Goal: Task Accomplishment & Management: Manage account settings

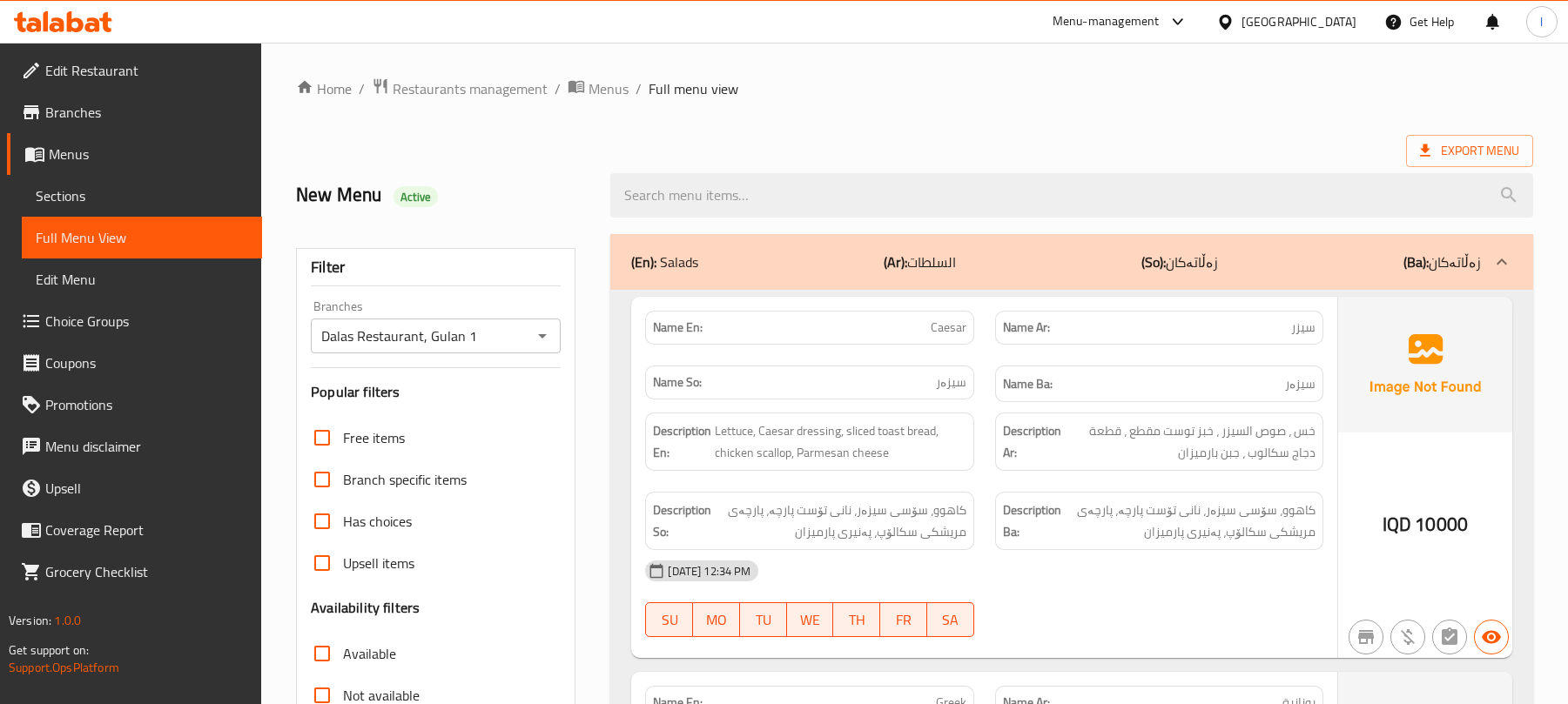
scroll to position [12065, 0]
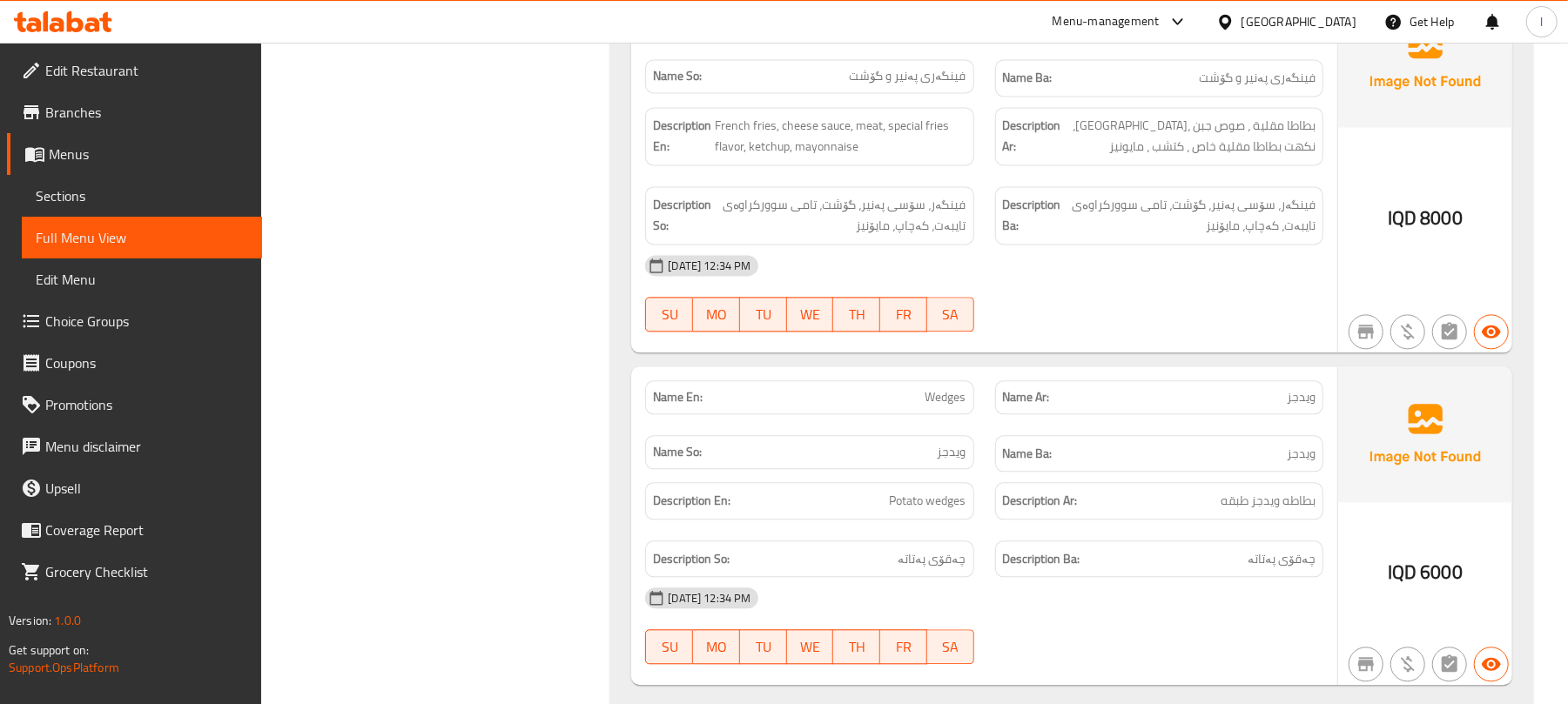
click at [106, 12] on icon at bounding box center [106, 22] width 12 height 20
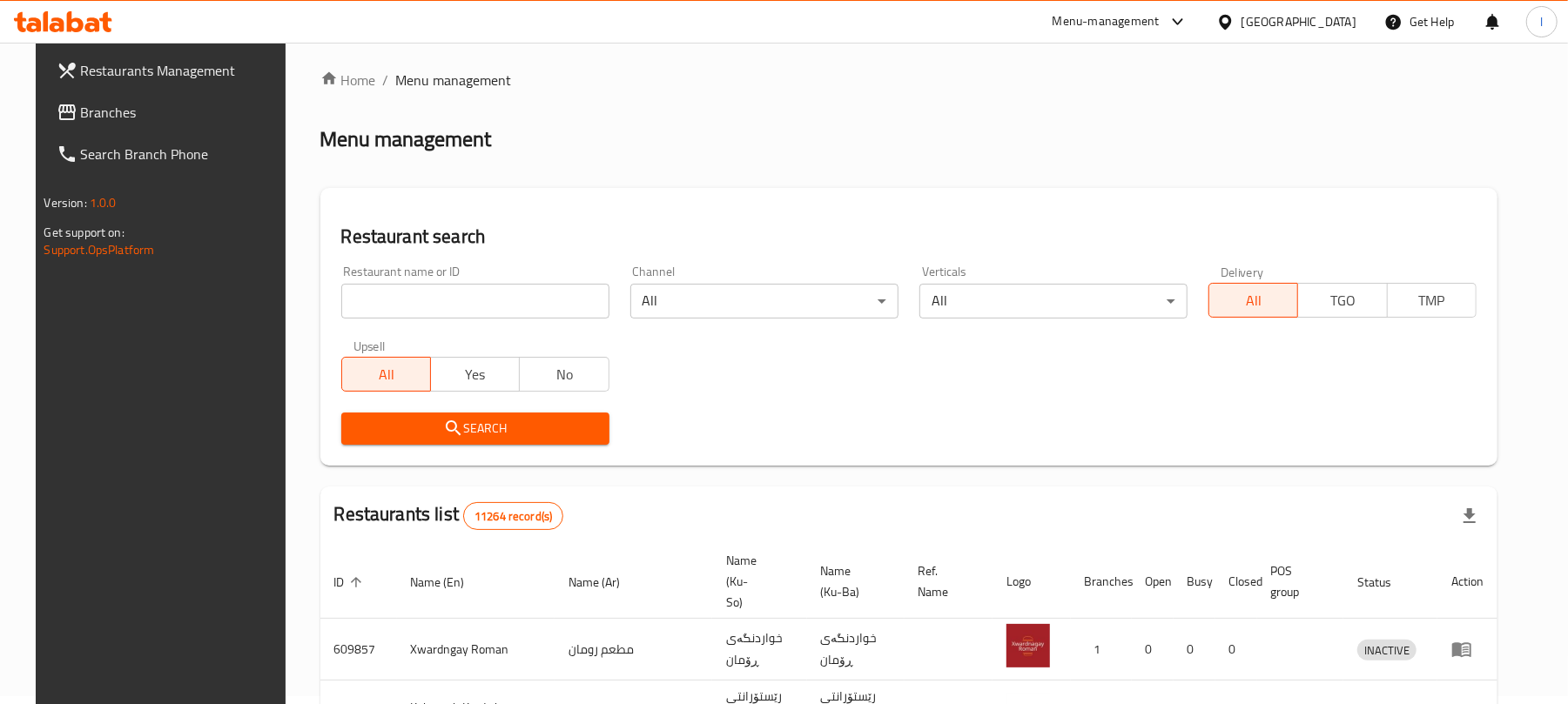
scroll to position [198, 0]
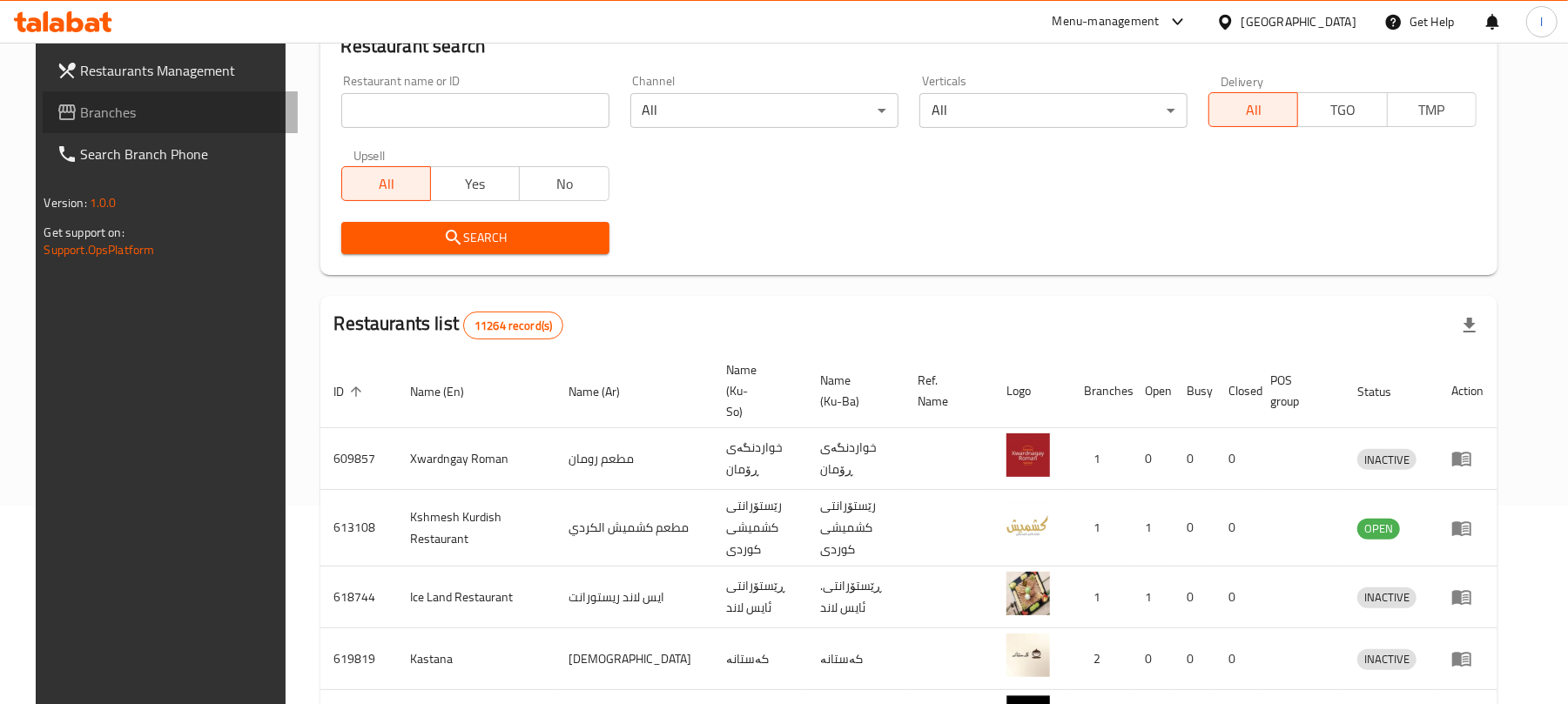
click at [78, 98] on link "Branches" at bounding box center [170, 113] width 255 height 42
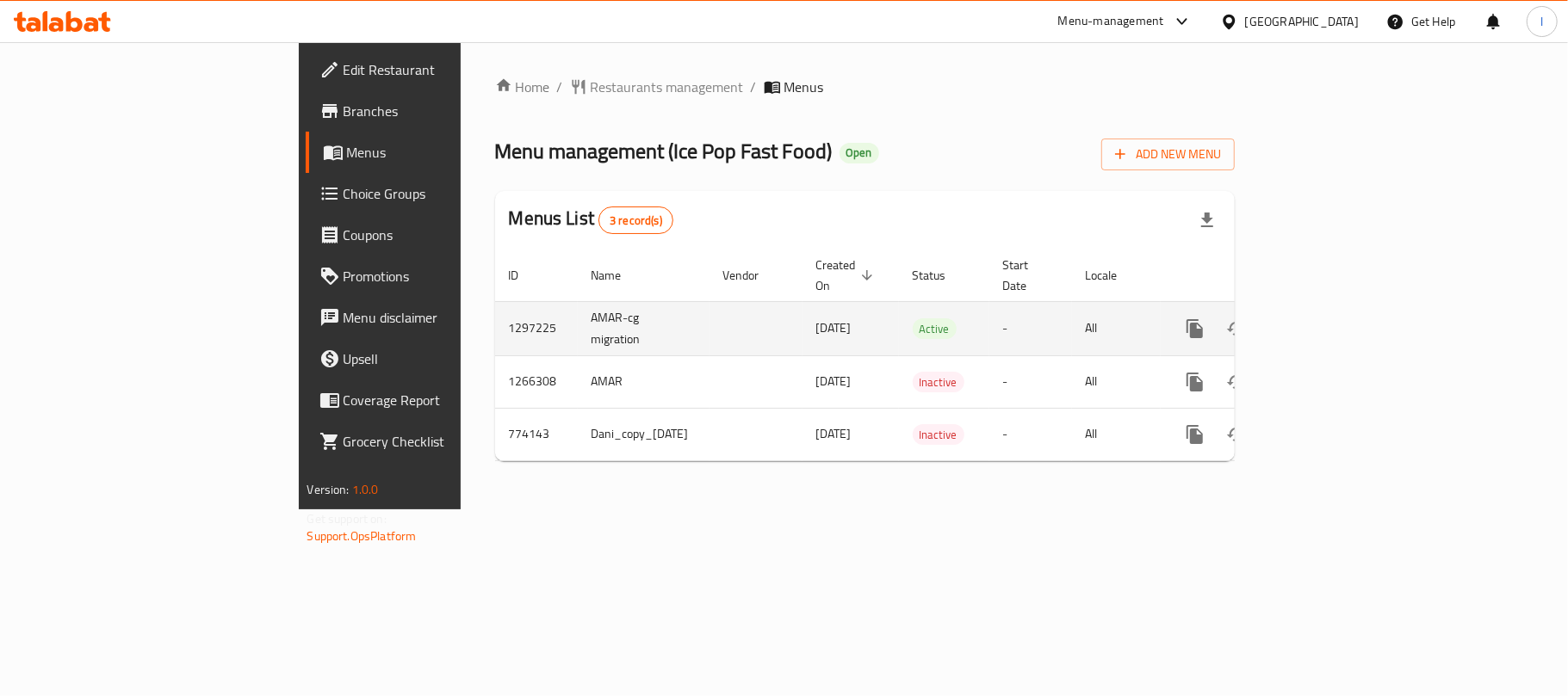
click at [1339, 308] on link "enhanced table" at bounding box center [1319, 329] width 41 height 41
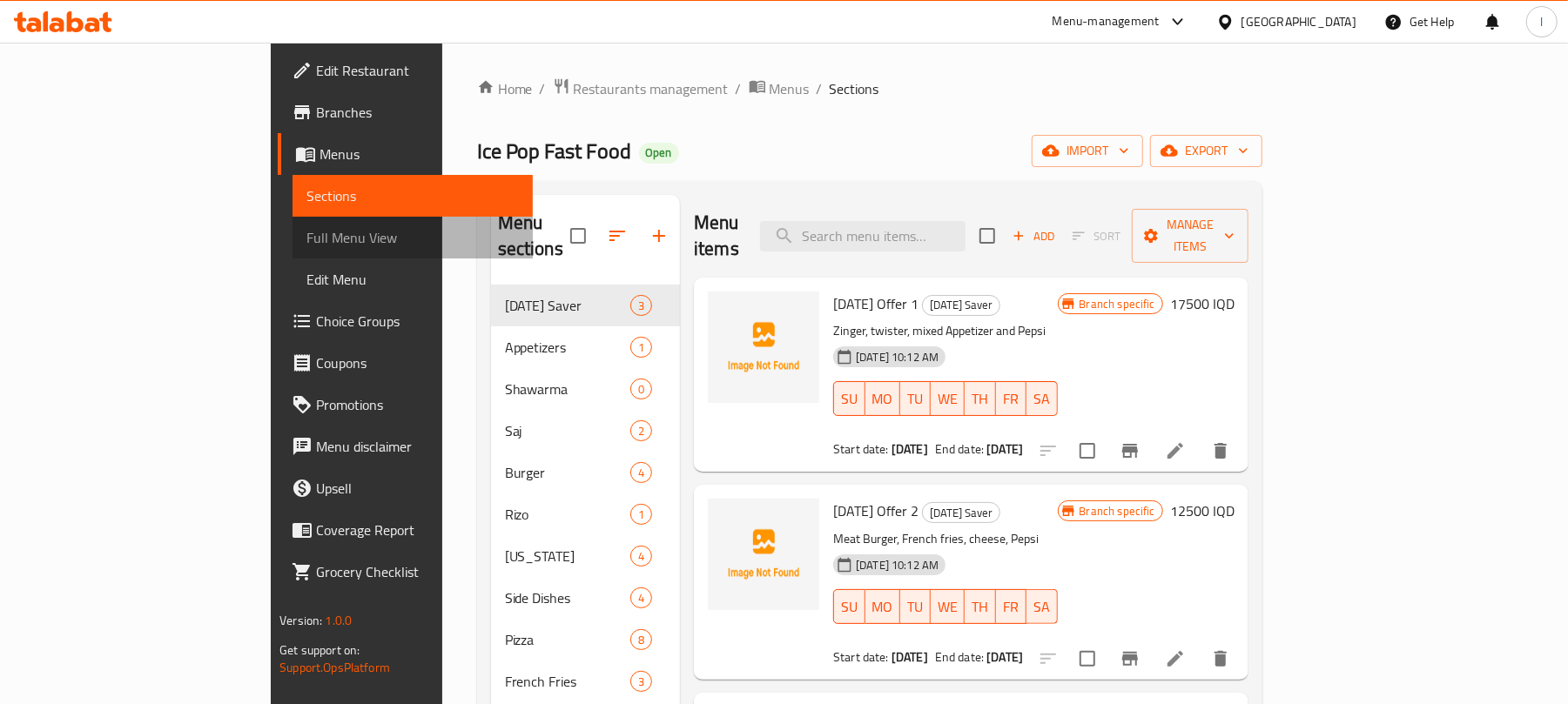
click at [307, 247] on span "Full Menu View" at bounding box center [412, 237] width 212 height 21
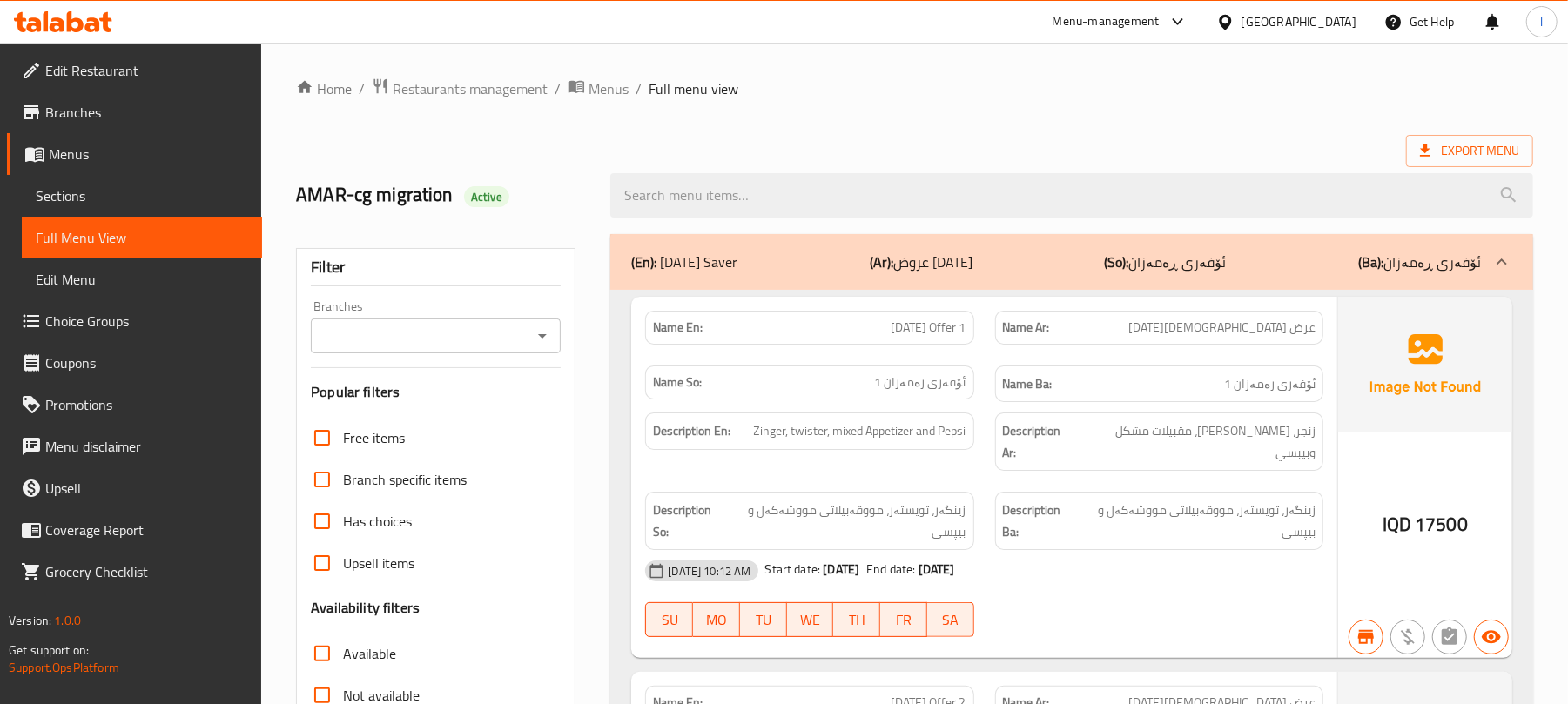
click at [527, 331] on div "Branches" at bounding box center [435, 336] width 250 height 35
click at [549, 336] on icon "Open" at bounding box center [542, 336] width 21 height 21
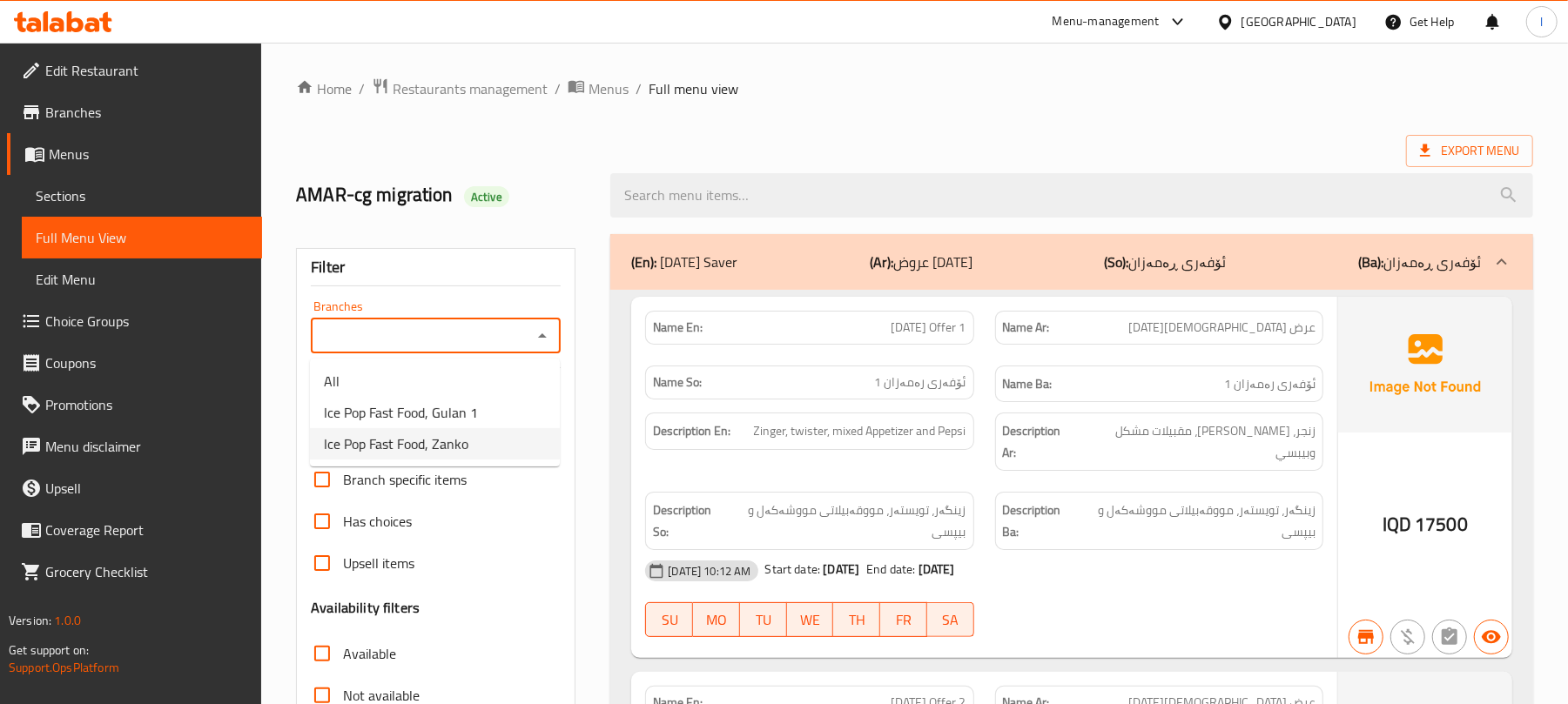
click at [447, 433] on span "Ice Pop Fast Food, Zanko" at bounding box center [395, 443] width 144 height 21
type input "Ice Pop Fast Food, Zanko"
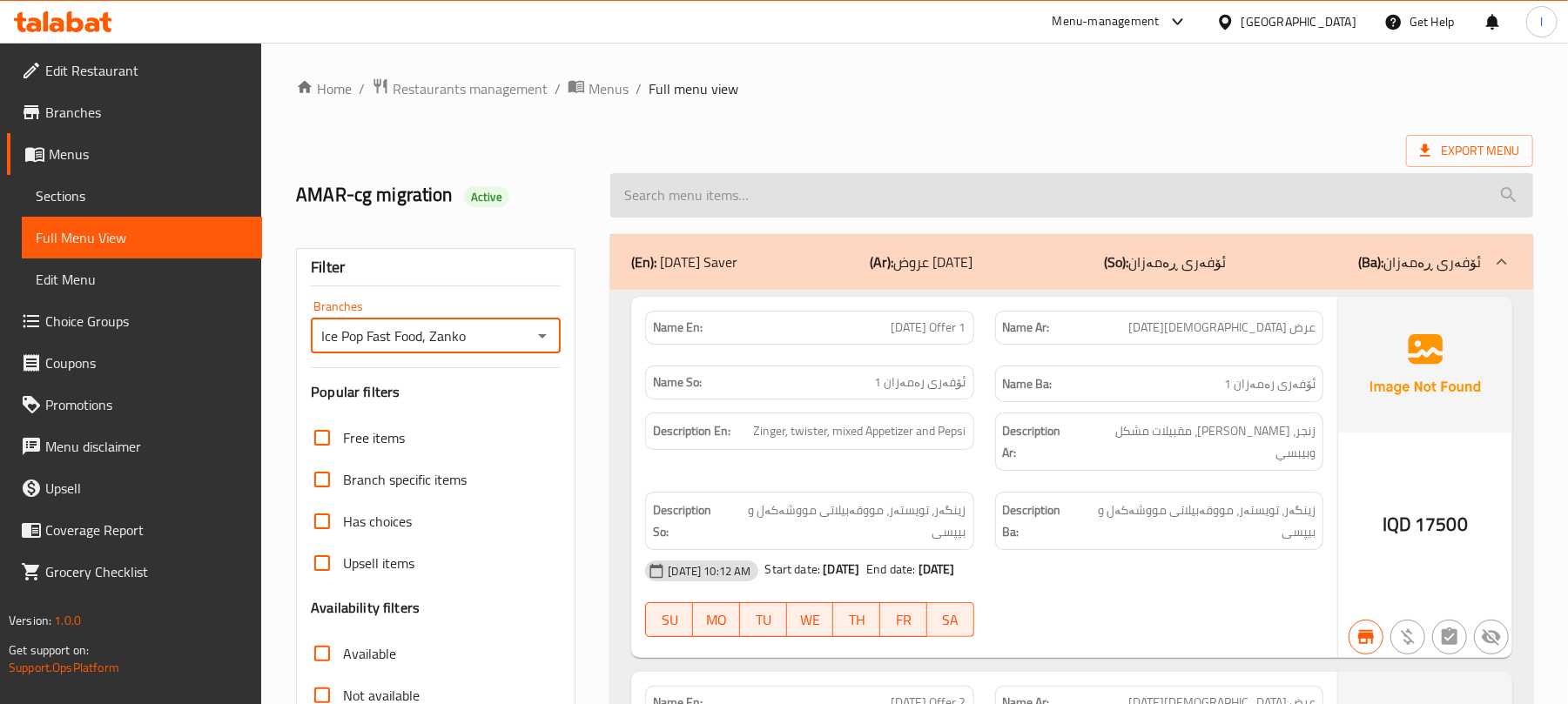
click at [697, 184] on input "search" at bounding box center [1072, 195] width 923 height 45
paste input "French Fries with Sauce"
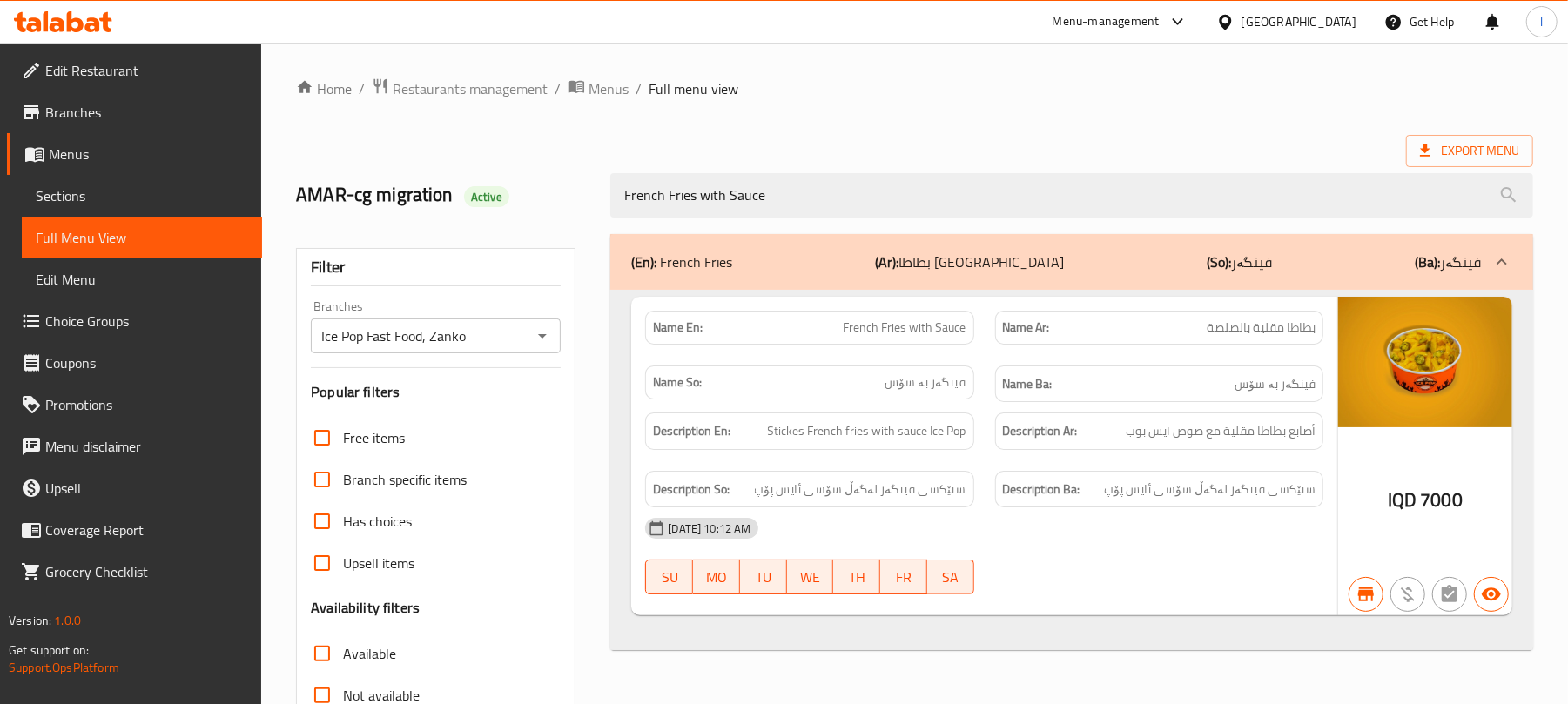
type input "French Fries with Sauce"
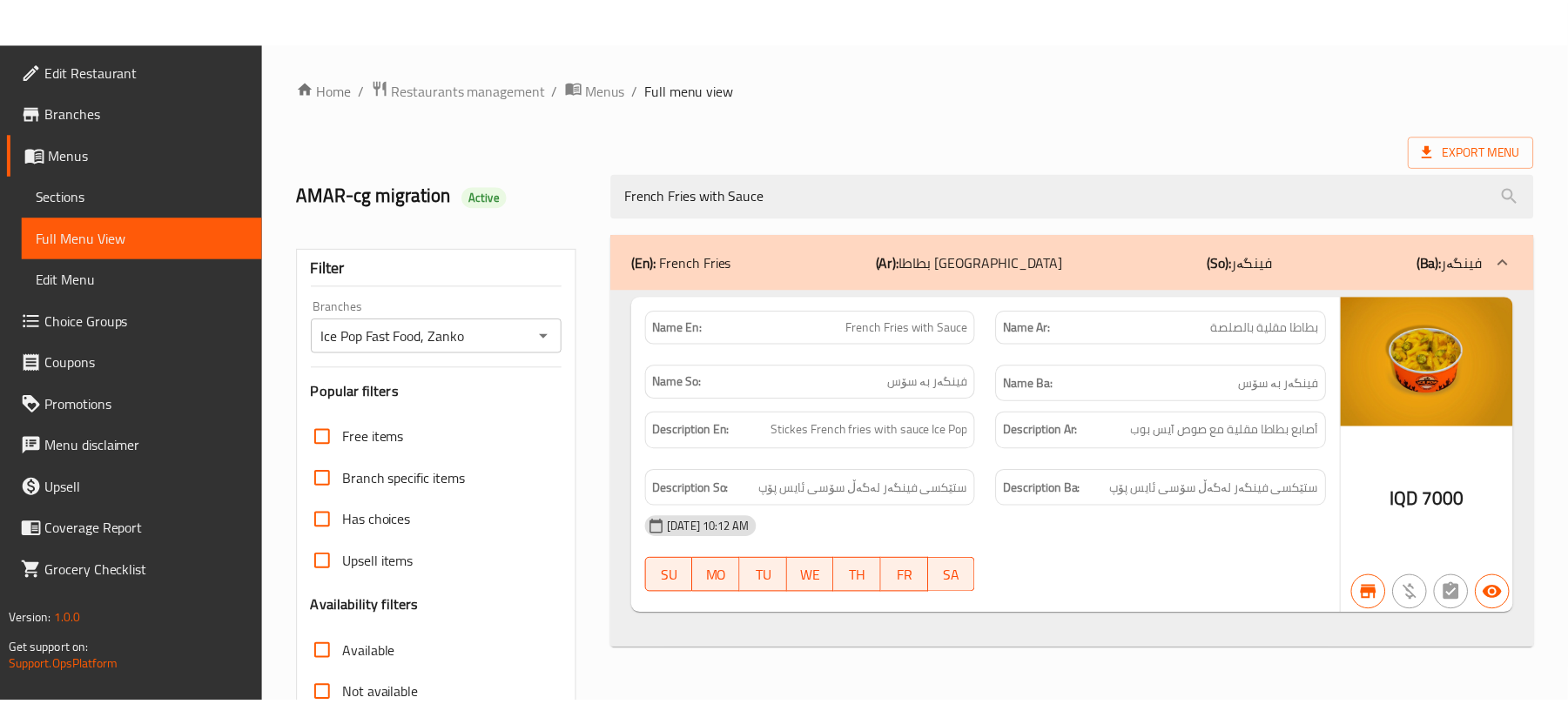
scroll to position [224, 0]
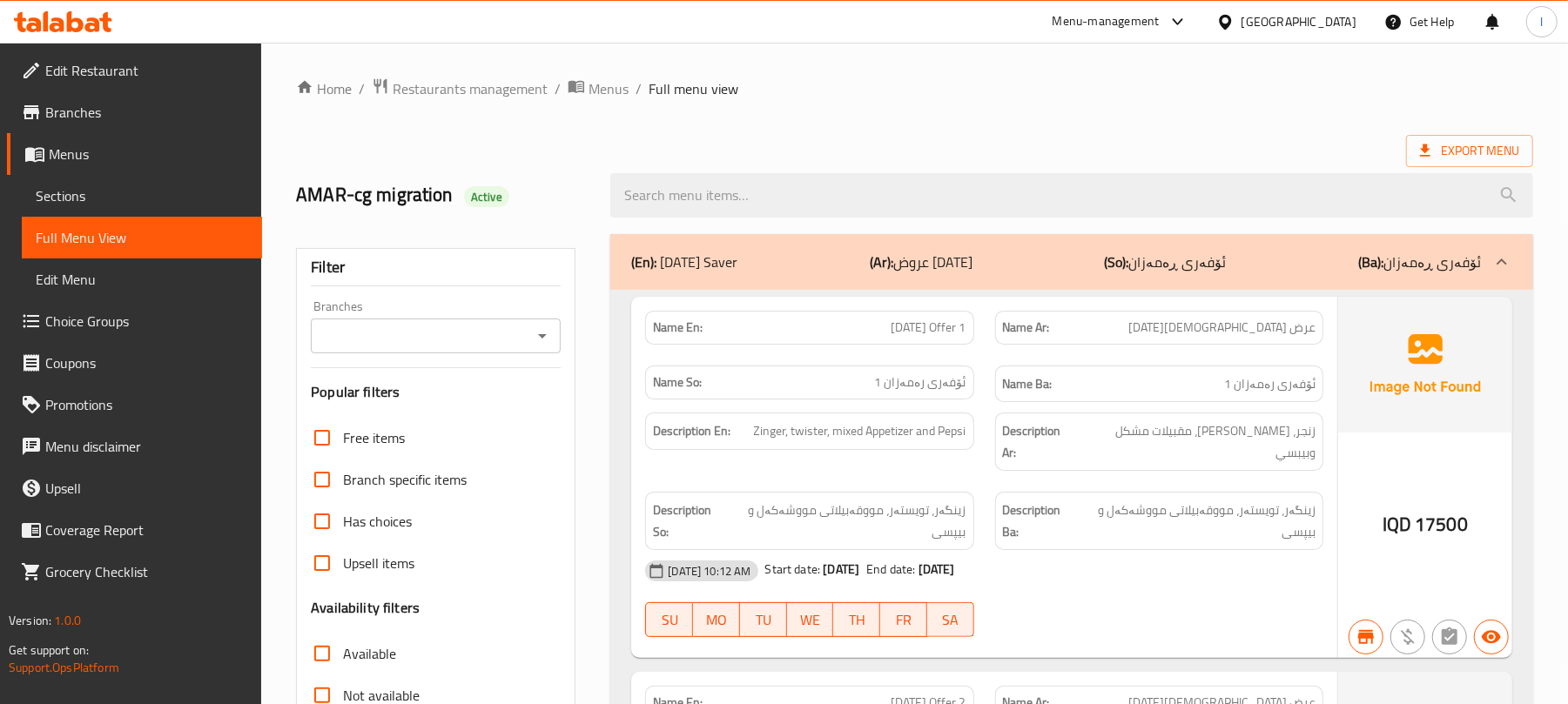
click at [543, 326] on icon "Open" at bounding box center [542, 336] width 21 height 21
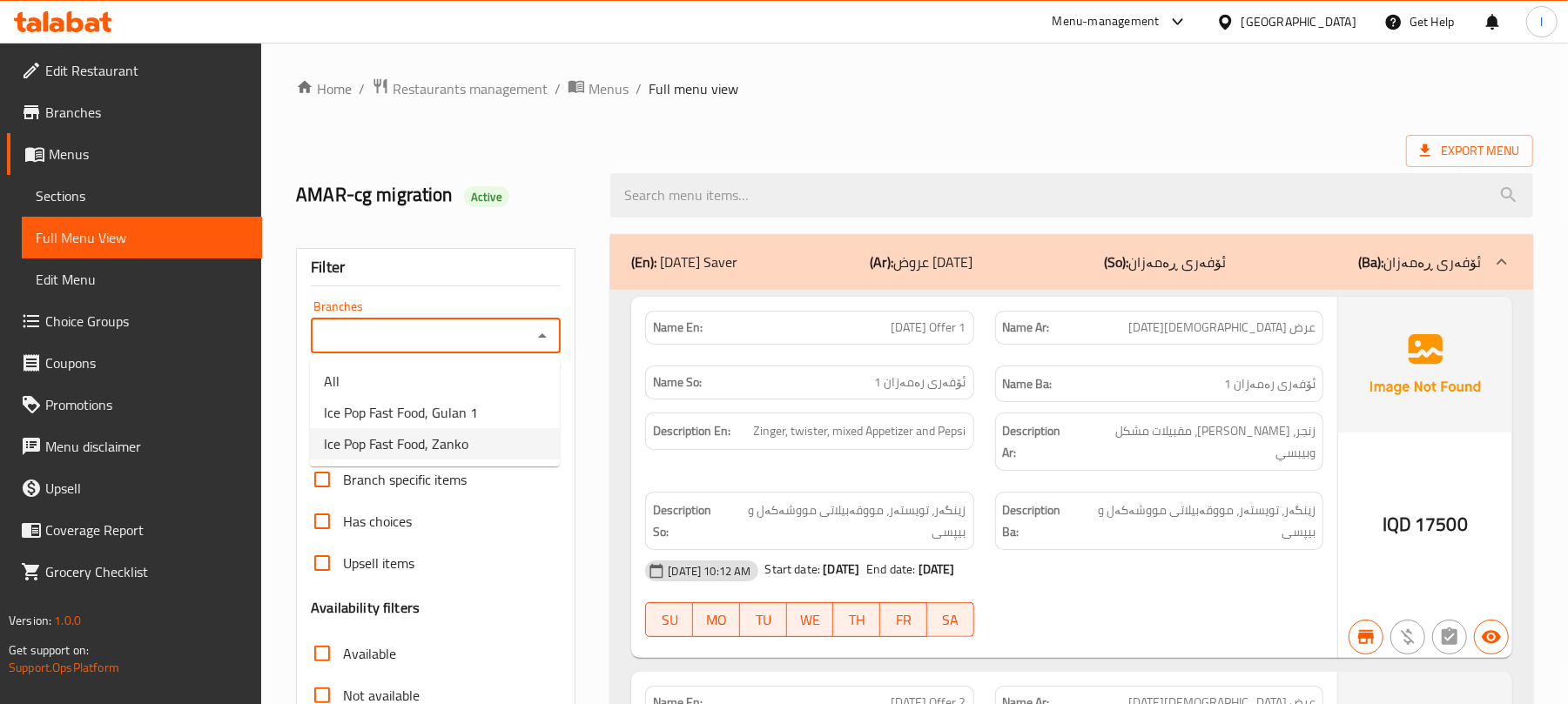
click at [488, 430] on li "Ice Pop Fast Food, Zanko" at bounding box center [434, 443] width 250 height 31
type input "Ice Pop Fast Food, Zanko"
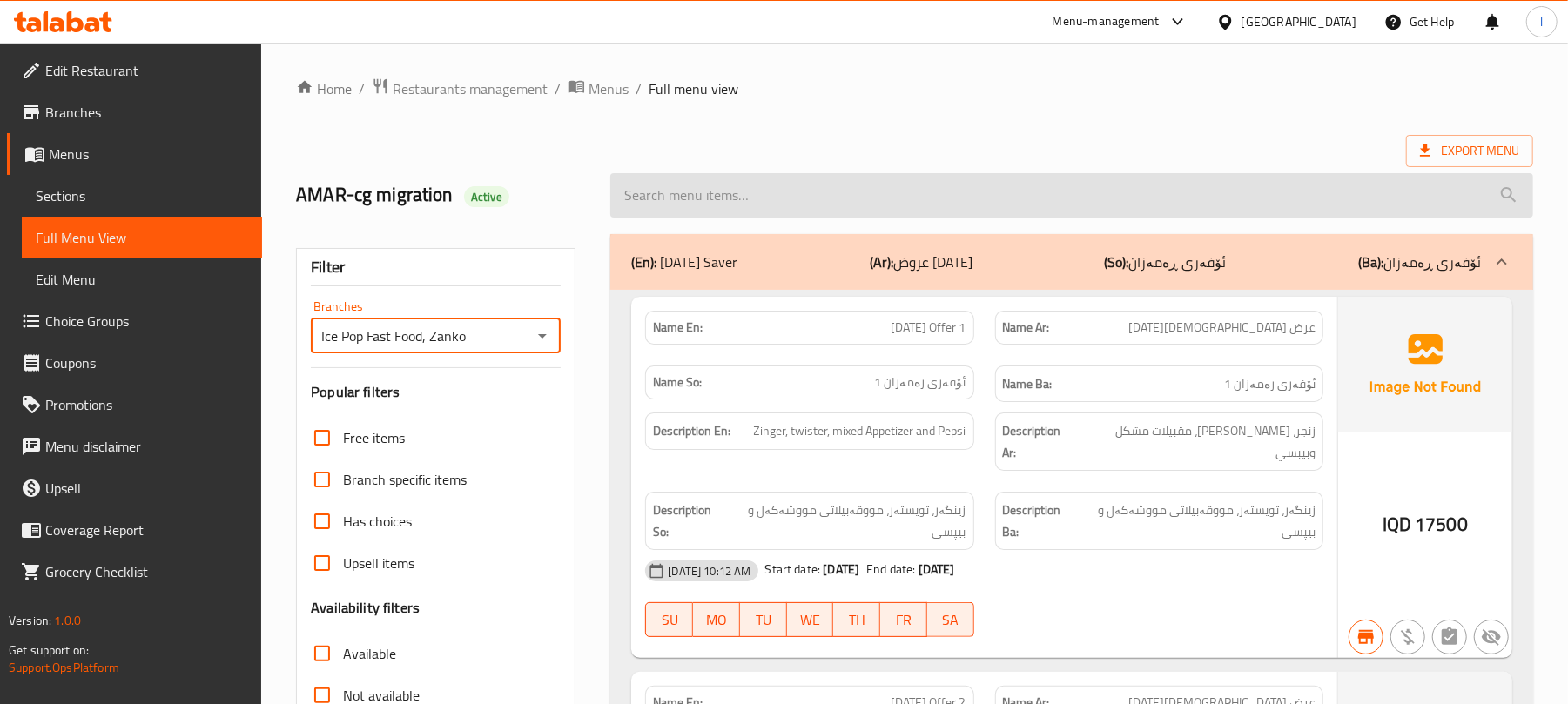
click at [674, 205] on input "search" at bounding box center [1072, 195] width 923 height 45
paste input "French Fries with Cheese"
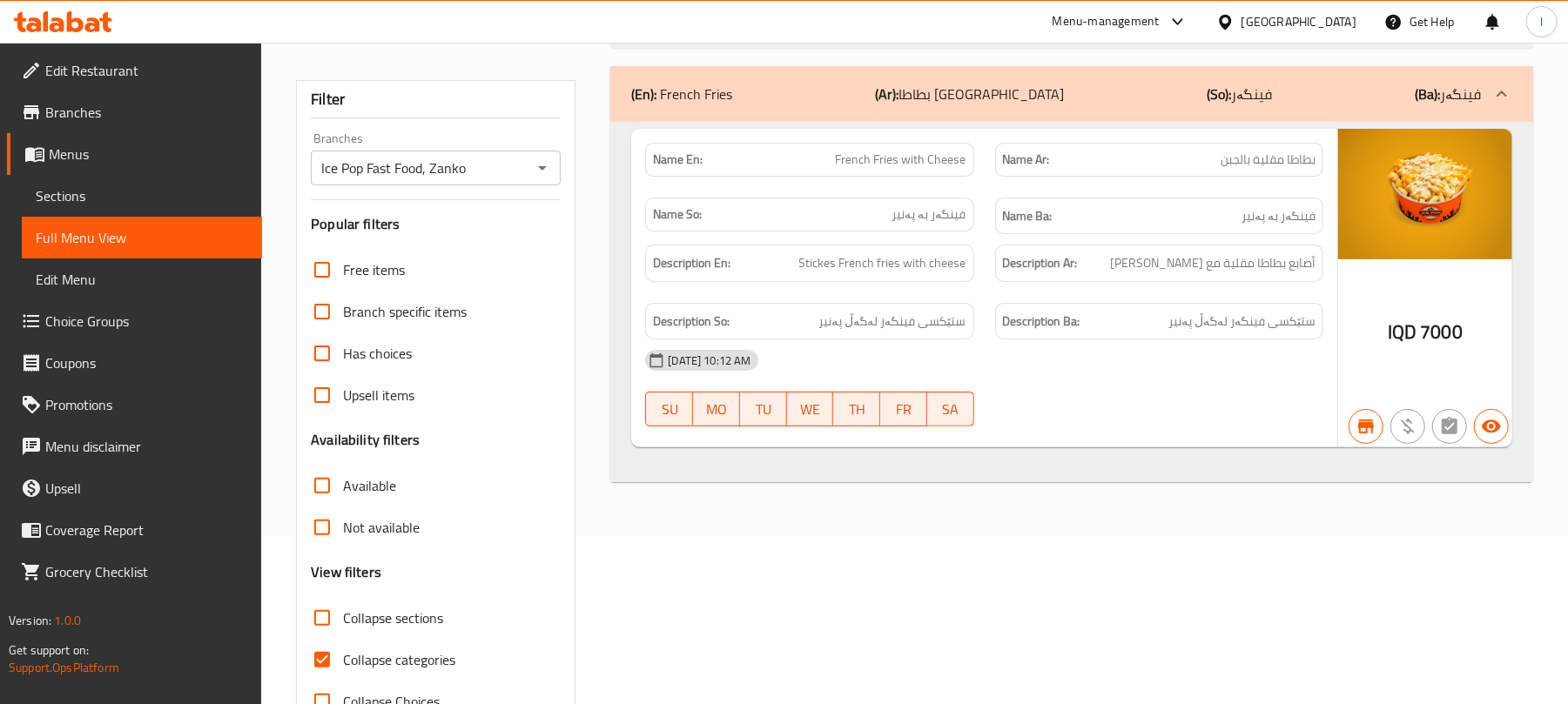
scroll to position [224, 0]
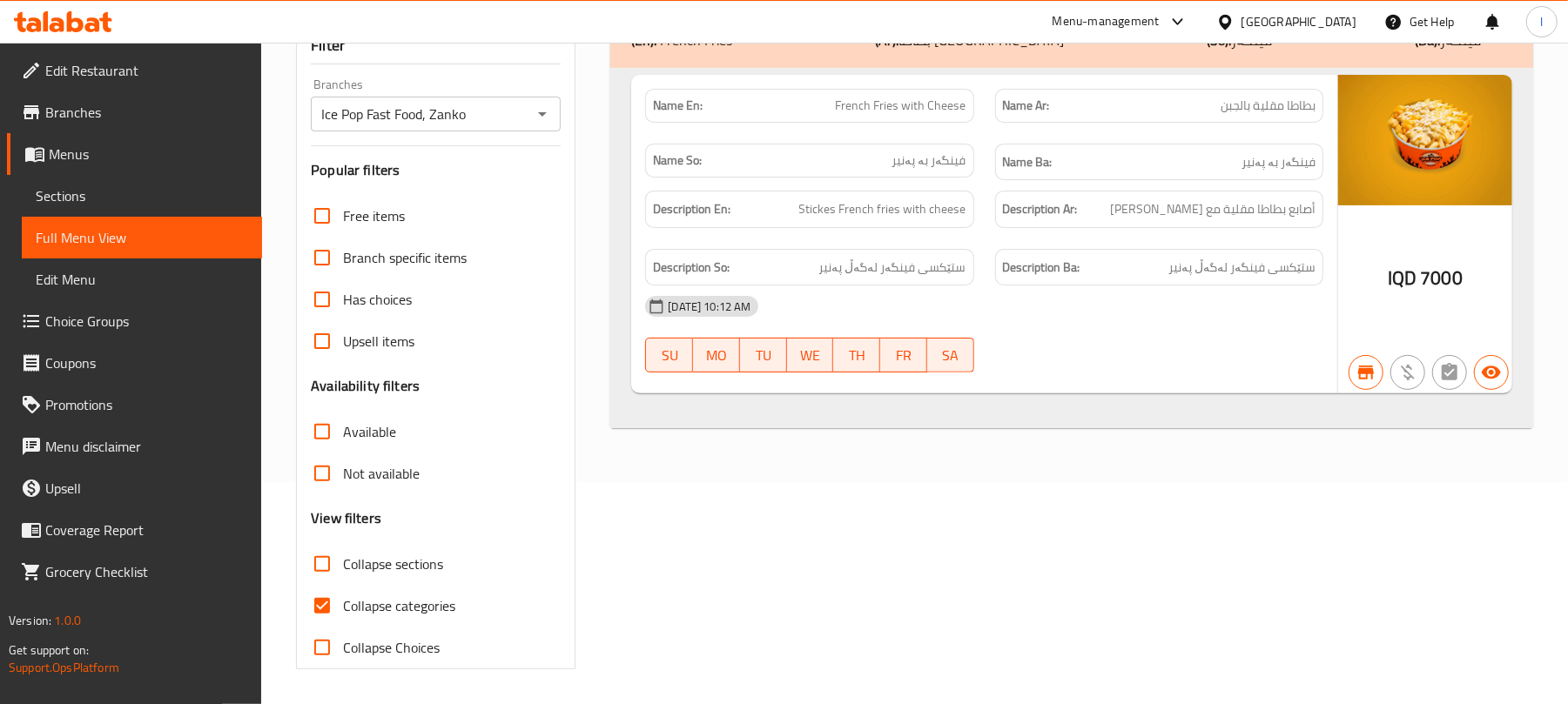
type input "French Fries with Cheese"
click at [322, 605] on input "Collapse categories" at bounding box center [322, 605] width 42 height 42
checkbox input "false"
click at [103, 15] on icon at bounding box center [106, 22] width 12 height 20
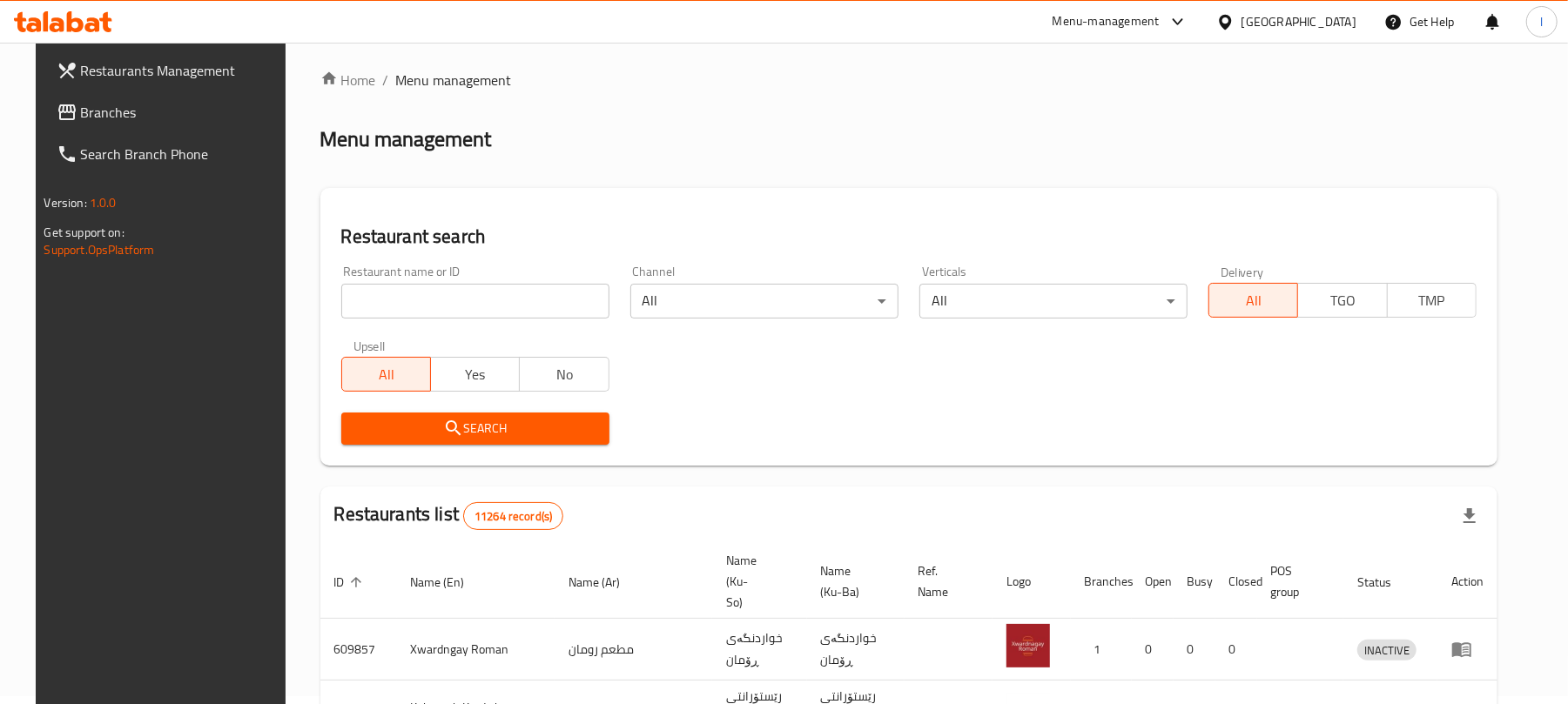
scroll to position [198, 0]
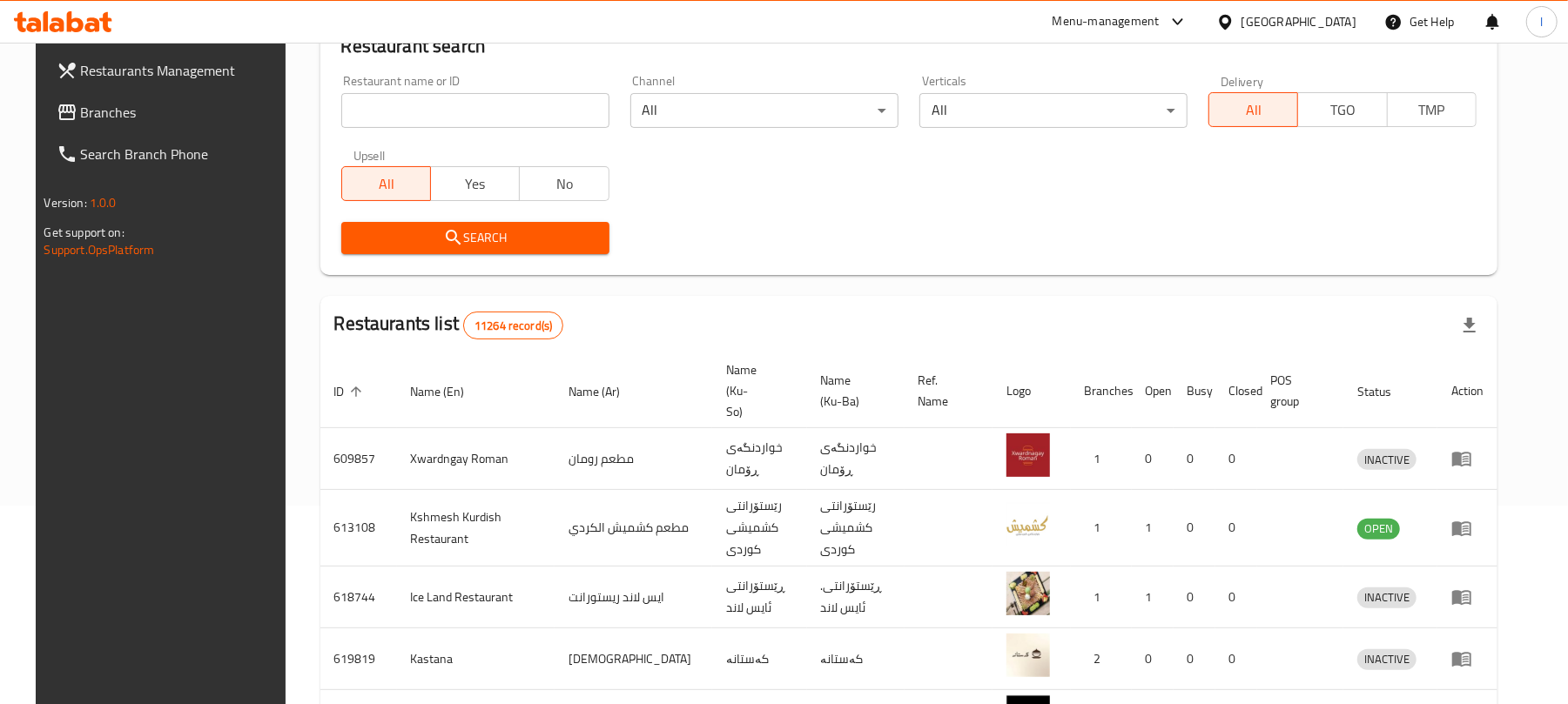
click at [343, 103] on input "search" at bounding box center [475, 111] width 268 height 35
paste input "691230"
type input "691230"
click button "Search" at bounding box center [475, 238] width 268 height 32
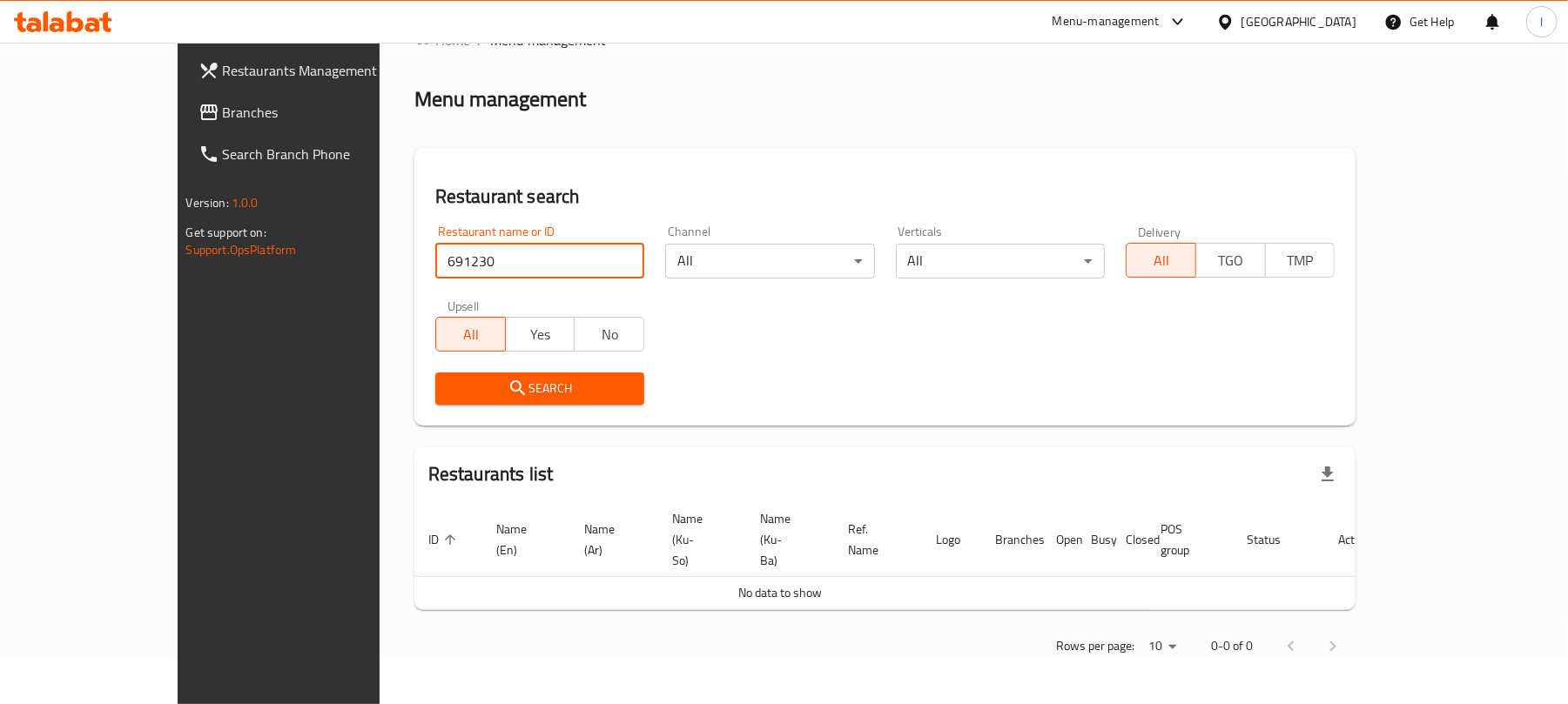
scroll to position [8, 0]
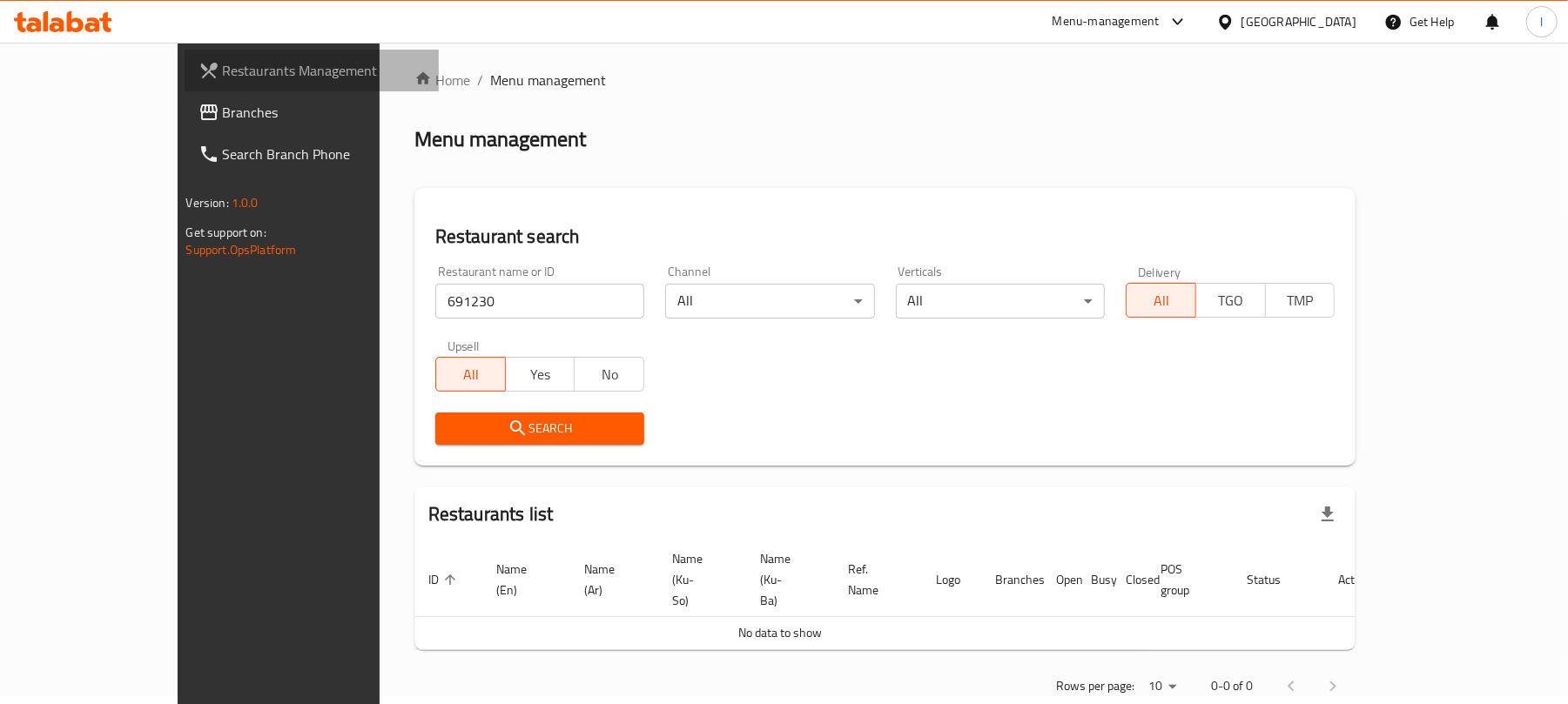
click at [184, 88] on link "Restaurants Management" at bounding box center [312, 71] width 255 height 42
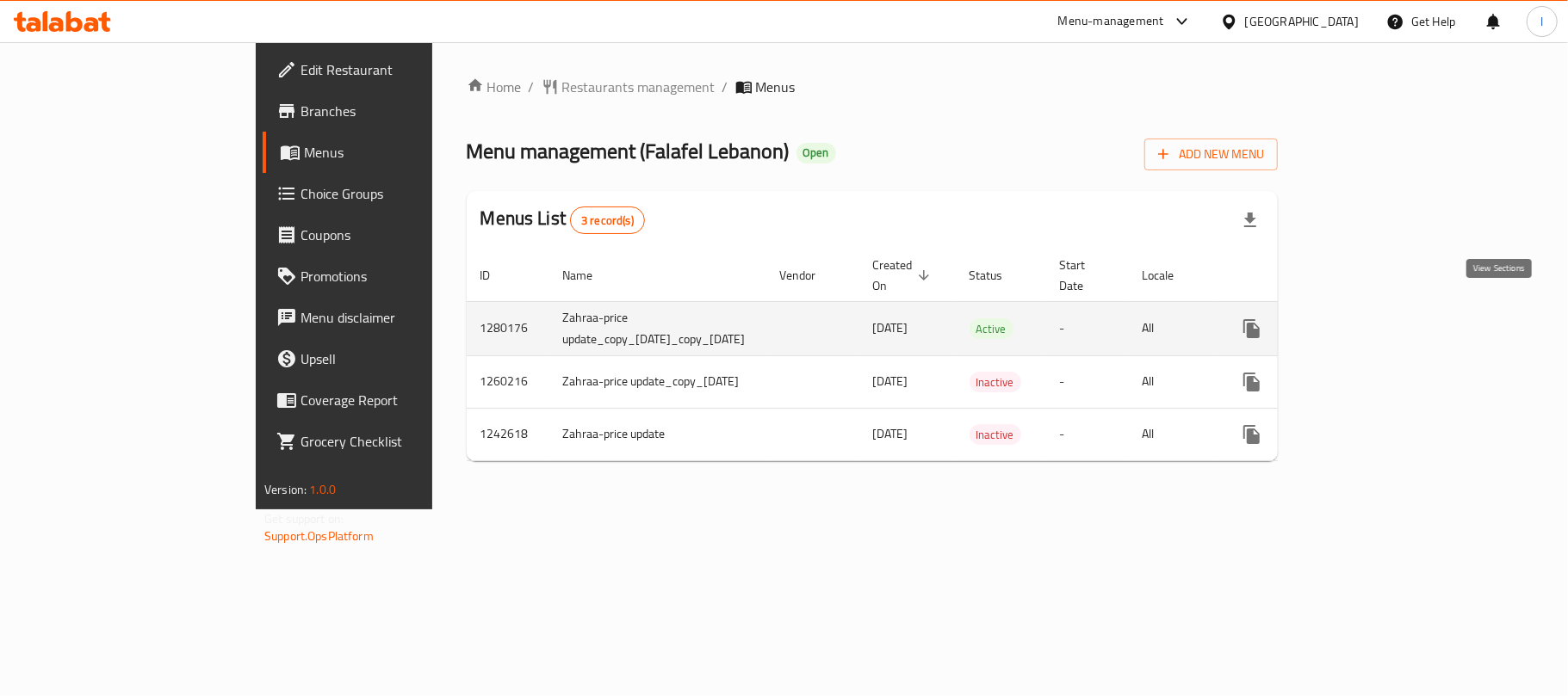
click at [1386, 318] on icon "enhanced table" at bounding box center [1375, 328] width 21 height 21
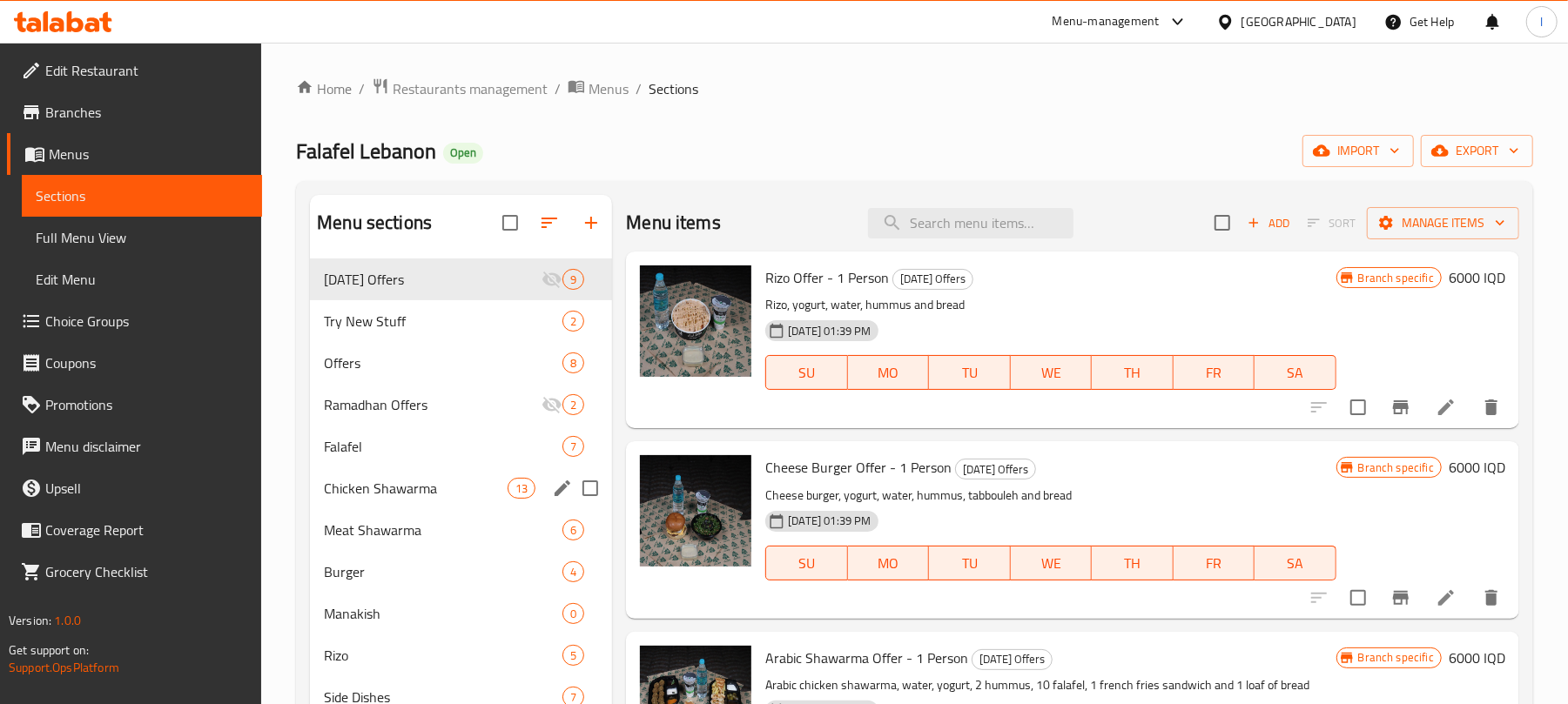
click at [458, 475] on div "Chicken Shawarma 13" at bounding box center [460, 488] width 302 height 42
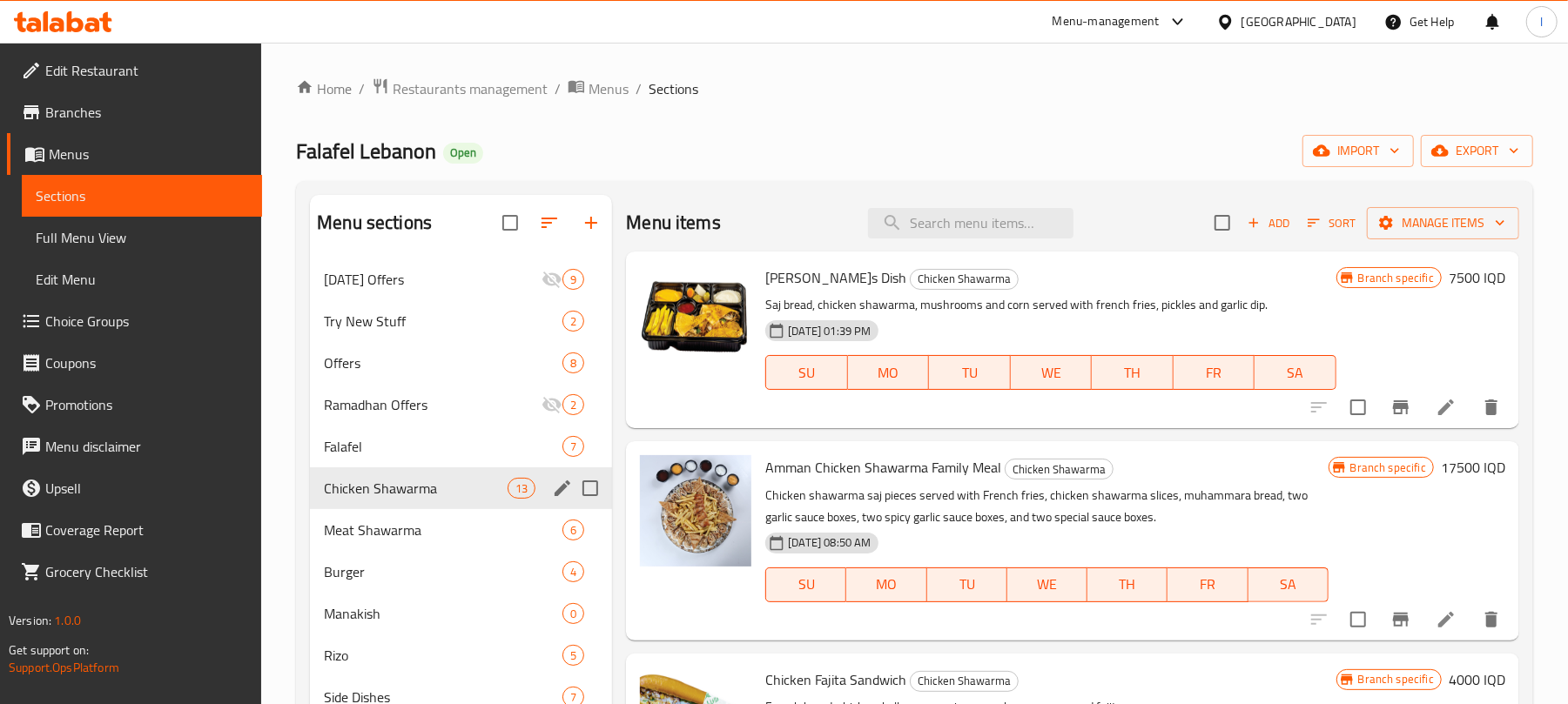
click at [454, 467] on div "Chicken Shawarma 13" at bounding box center [460, 488] width 302 height 42
click at [454, 460] on div "Falafel 7" at bounding box center [460, 446] width 302 height 42
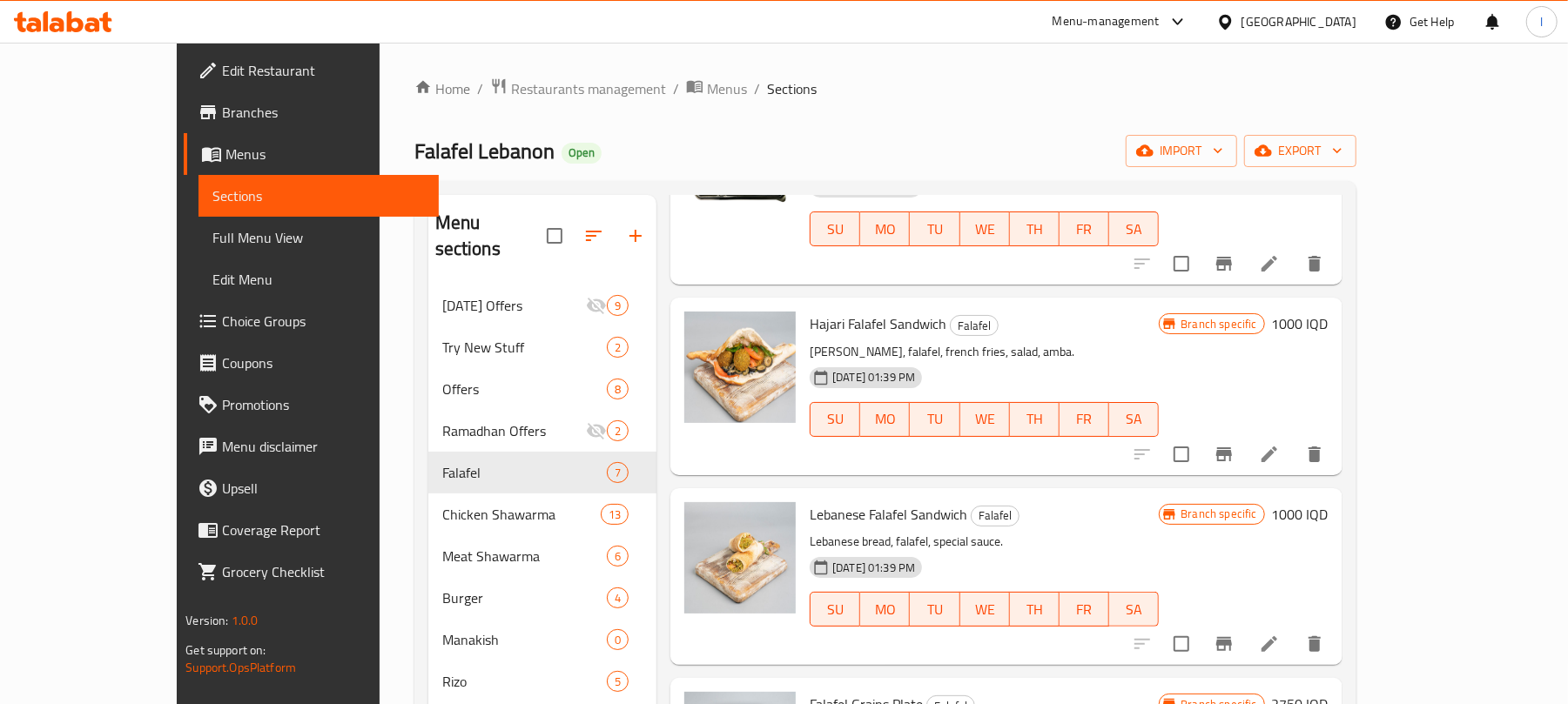
scroll to position [212, 0]
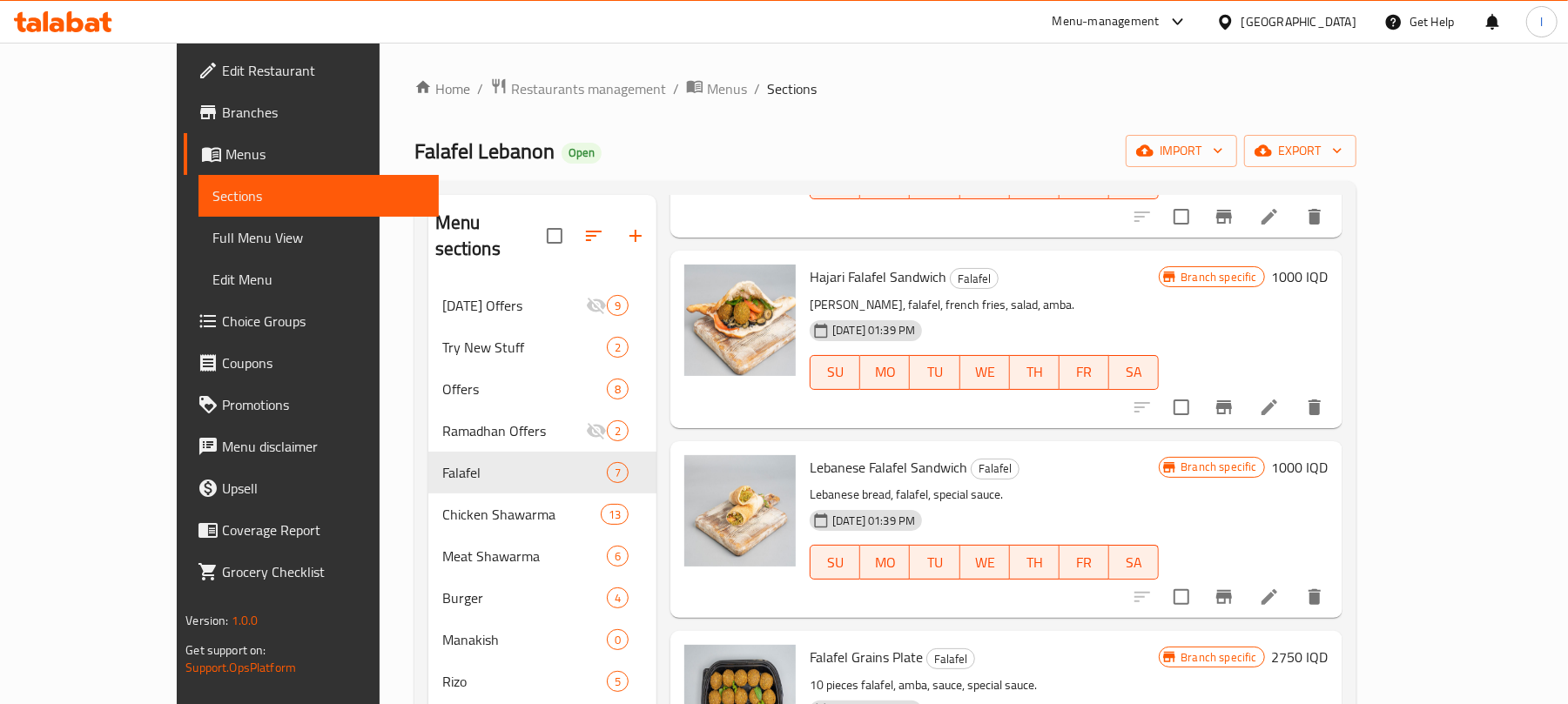
click at [198, 220] on link "Full Menu View" at bounding box center [318, 238] width 240 height 42
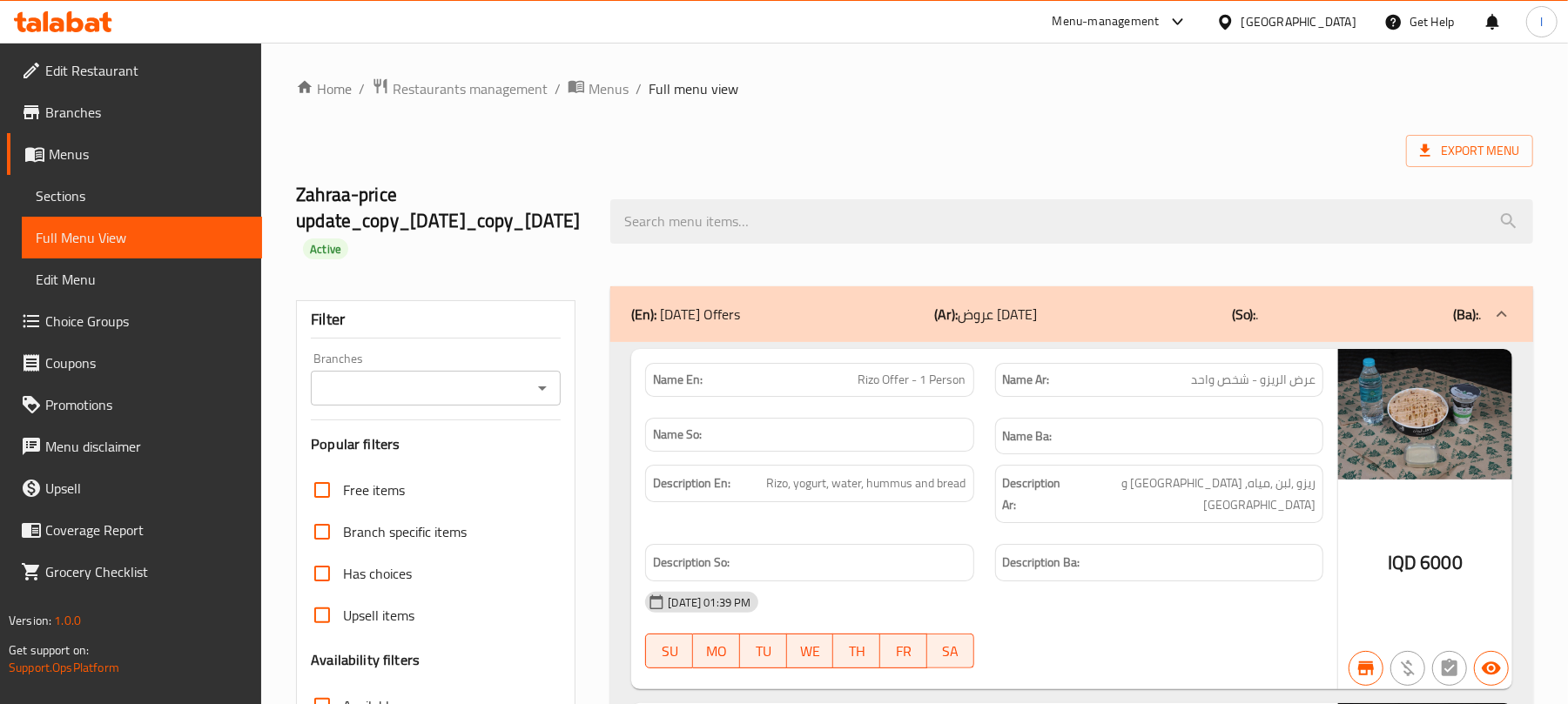
click at [548, 387] on icon "Open" at bounding box center [542, 387] width 21 height 21
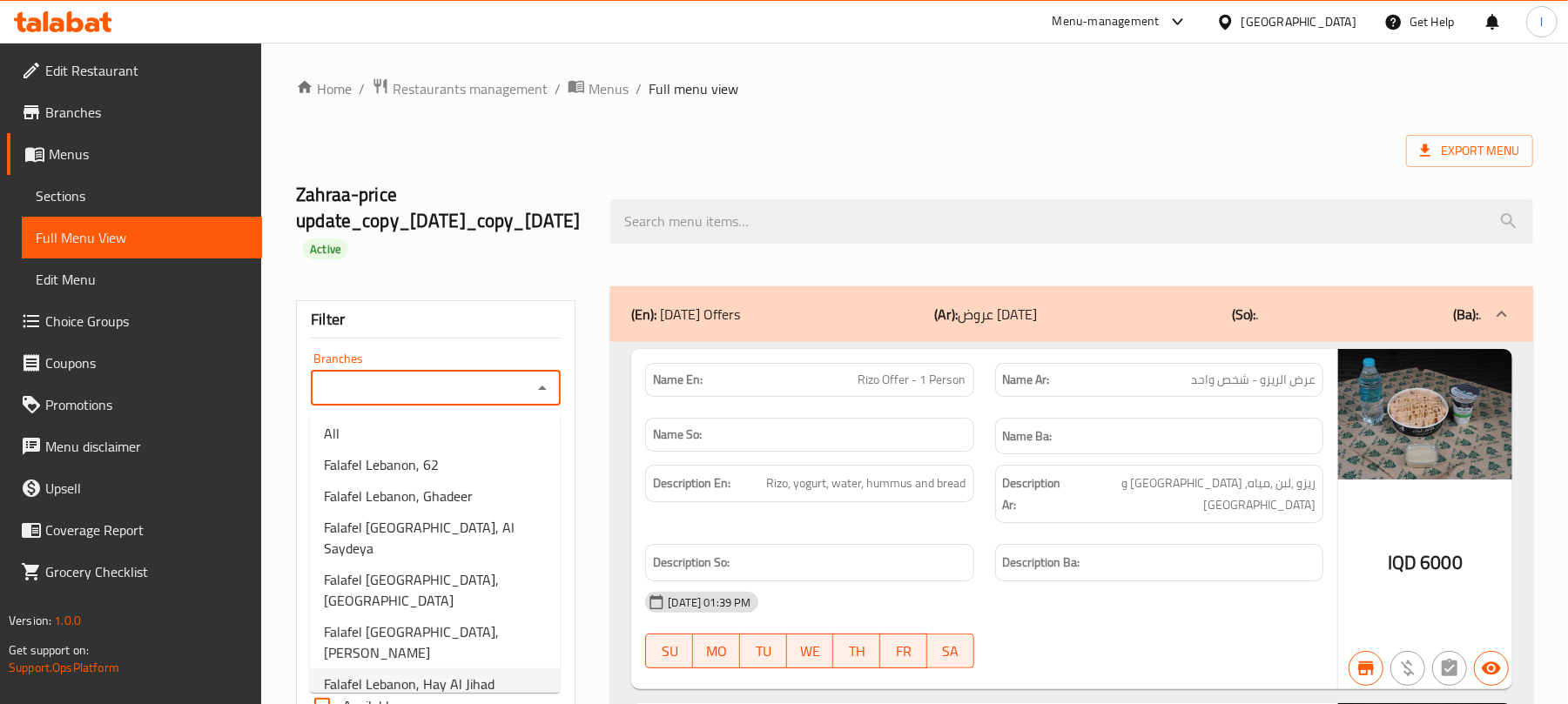
click at [470, 674] on span "Falafel Lebanon, Hay Al Jihad" at bounding box center [408, 684] width 170 height 21
type input "Falafel Lebanon, Hay Al Jihad"
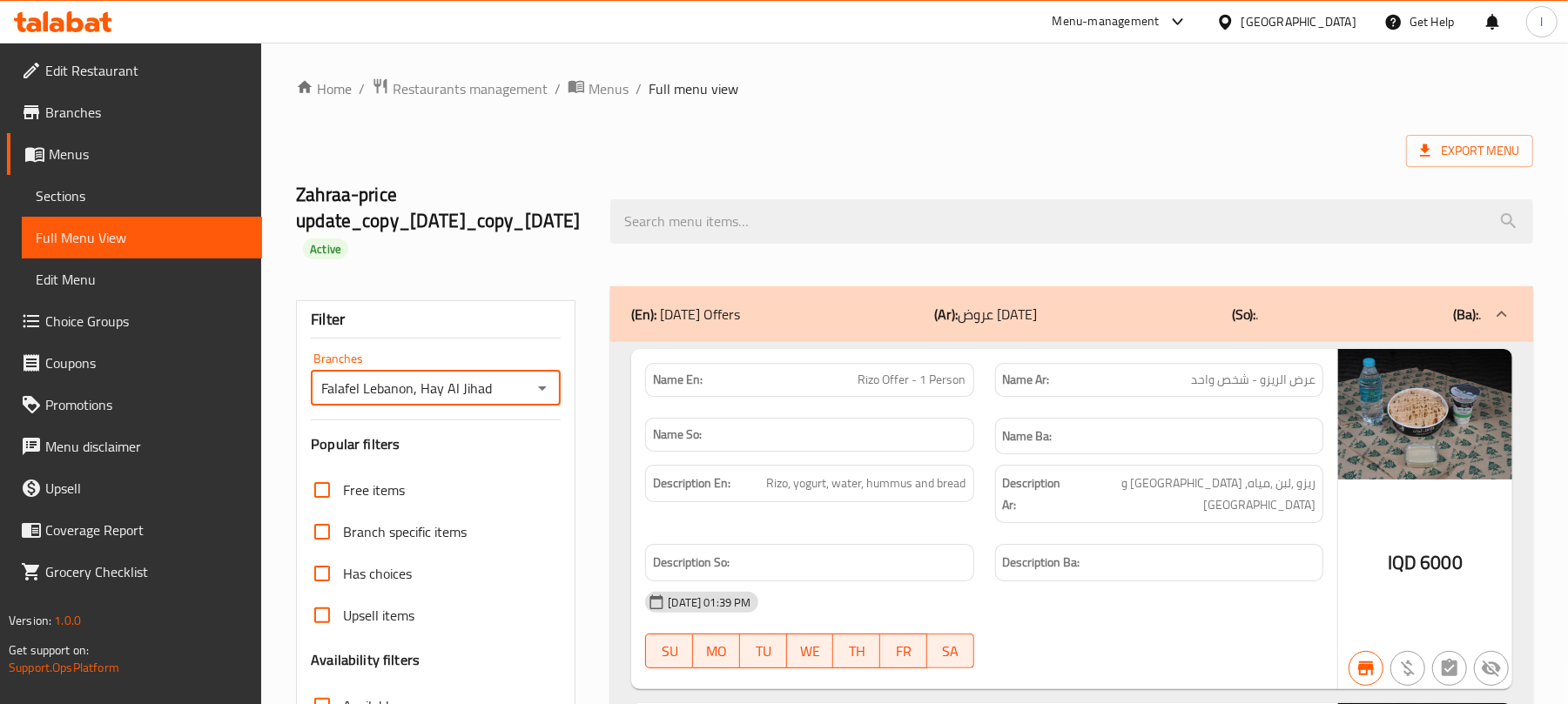
scroll to position [425, 0]
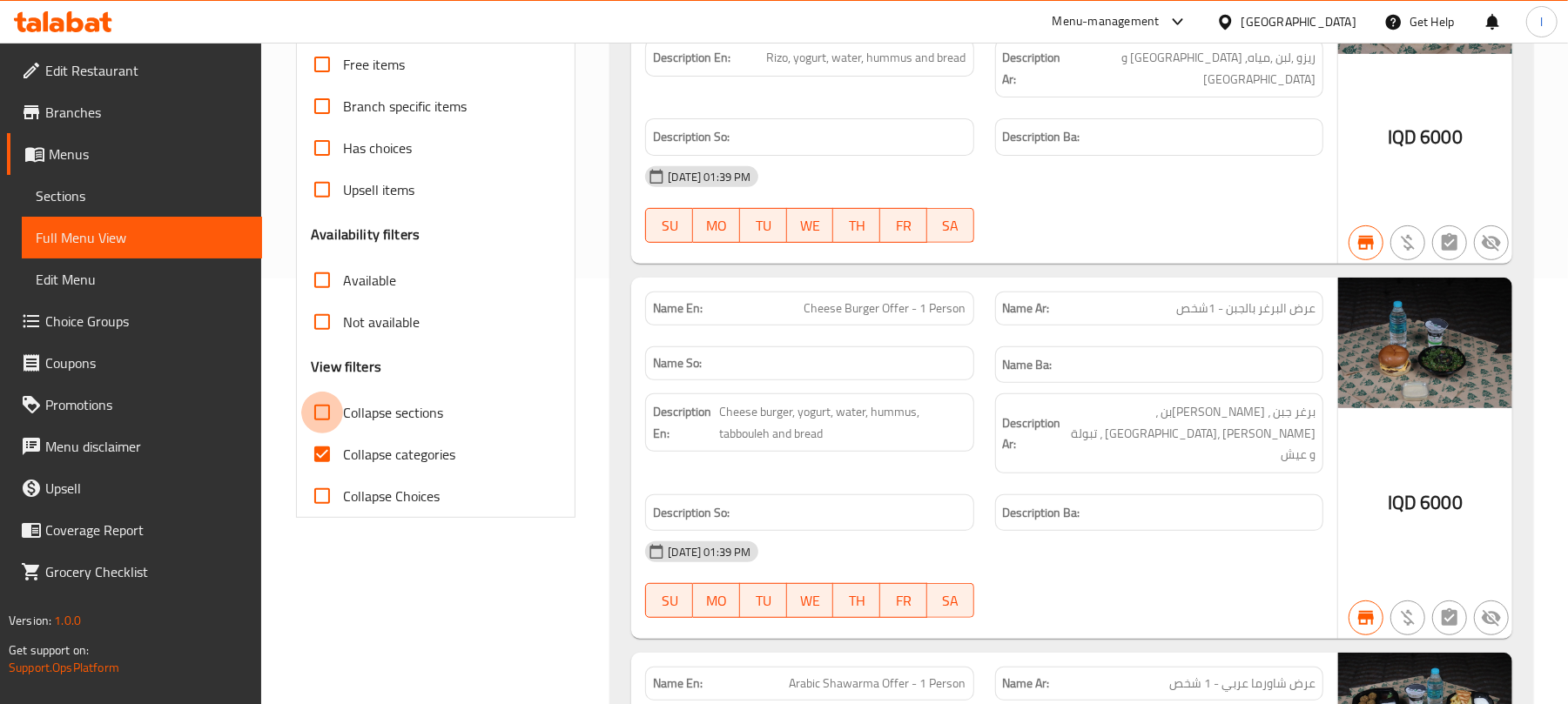
click at [338, 429] on input "Collapse sections" at bounding box center [322, 412] width 42 height 42
checkbox input "true"
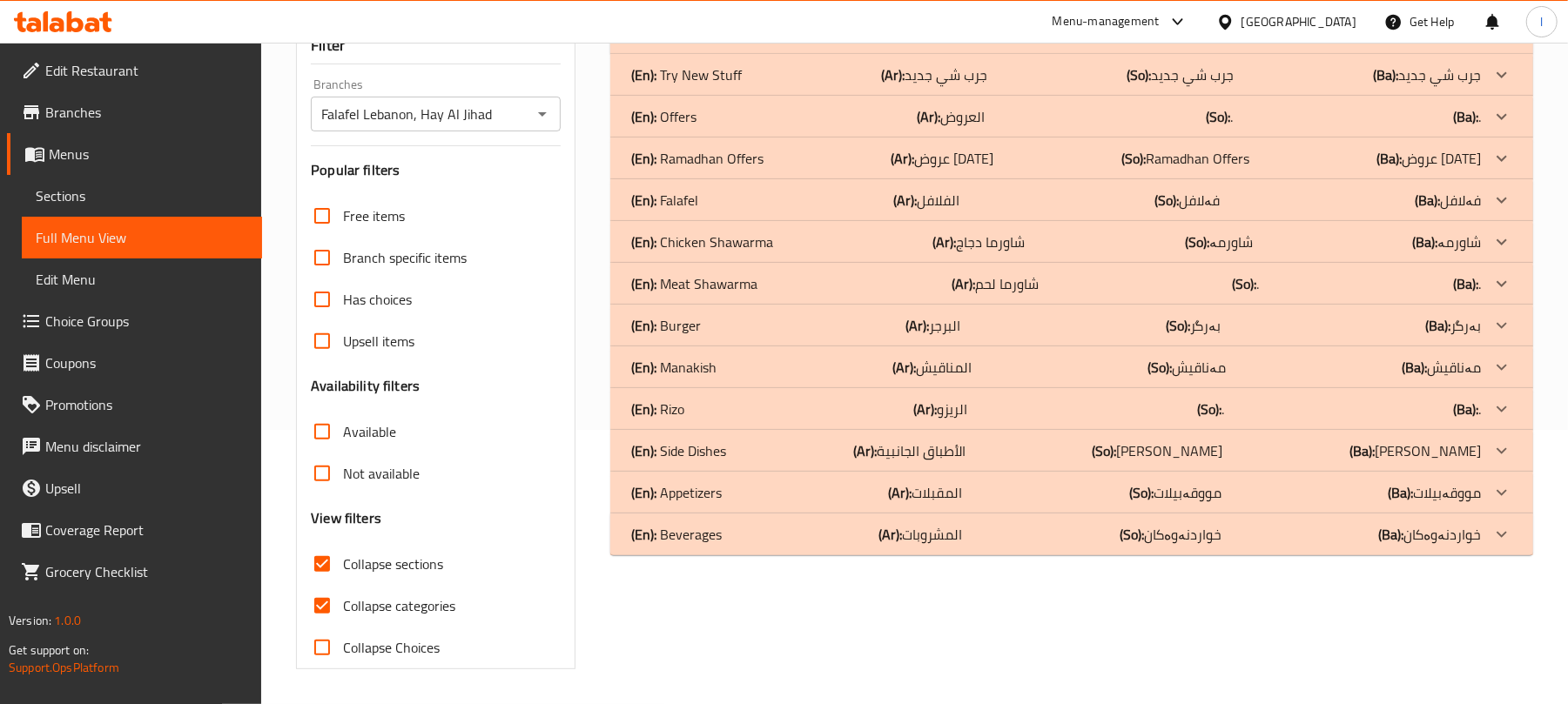
scroll to position [276, 0]
click at [817, 44] on div "(En): Falafel (Ar): الفلافل (So): فەلافل (Ba): فەلافل" at bounding box center [1056, 33] width 850 height 21
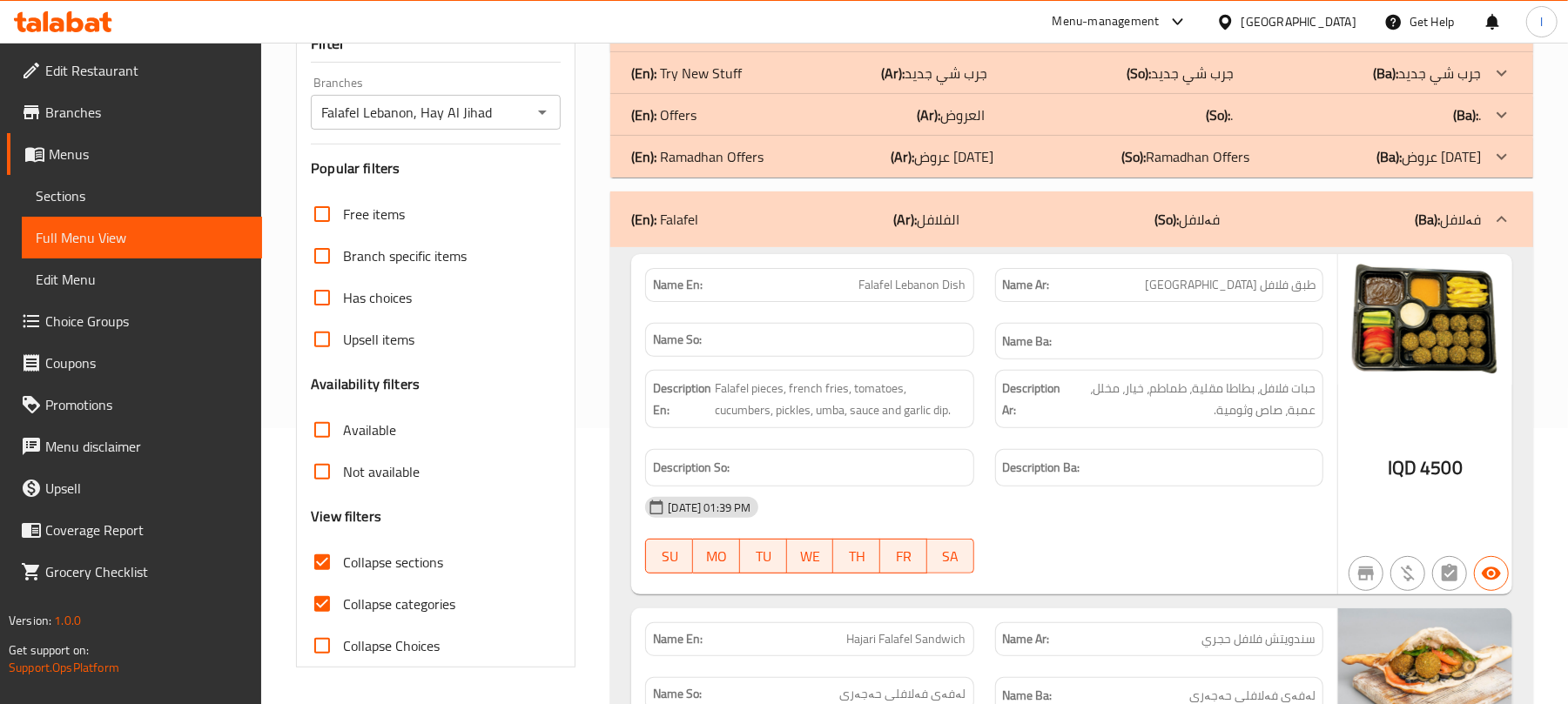
scroll to position [701, 0]
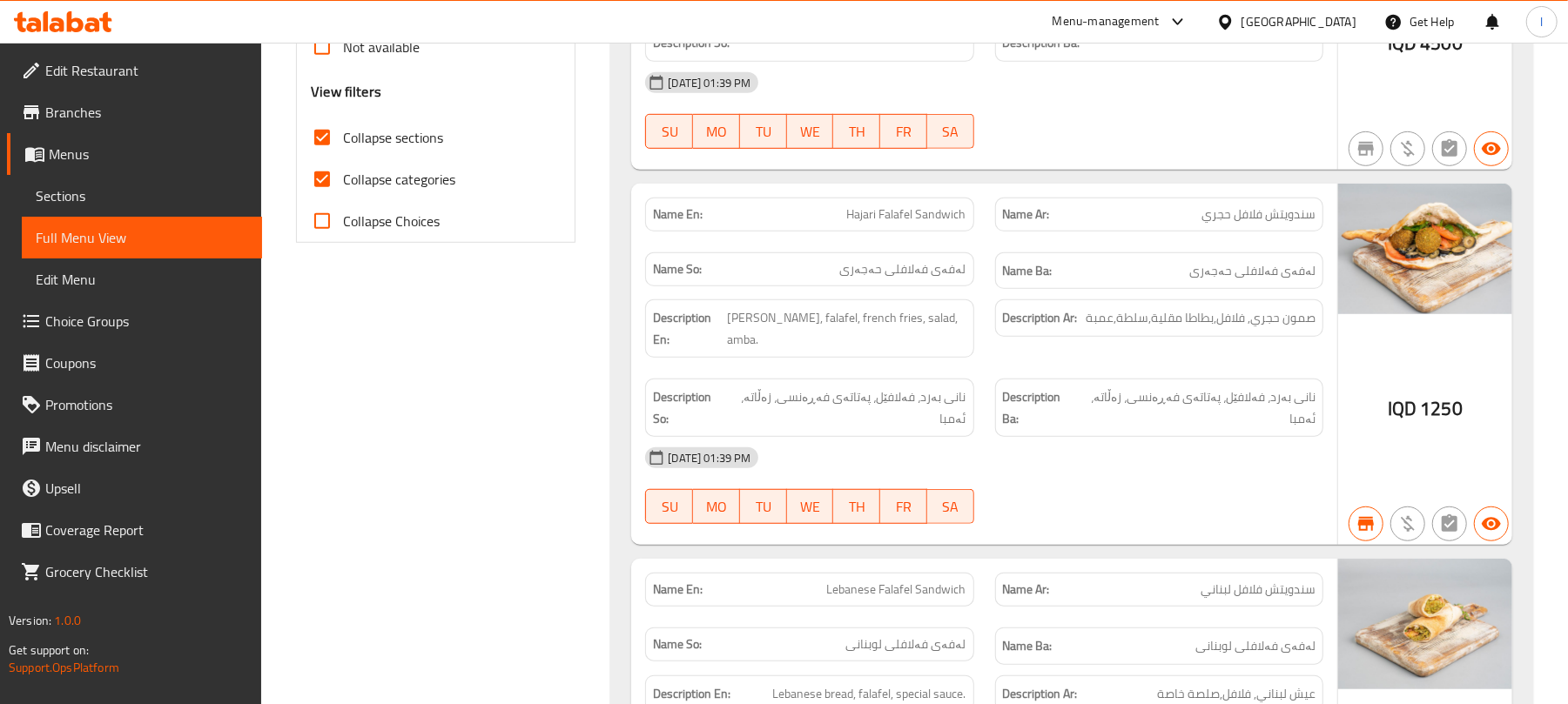
click at [319, 181] on input "Collapse categories" at bounding box center [322, 179] width 42 height 42
checkbox input "false"
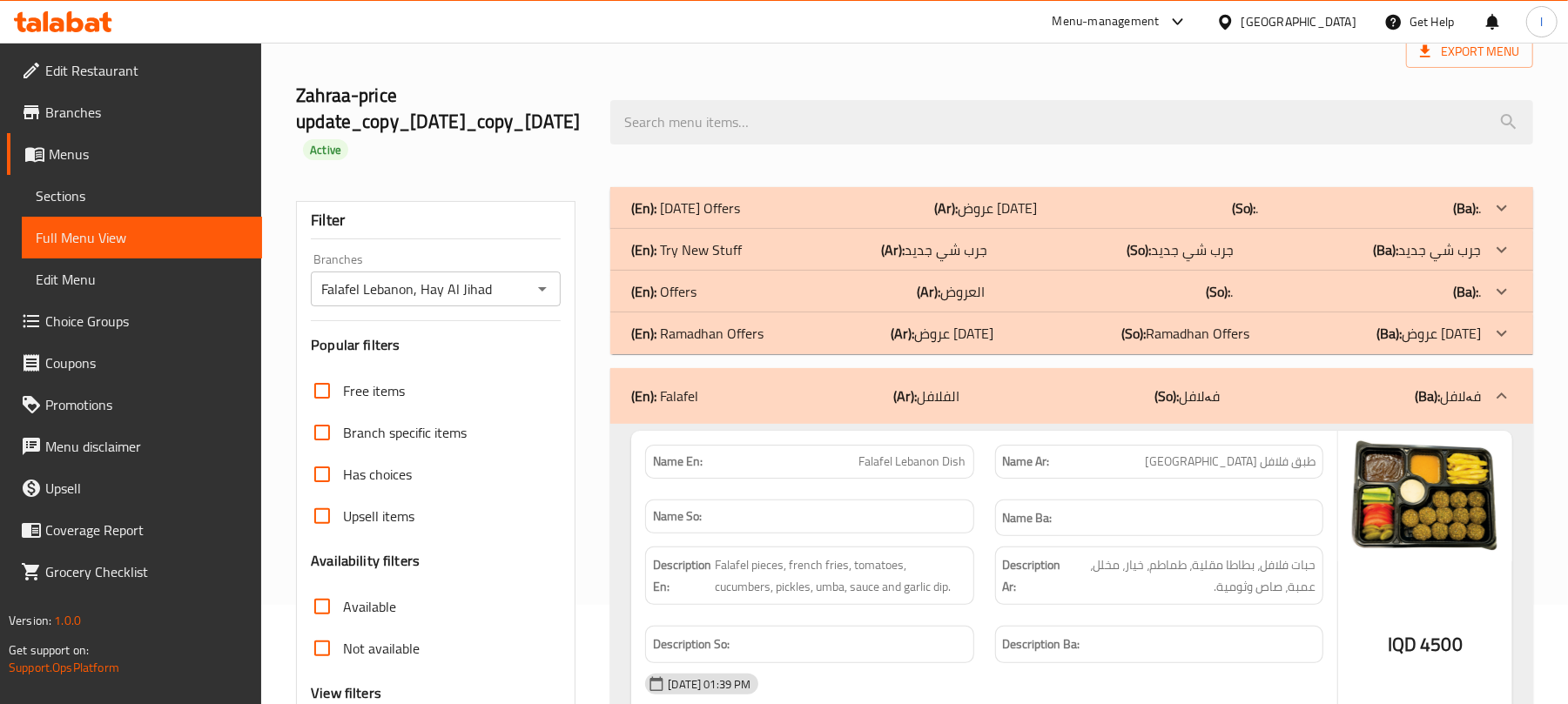
scroll to position [0, 0]
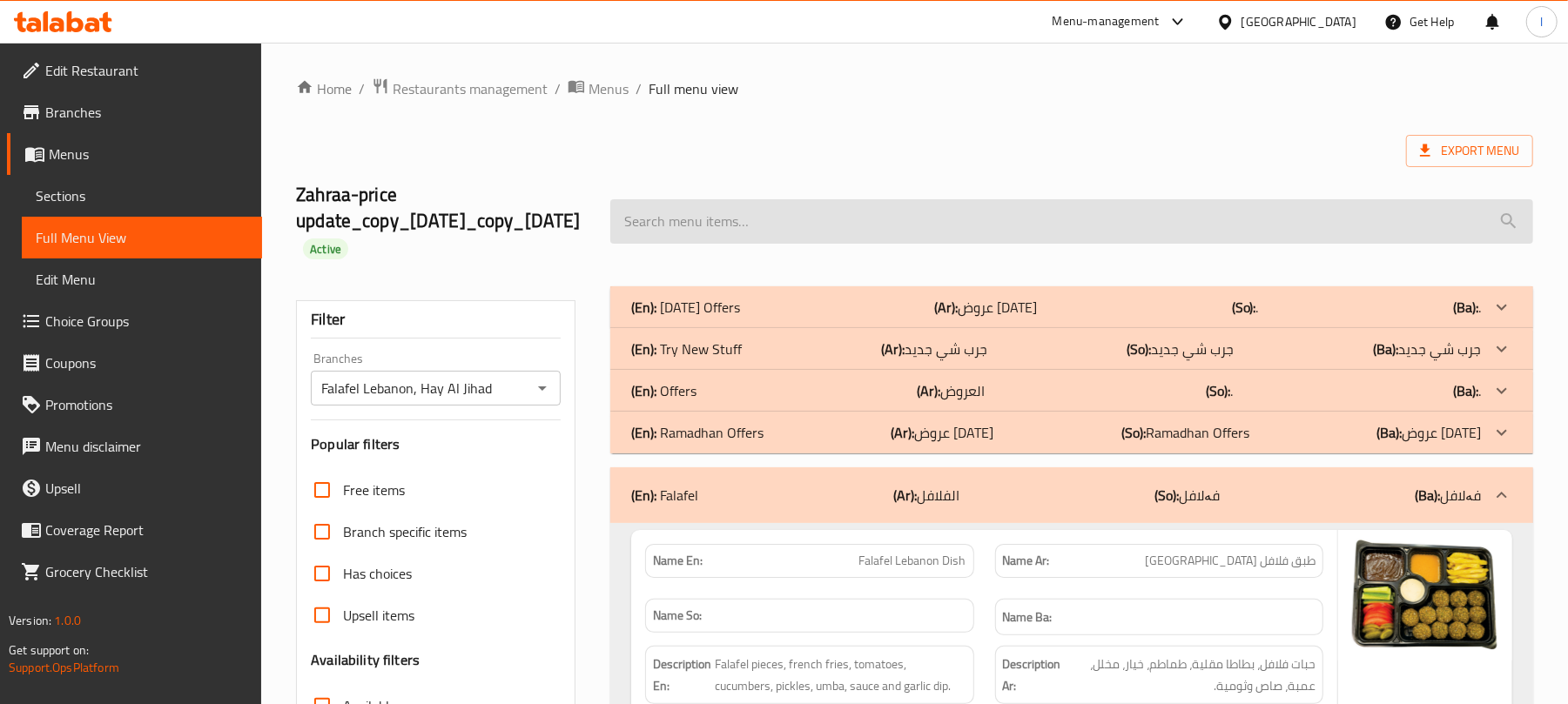
click at [771, 224] on input "search" at bounding box center [1072, 221] width 923 height 45
type input "f"
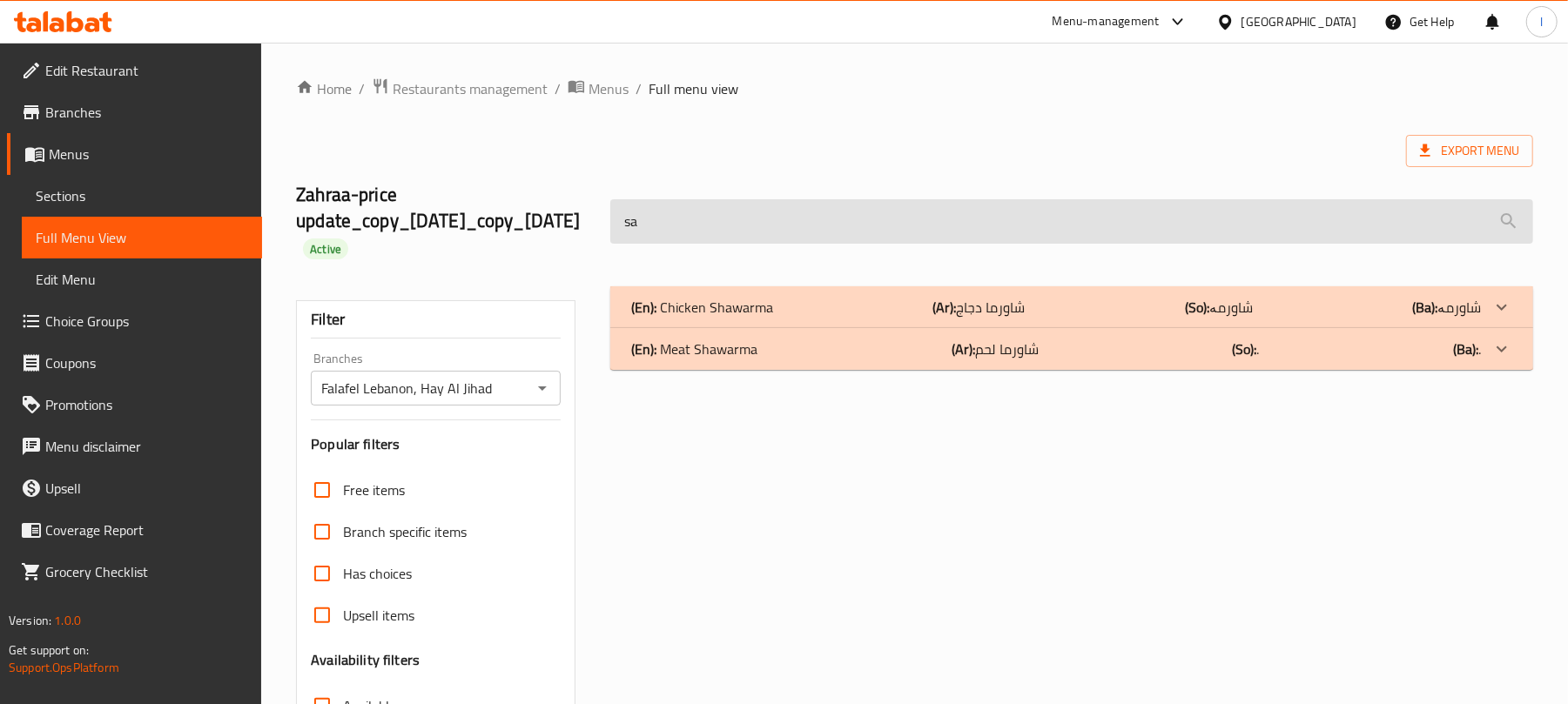
type input "s"
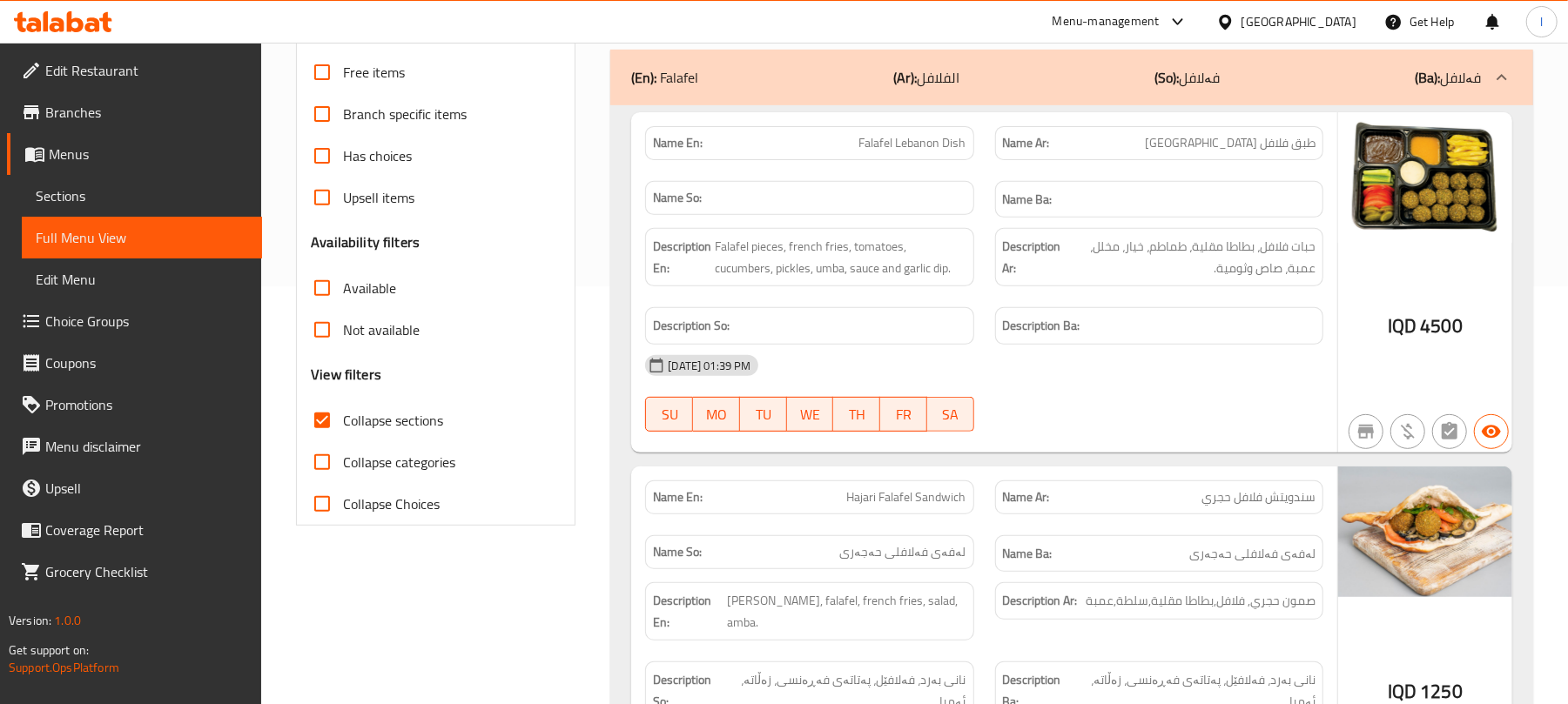
scroll to position [425, 0]
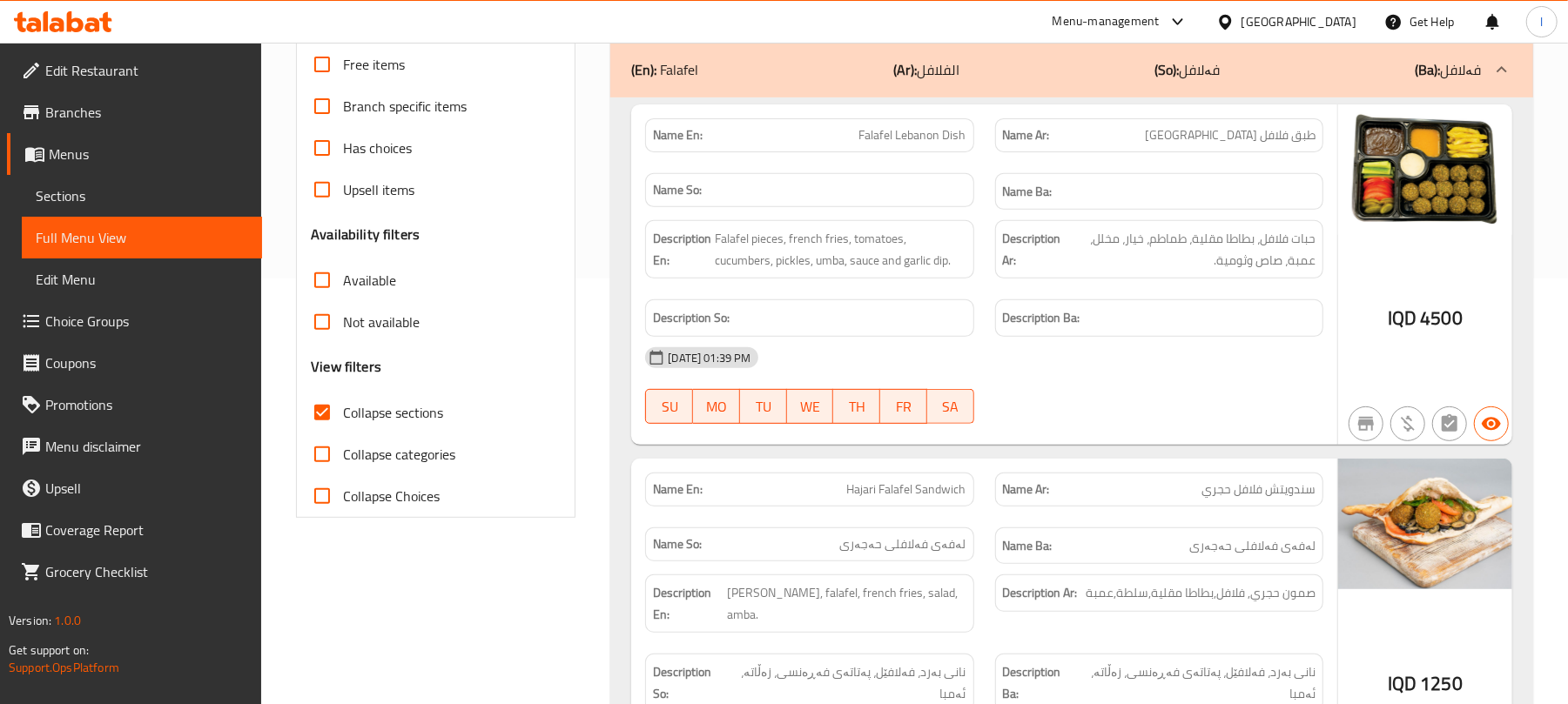
click at [102, 199] on span "Sections" at bounding box center [141, 195] width 212 height 21
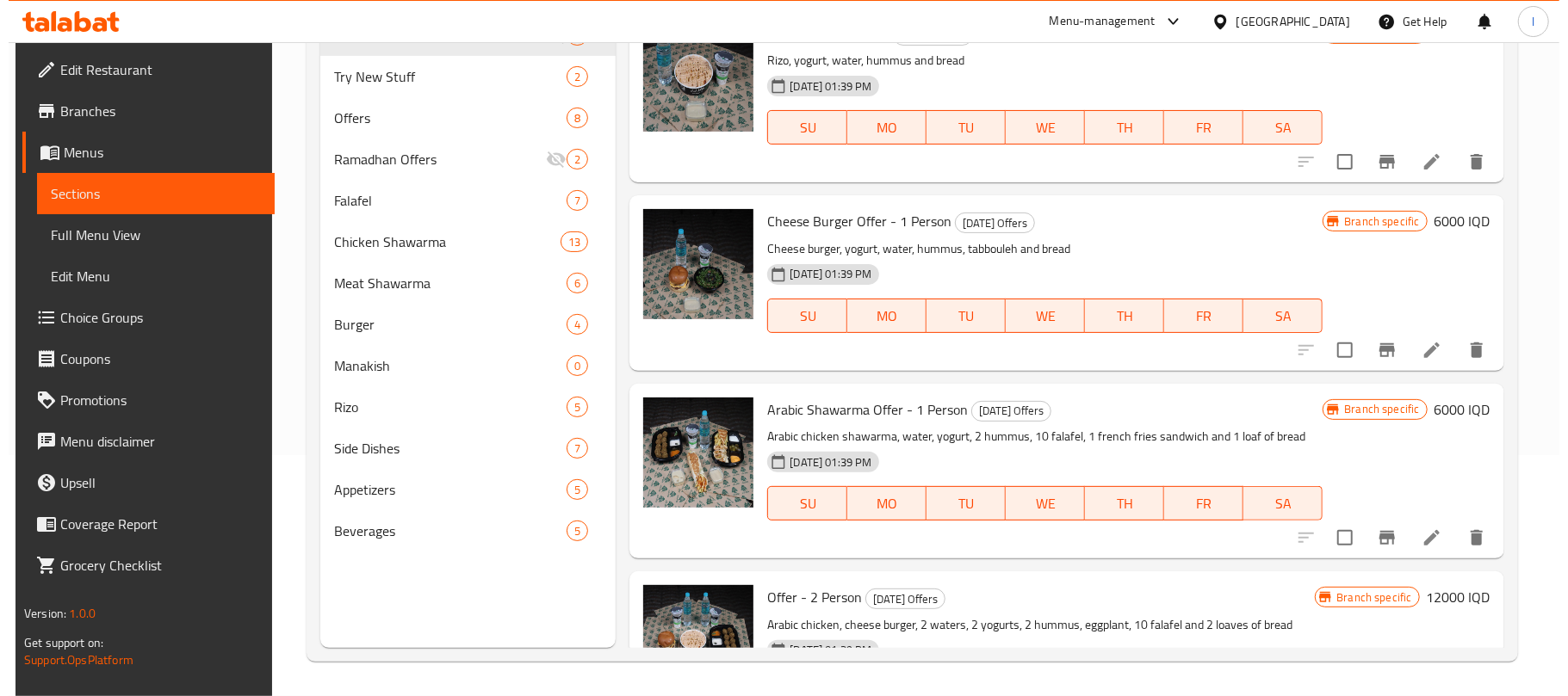
scroll to position [242, 0]
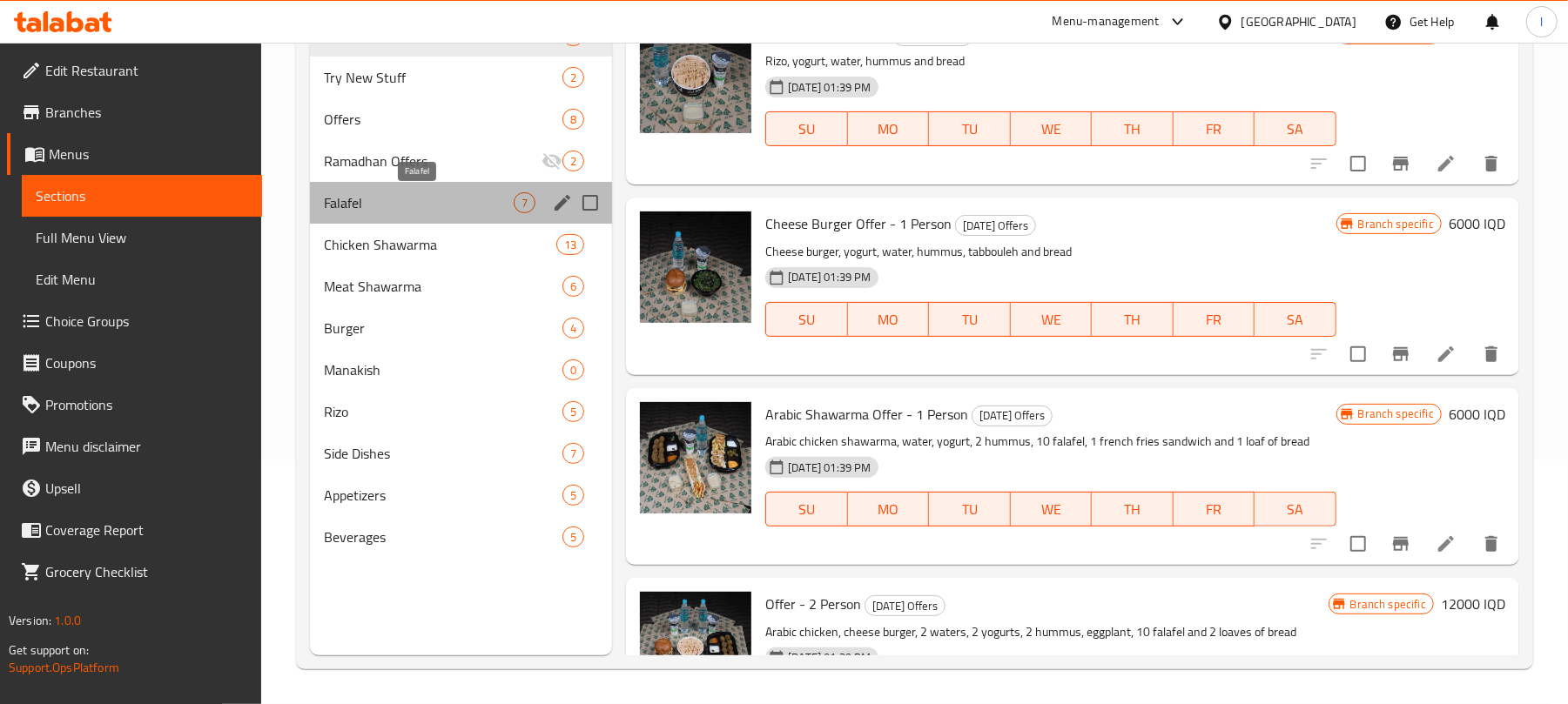
click at [385, 206] on span "Falafel" at bounding box center [418, 202] width 190 height 21
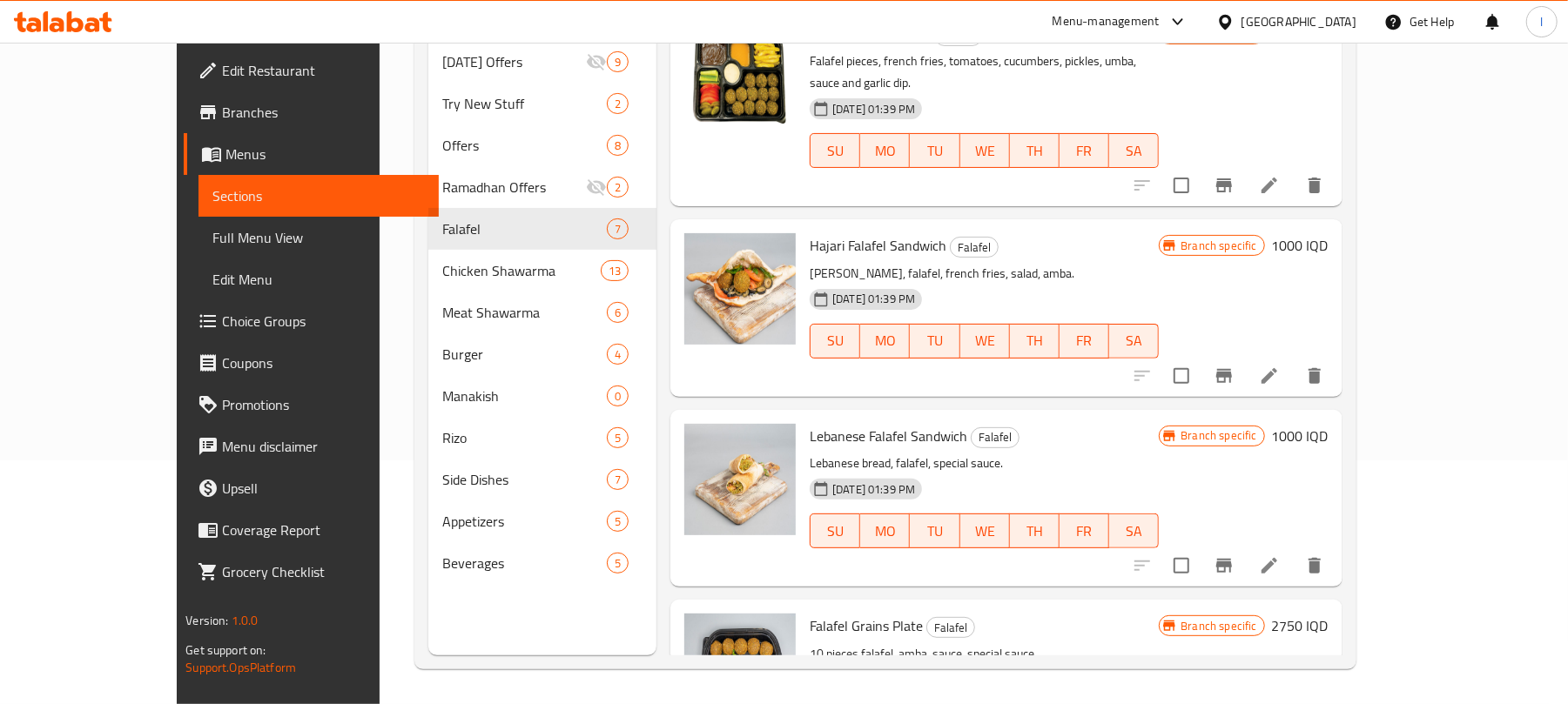
click at [1329, 233] on h6 "1000 IQD" at bounding box center [1300, 245] width 57 height 24
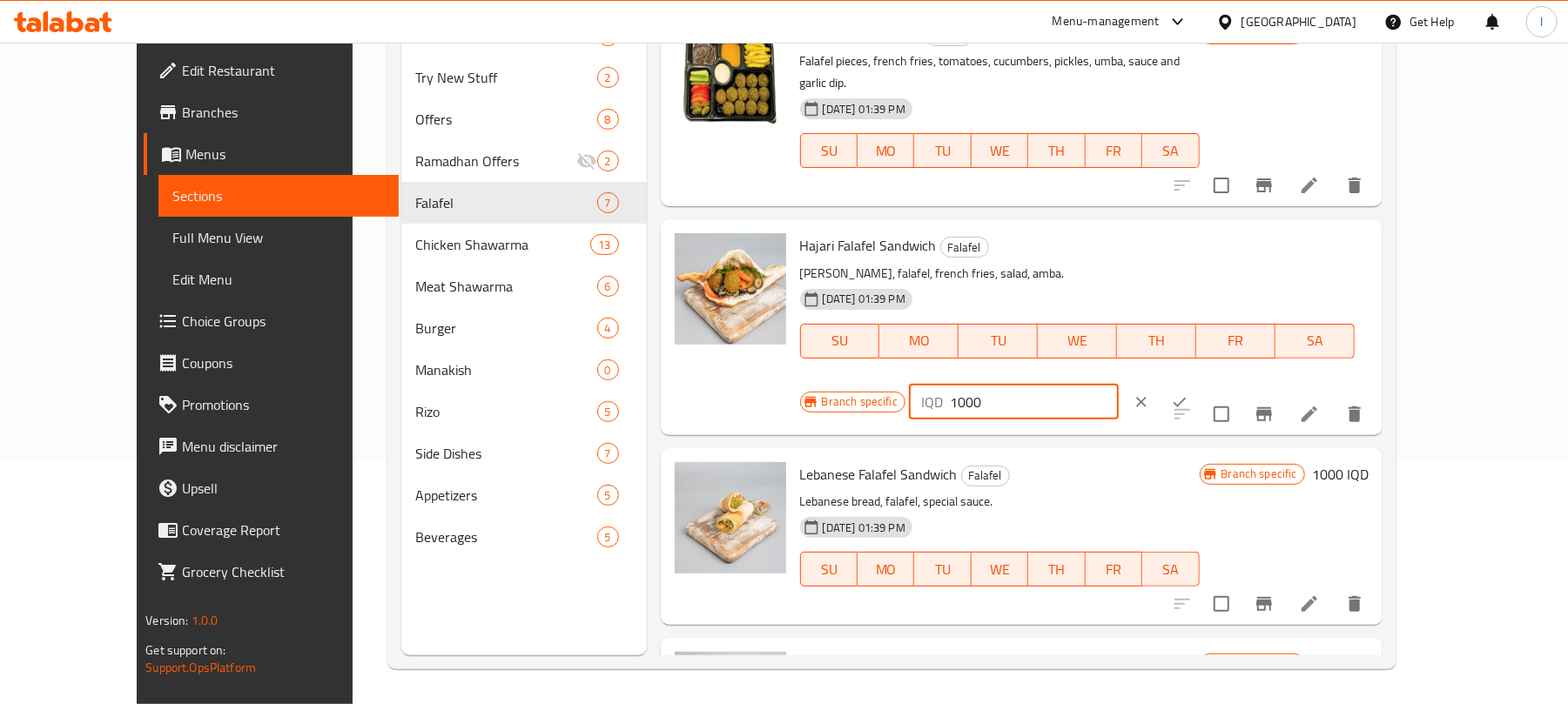
drag, startPoint x: 1336, startPoint y: 241, endPoint x: 1217, endPoint y: 238, distance: 119.0
click at [1119, 384] on div "IQD 1000 ​" at bounding box center [1014, 401] width 210 height 35
type input "1250"
click at [1199, 383] on button "ok" at bounding box center [1179, 402] width 38 height 38
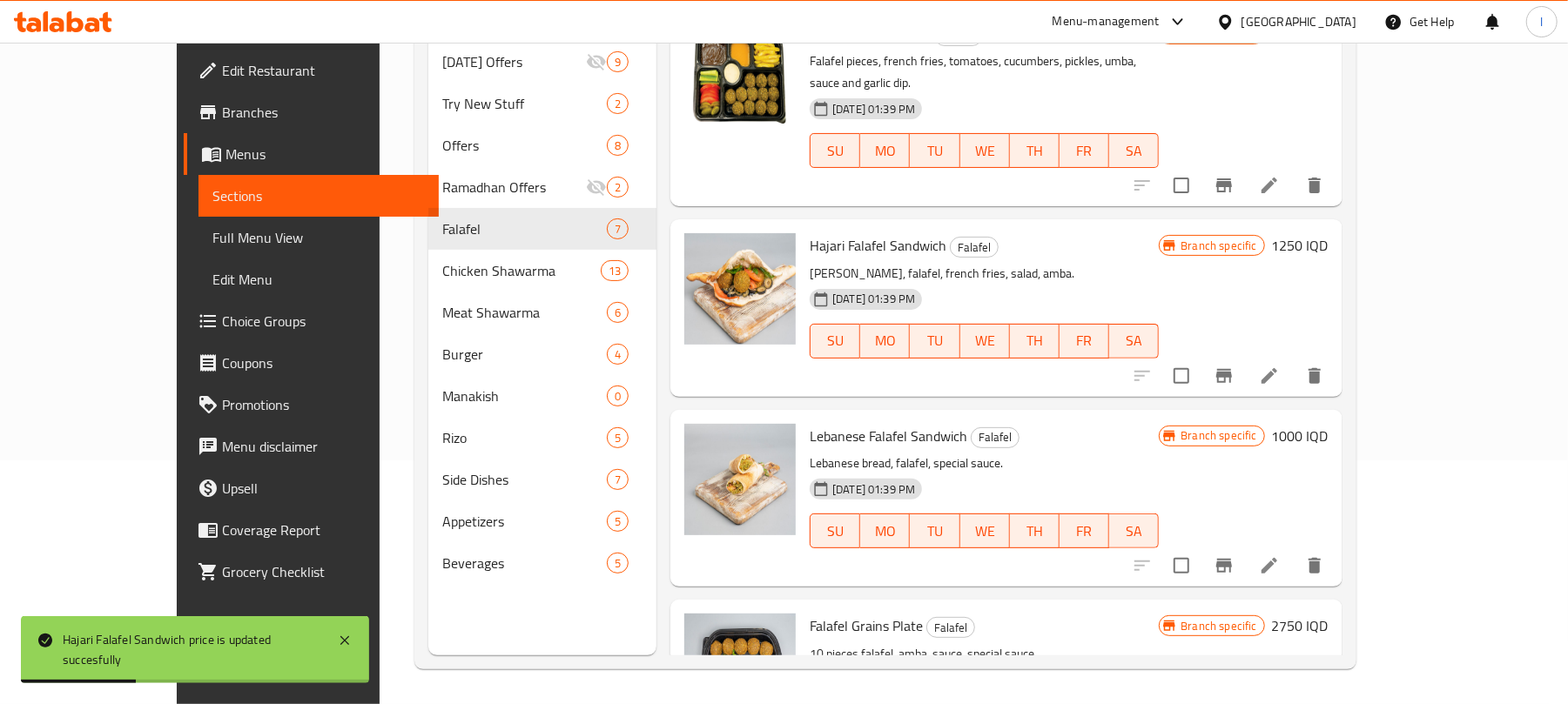
click at [1245, 355] on button "Branch-specific-item" at bounding box center [1224, 376] width 42 height 42
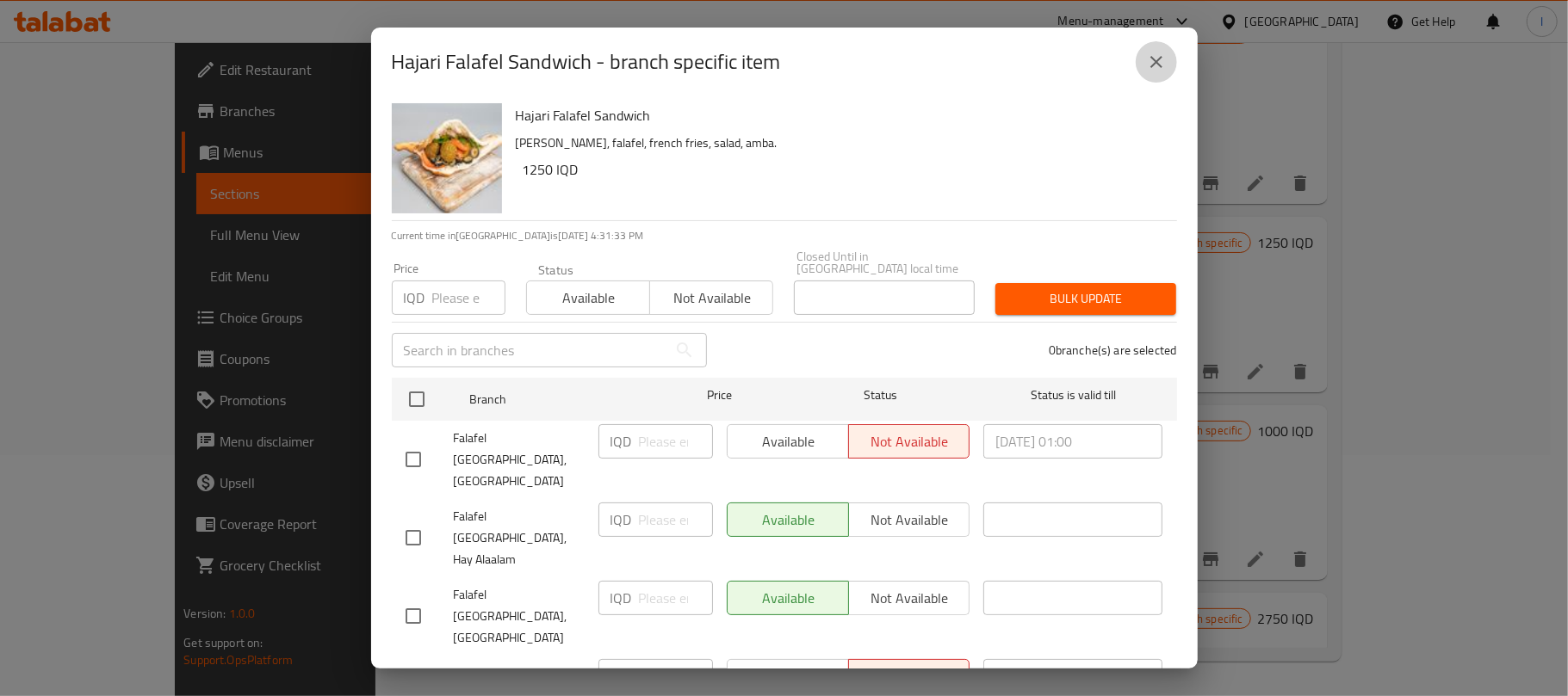
click at [1166, 53] on button "close" at bounding box center [1156, 62] width 41 height 41
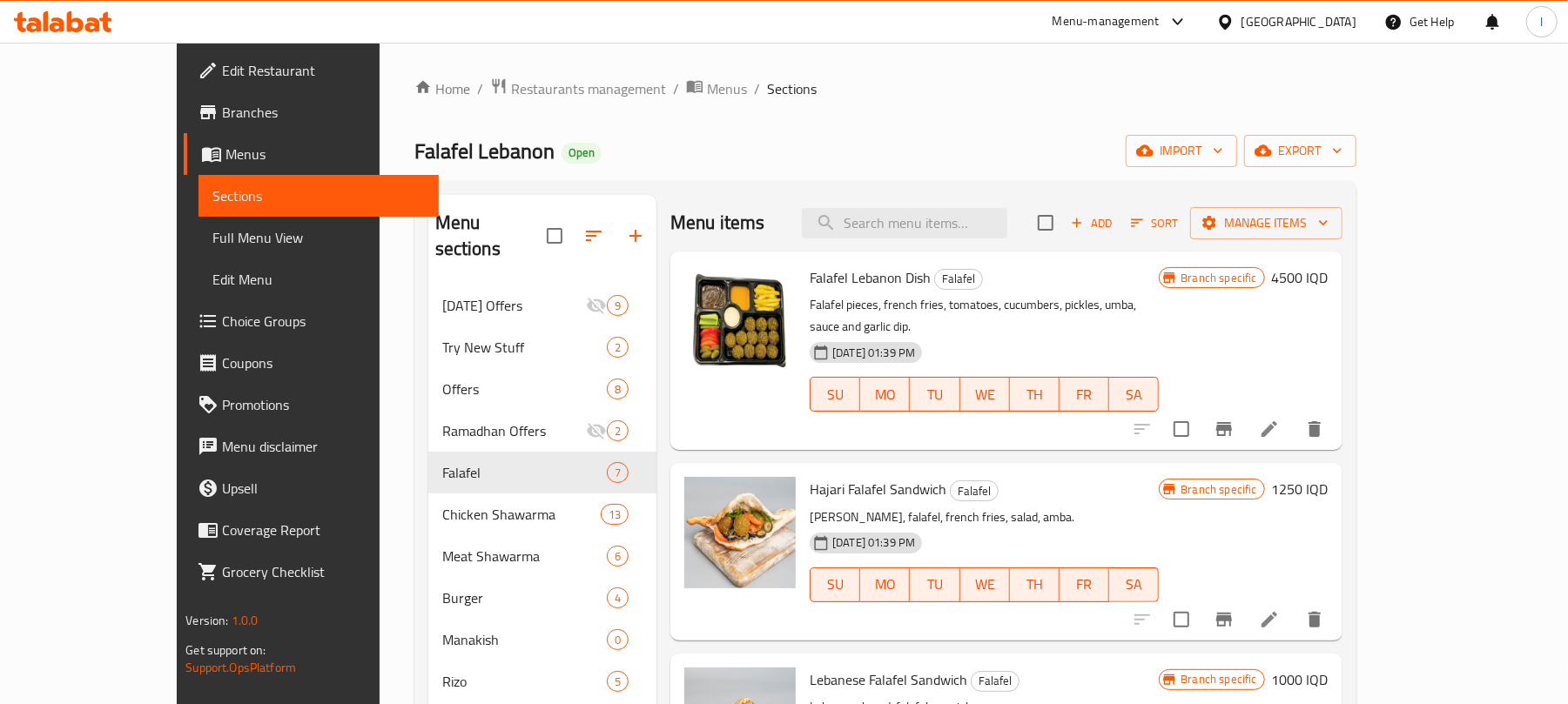
scroll to position [425, 0]
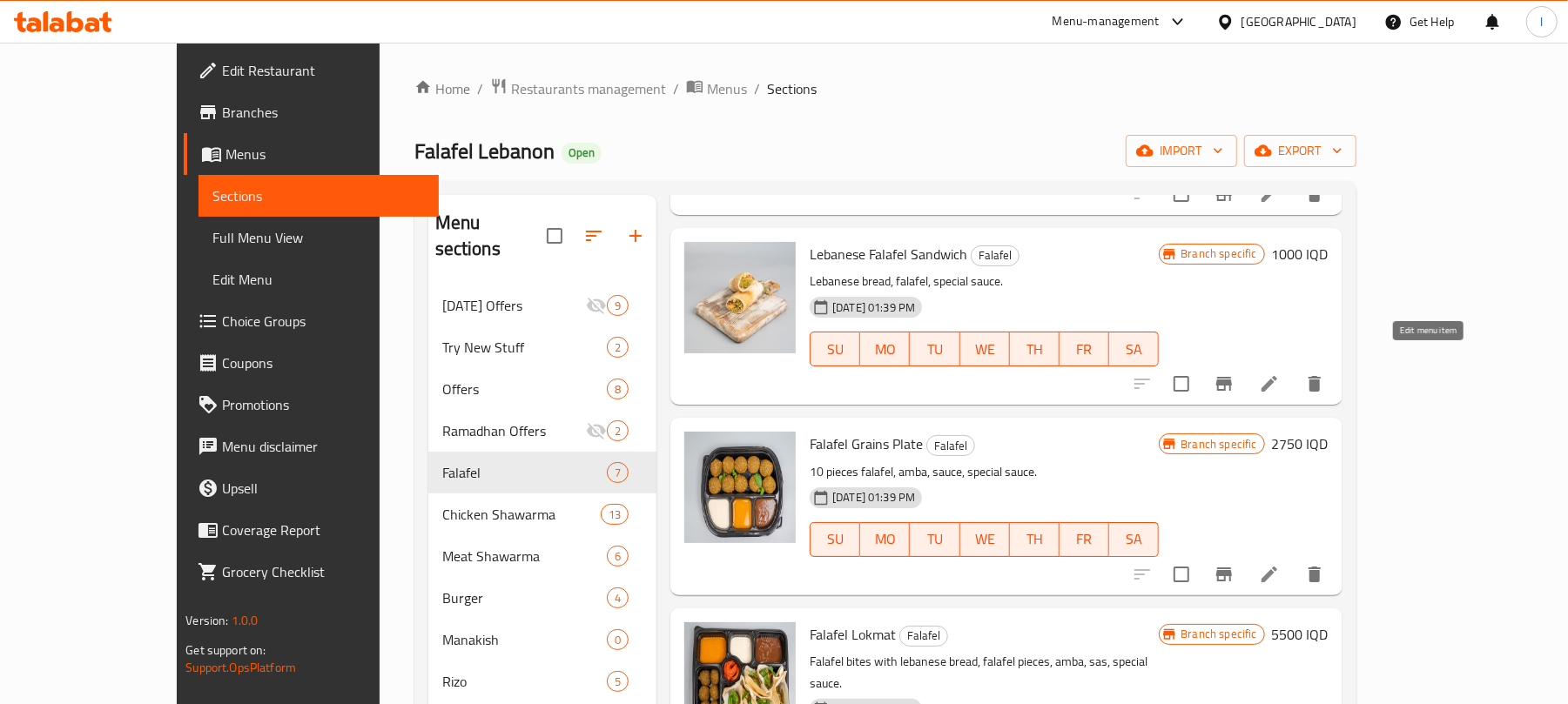
click at [1280, 373] on icon at bounding box center [1269, 383] width 21 height 21
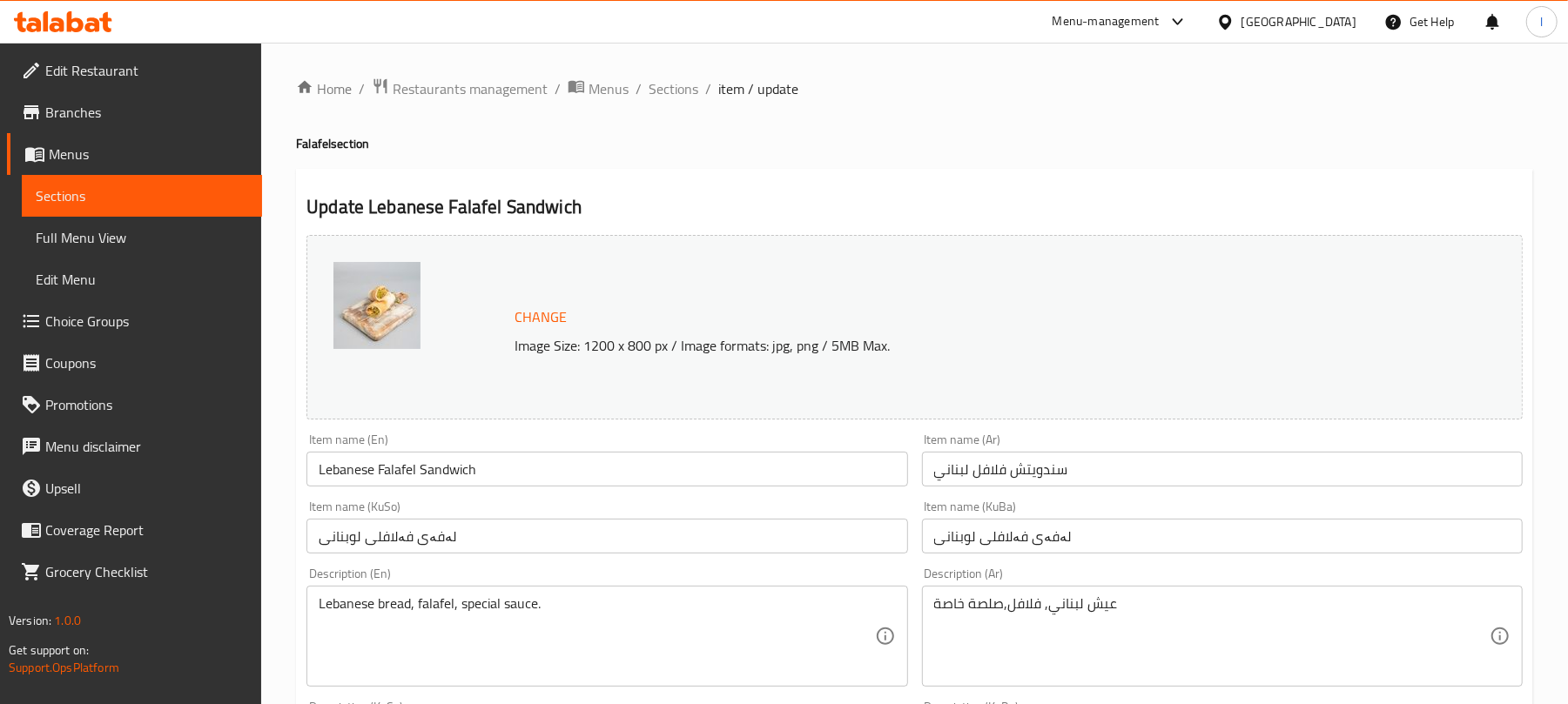
click at [481, 475] on input "Lebanese Falafel Sandwich" at bounding box center [607, 469] width 601 height 35
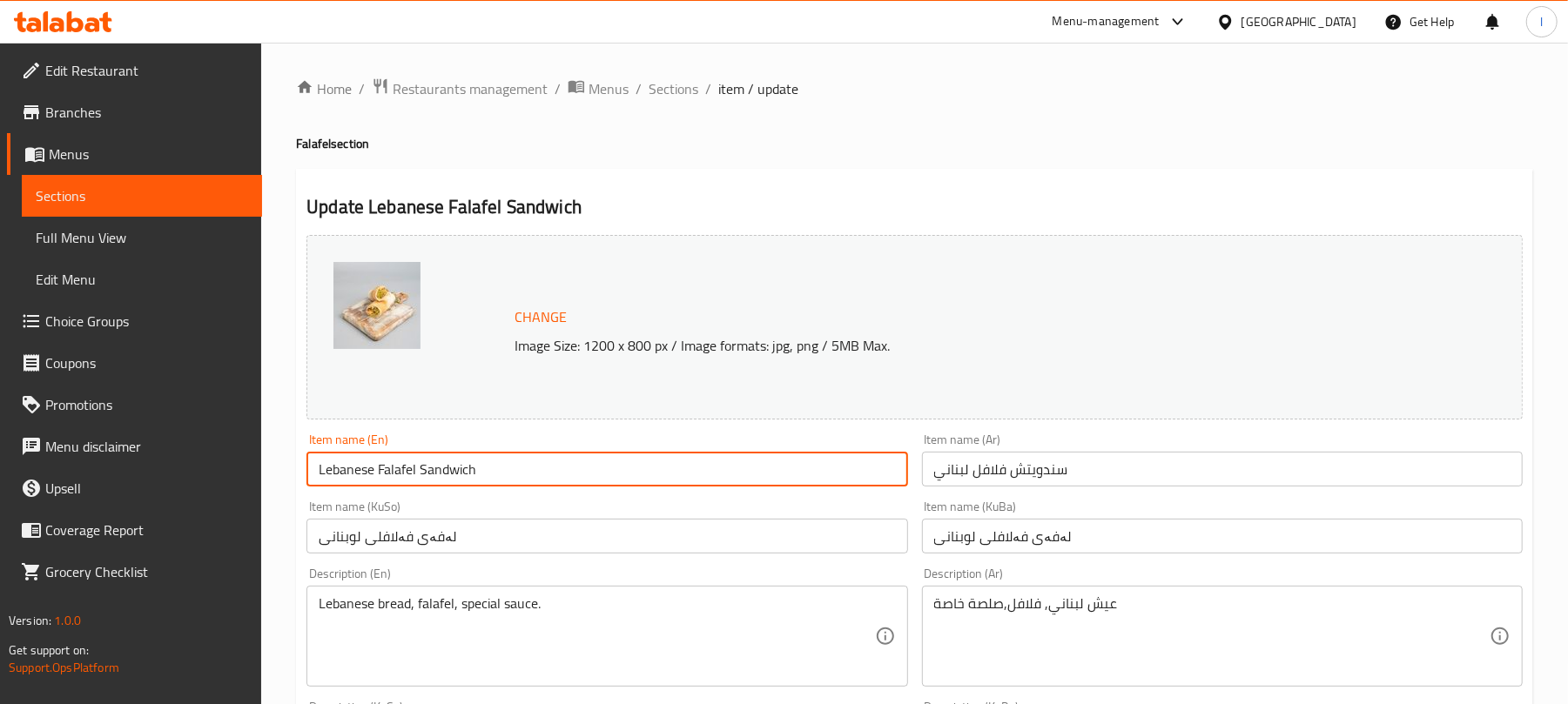
click at [481, 475] on input "Lebanese Falafel Sandwich" at bounding box center [607, 469] width 601 height 35
click at [672, 98] on span "Sections" at bounding box center [673, 89] width 50 height 21
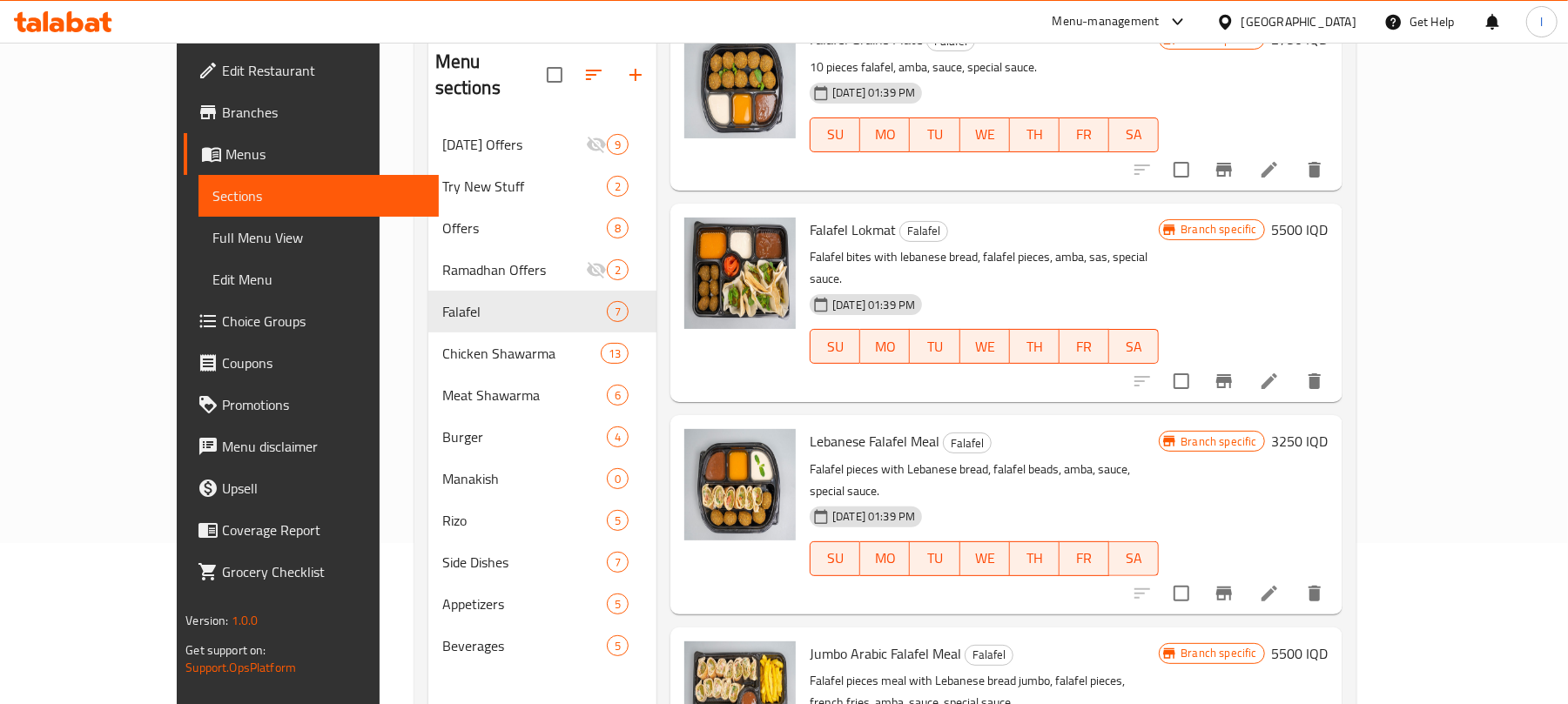
scroll to position [245, 0]
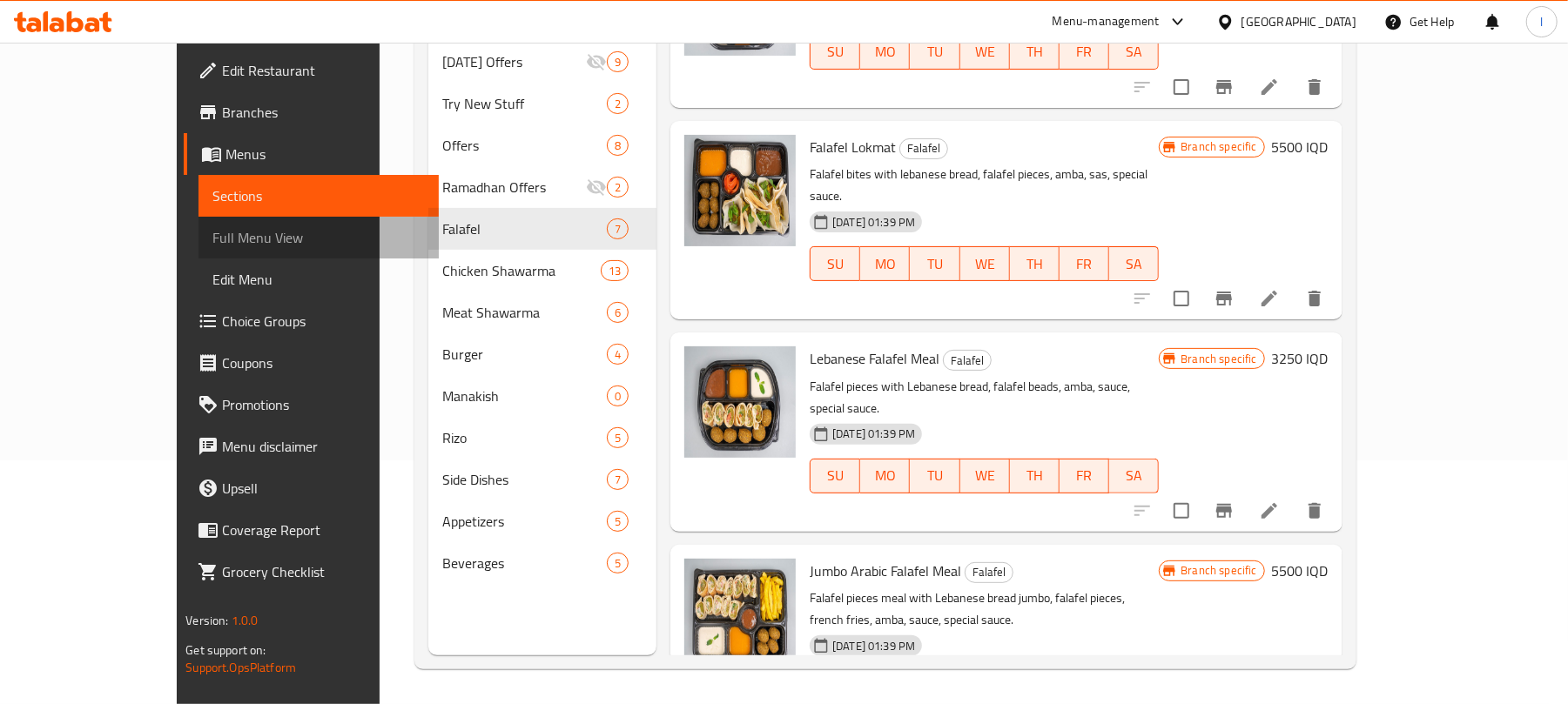
click at [212, 240] on span "Full Menu View" at bounding box center [318, 237] width 212 height 21
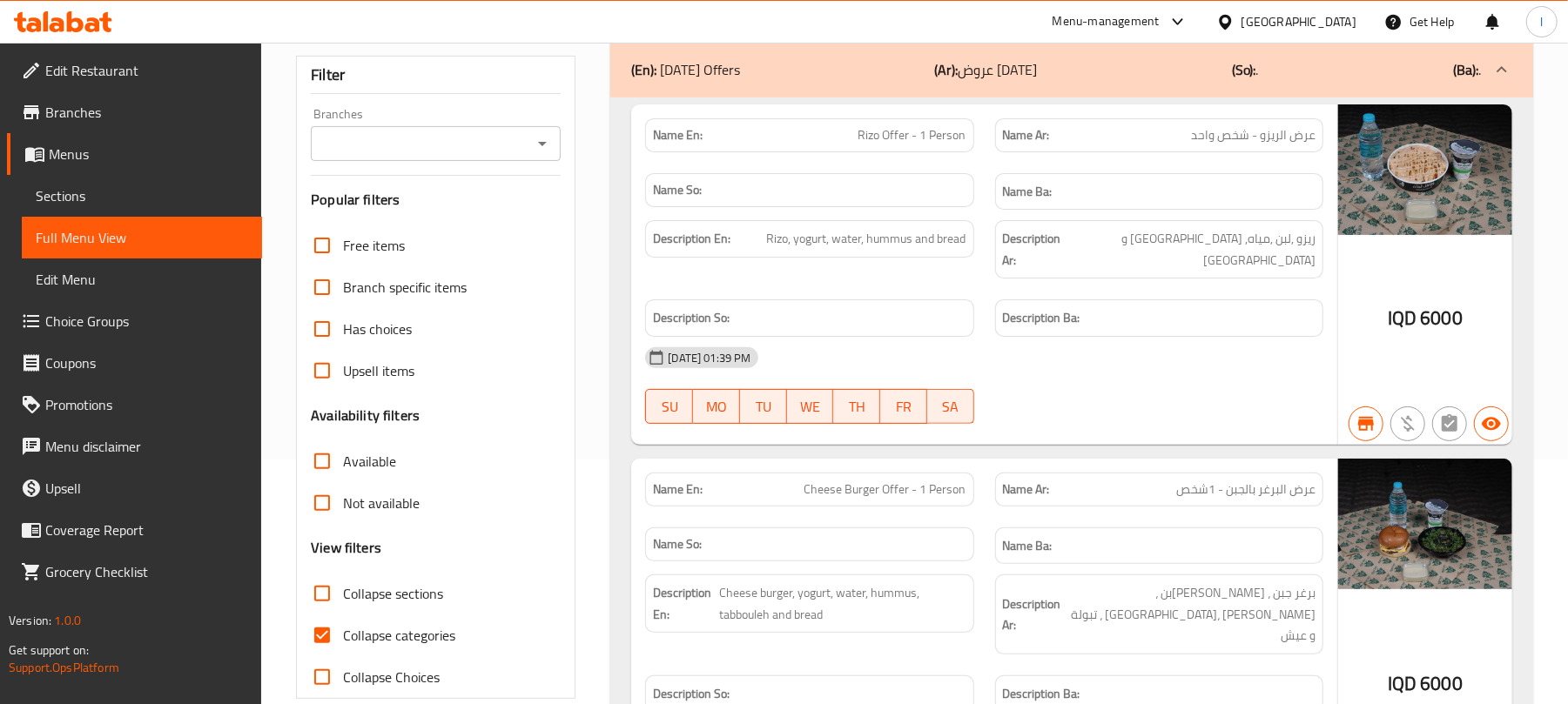
click at [548, 147] on icon "Open" at bounding box center [542, 143] width 21 height 21
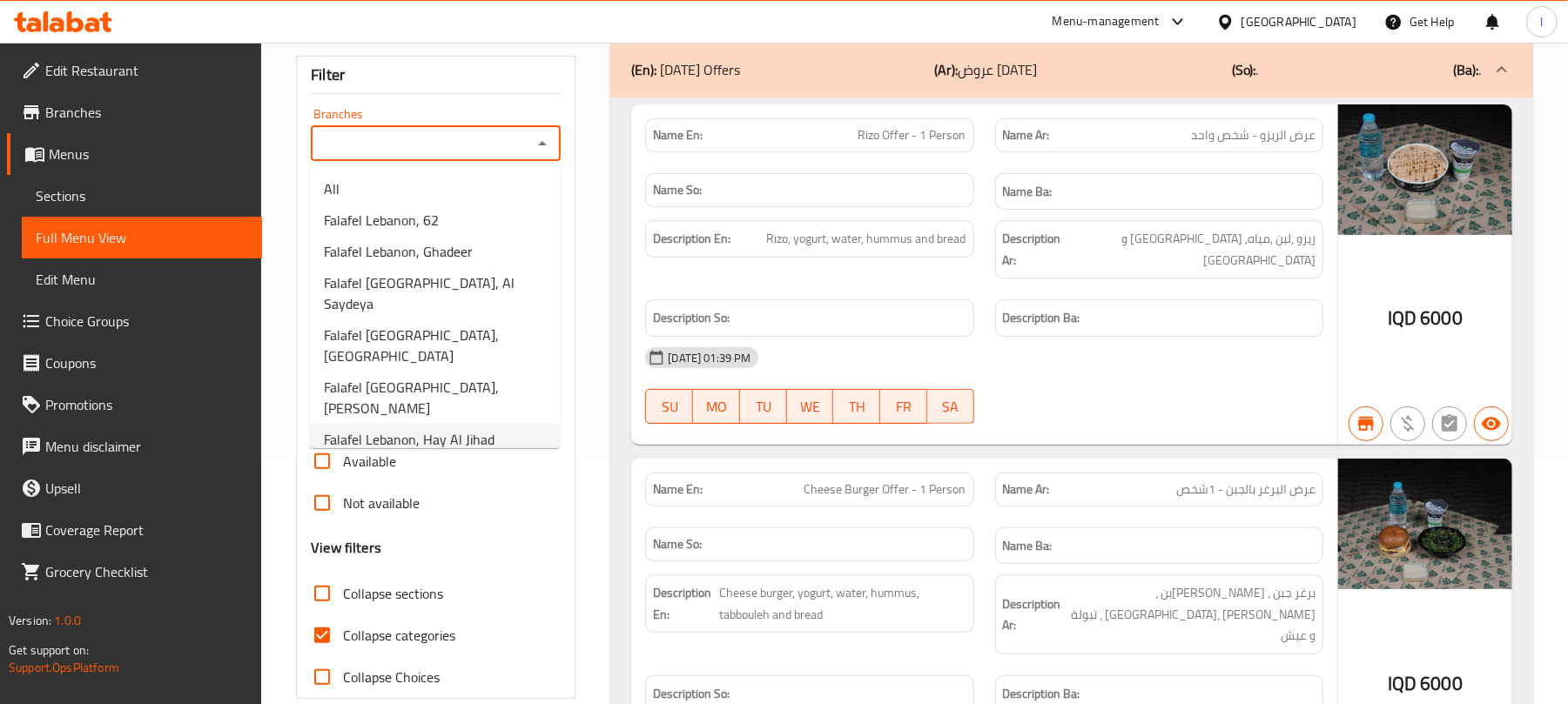
click at [498, 424] on li "Falafel Lebanon, Hay Al Jihad" at bounding box center [434, 439] width 250 height 31
type input "Falafel Lebanon, Hay Al Jihad"
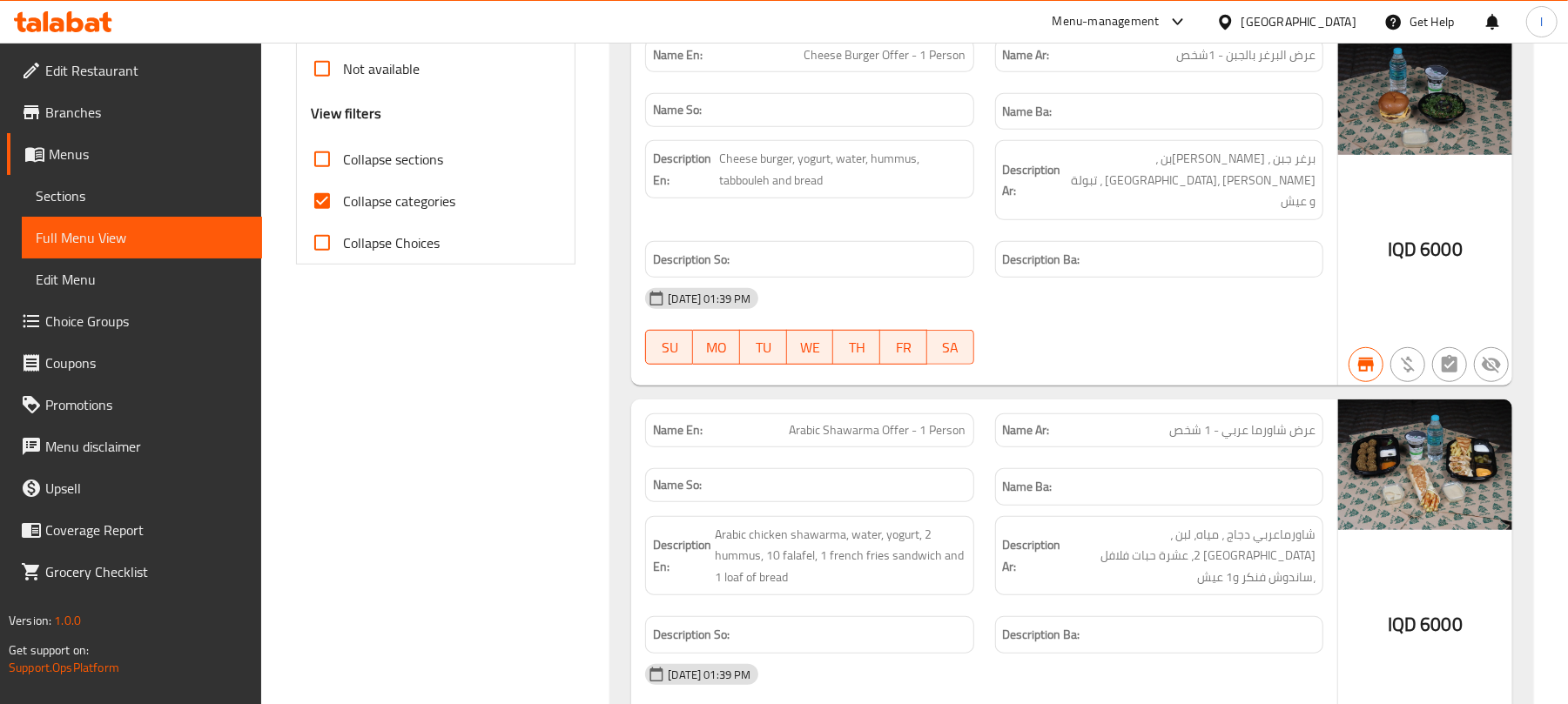
scroll to position [670, 0]
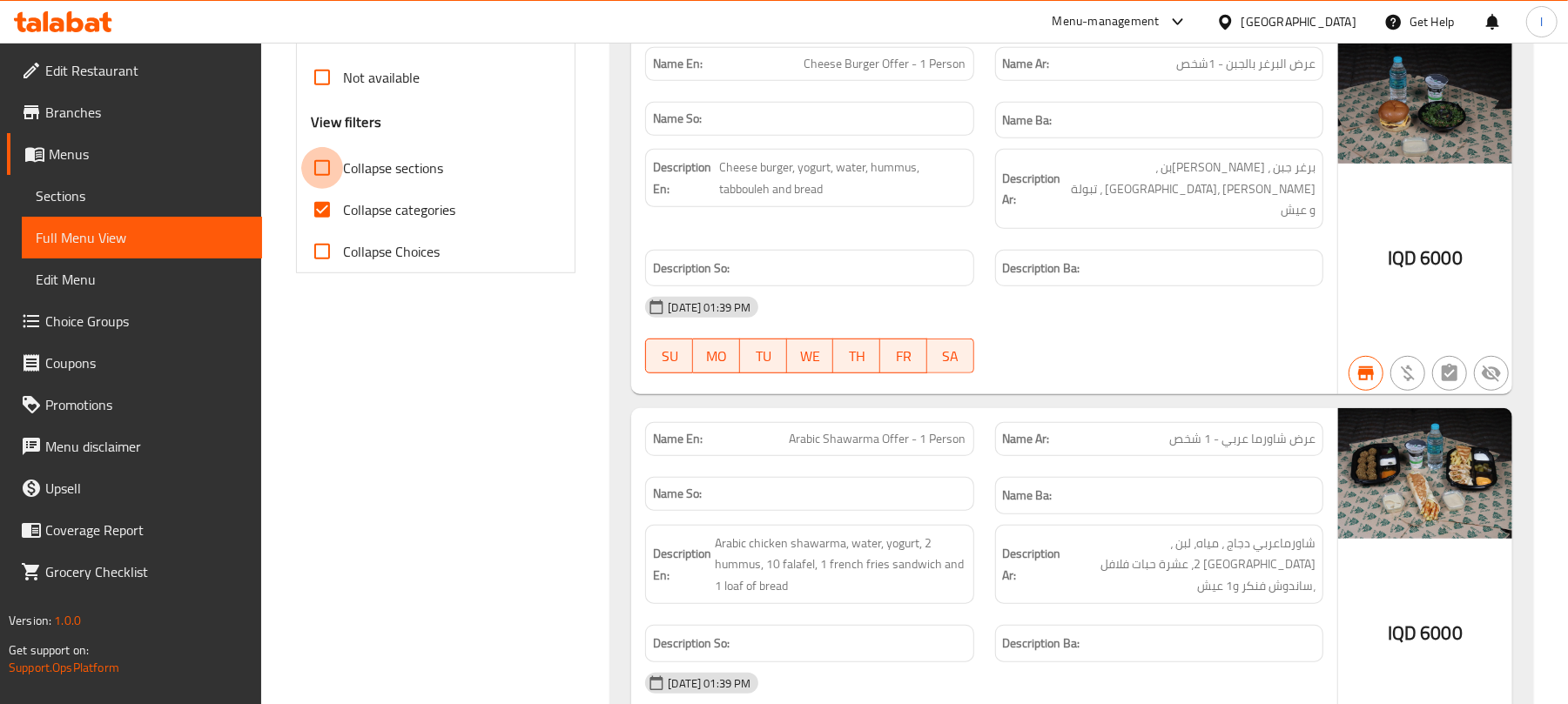
click at [317, 164] on input "Collapse sections" at bounding box center [322, 168] width 42 height 42
checkbox input "true"
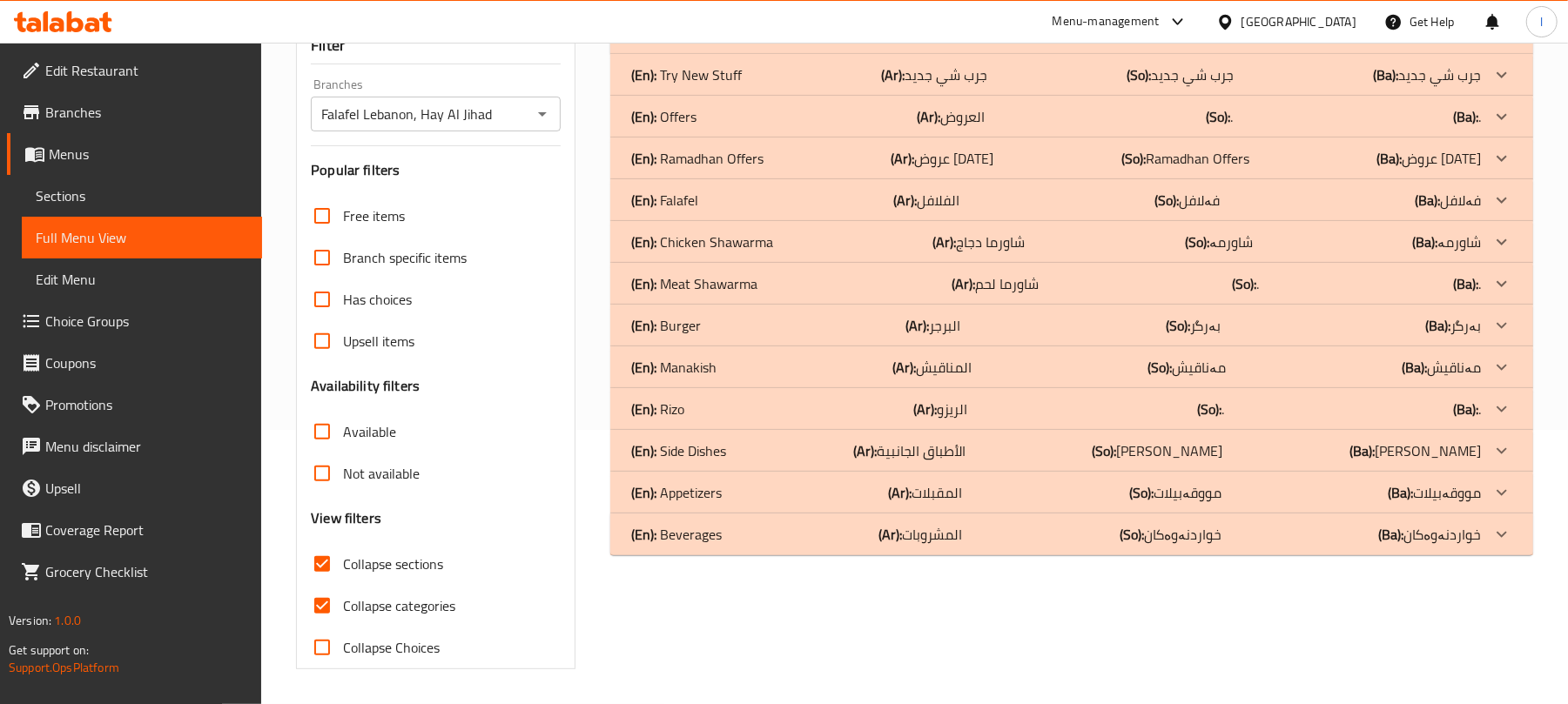
scroll to position [276, 0]
click at [710, 44] on div "(En): Falafel (Ar): الفلافل (So): فەلافل (Ba): فەلافل" at bounding box center [1056, 33] width 850 height 21
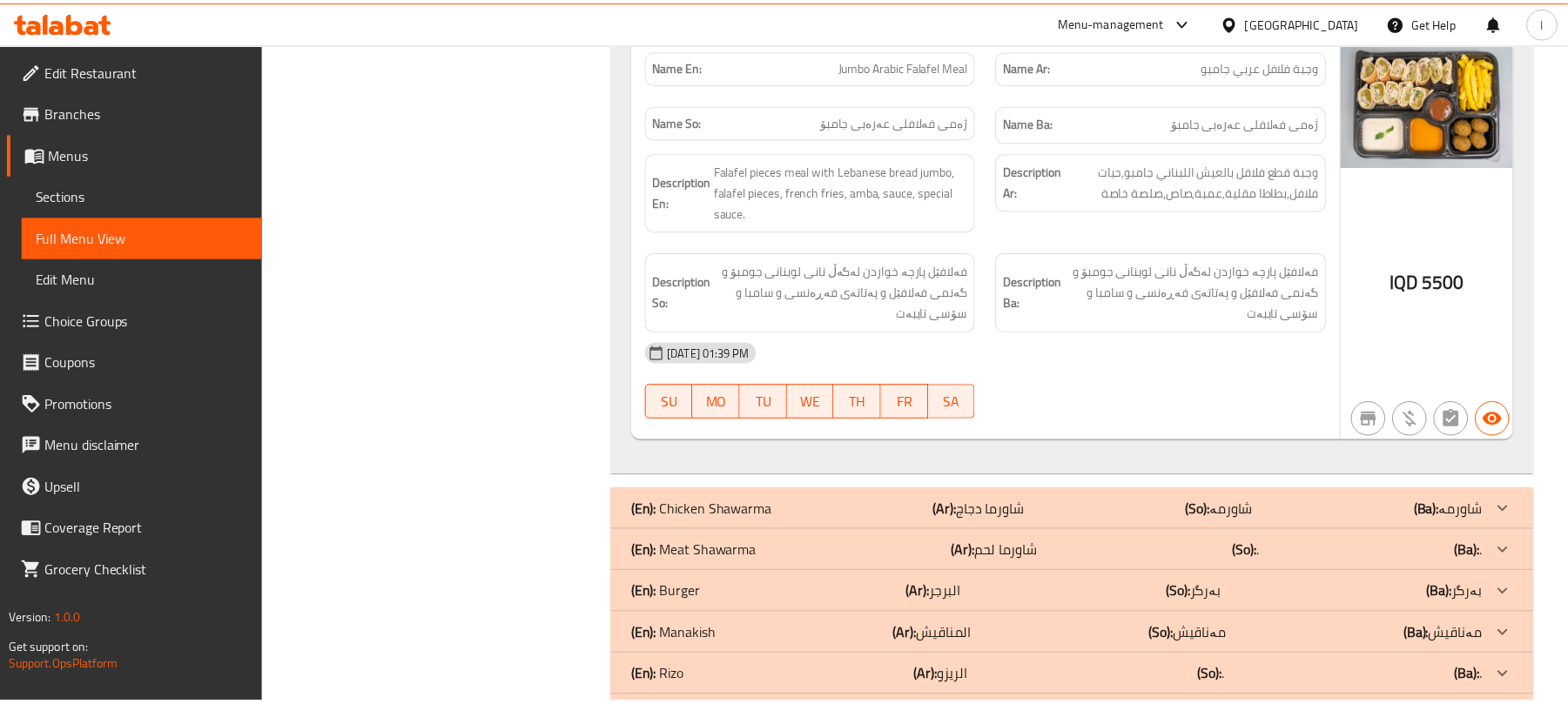
scroll to position [2790, 0]
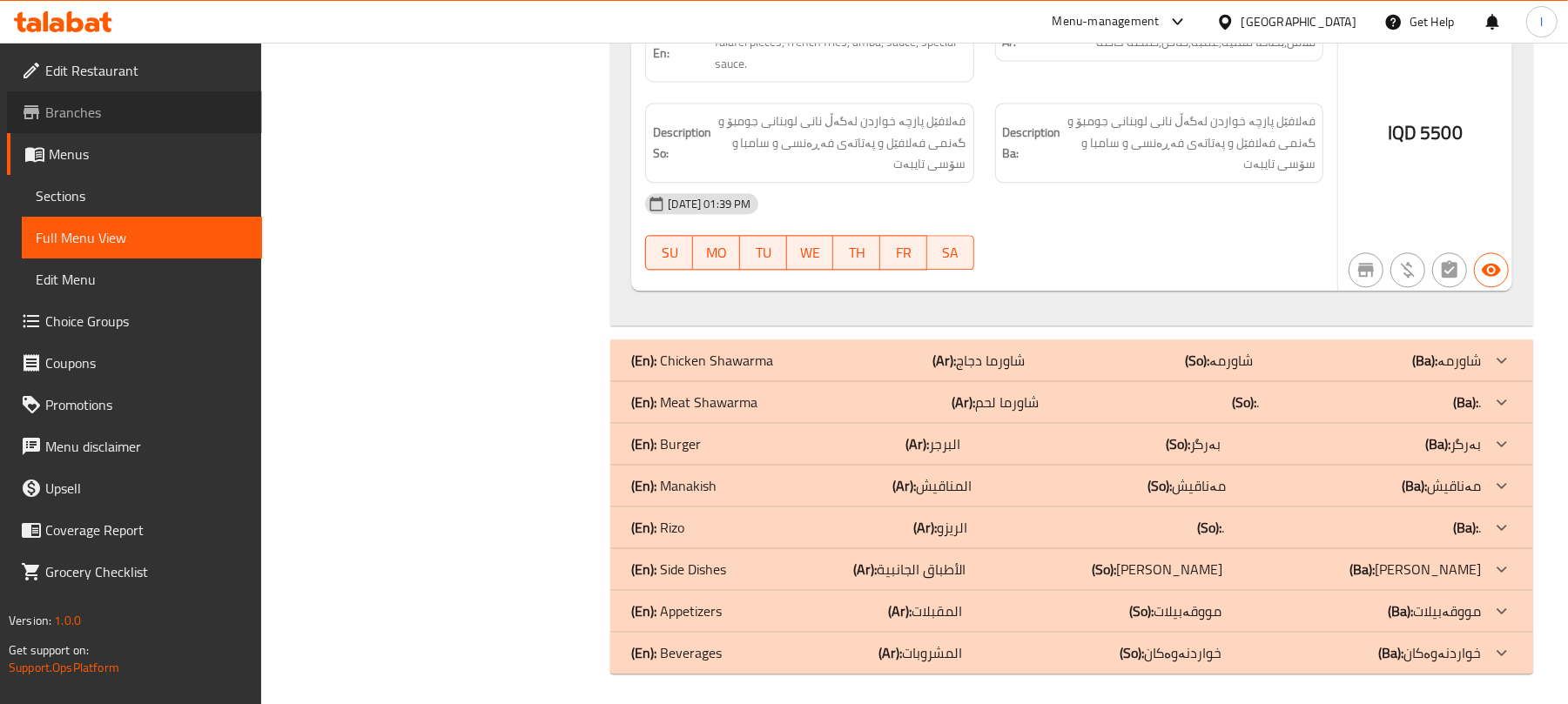
click at [49, 94] on link "Branches" at bounding box center [134, 113] width 255 height 42
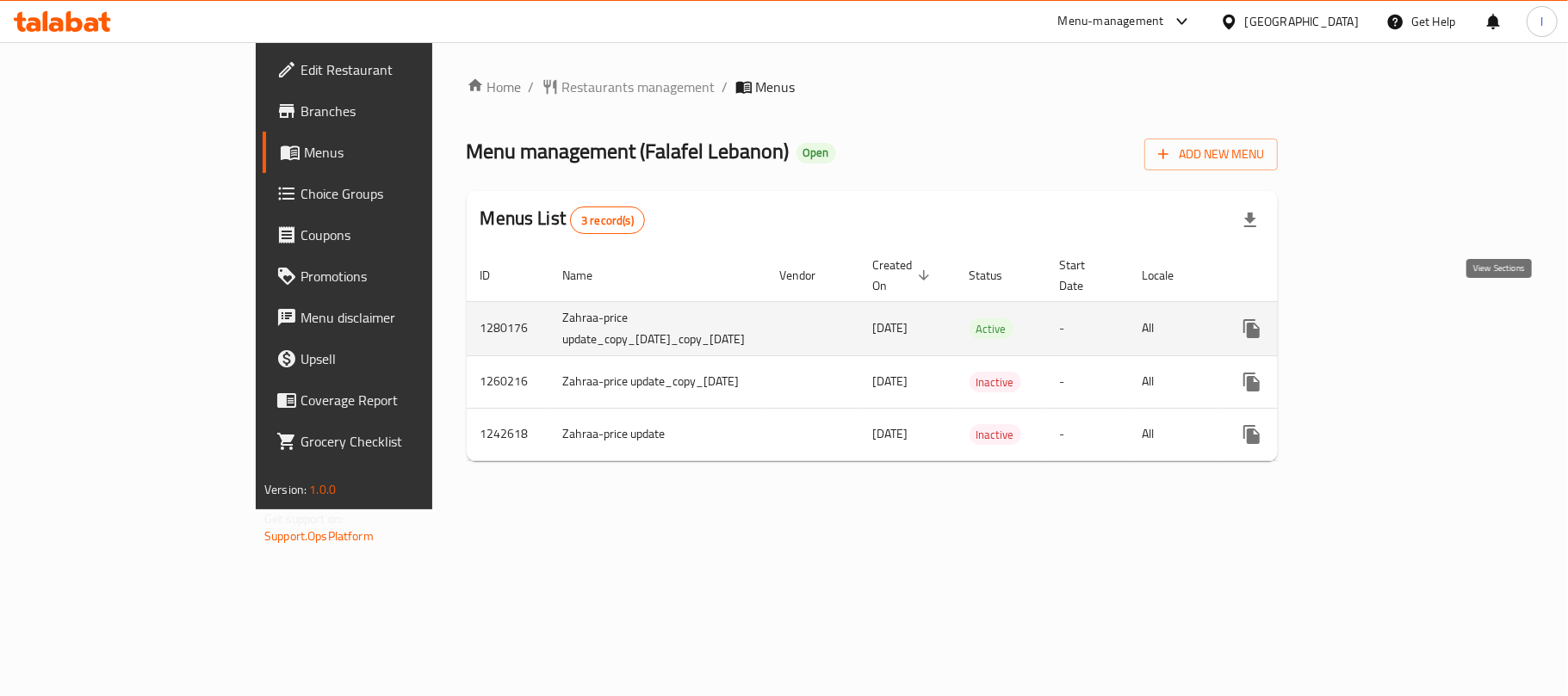
click at [1384, 321] on icon "enhanced table" at bounding box center [1376, 329] width 16 height 16
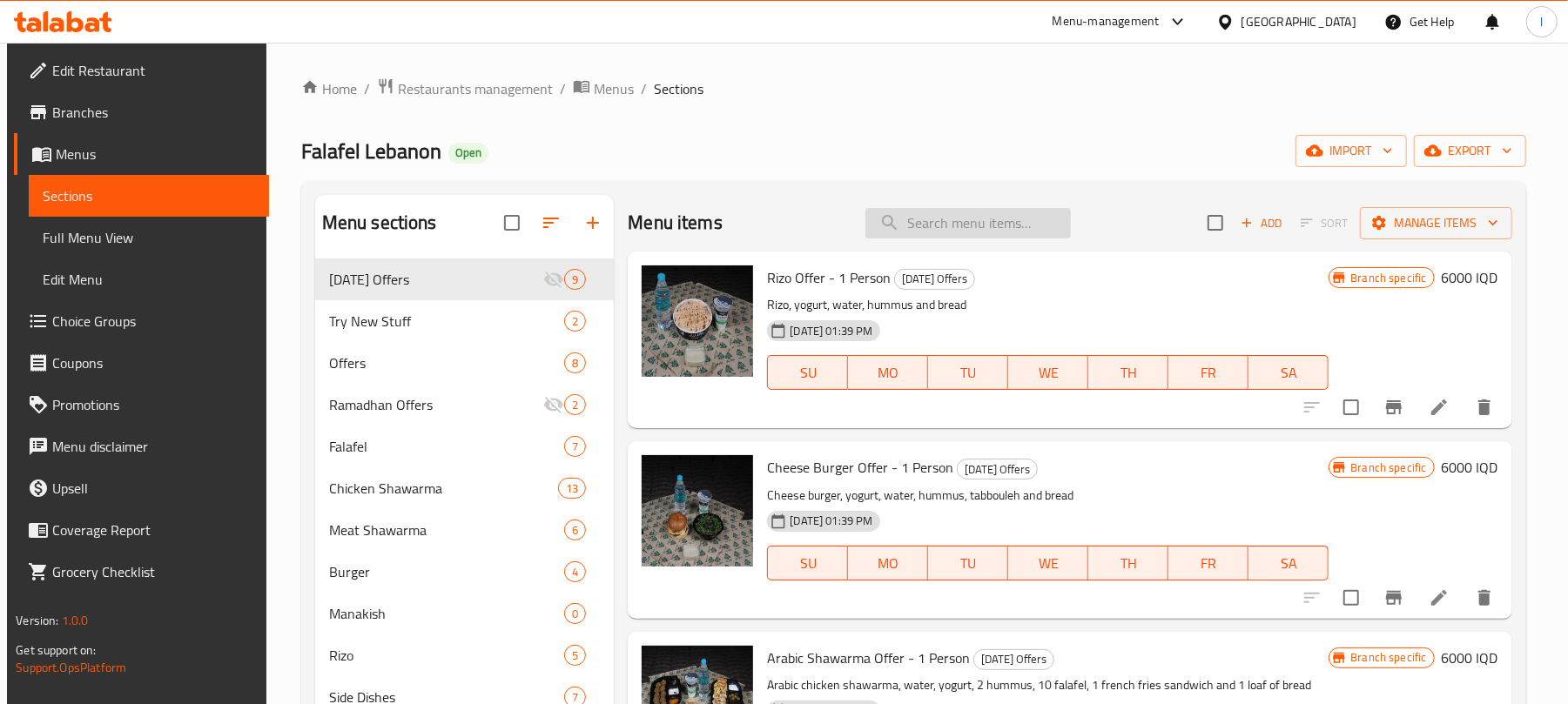
click at [940, 220] on input "search" at bounding box center [968, 223] width 205 height 31
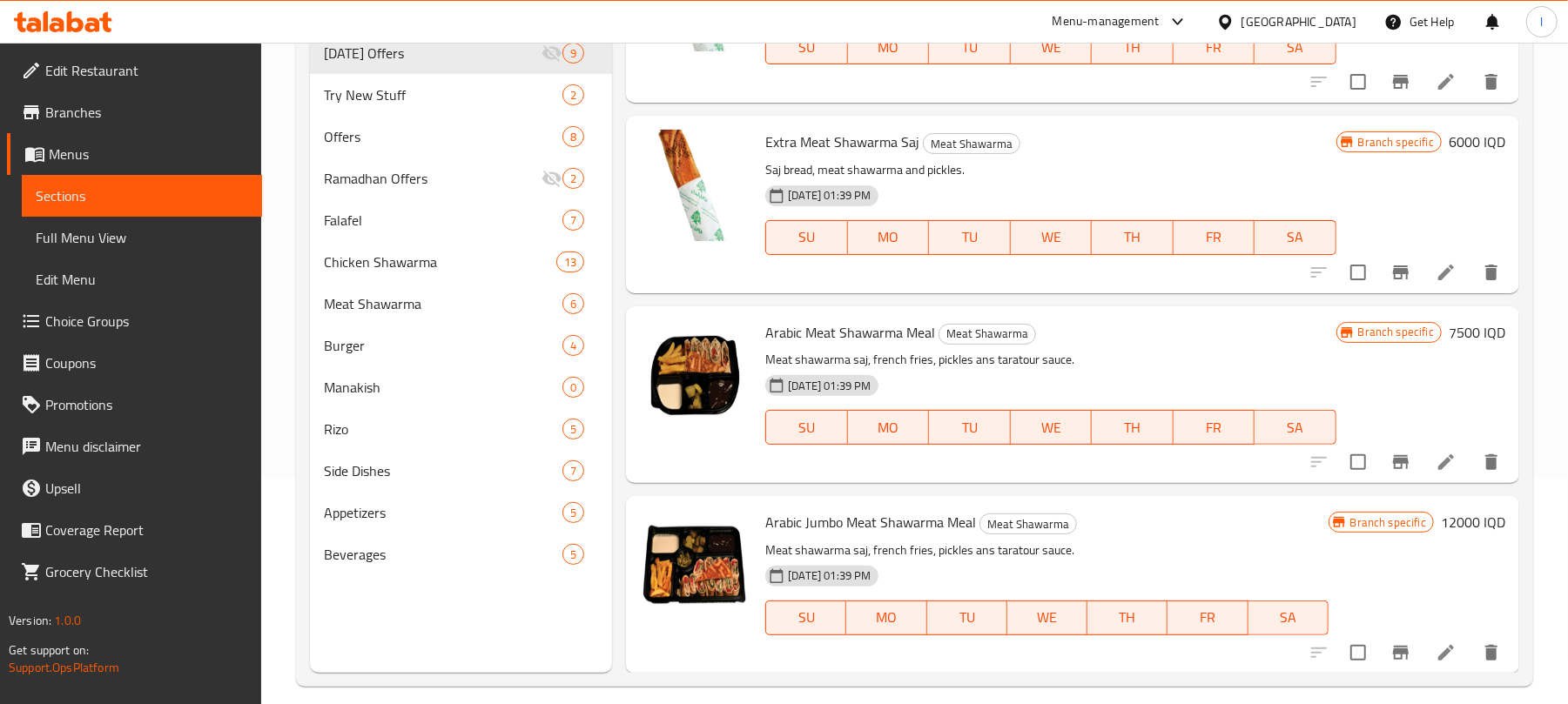
scroll to position [245, 0]
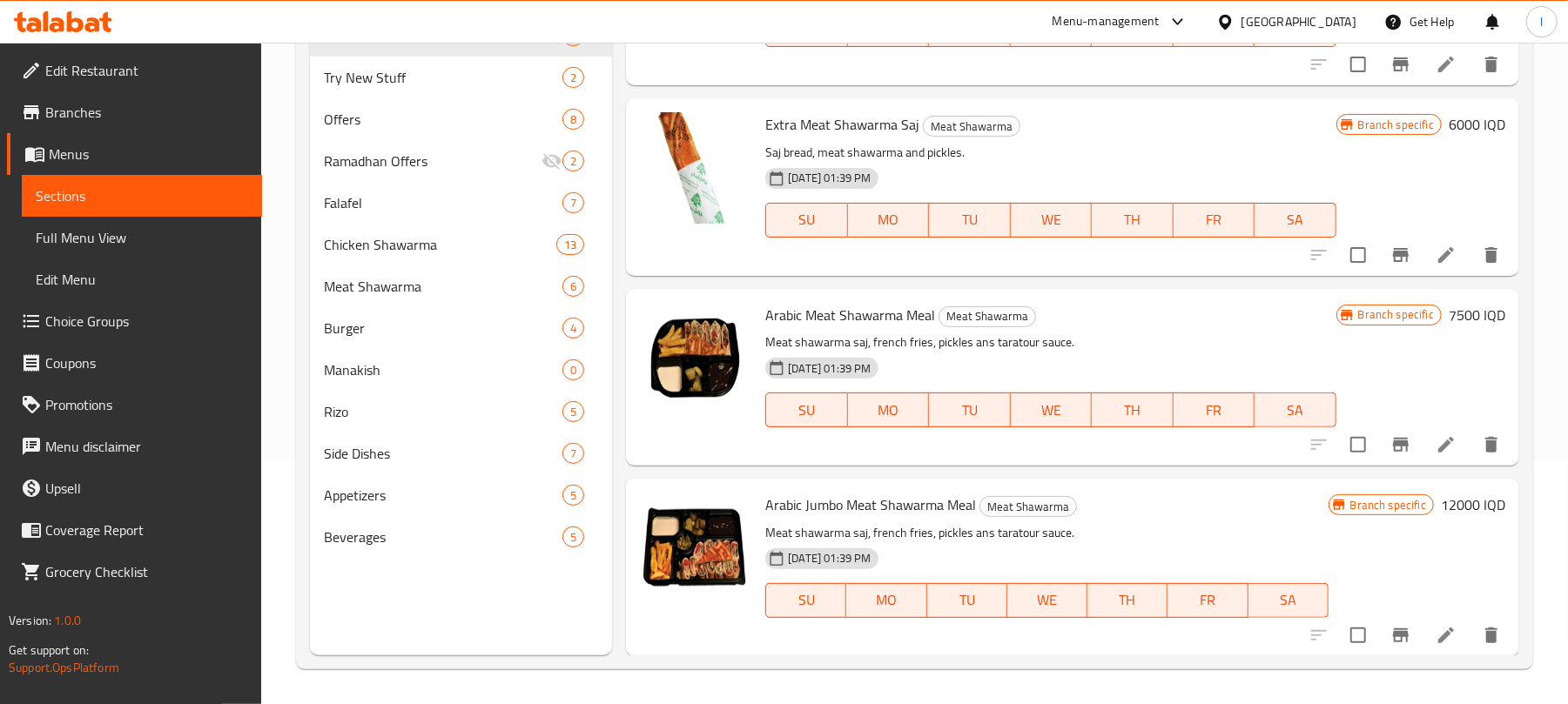
type input "saj"
click at [79, 21] on icon at bounding box center [75, 21] width 17 height 21
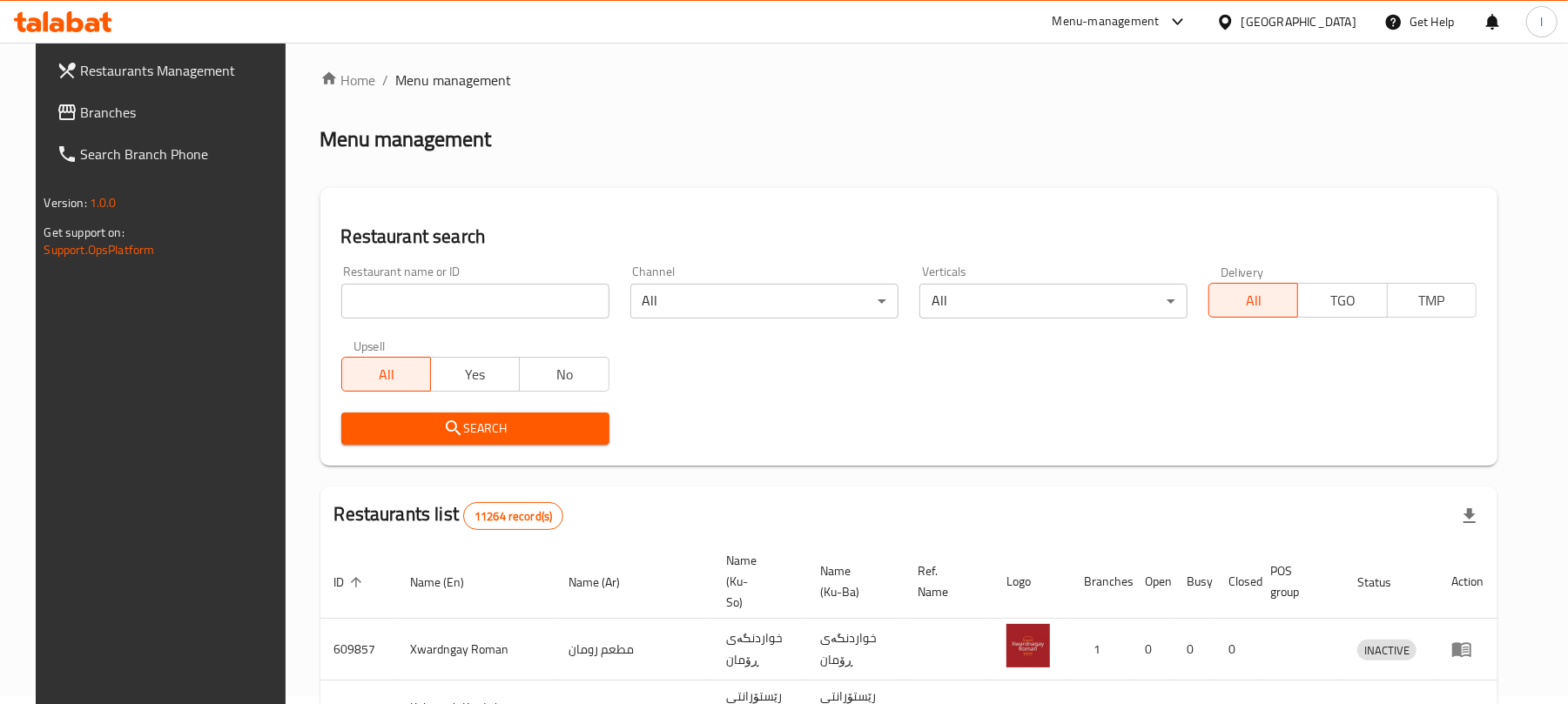
scroll to position [198, 0]
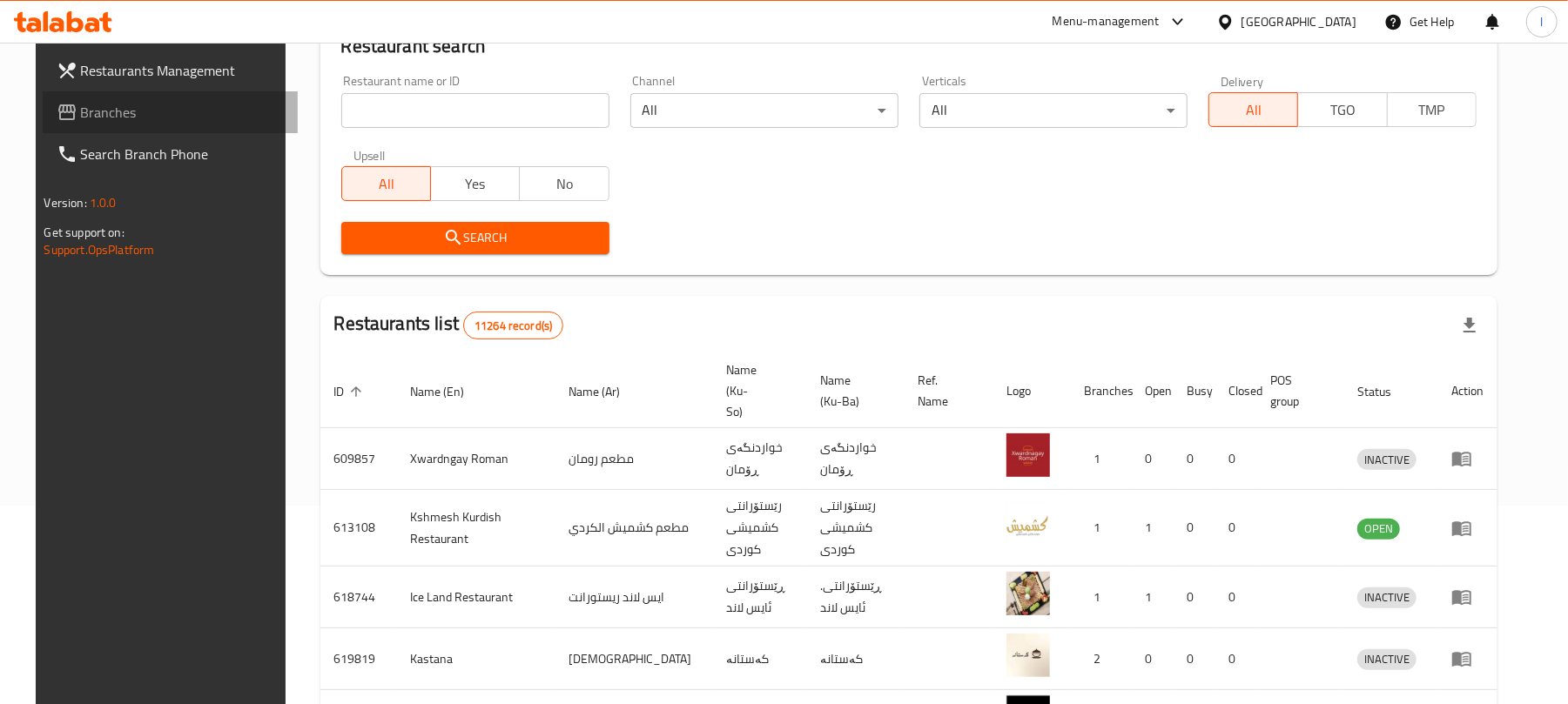
click at [91, 110] on span "Branches" at bounding box center [182, 112] width 203 height 21
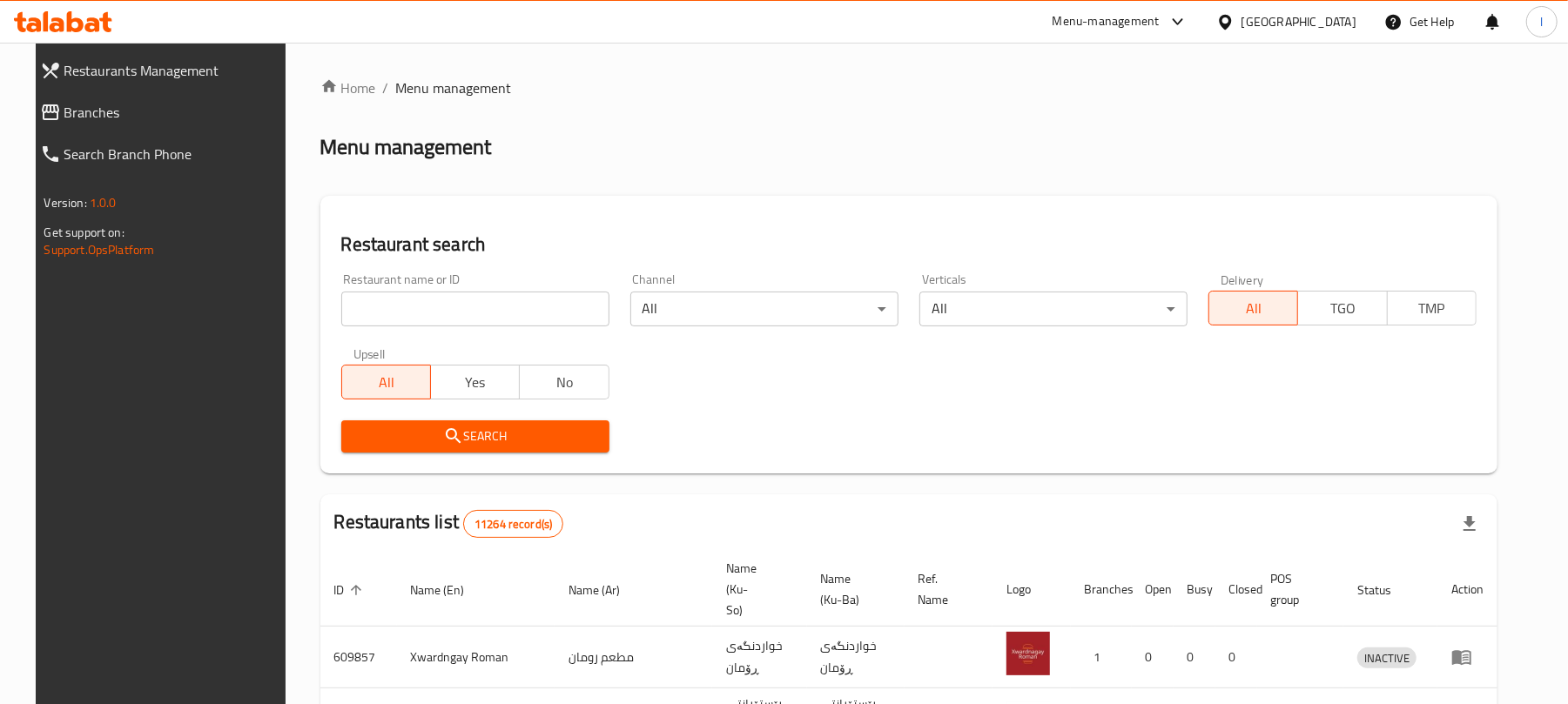
click at [349, 303] on input "search" at bounding box center [475, 309] width 268 height 35
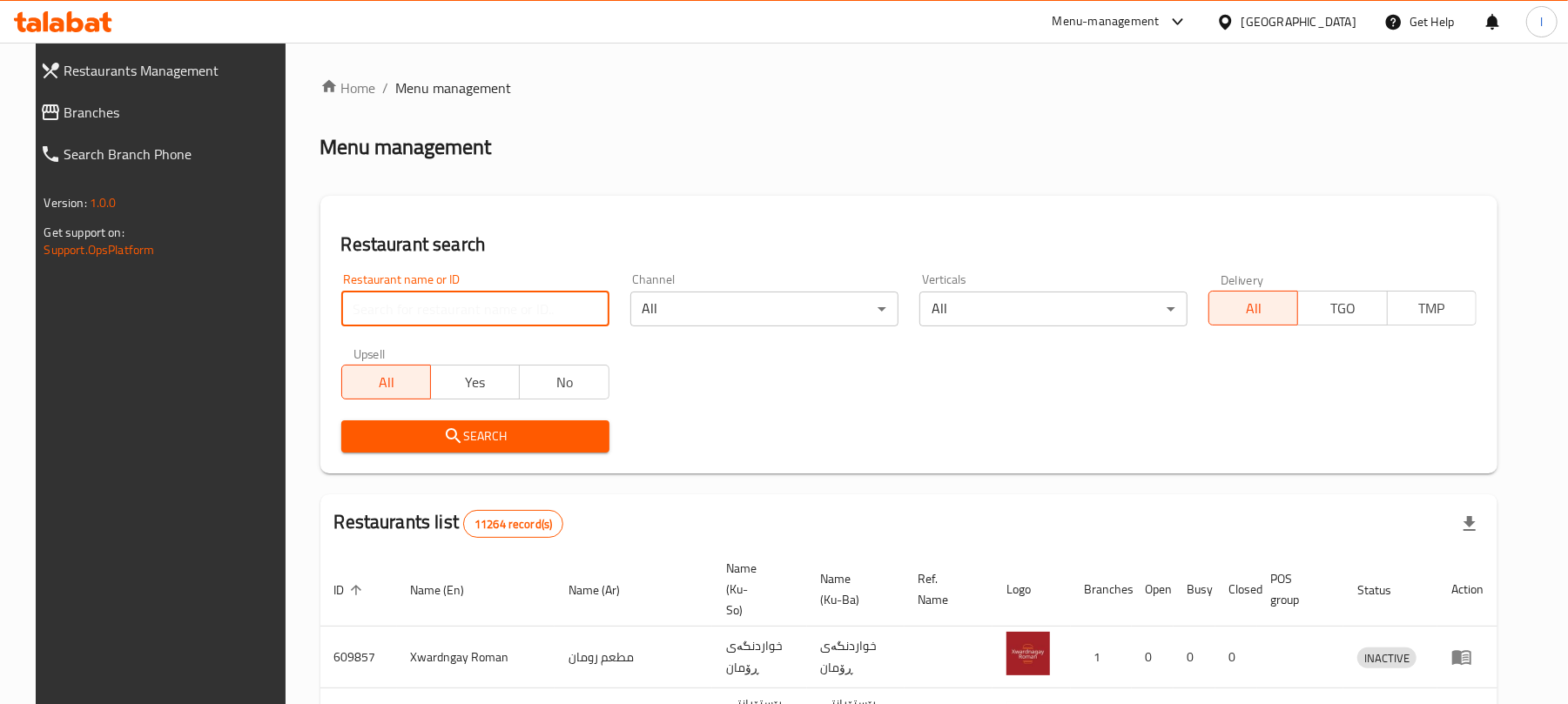
paste input "701417"
type input "701417"
click button "Search" at bounding box center [475, 436] width 268 height 32
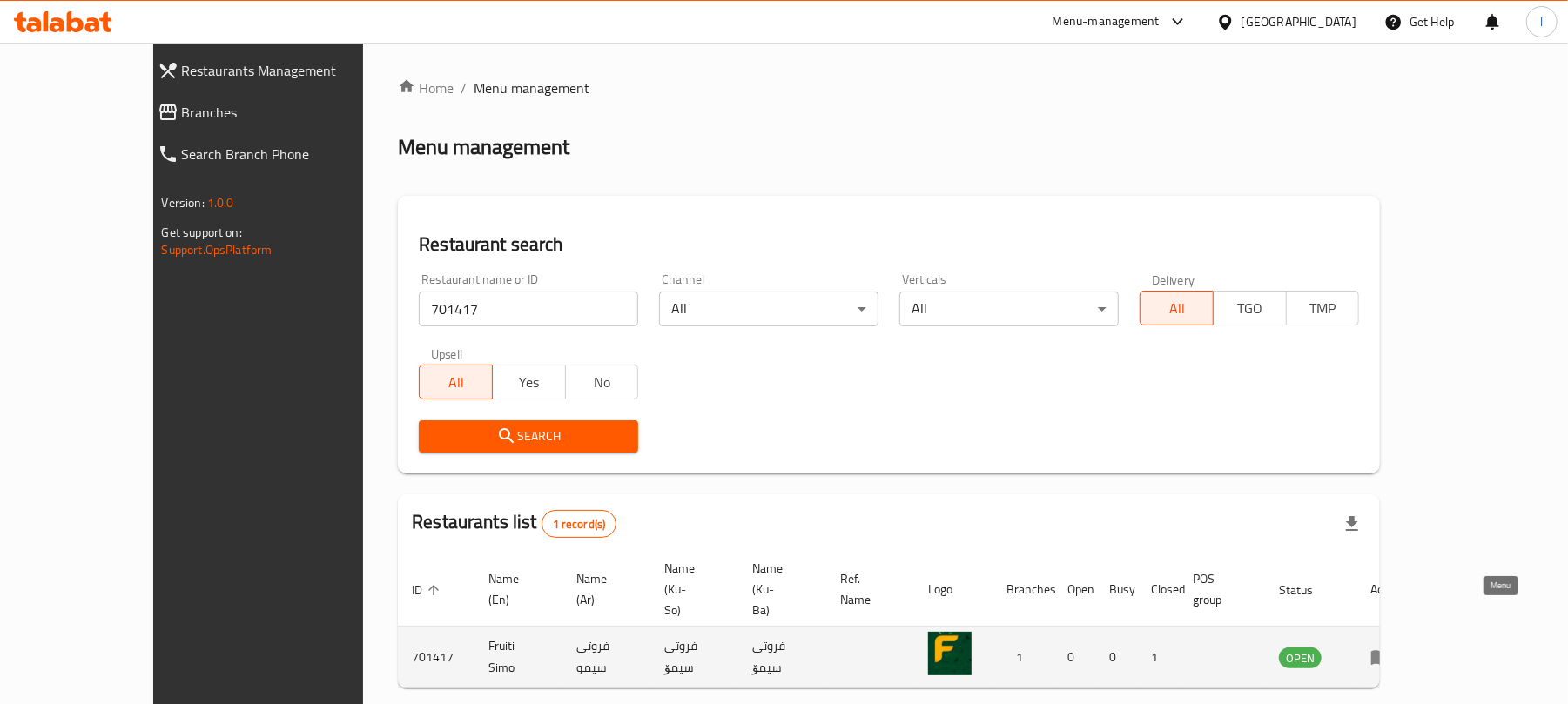
click at [1392, 646] on icon "enhanced table" at bounding box center [1381, 656] width 21 height 21
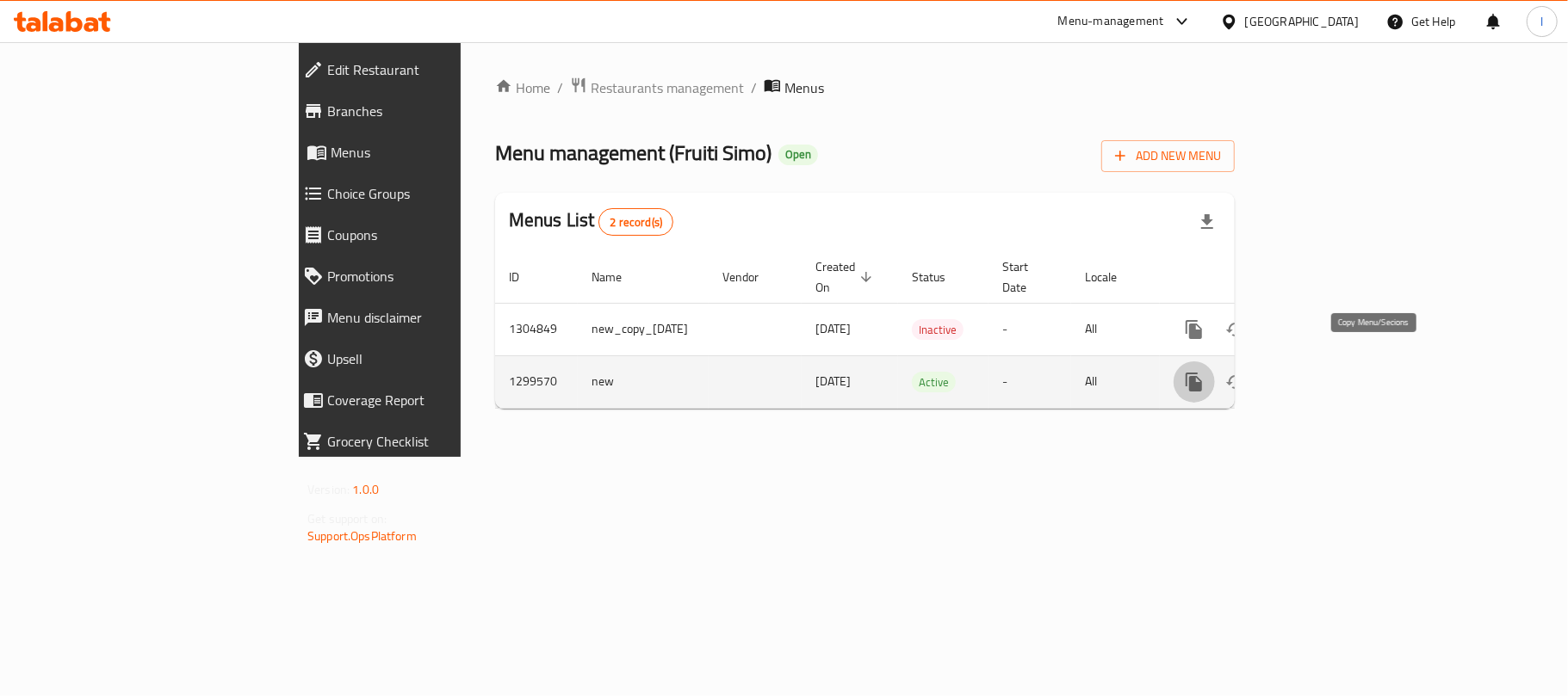
click at [1202, 373] on icon "more" at bounding box center [1194, 382] width 17 height 19
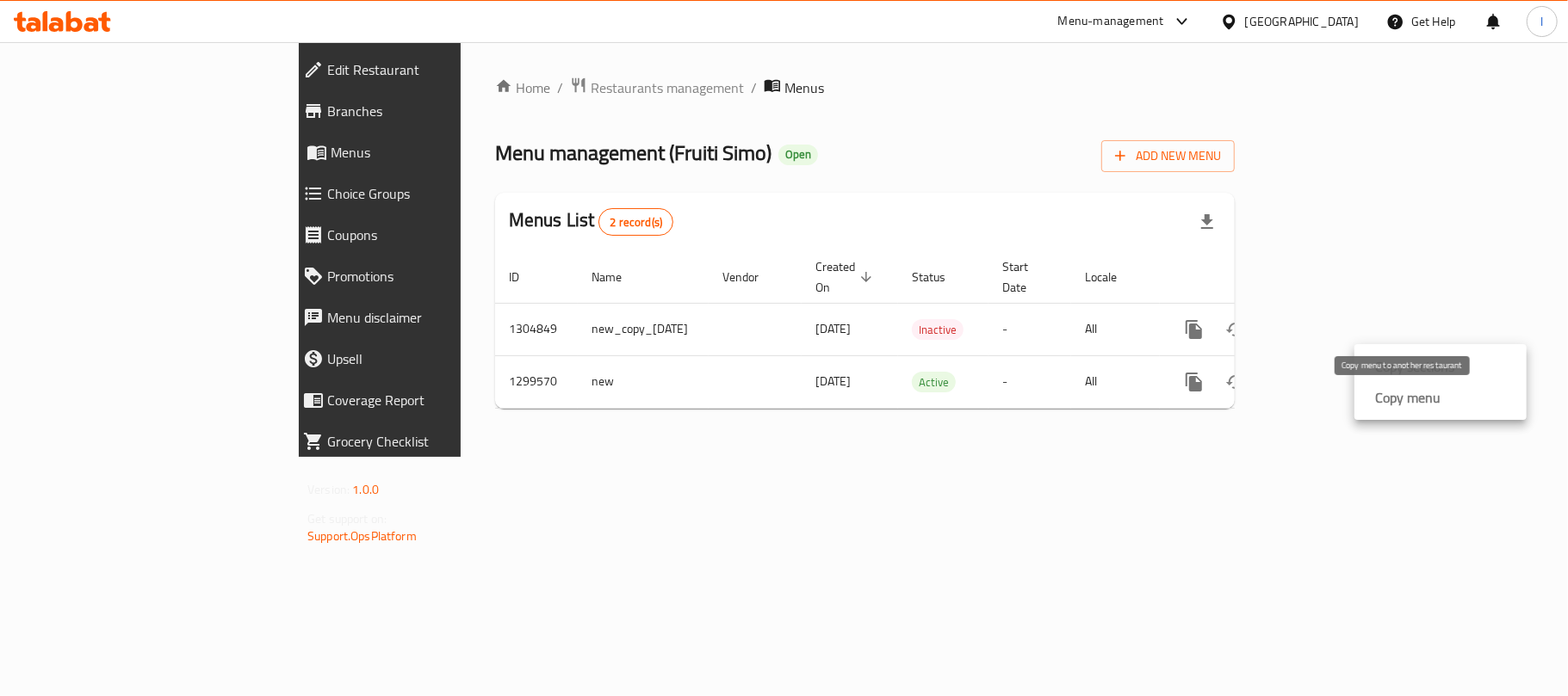
click at [1368, 397] on div "Copy menu" at bounding box center [1404, 397] width 72 height 21
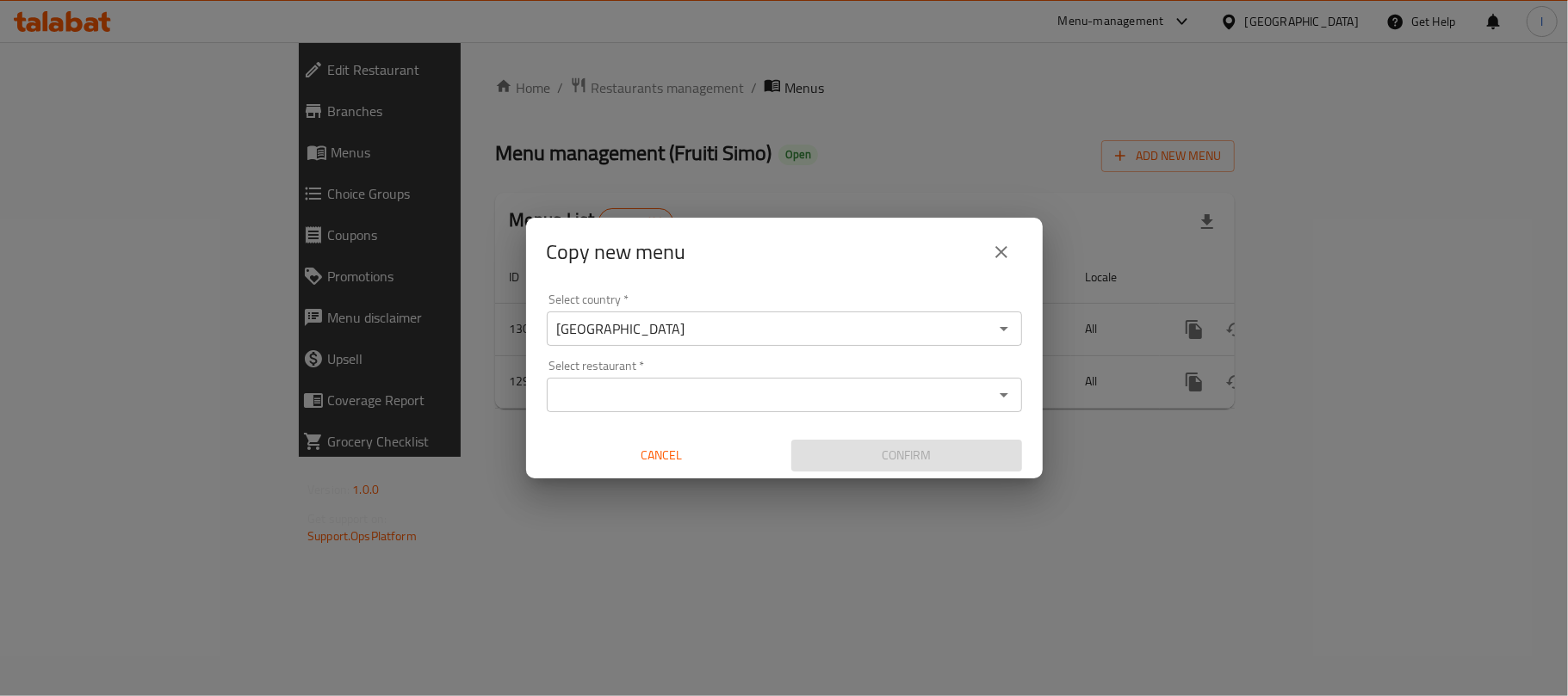
click at [590, 398] on input "Select restaurant   *" at bounding box center [769, 395] width 436 height 24
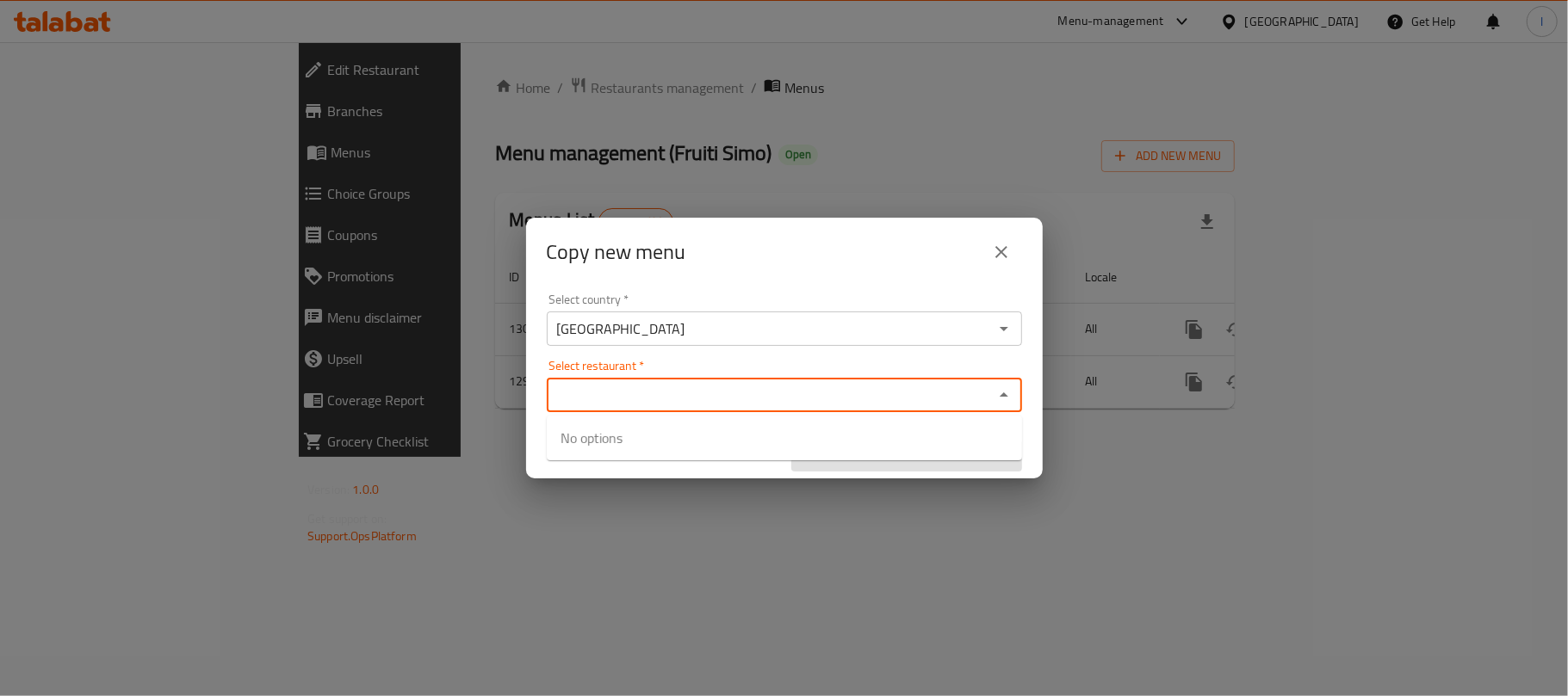
paste input "Fruiti Simo"
type input "Fruiti Simo"
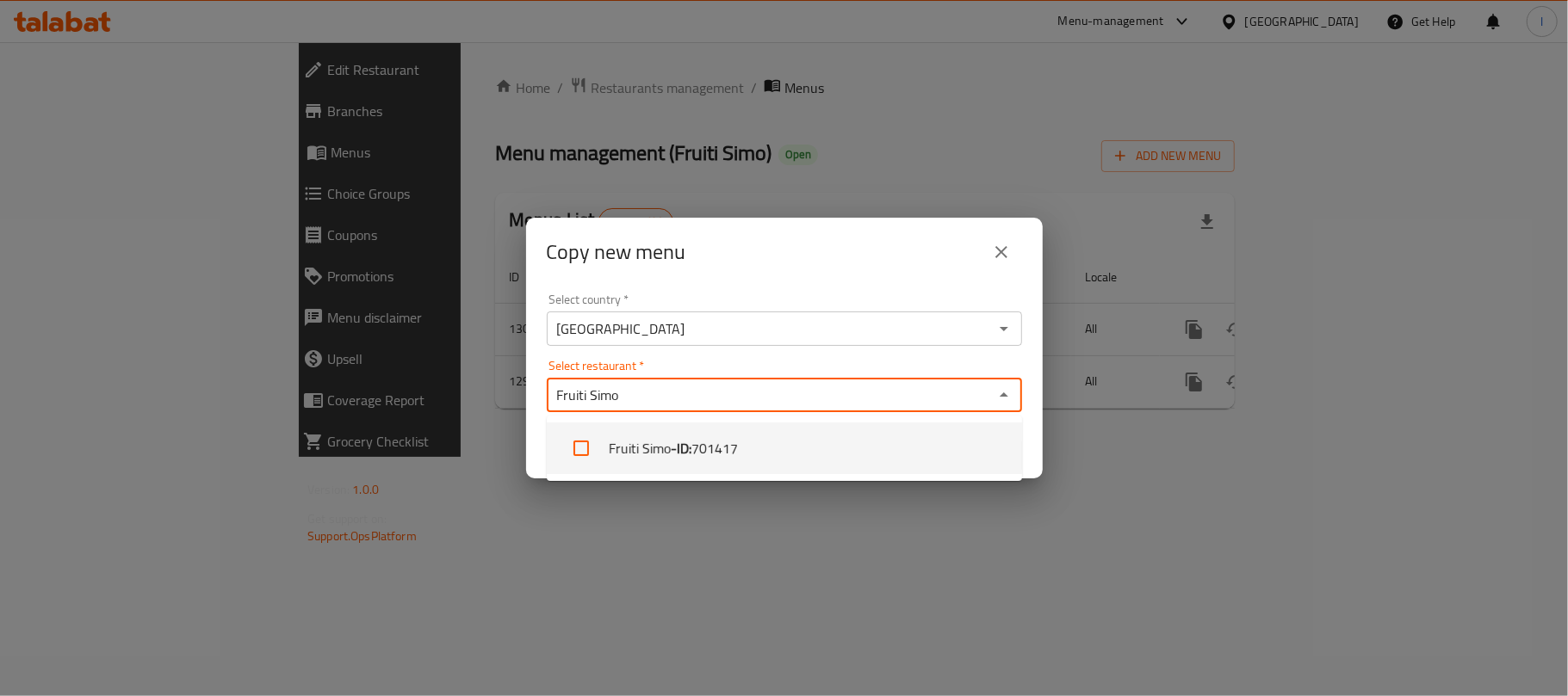
click at [707, 442] on span "701417" at bounding box center [714, 448] width 46 height 21
checkbox input "true"
click at [932, 570] on div "Copy new menu Select country   * [GEOGRAPHIC_DATA] Select country * Select rest…" at bounding box center [784, 348] width 1568 height 696
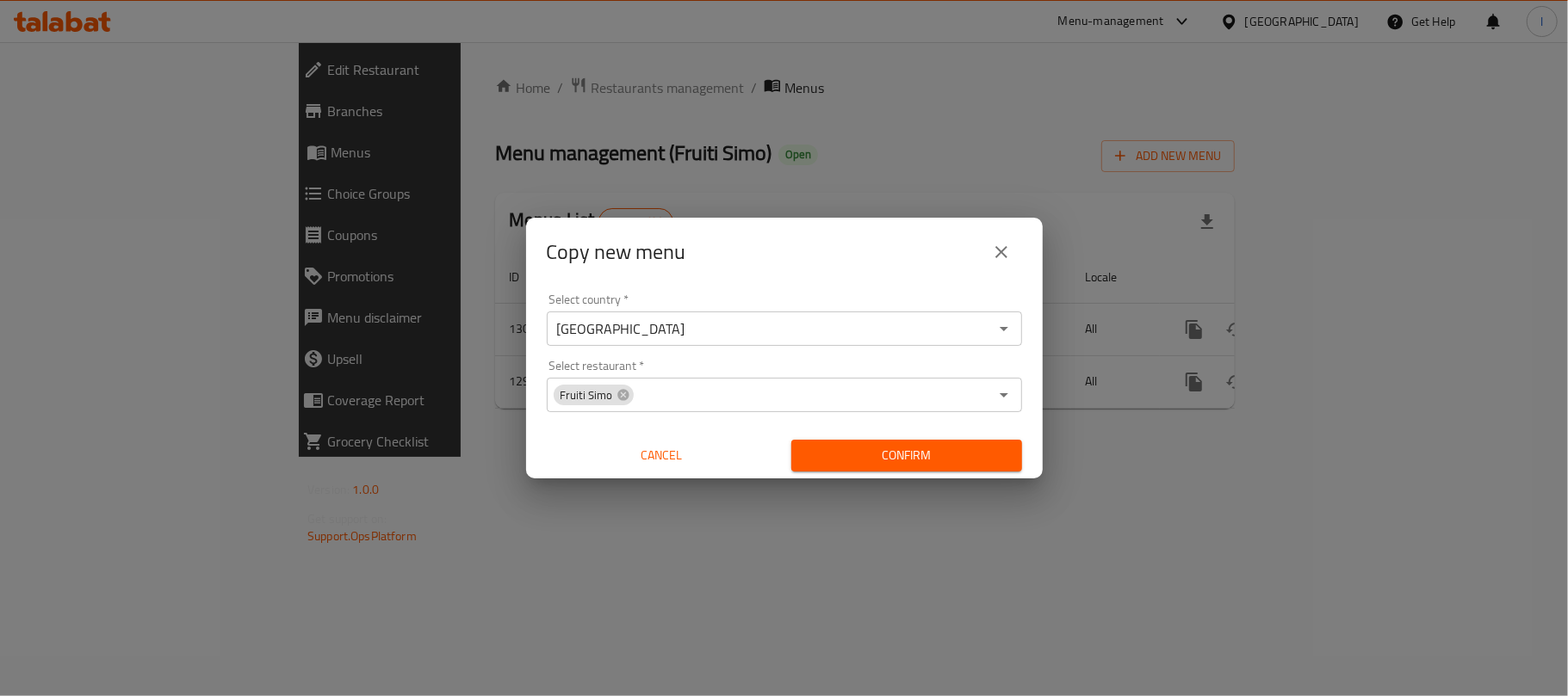
click at [959, 431] on div "Select country   * [GEOGRAPHIC_DATA] Select country * Select restaurant   * Fru…" at bounding box center [784, 382] width 516 height 192
click at [930, 441] on button "Confirm" at bounding box center [906, 456] width 230 height 32
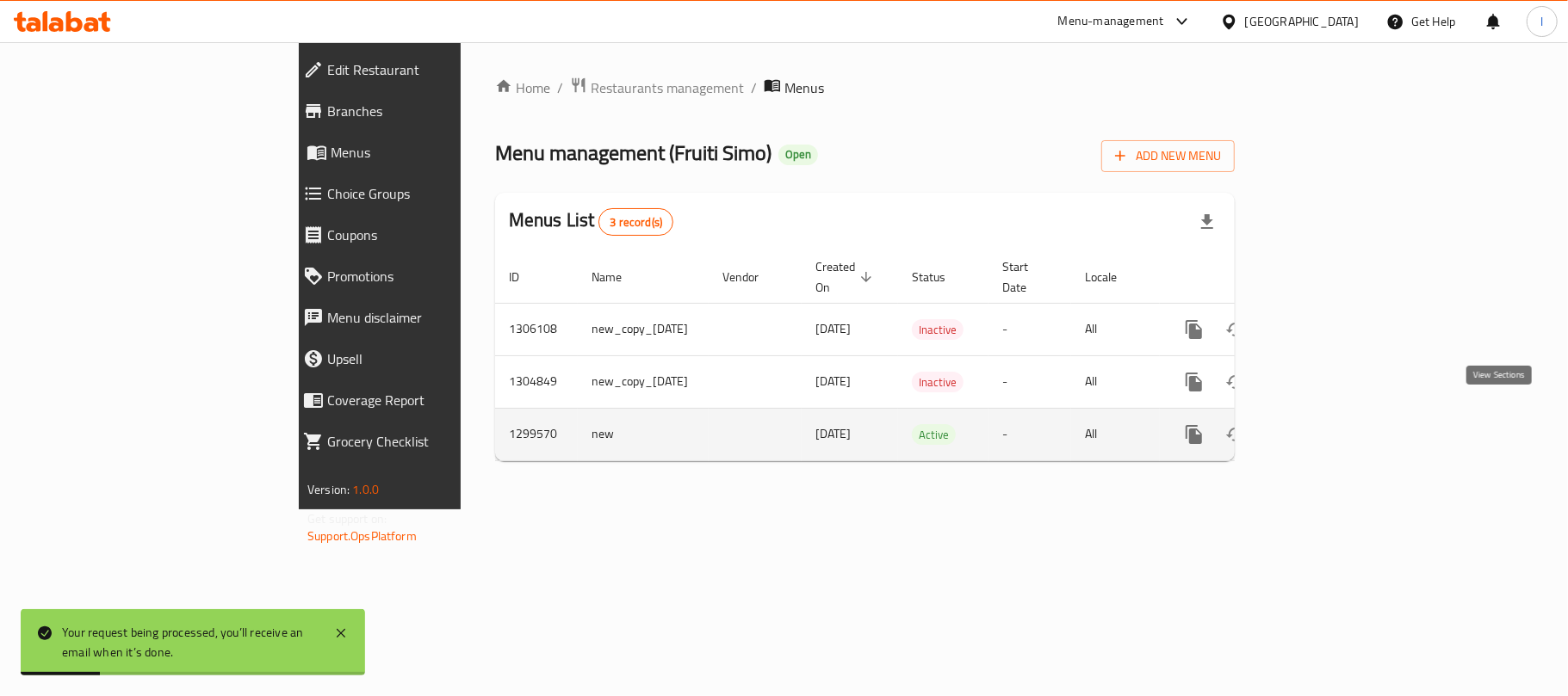
click at [1329, 424] on icon "enhanced table" at bounding box center [1318, 434] width 21 height 21
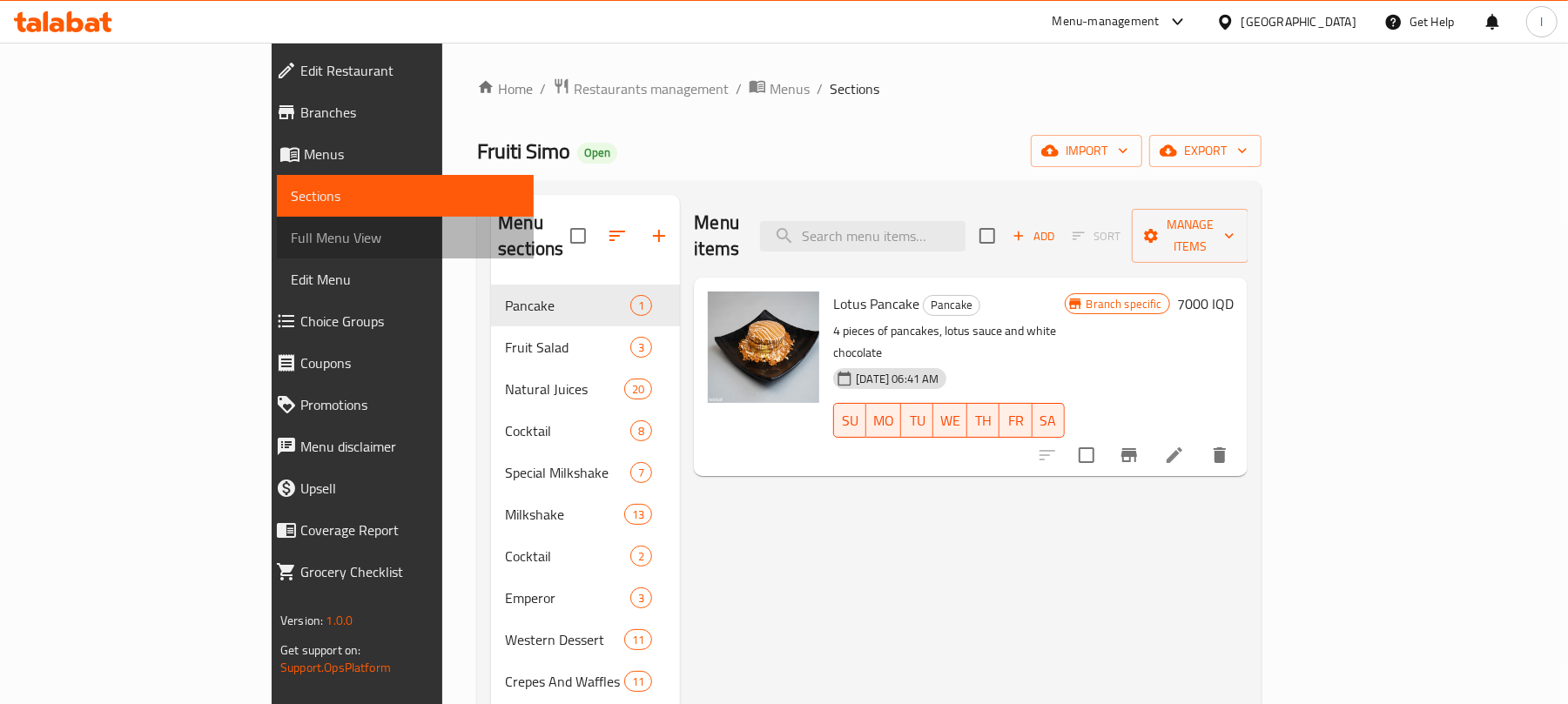
click at [291, 241] on span "Full Menu View" at bounding box center [405, 237] width 229 height 21
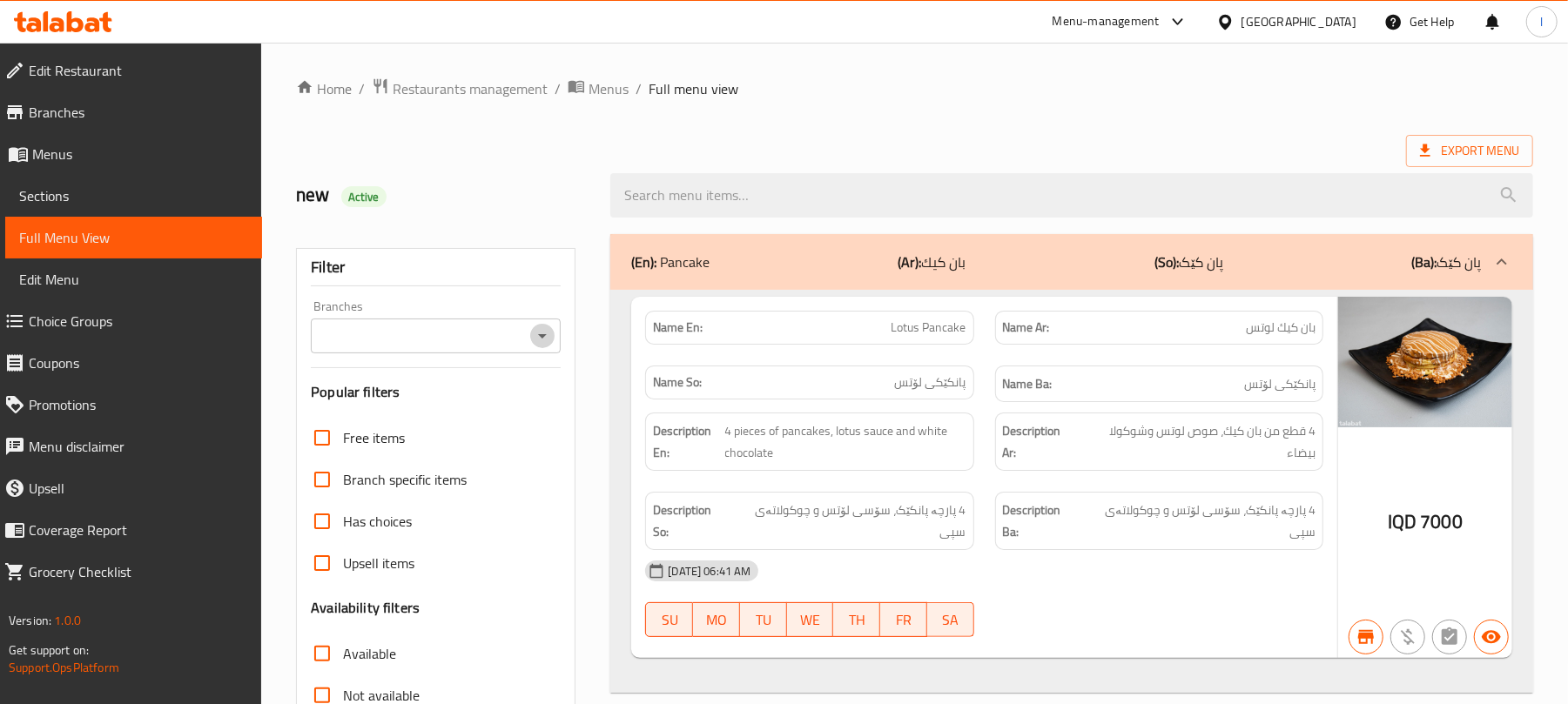
click at [552, 336] on icon "Open" at bounding box center [542, 336] width 21 height 21
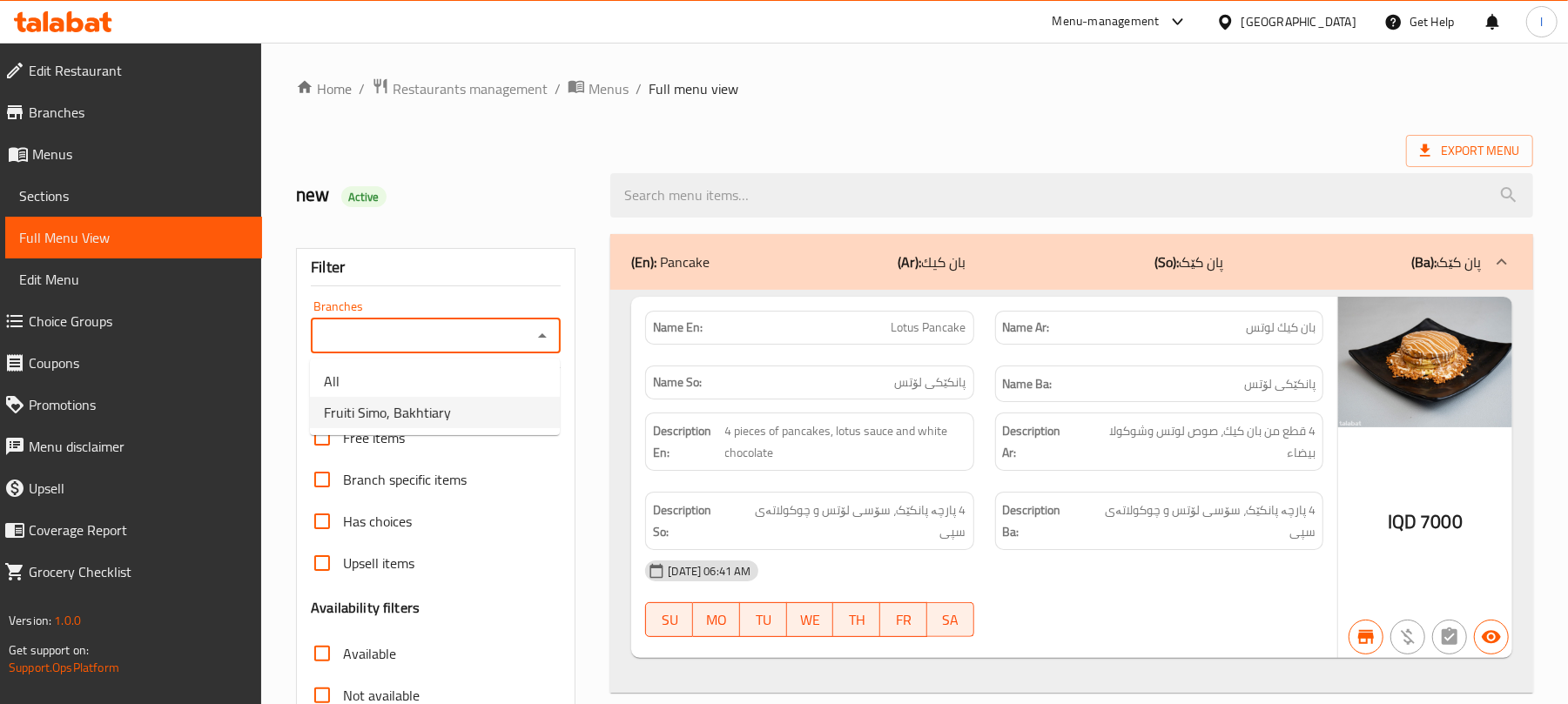
click at [493, 416] on li "Fruiti Simo, Bakhtiary" at bounding box center [434, 412] width 250 height 31
type input "Fruiti Simo, Bakhtiary"
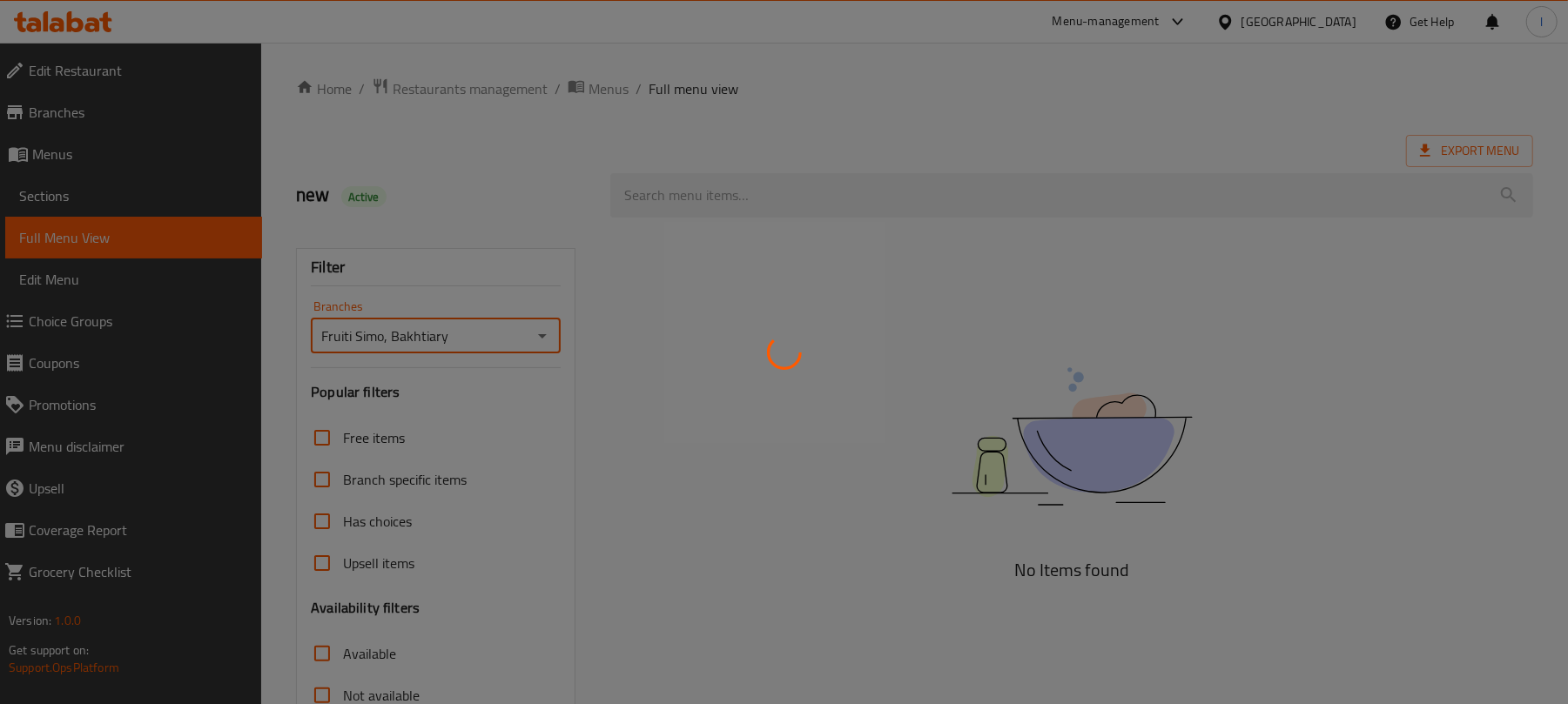
scroll to position [224, 0]
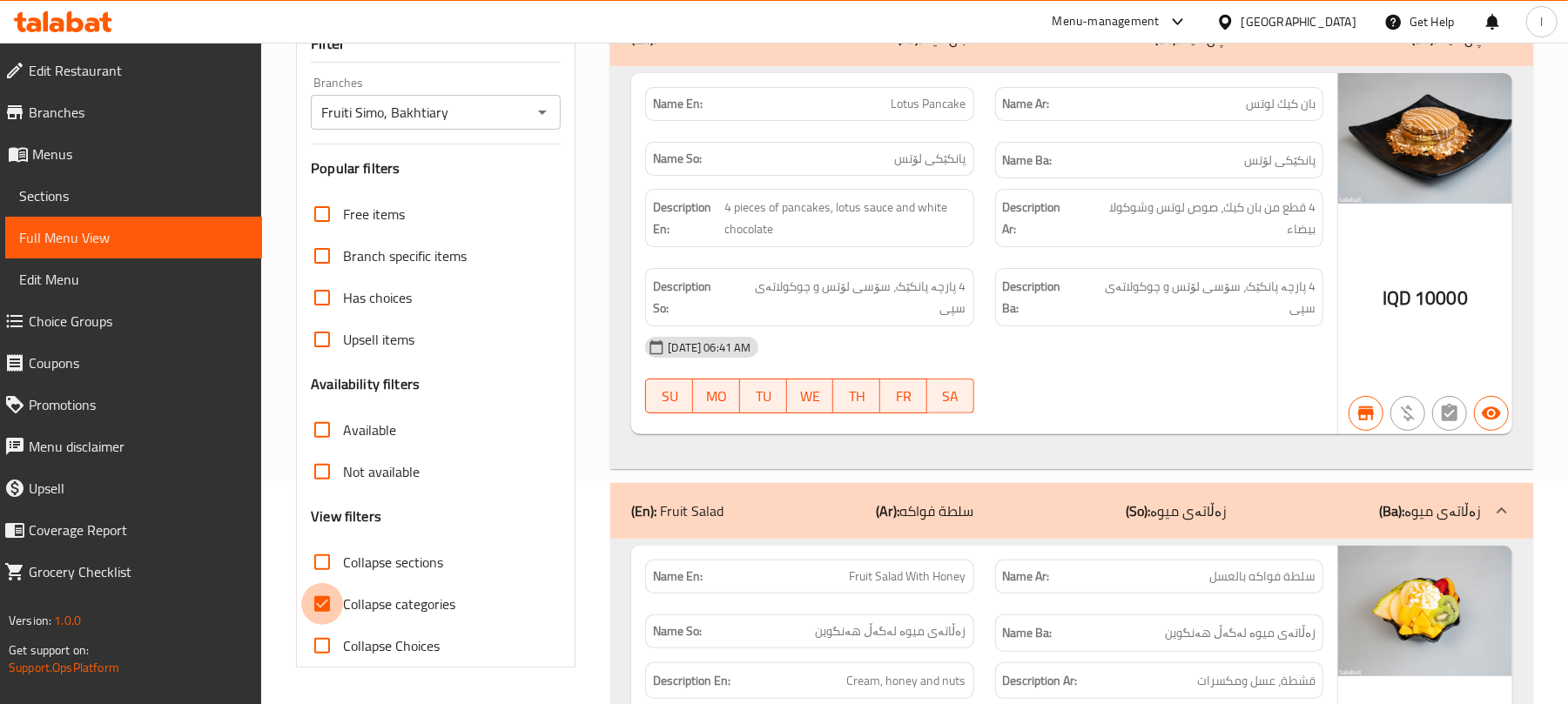
click at [322, 591] on input "Collapse categories" at bounding box center [322, 604] width 42 height 42
checkbox input "false"
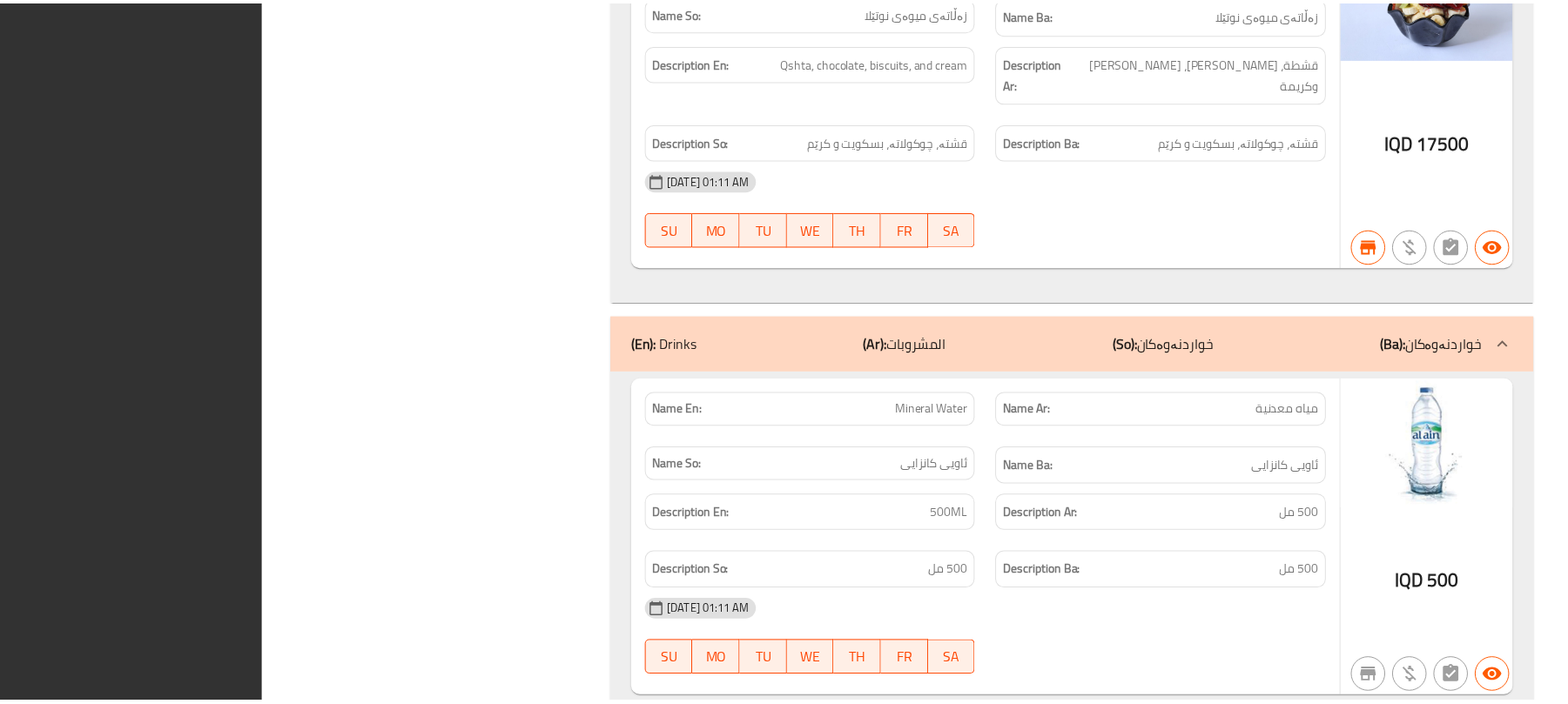
scroll to position [32359, 0]
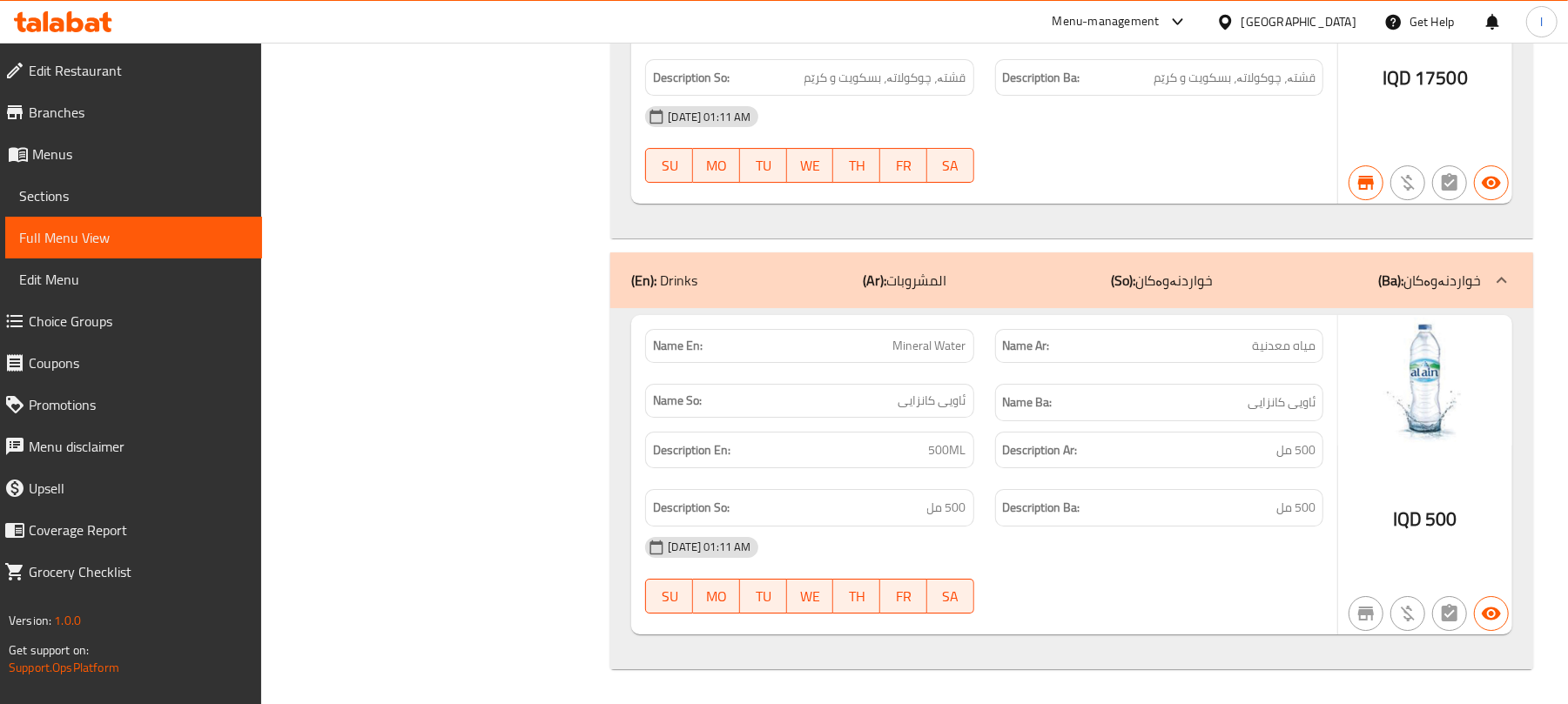
click at [78, 185] on span "Sections" at bounding box center [133, 195] width 229 height 21
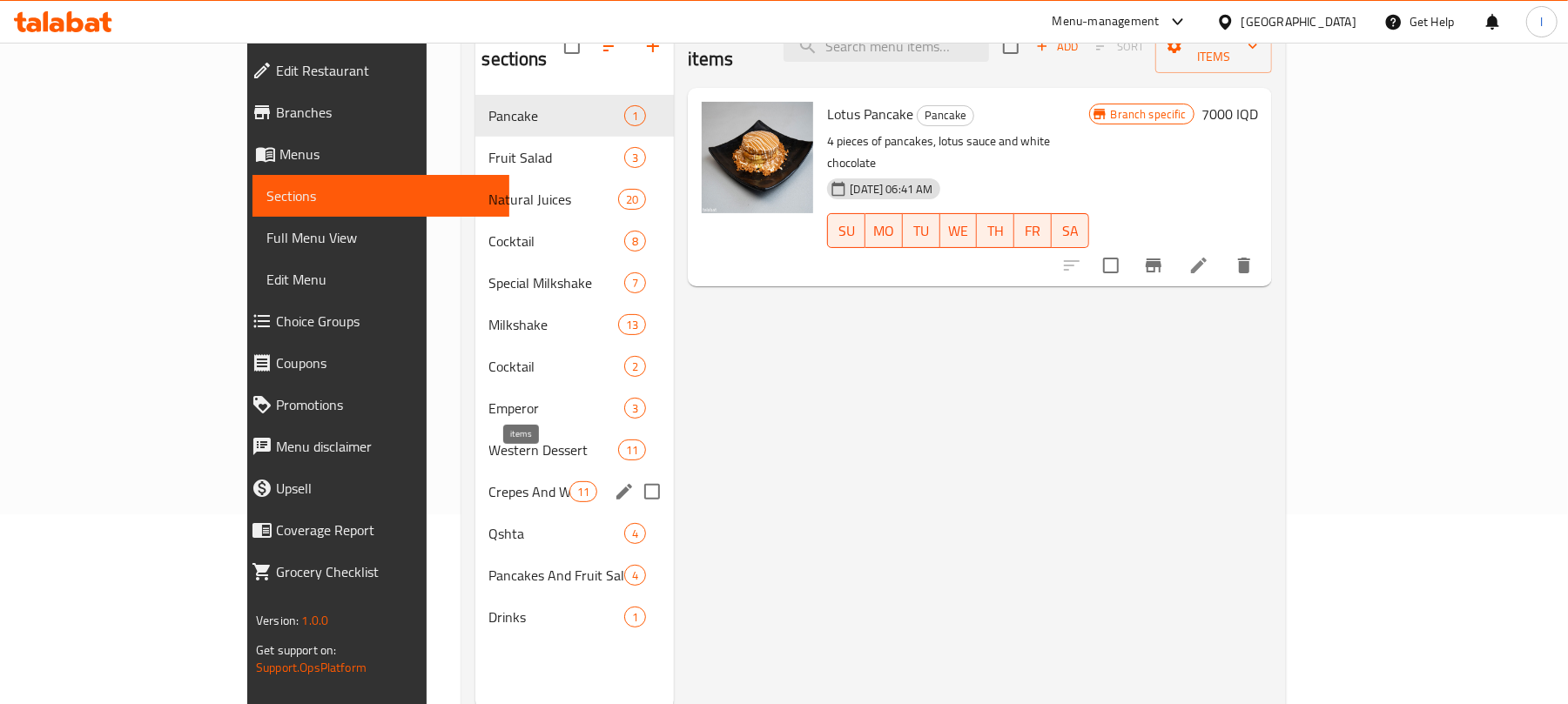
scroll to position [245, 0]
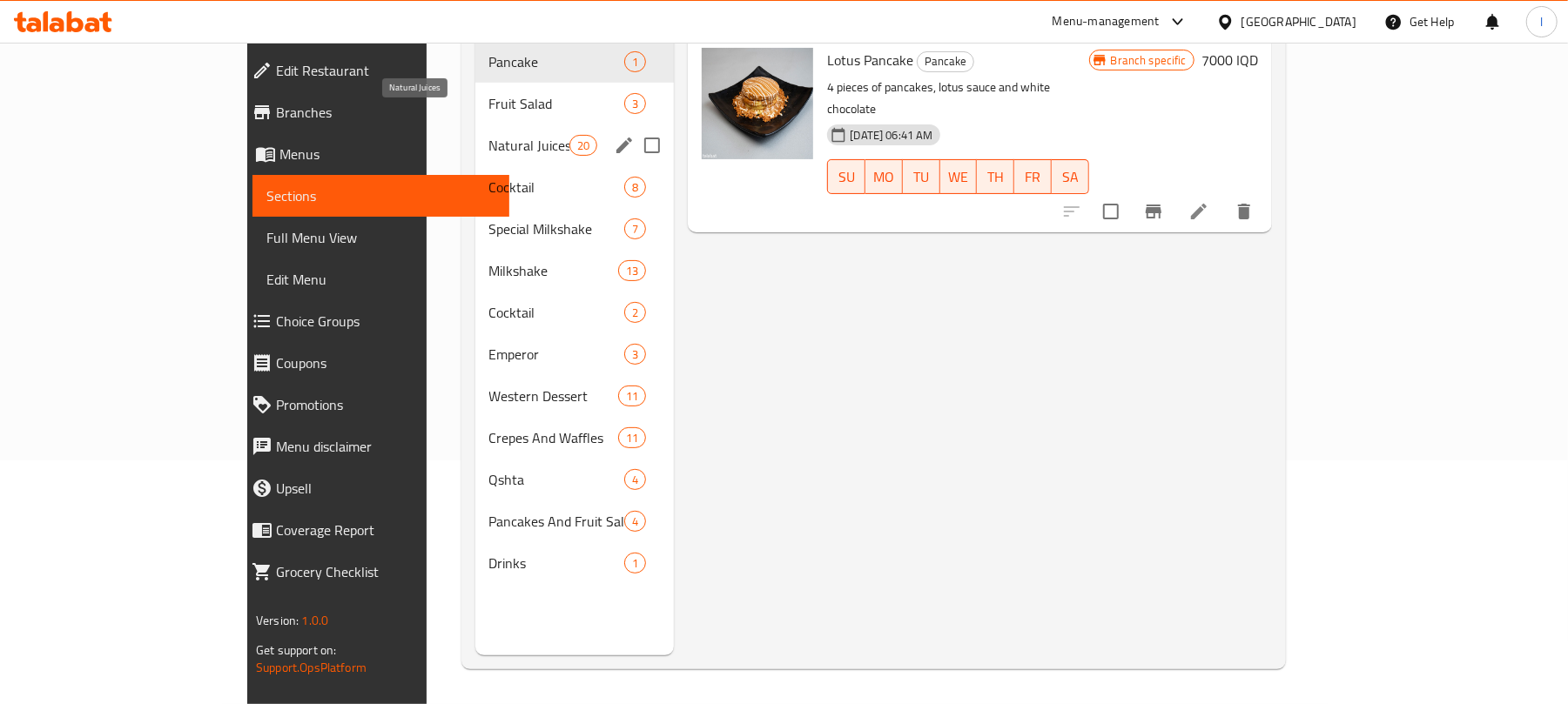
click at [489, 134] on span "Natural Juices" at bounding box center [529, 144] width 81 height 21
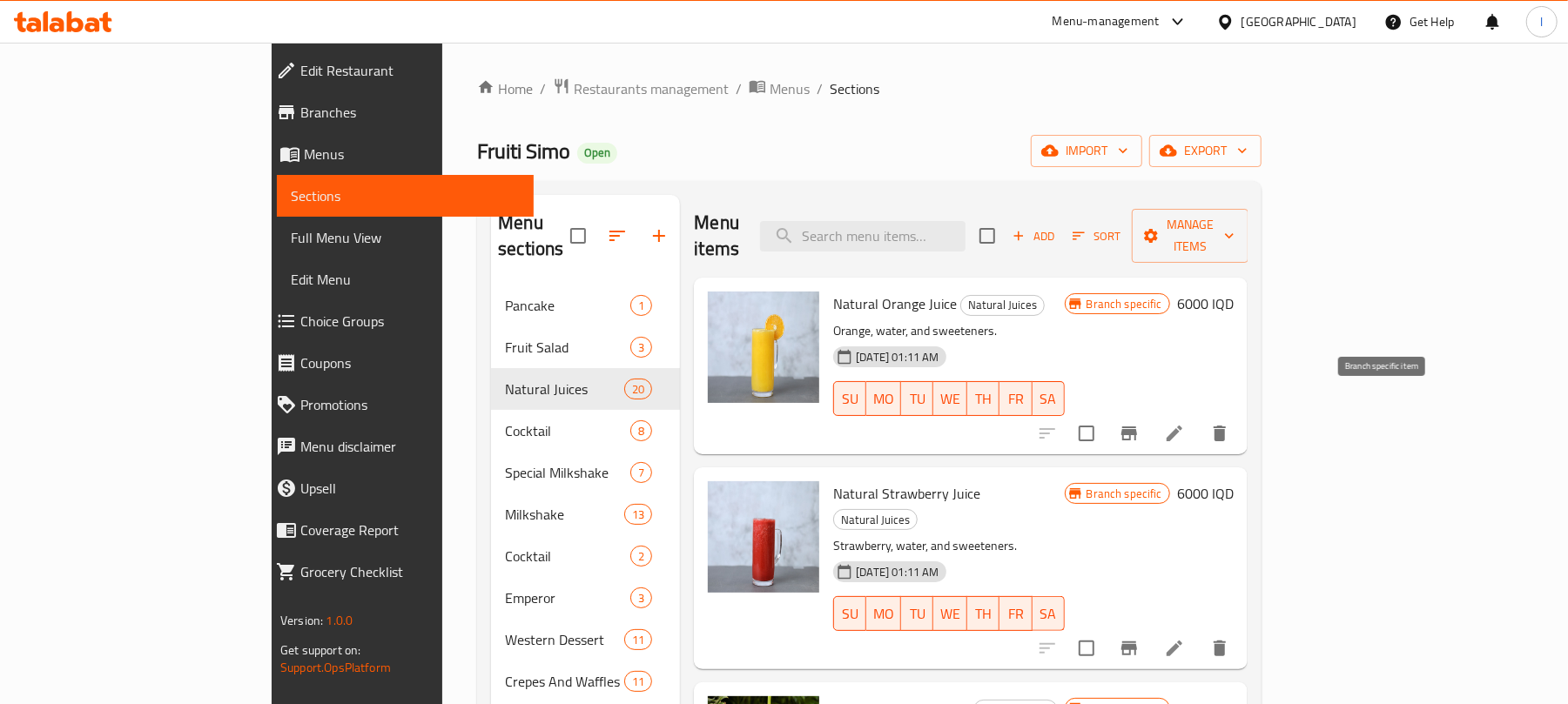
click at [1138, 426] on icon "Branch-specific-item" at bounding box center [1130, 433] width 16 height 14
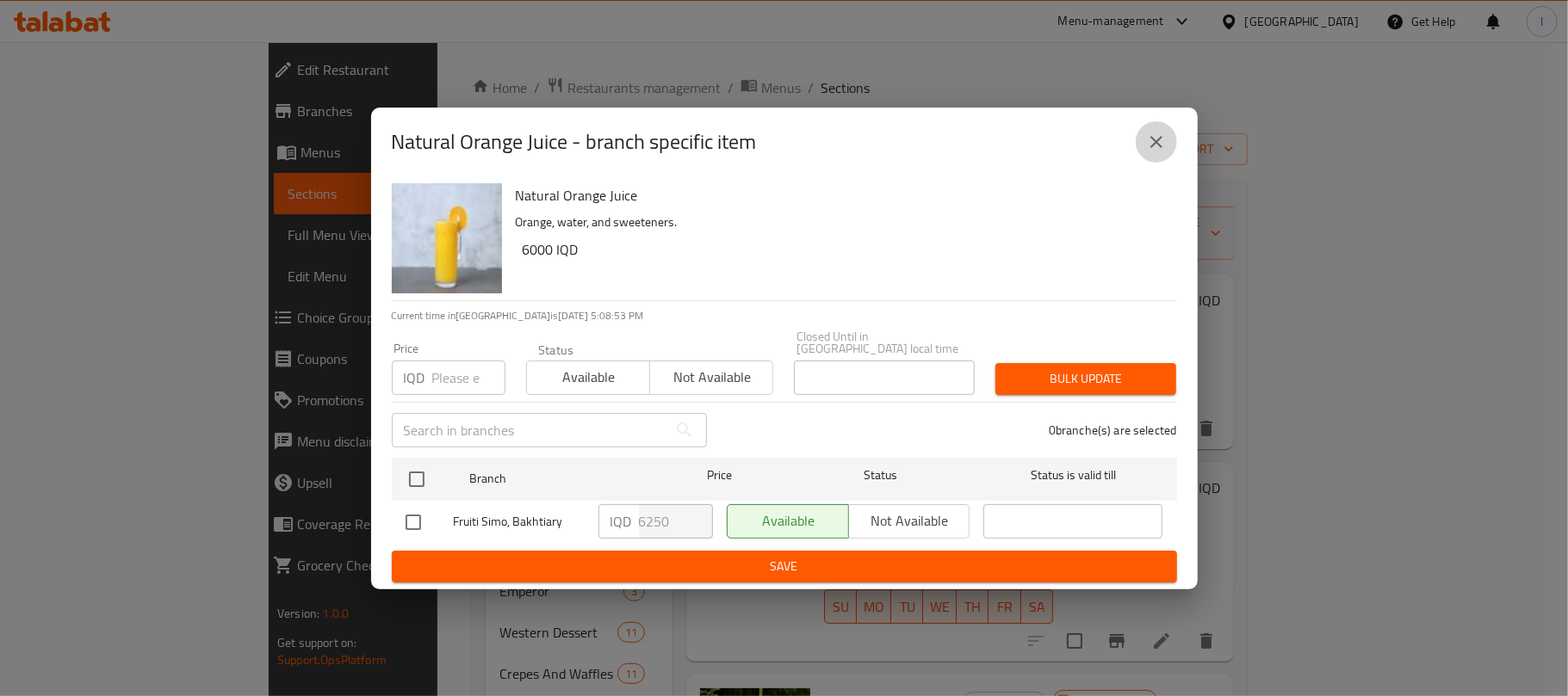
click at [1167, 157] on button "close" at bounding box center [1156, 142] width 41 height 41
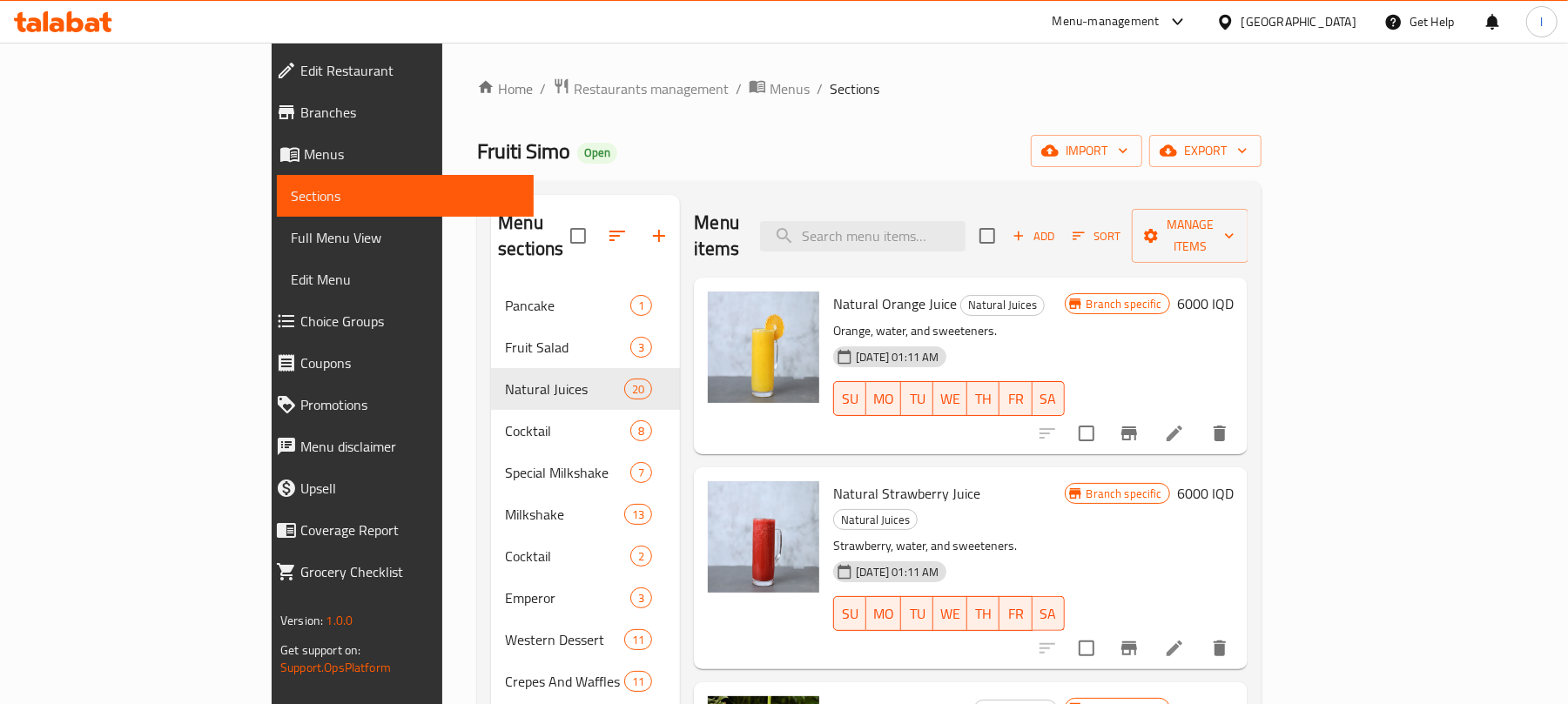
click at [1140, 638] on icon "Branch-specific-item" at bounding box center [1129, 648] width 21 height 21
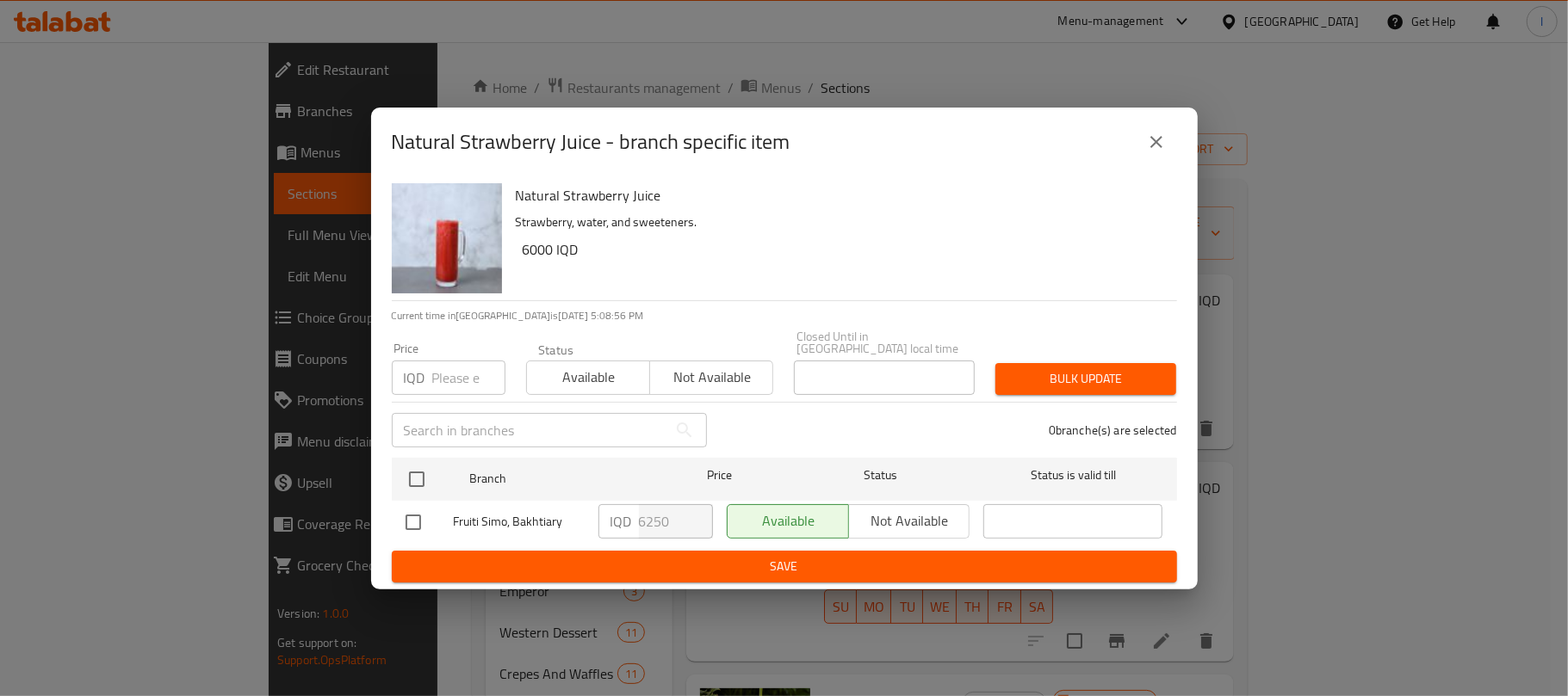
click at [1151, 153] on icon "close" at bounding box center [1155, 142] width 21 height 21
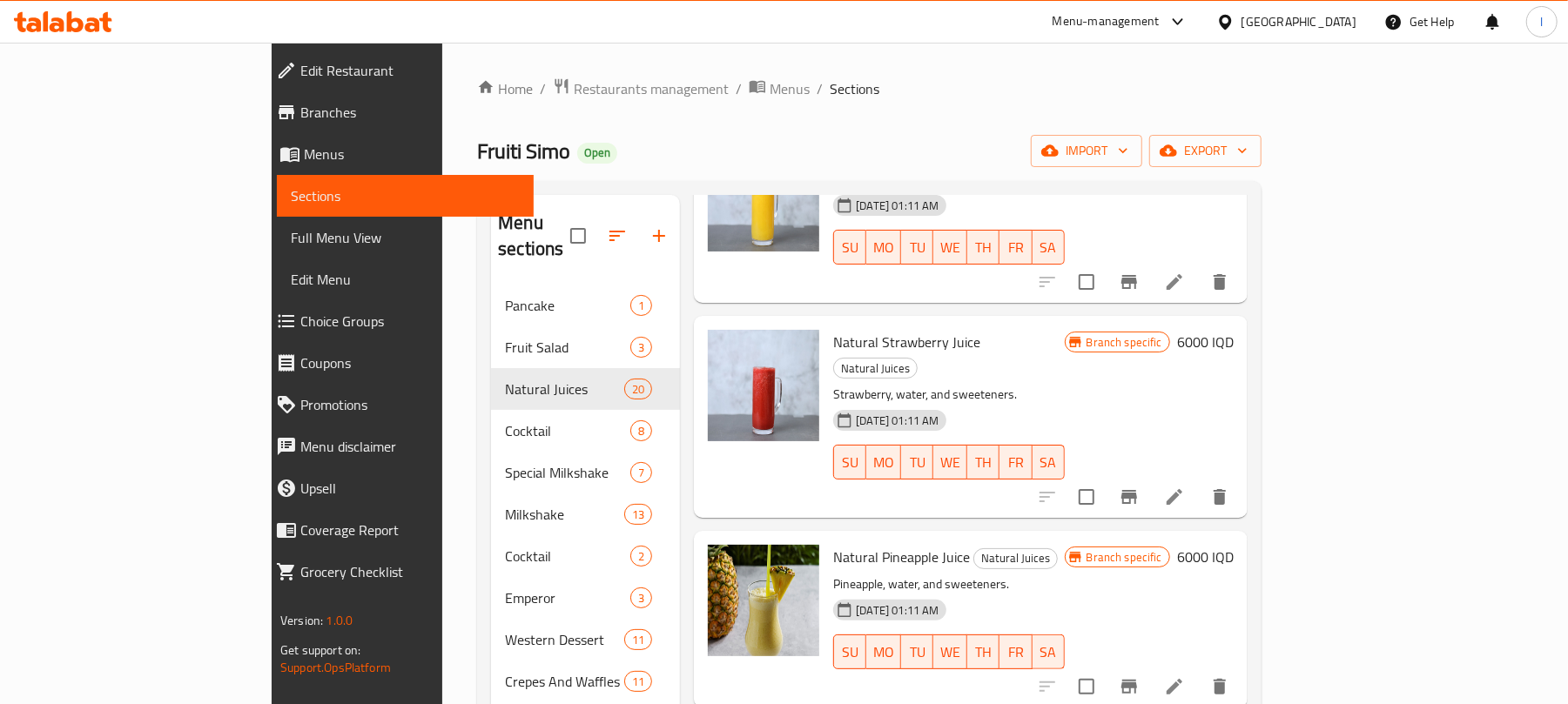
scroll to position [234, 0]
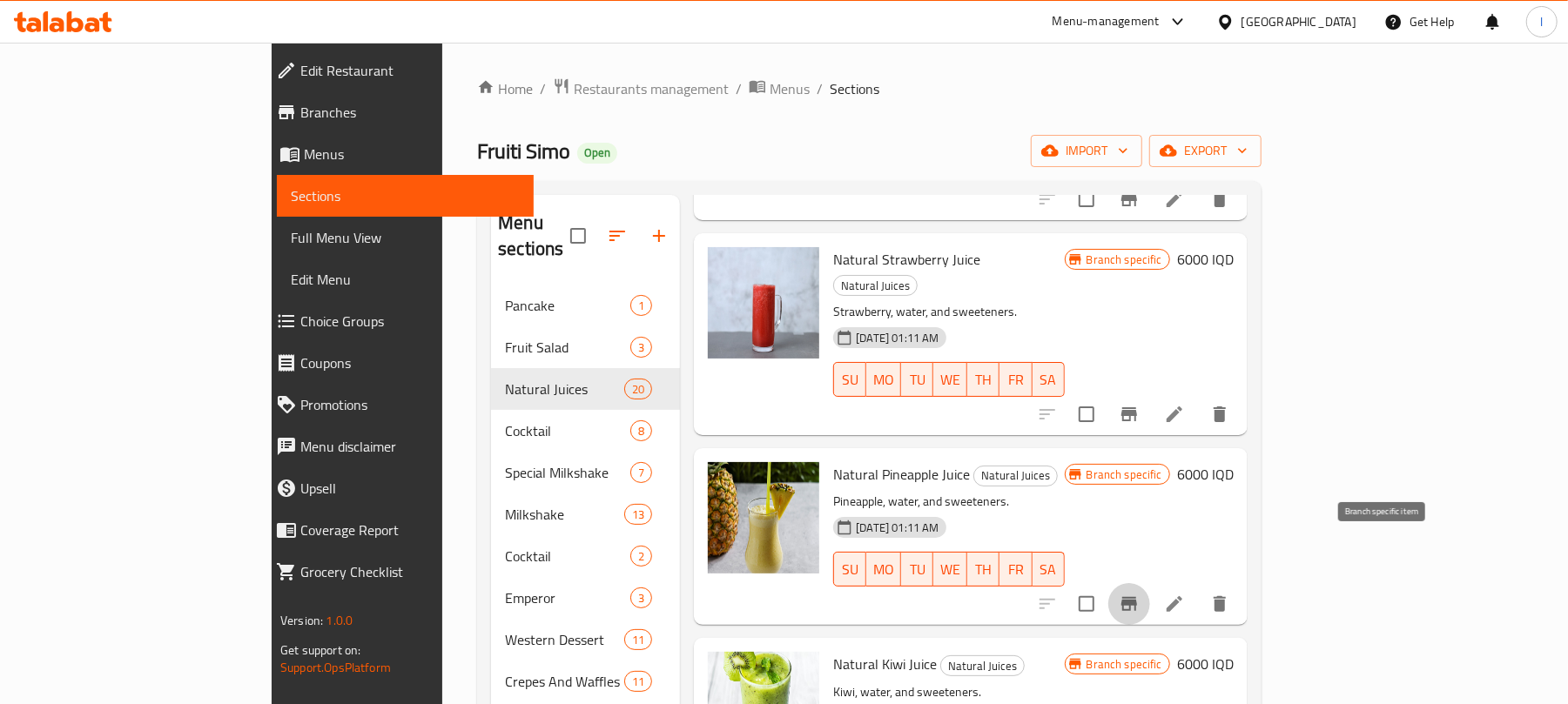
click at [1138, 597] on icon "Branch-specific-item" at bounding box center [1130, 604] width 16 height 14
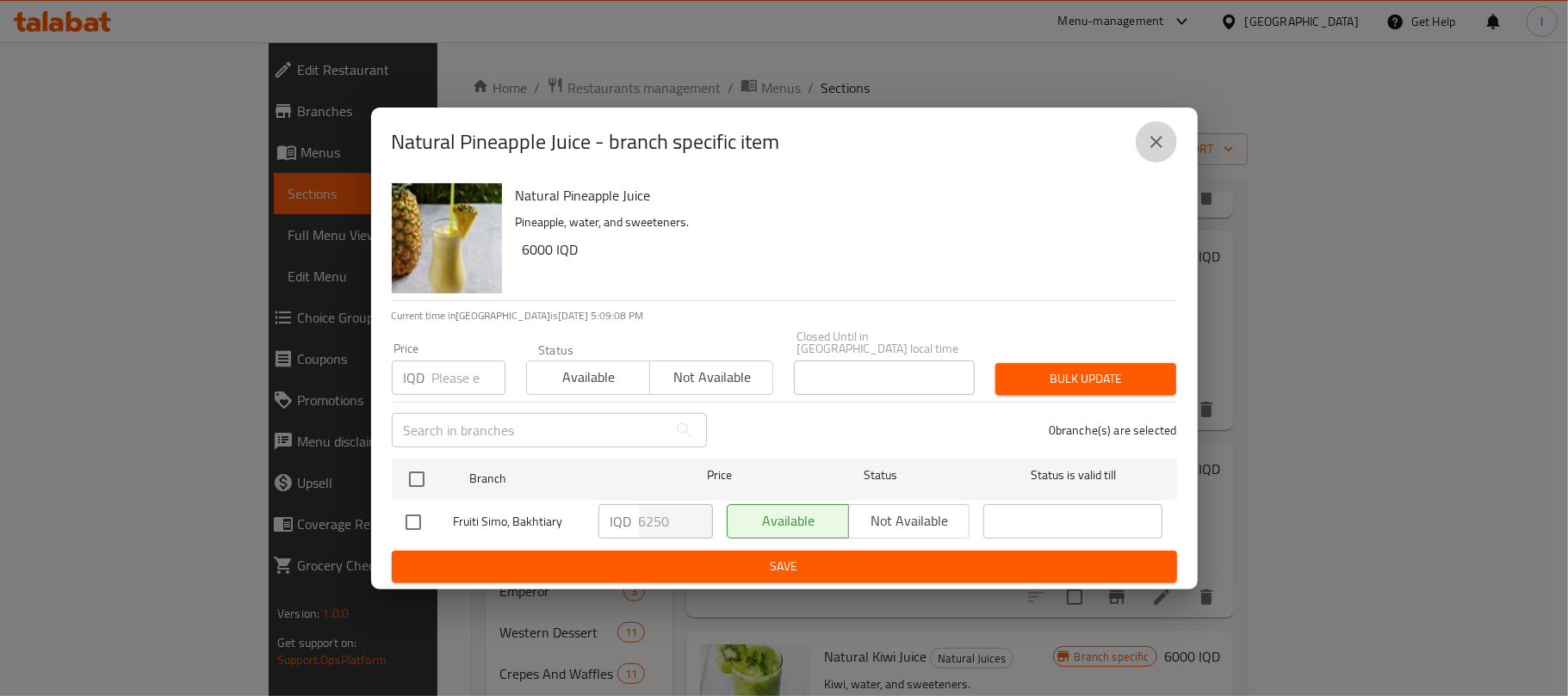
click at [1159, 158] on button "close" at bounding box center [1156, 142] width 41 height 41
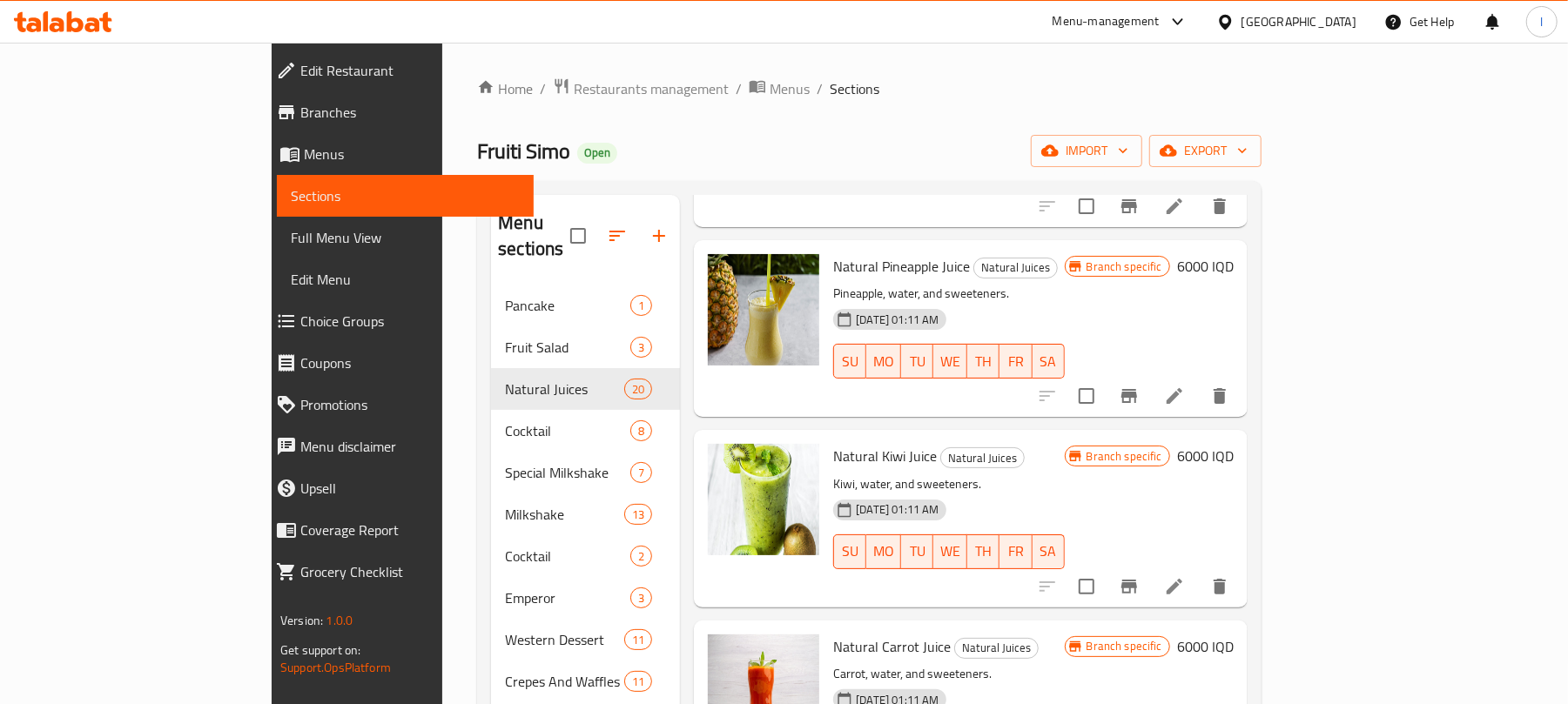
scroll to position [537, 0]
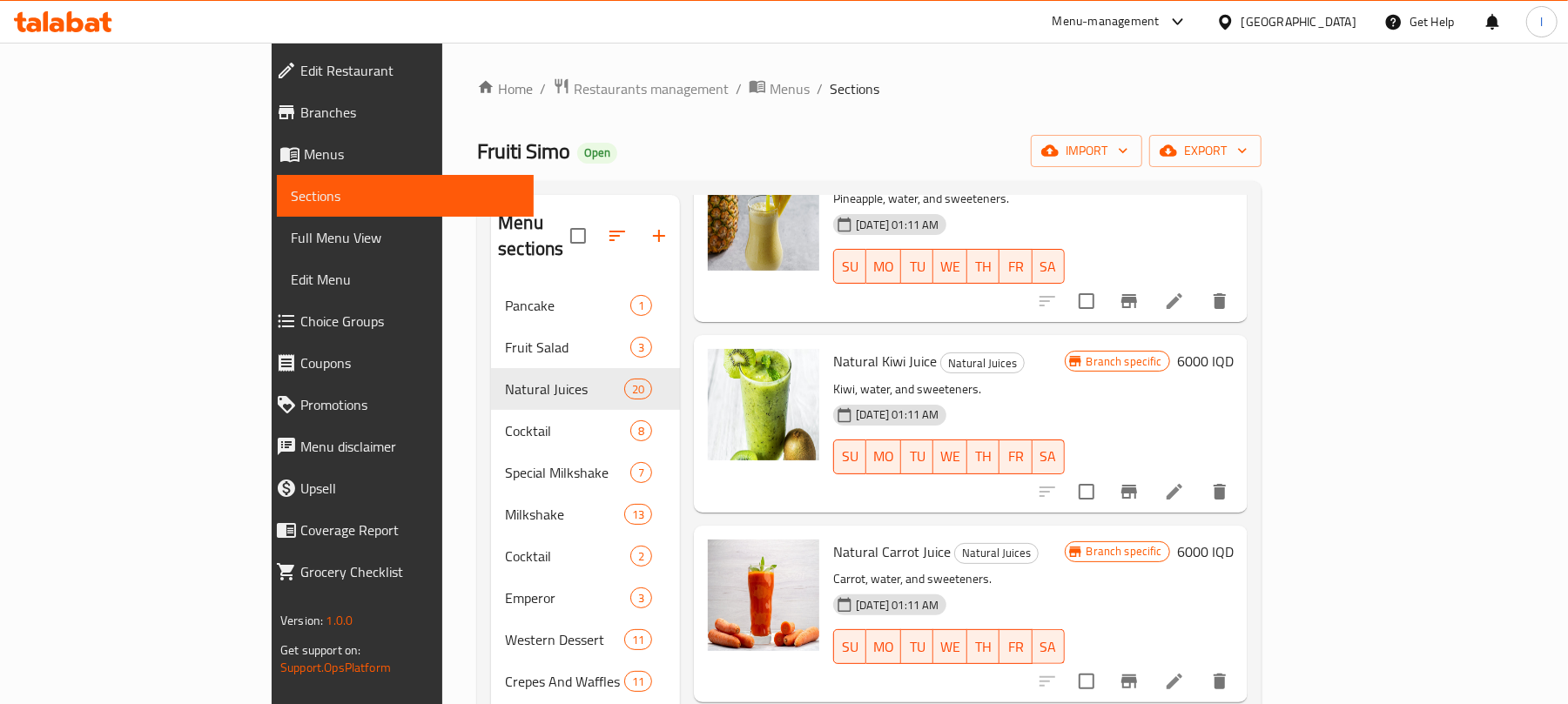
click at [1138, 485] on icon "Branch-specific-item" at bounding box center [1130, 492] width 16 height 14
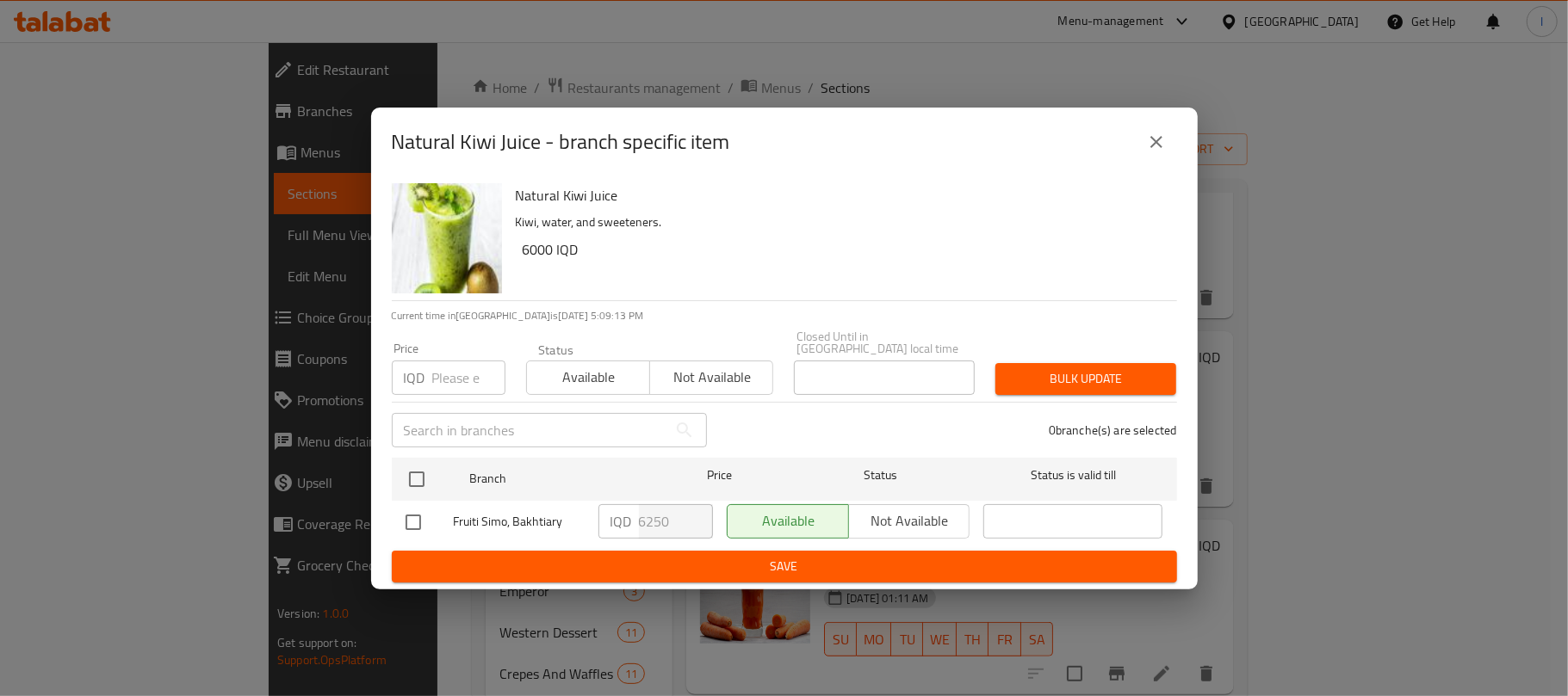
click at [1150, 153] on icon "close" at bounding box center [1155, 142] width 21 height 21
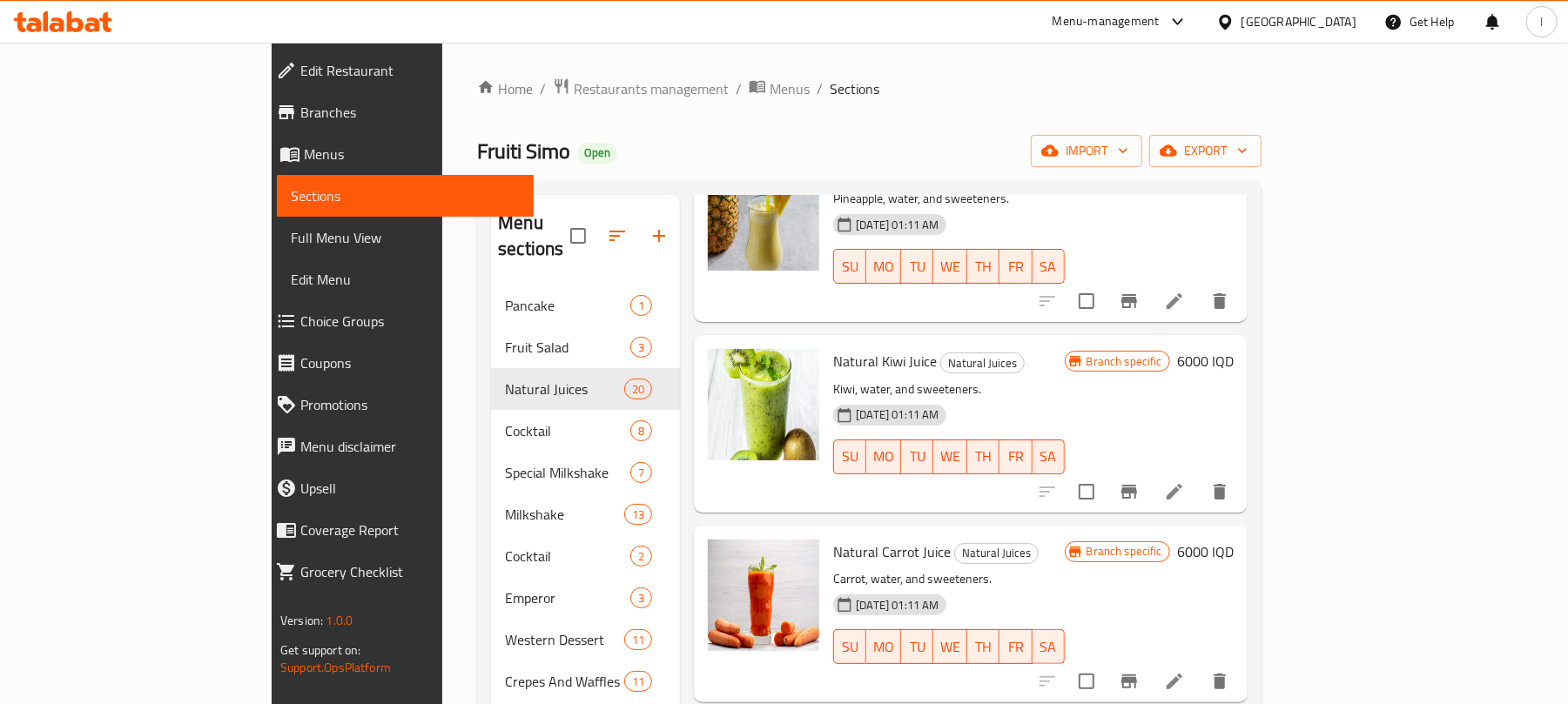
click at [1140, 671] on icon "Branch-specific-item" at bounding box center [1129, 681] width 21 height 21
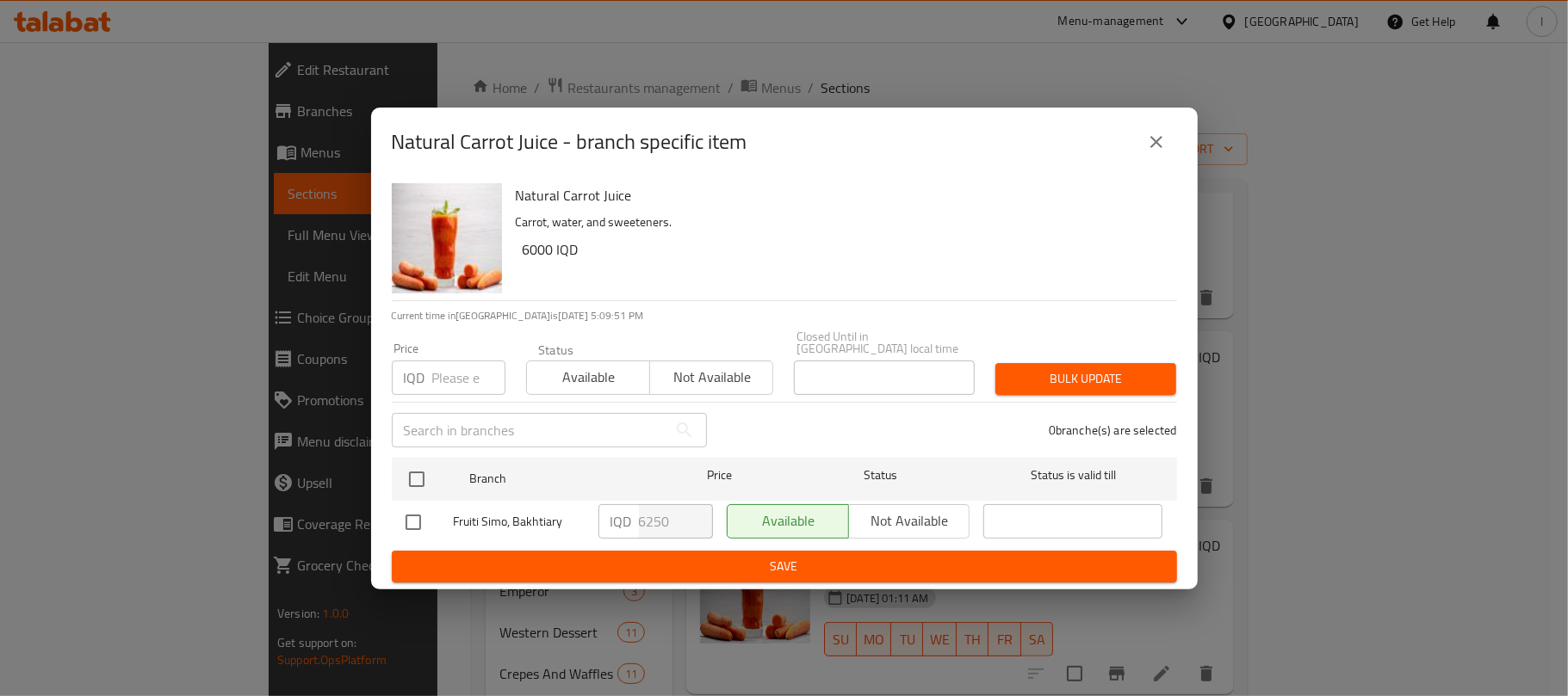
click at [1162, 140] on icon "close" at bounding box center [1155, 142] width 21 height 21
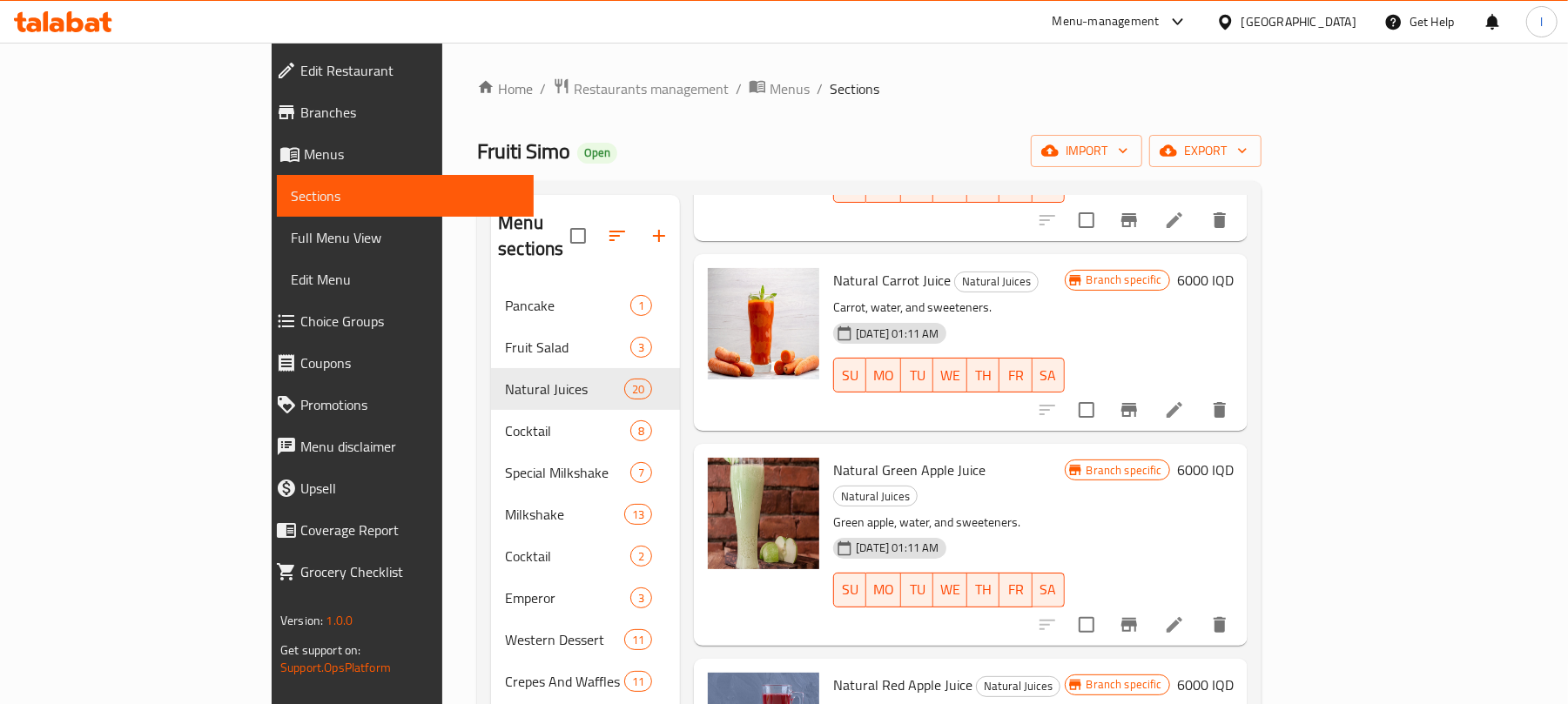
scroll to position [865, 0]
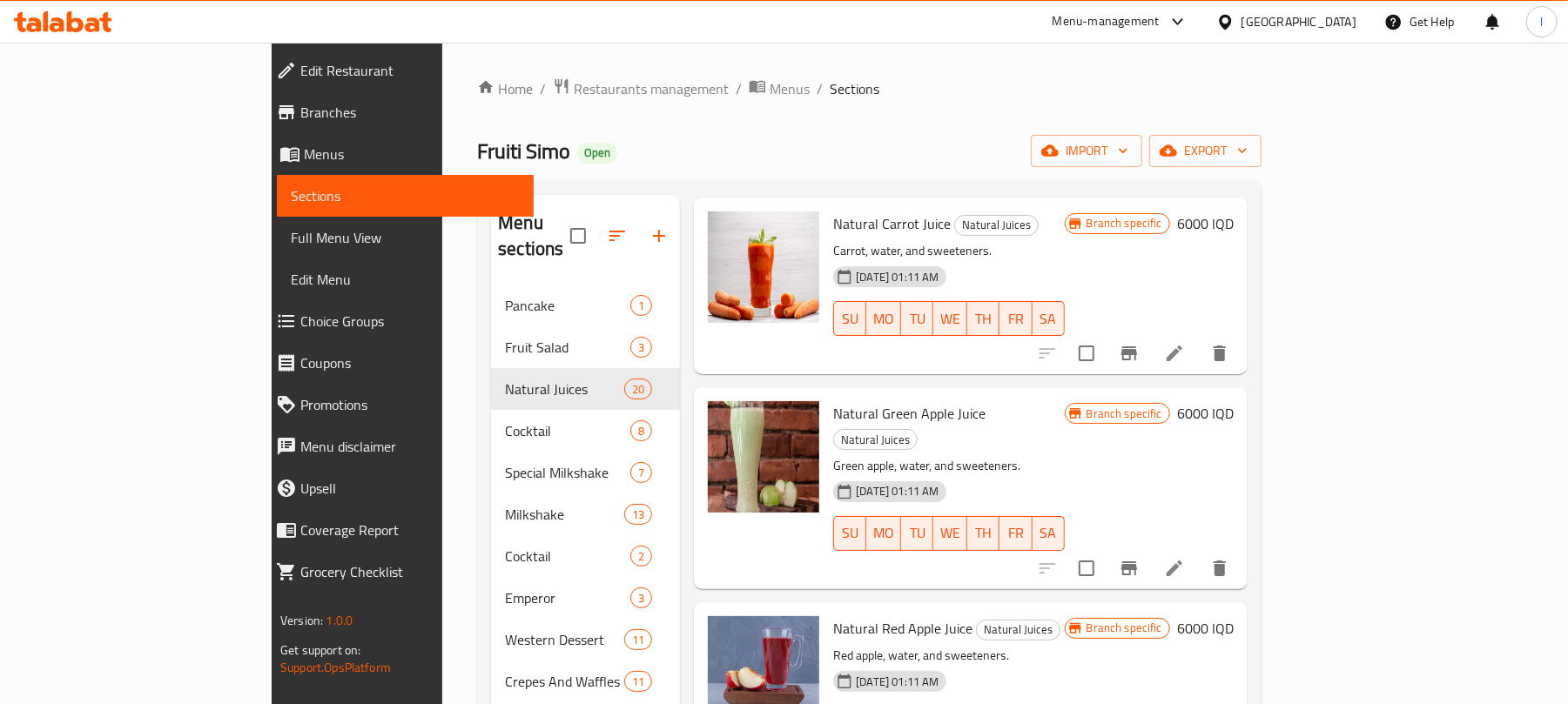
click at [1138, 562] on icon "Branch-specific-item" at bounding box center [1130, 569] width 16 height 14
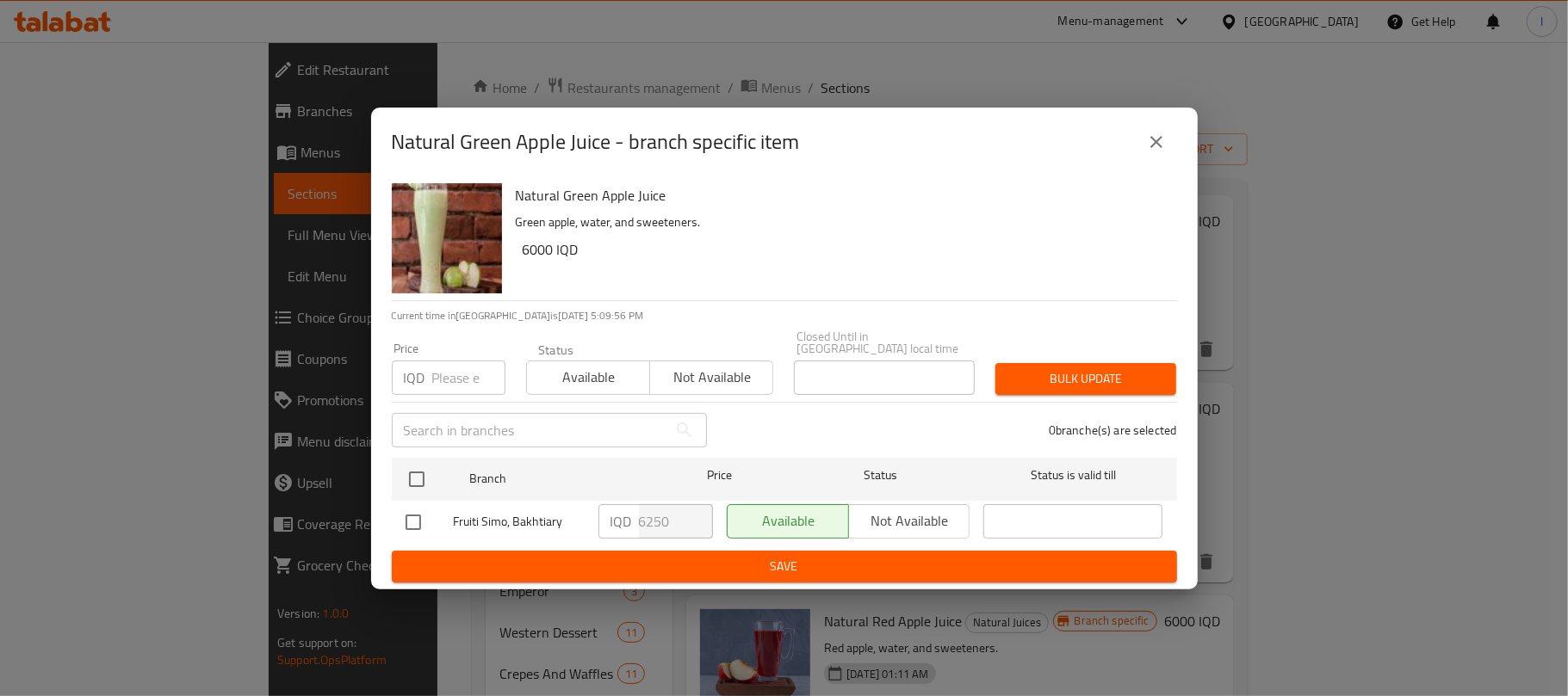
click at [1159, 147] on icon "close" at bounding box center [1155, 142] width 21 height 21
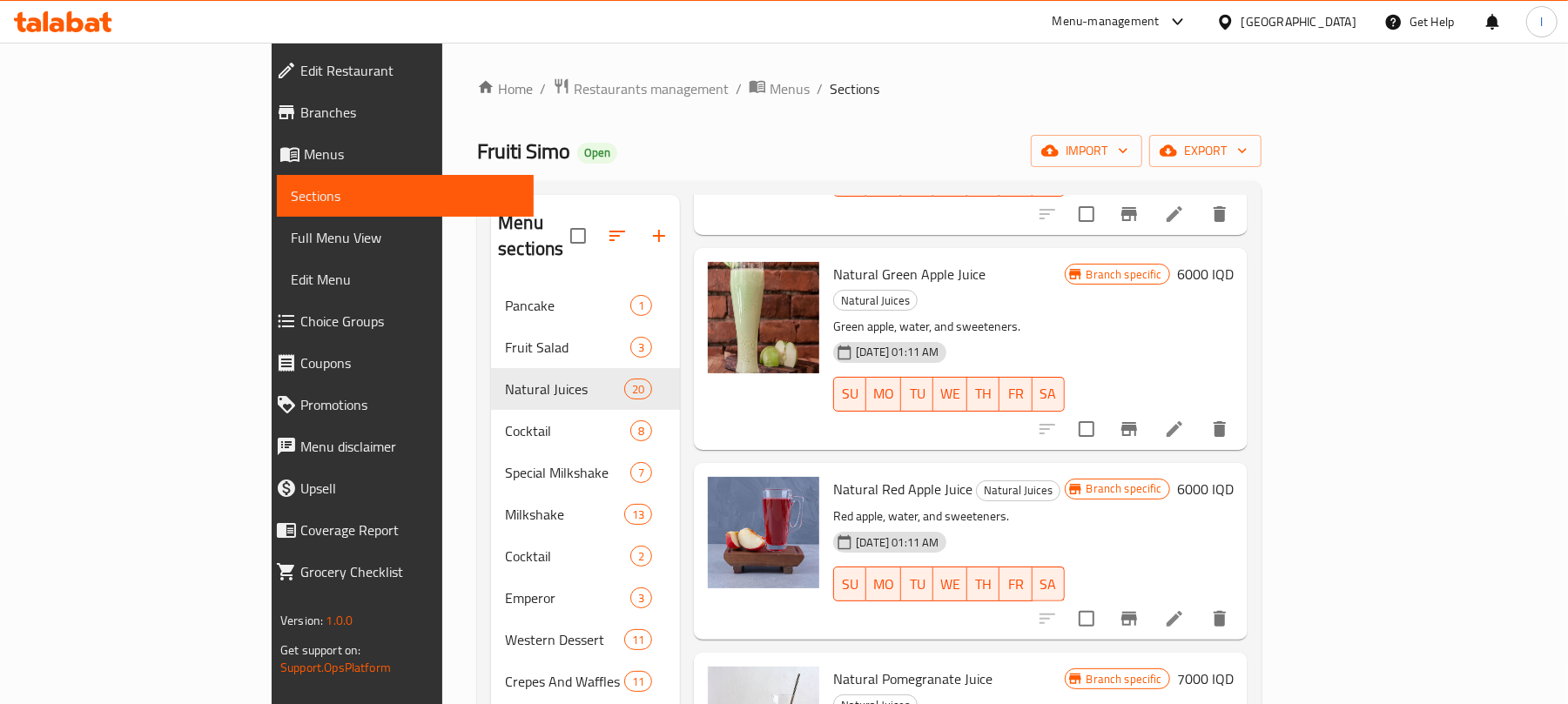
scroll to position [1170, 0]
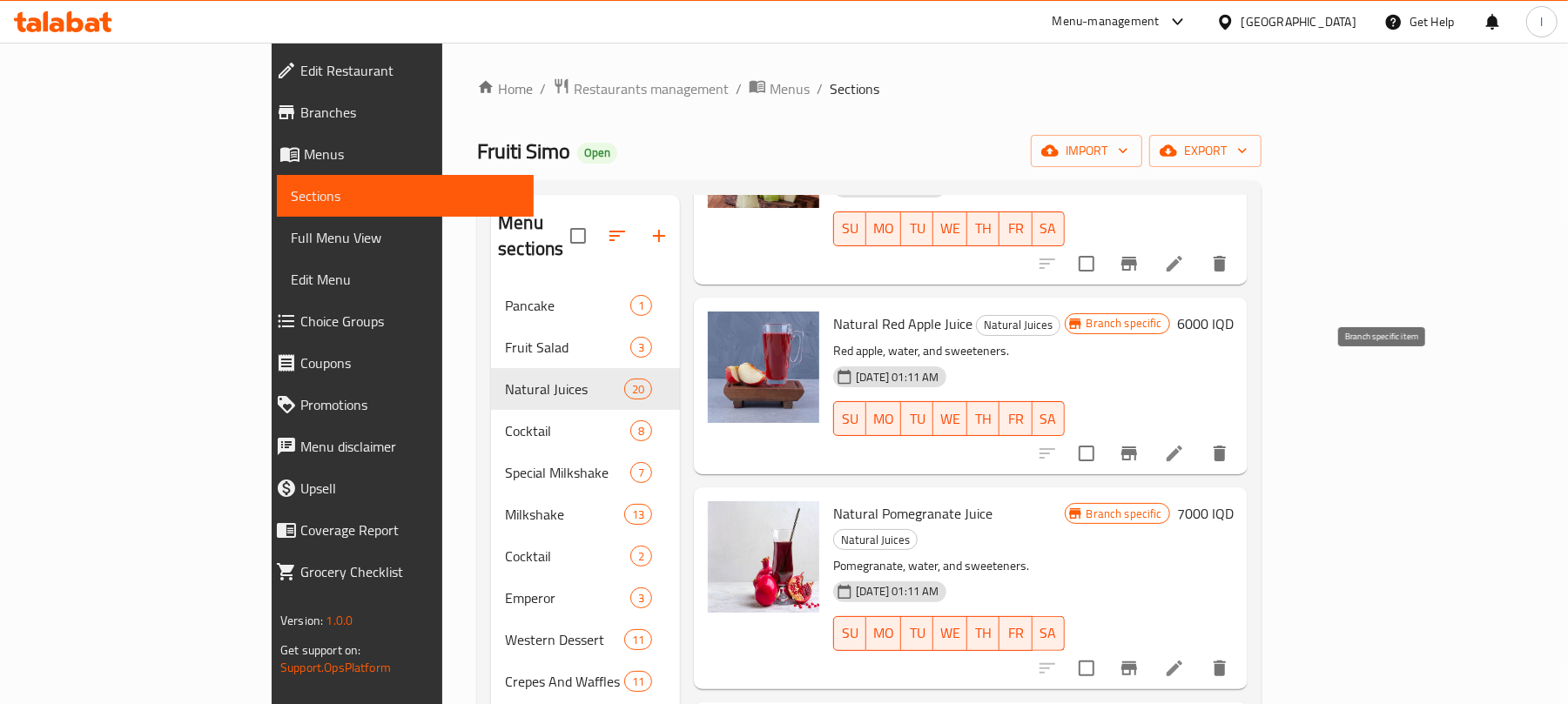
click at [1140, 443] on icon "Branch-specific-item" at bounding box center [1129, 453] width 21 height 21
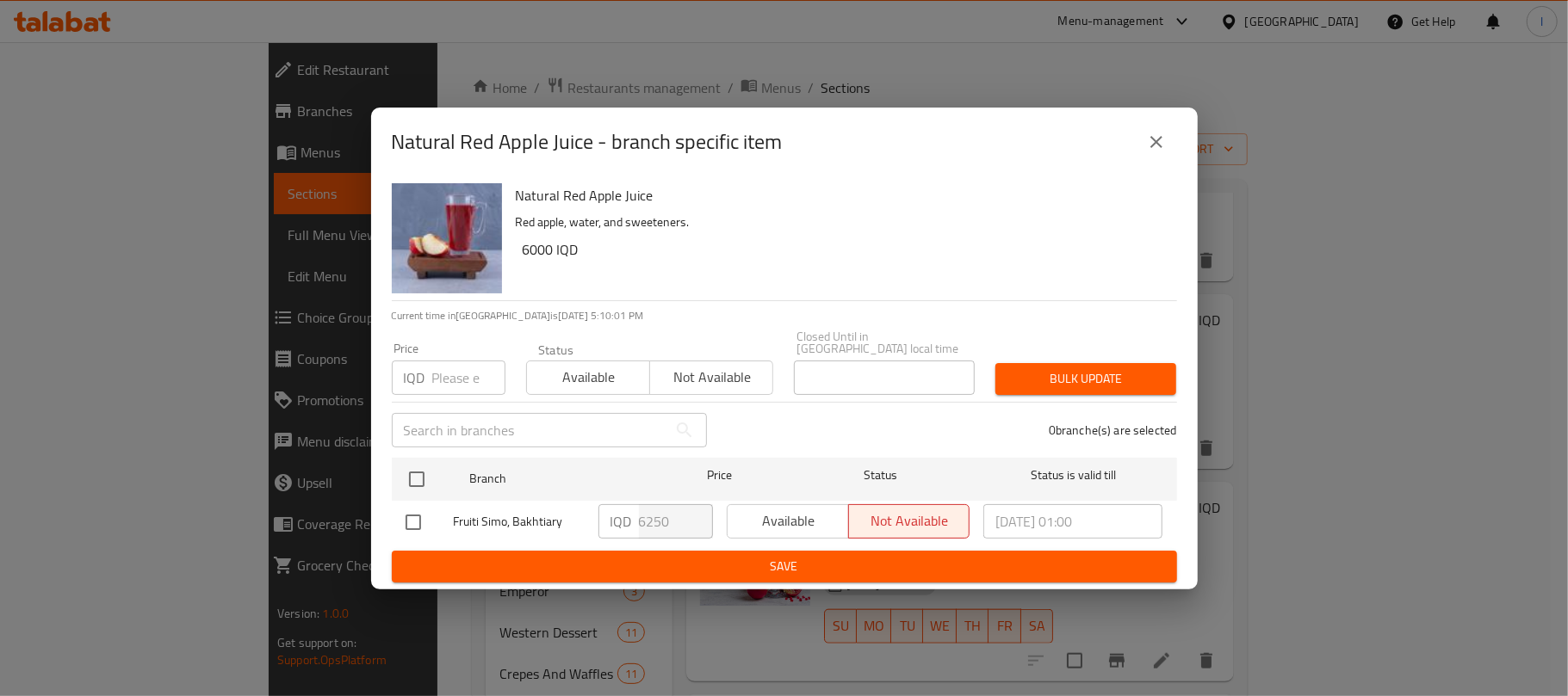
click at [1147, 147] on icon "close" at bounding box center [1155, 142] width 21 height 21
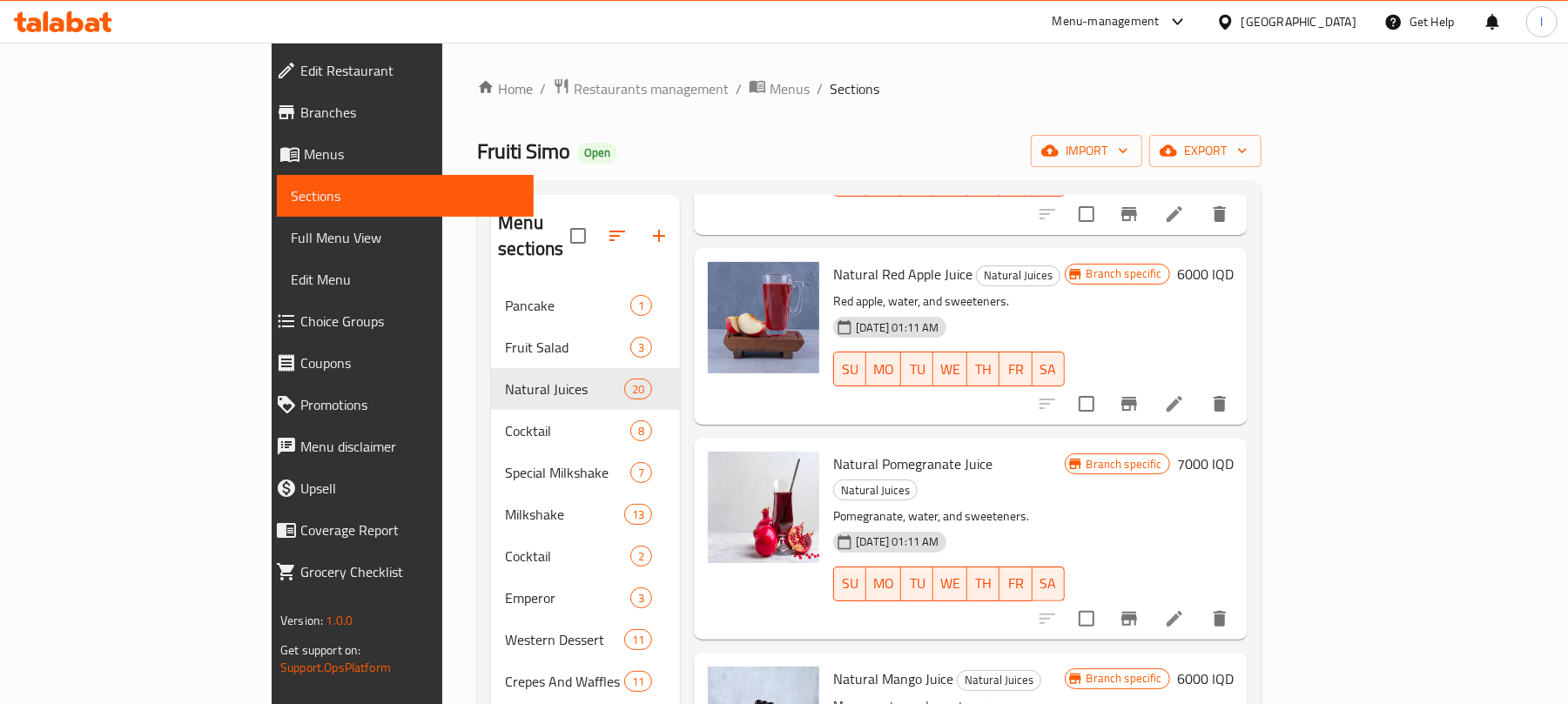
scroll to position [1252, 0]
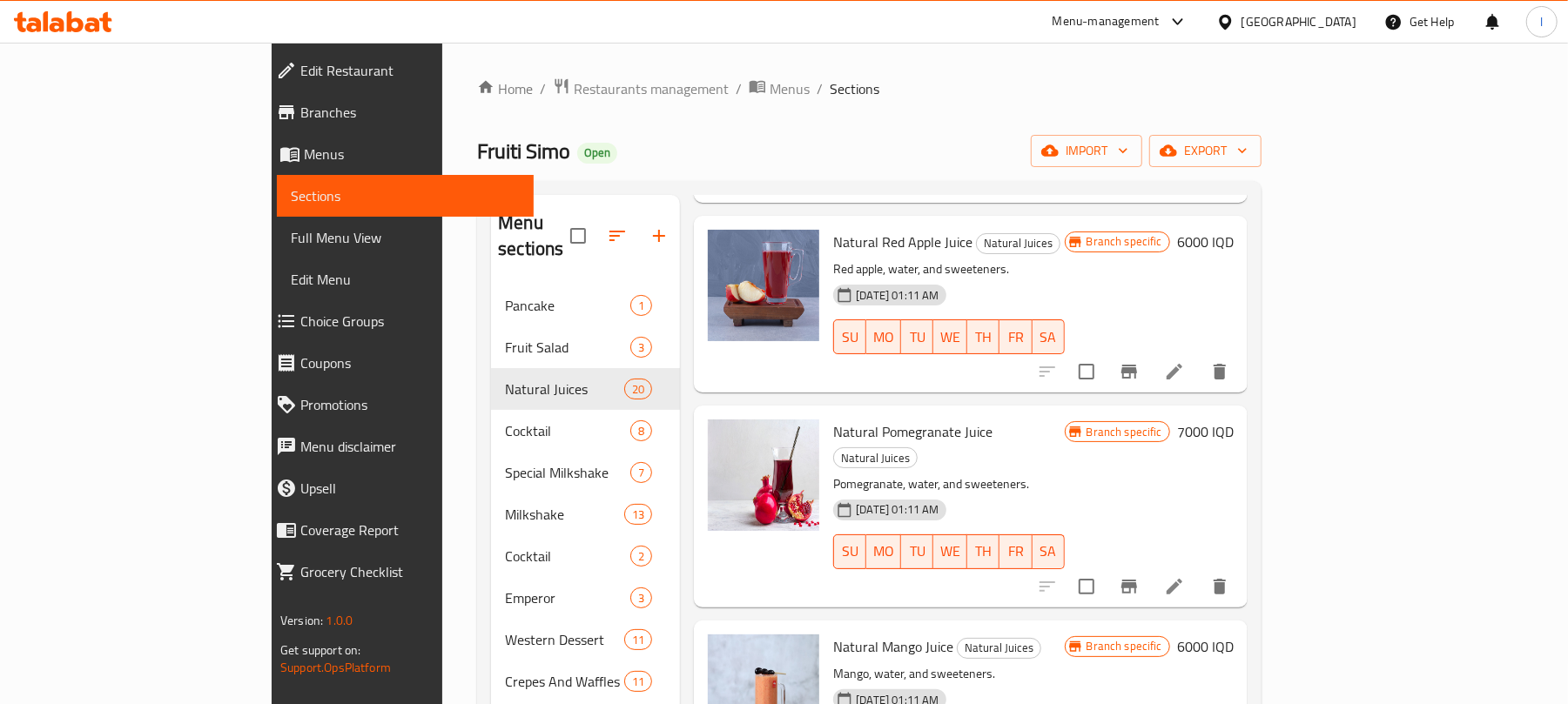
click at [1138, 580] on icon "Branch-specific-item" at bounding box center [1130, 587] width 16 height 14
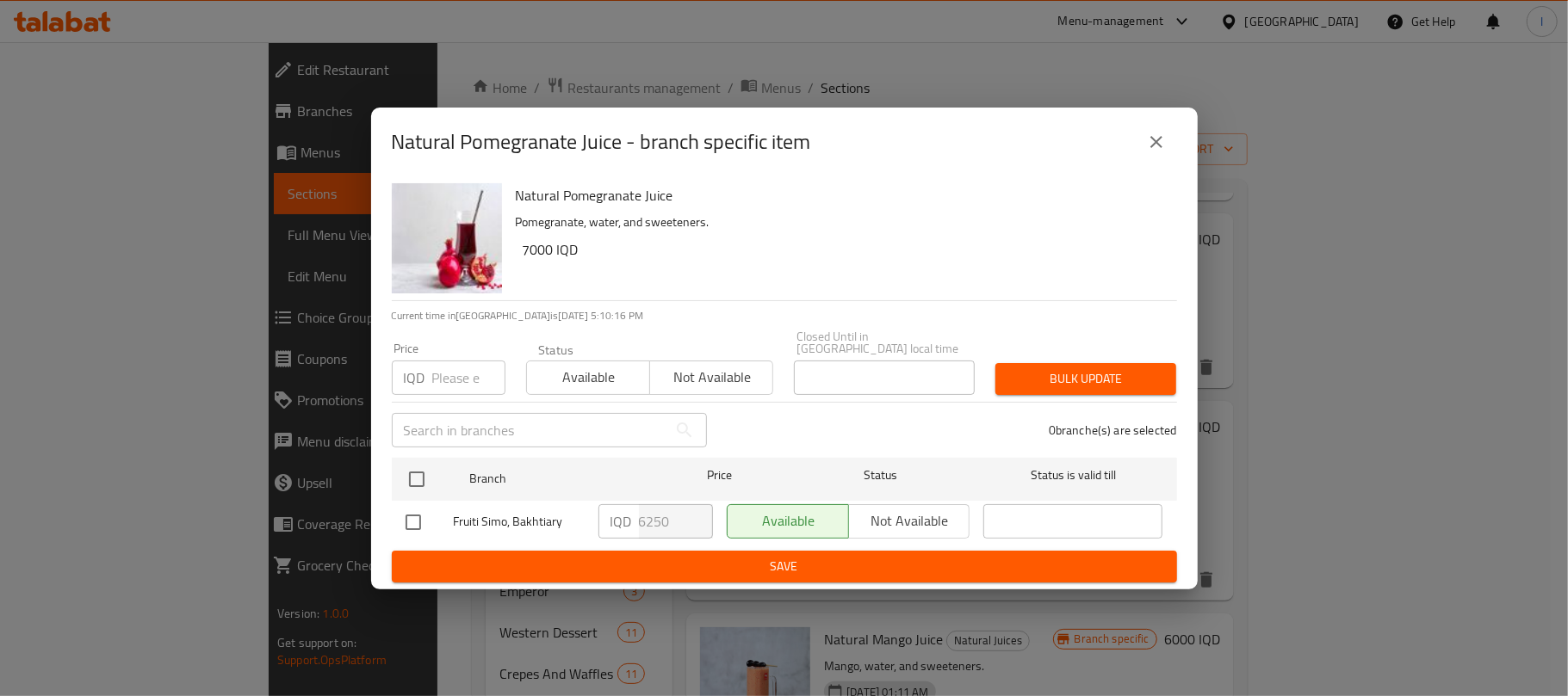
click at [1148, 159] on button "close" at bounding box center [1156, 142] width 41 height 41
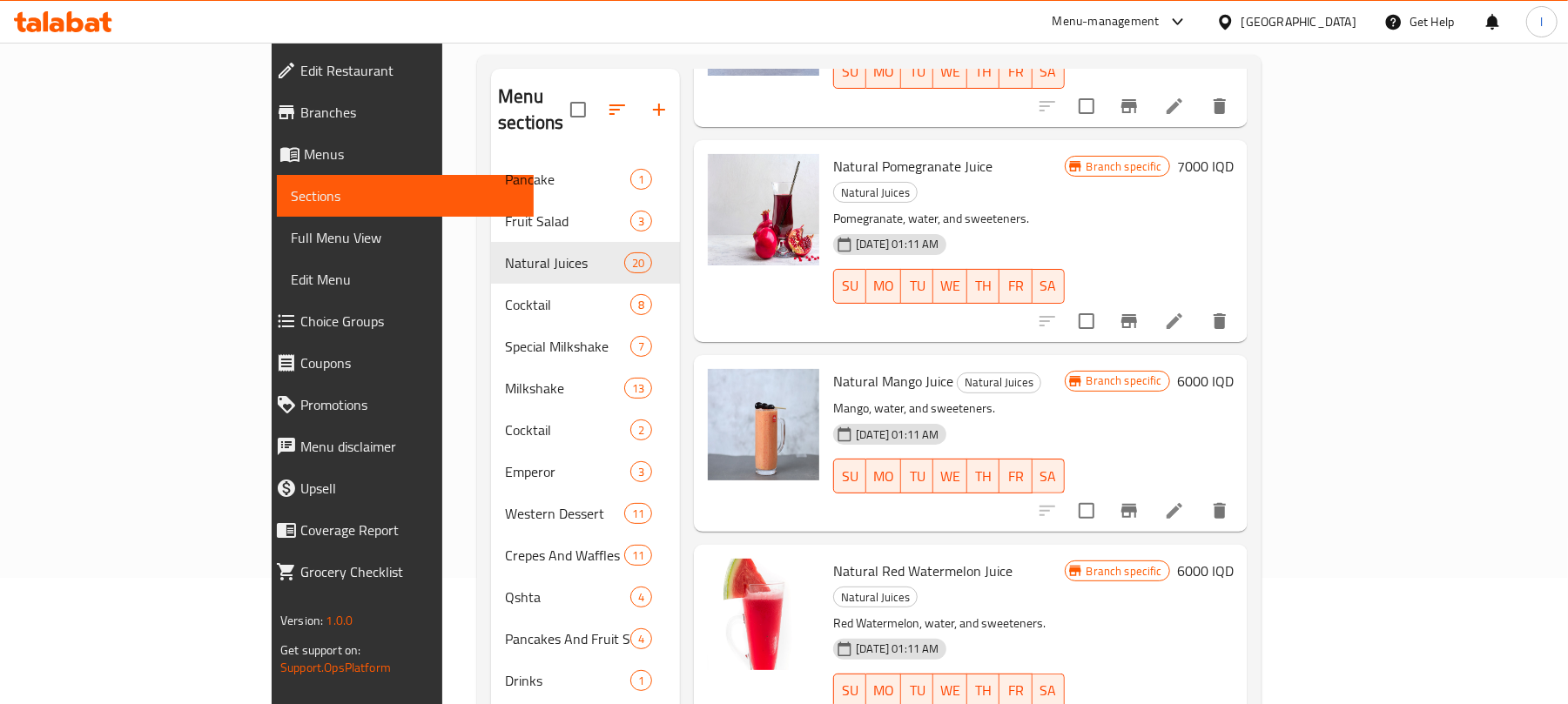
scroll to position [149, 0]
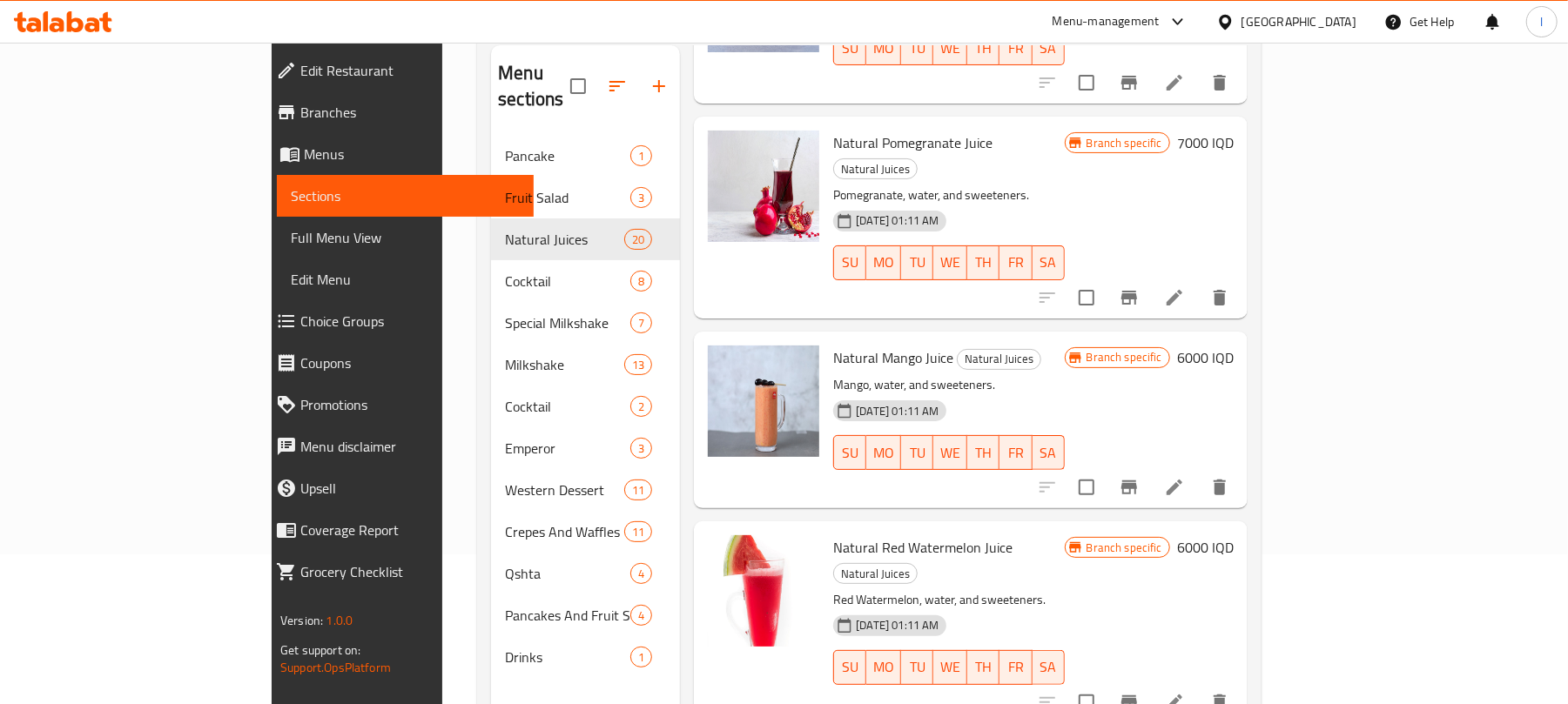
drag, startPoint x: 1525, startPoint y: 317, endPoint x: 1525, endPoint y: 400, distance: 83.0
click at [1262, 400] on div "Menu sections Pancake 1 Fruit Salad 3 Natural Juices 20 Cocktail 8 Special Milk…" at bounding box center [870, 396] width 785 height 732
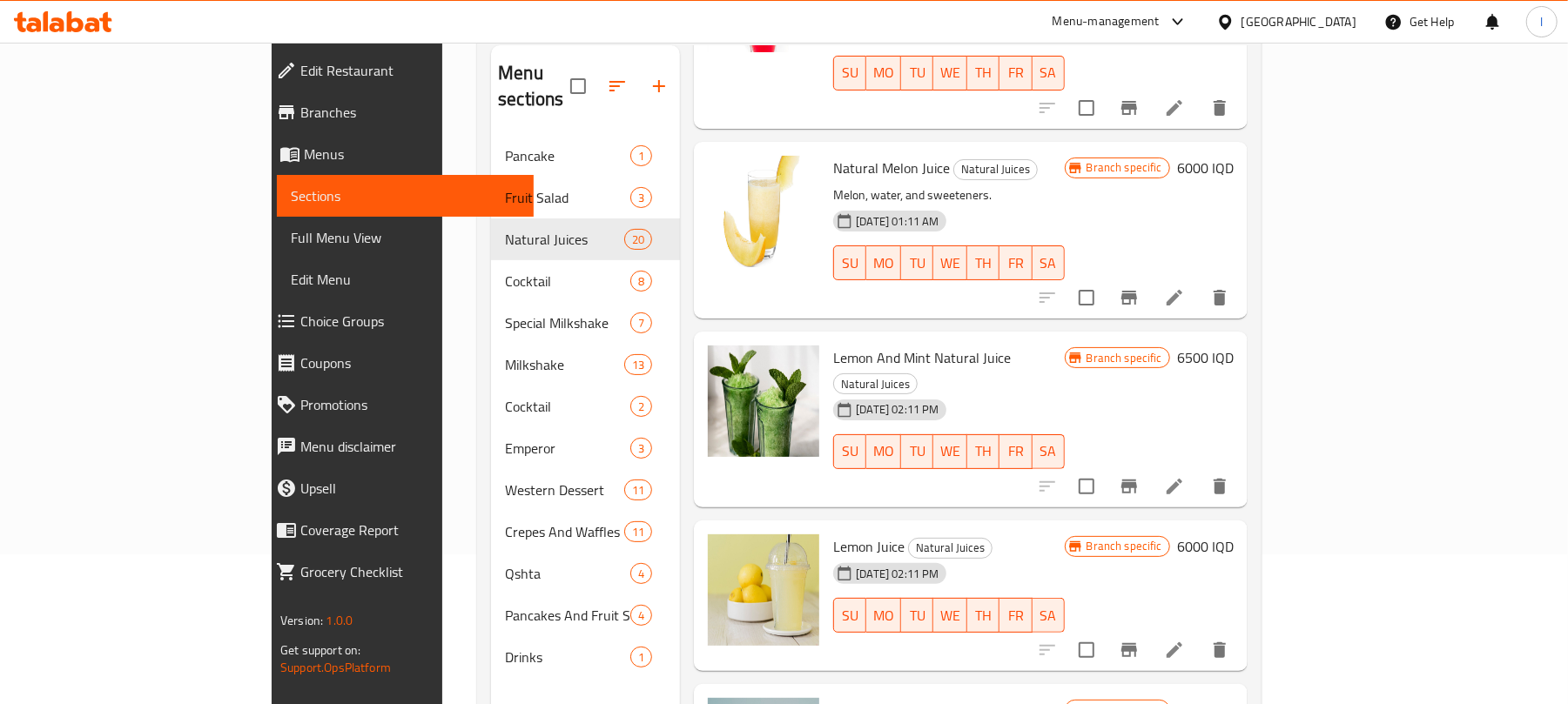
scroll to position [2143, 0]
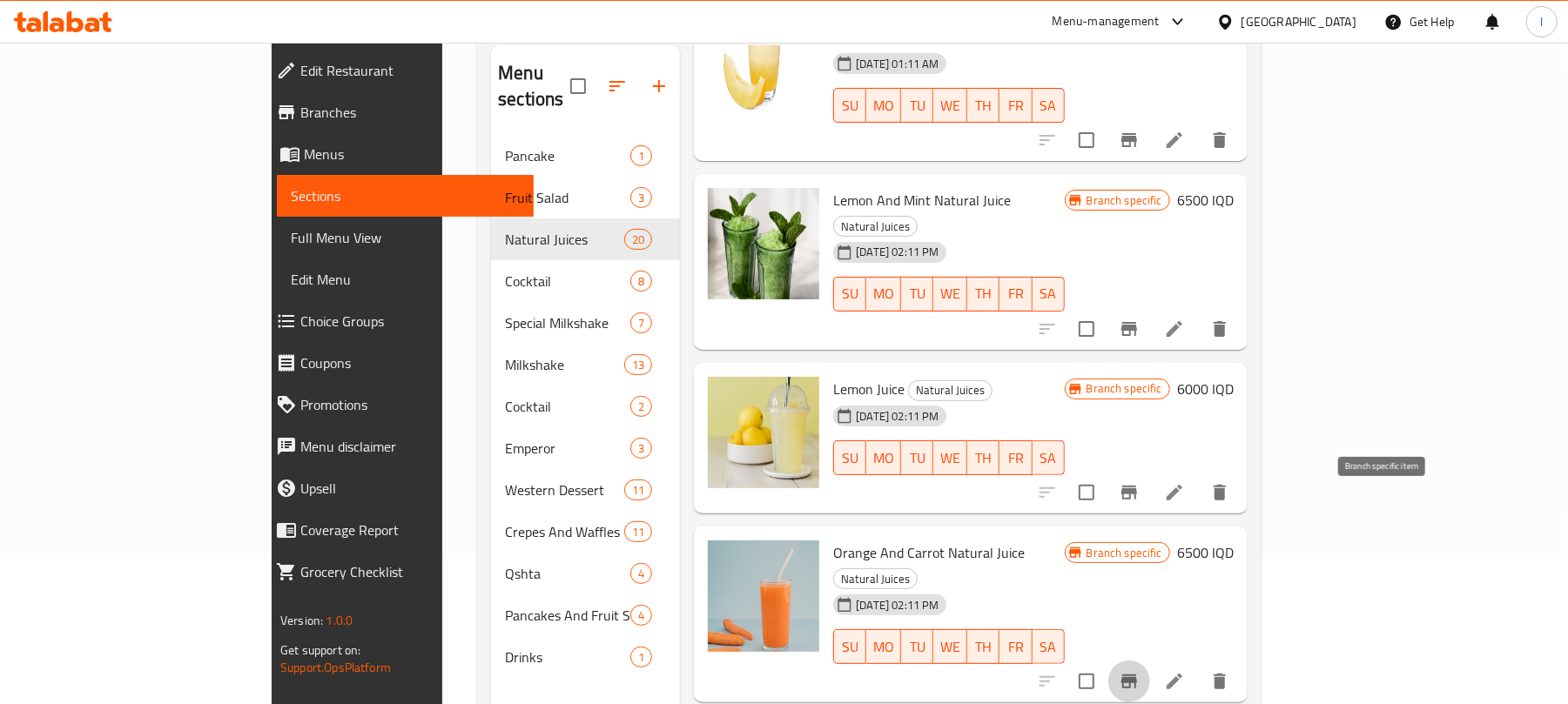
click at [1140, 671] on icon "Branch-specific-item" at bounding box center [1129, 681] width 21 height 21
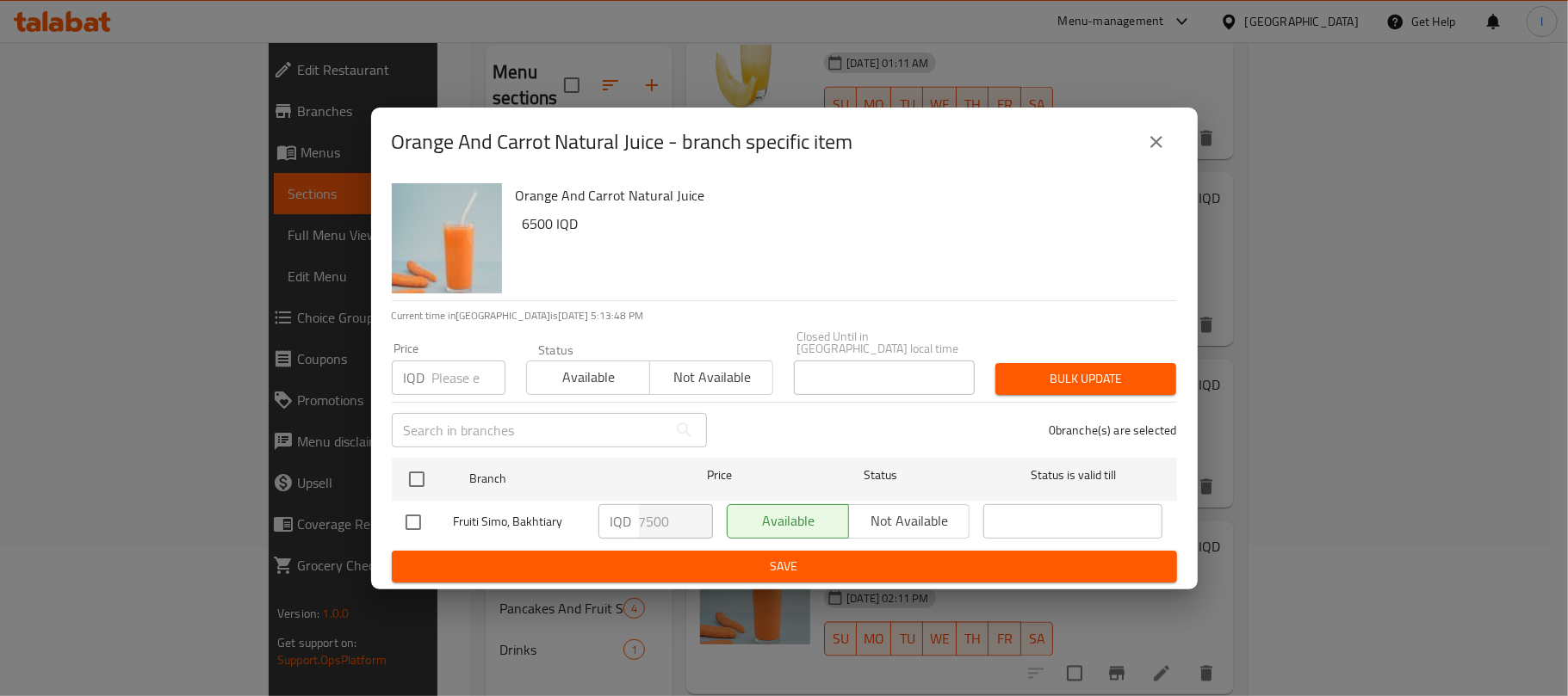
click at [1141, 138] on button "close" at bounding box center [1156, 142] width 41 height 41
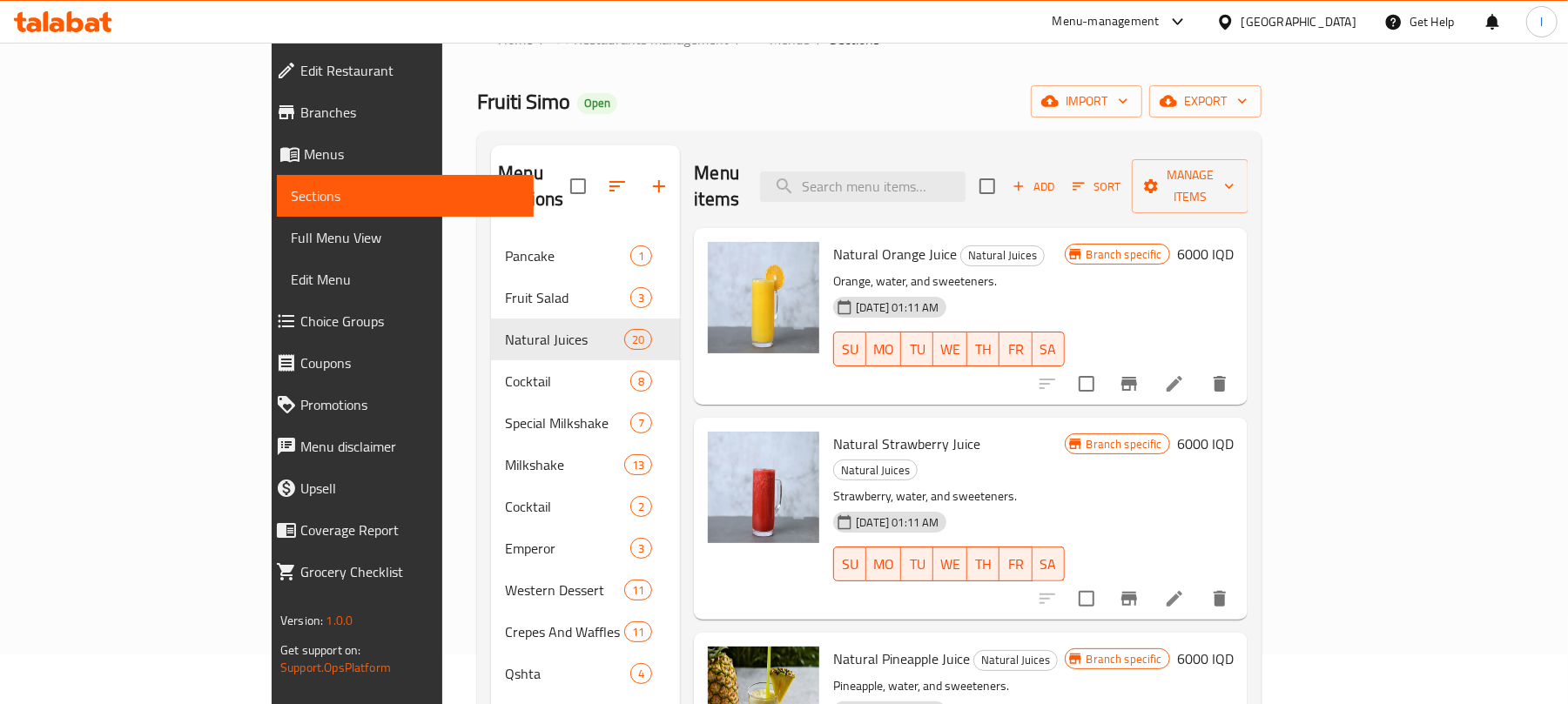
scroll to position [0, 0]
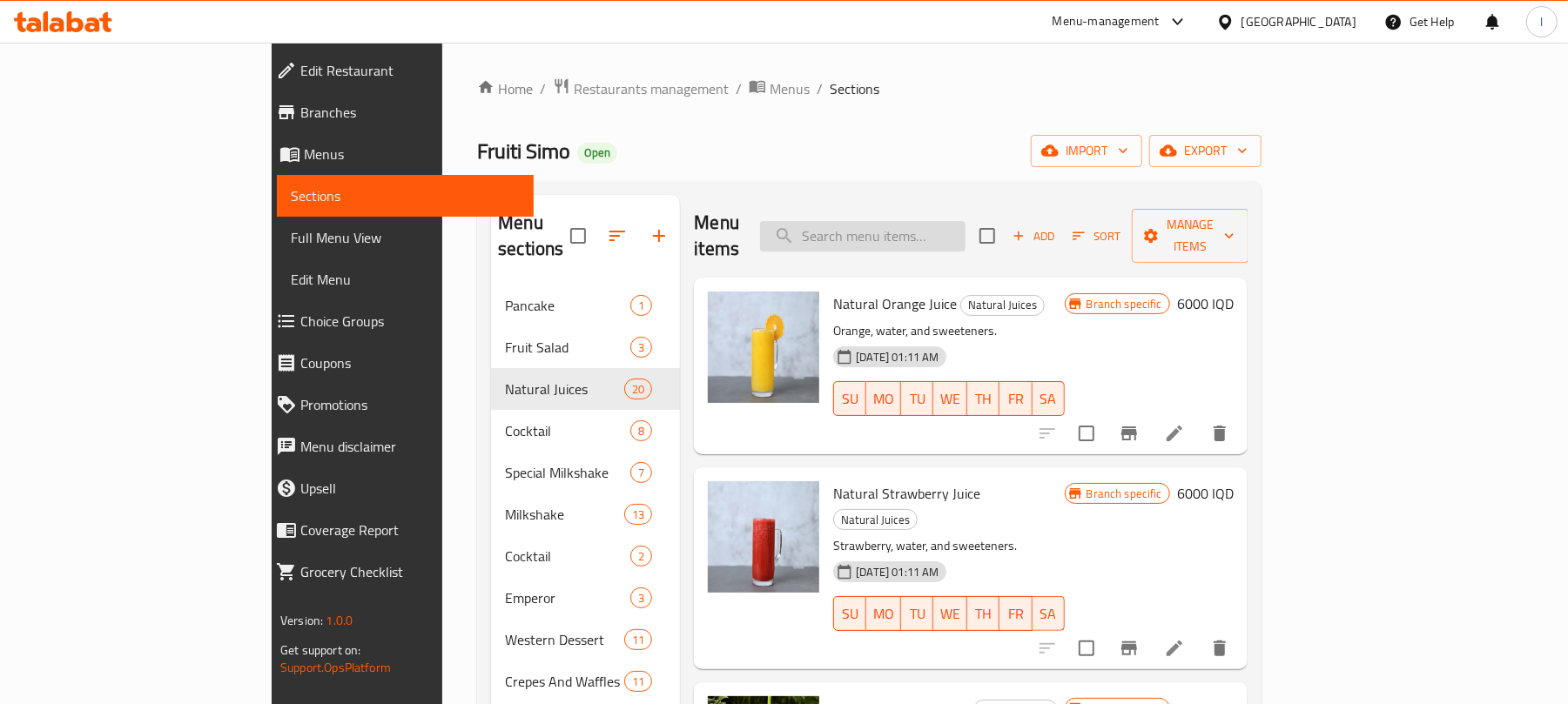
click at [930, 221] on input "search" at bounding box center [863, 236] width 205 height 31
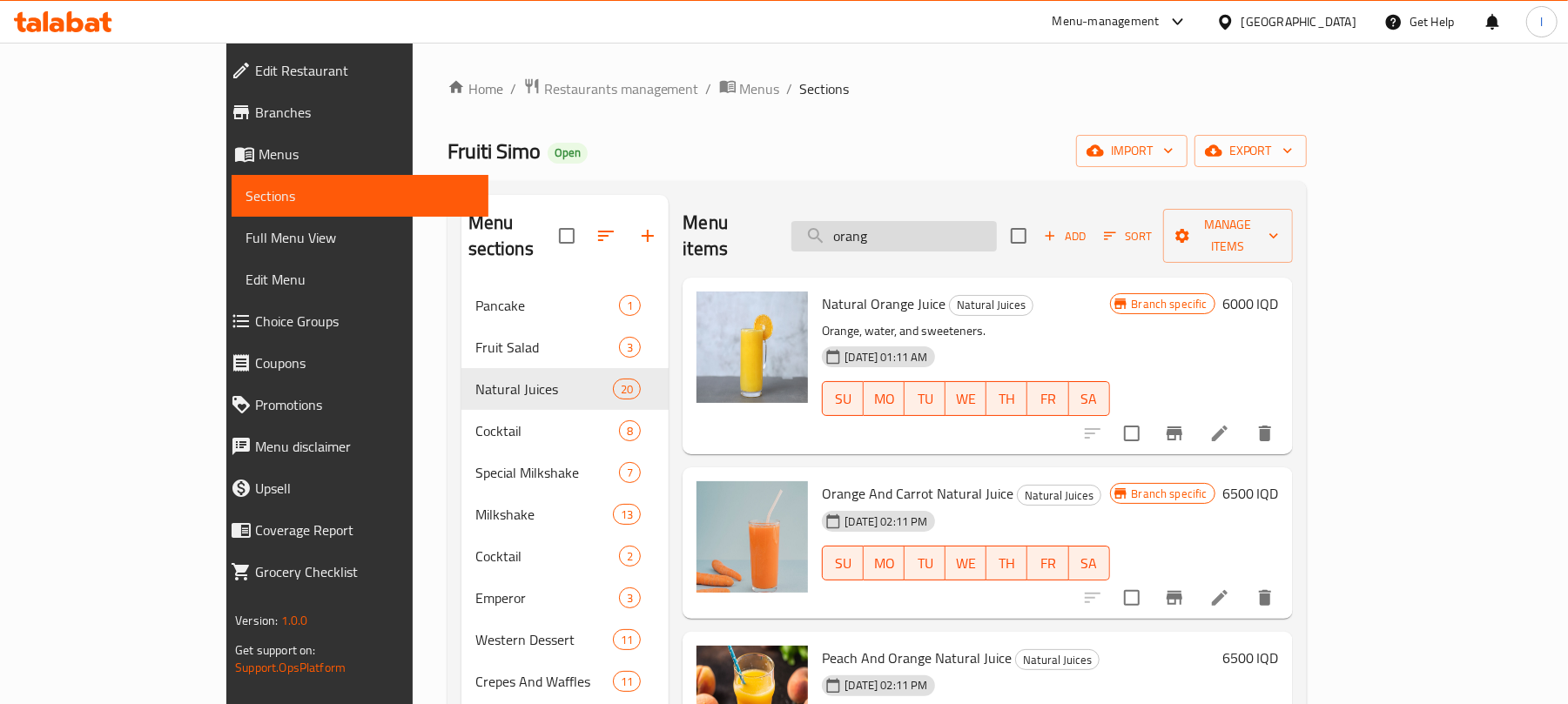
type input "orange"
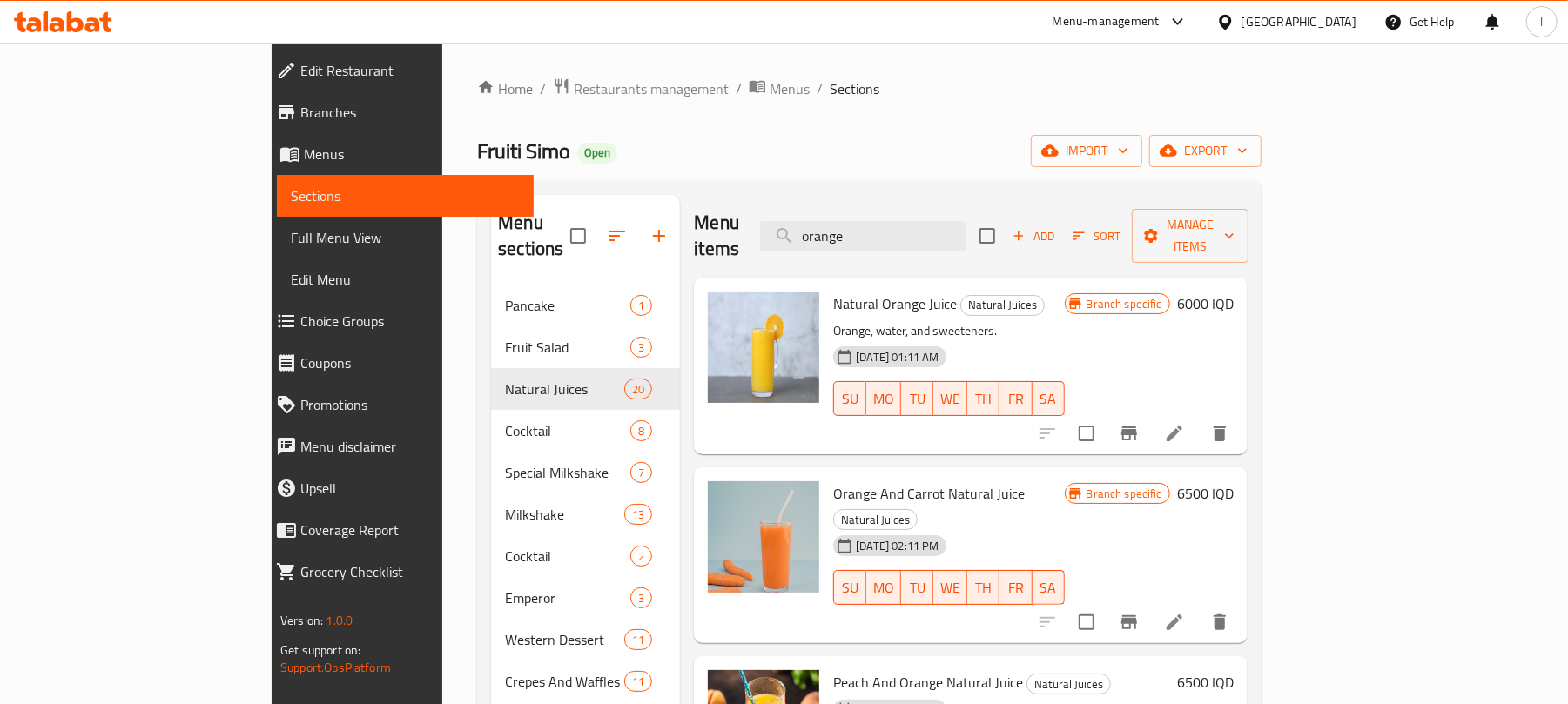
drag, startPoint x: 973, startPoint y: 238, endPoint x: 837, endPoint y: 238, distance: 136.0
click at [837, 238] on div "Menu items orange Add Sort Manage items" at bounding box center [971, 236] width 554 height 83
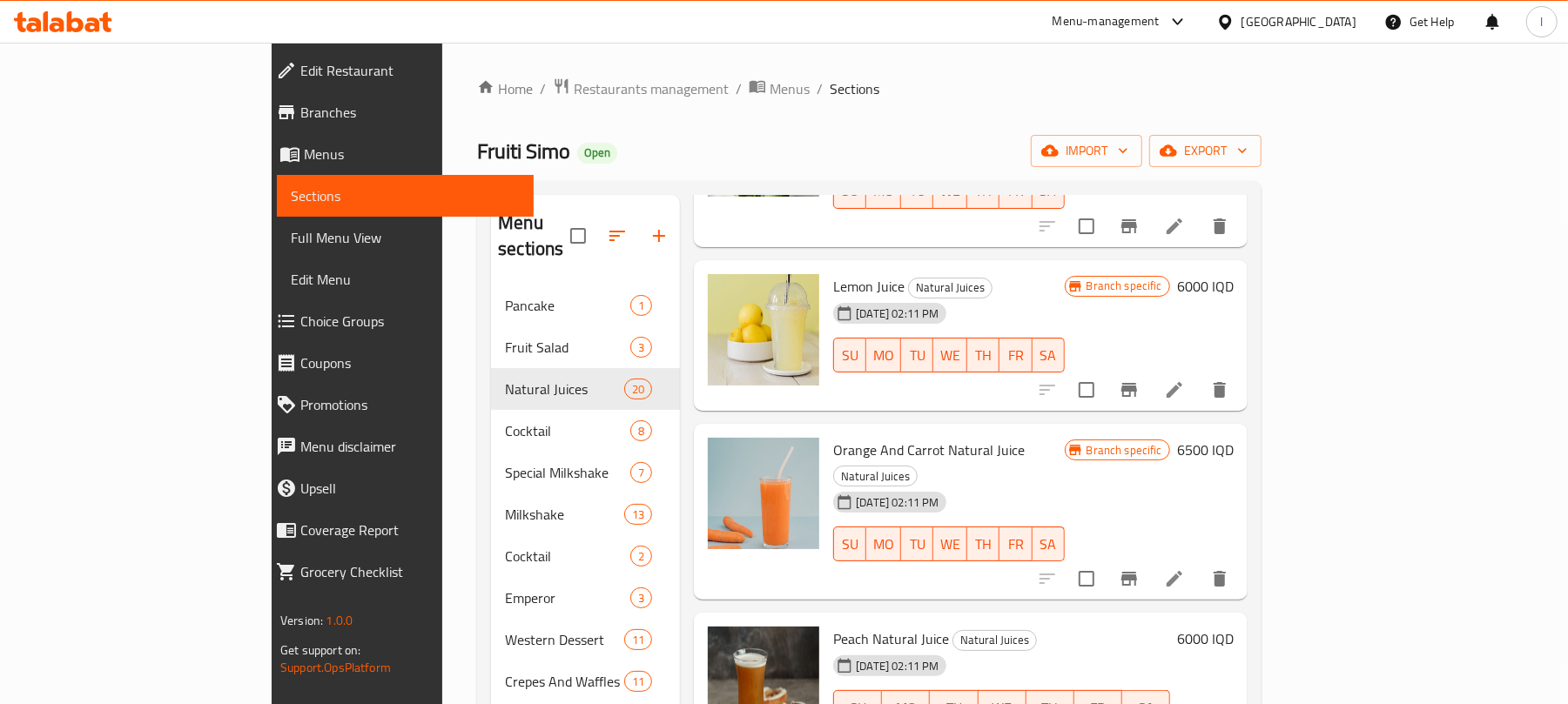
scroll to position [2389, 0]
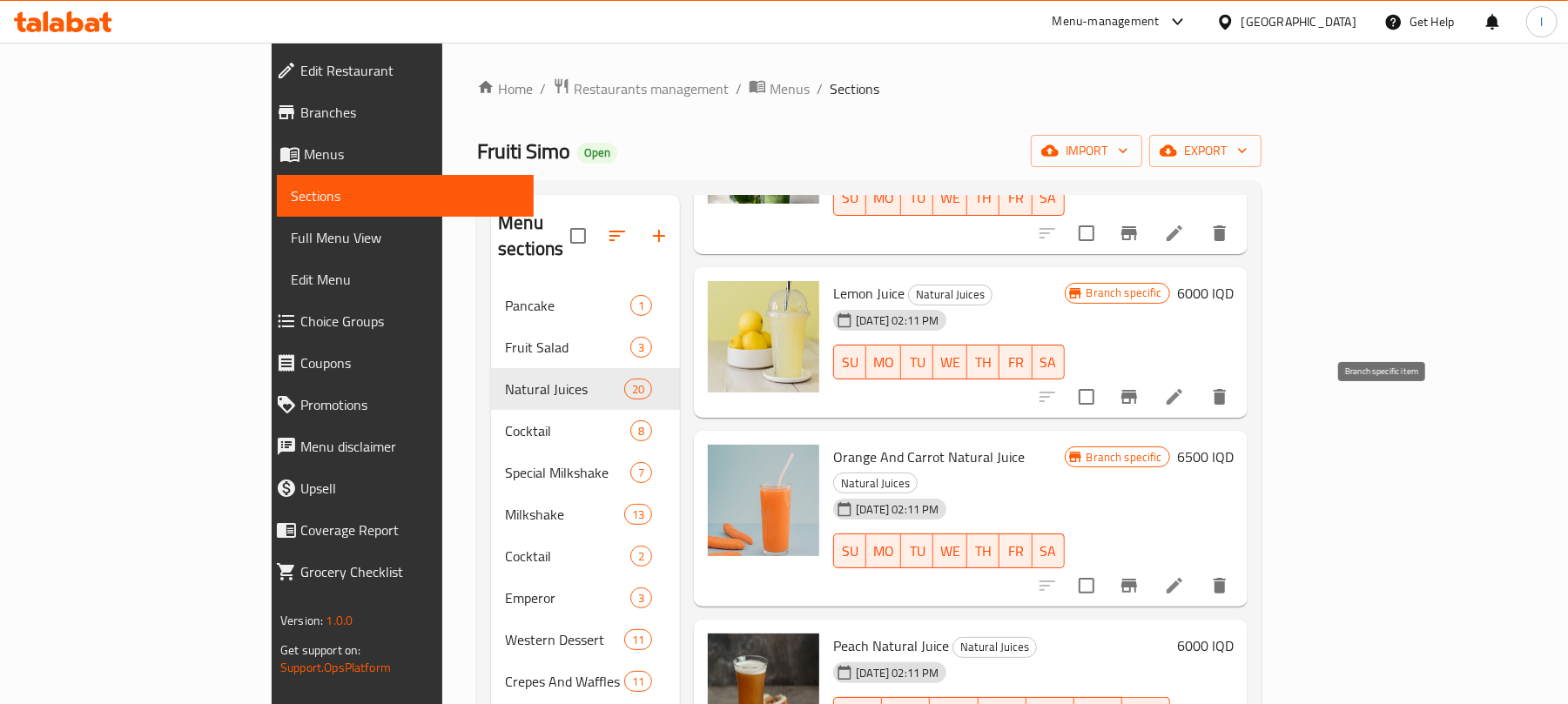
click at [1140, 576] on icon "Branch-specific-item" at bounding box center [1129, 586] width 21 height 21
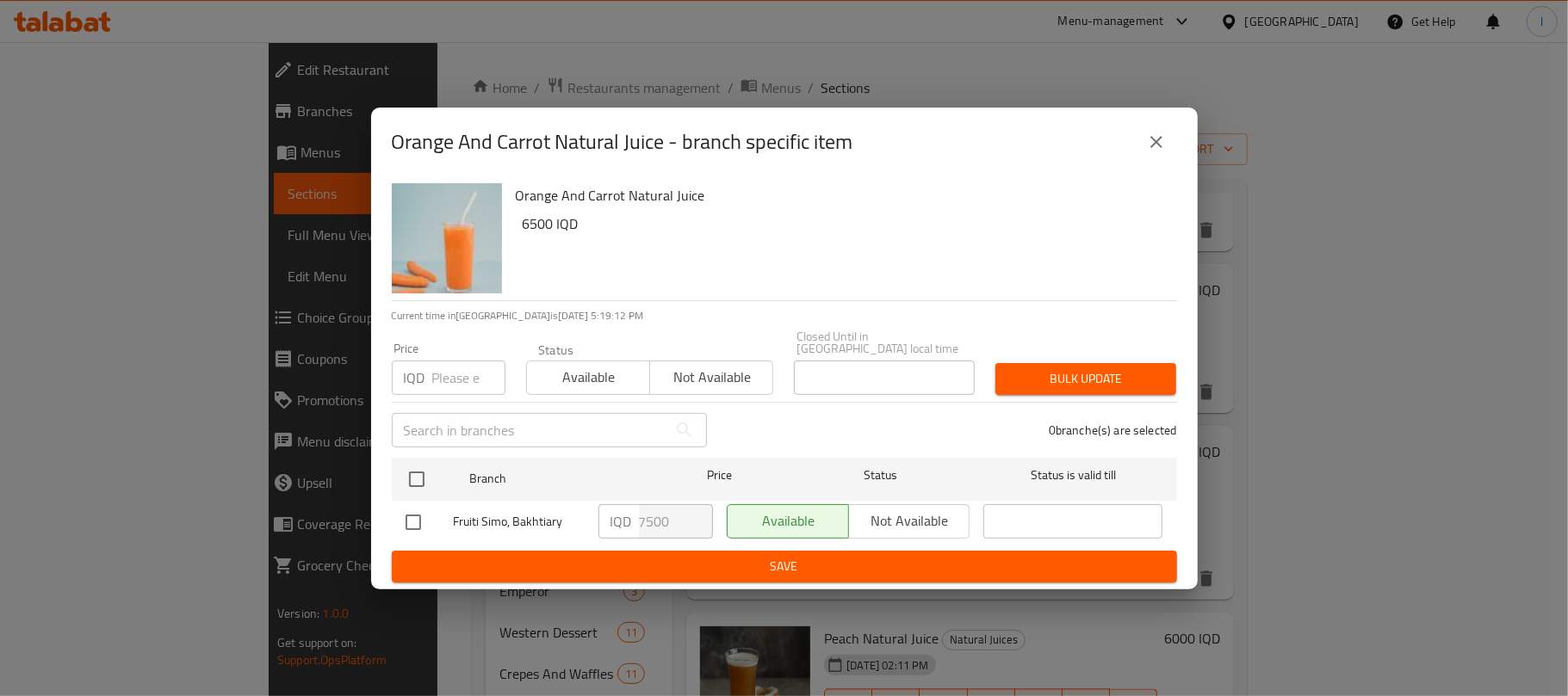
click at [1159, 143] on icon "close" at bounding box center [1156, 142] width 12 height 12
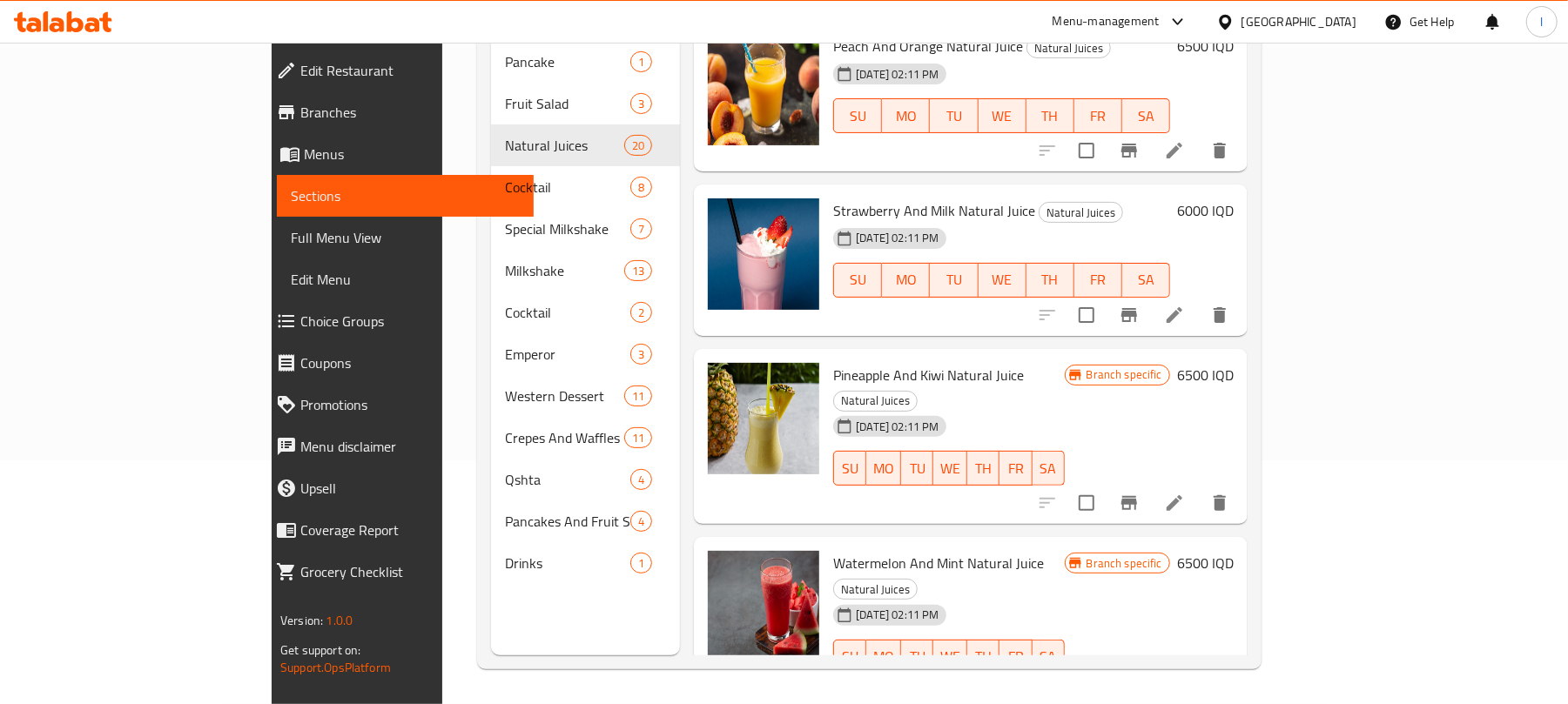
scroll to position [245, 0]
click at [1138, 496] on icon "Branch-specific-item" at bounding box center [1130, 503] width 16 height 14
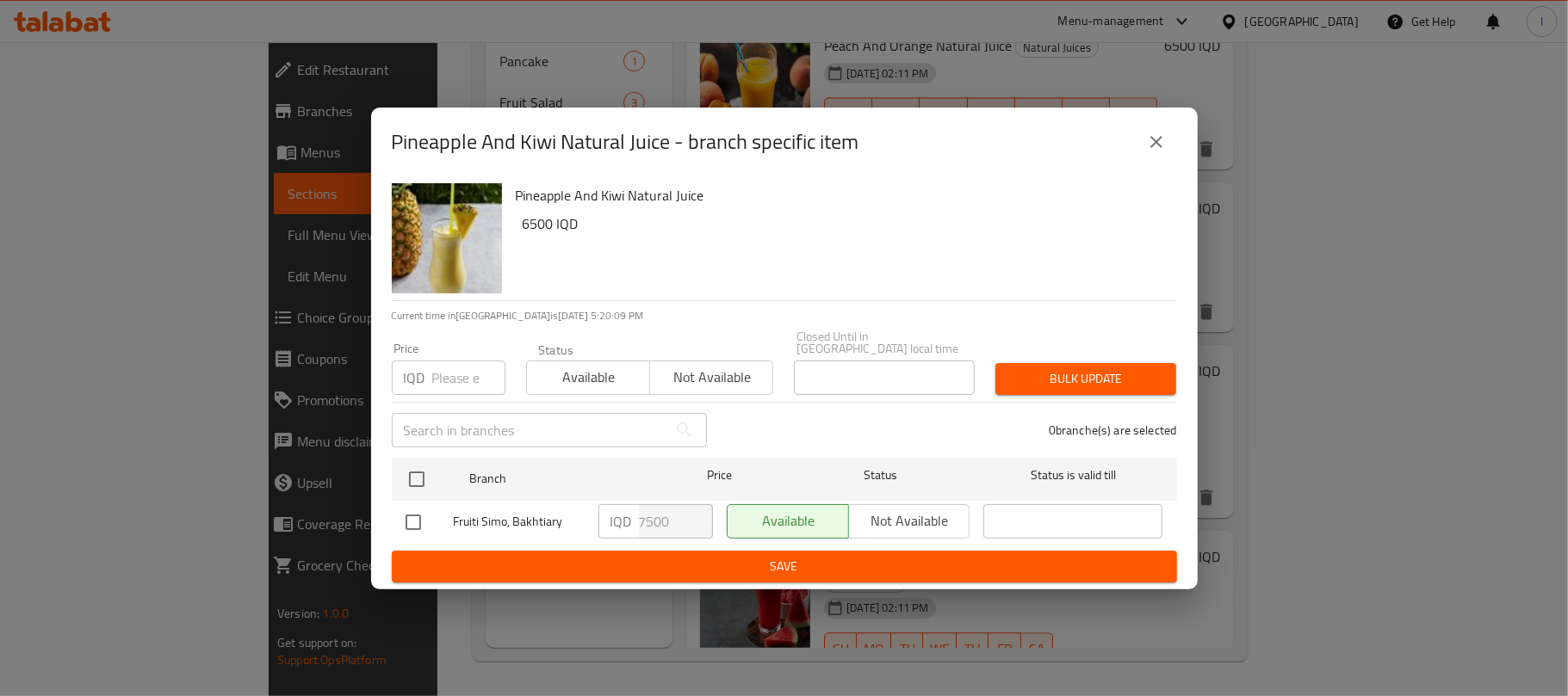
click at [1155, 143] on icon "close" at bounding box center [1155, 142] width 21 height 21
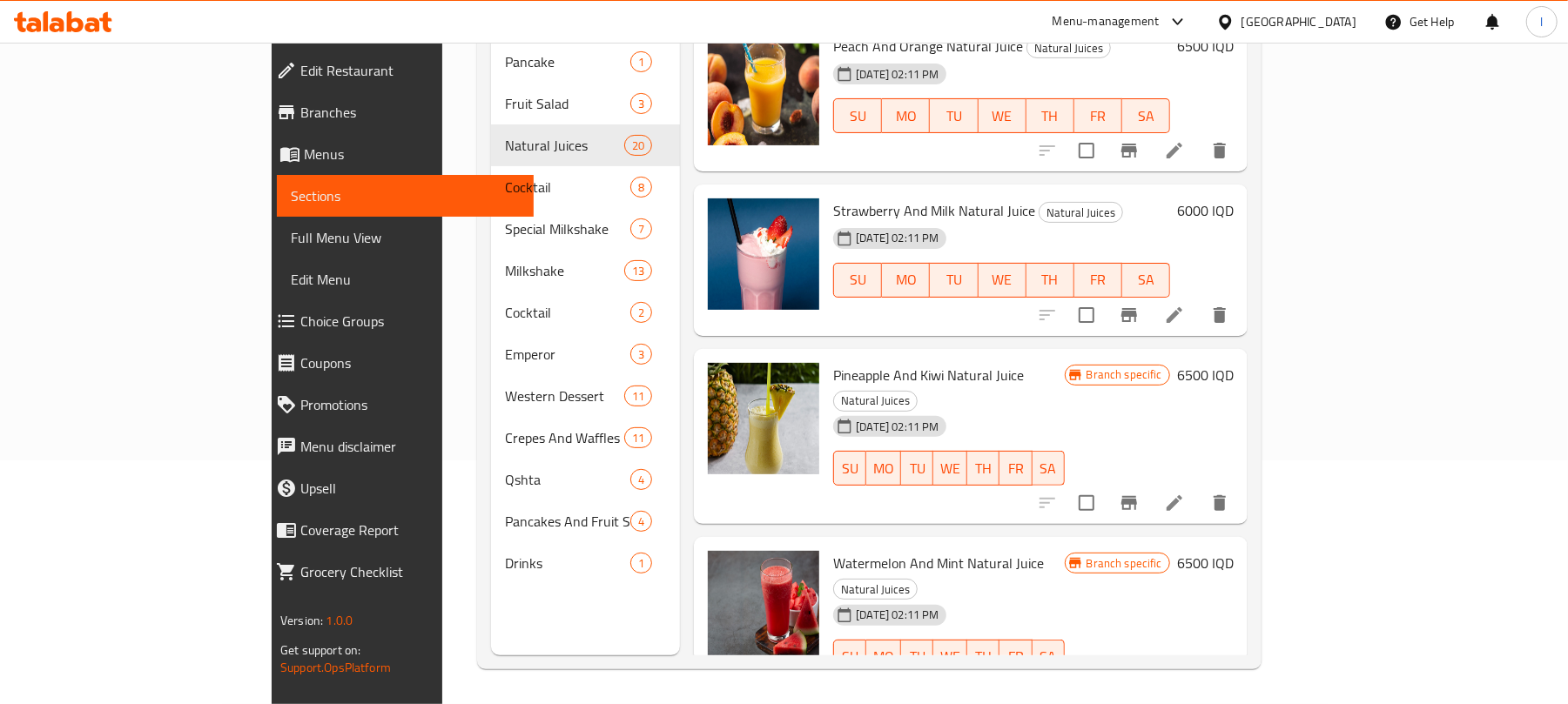
scroll to position [2482, 0]
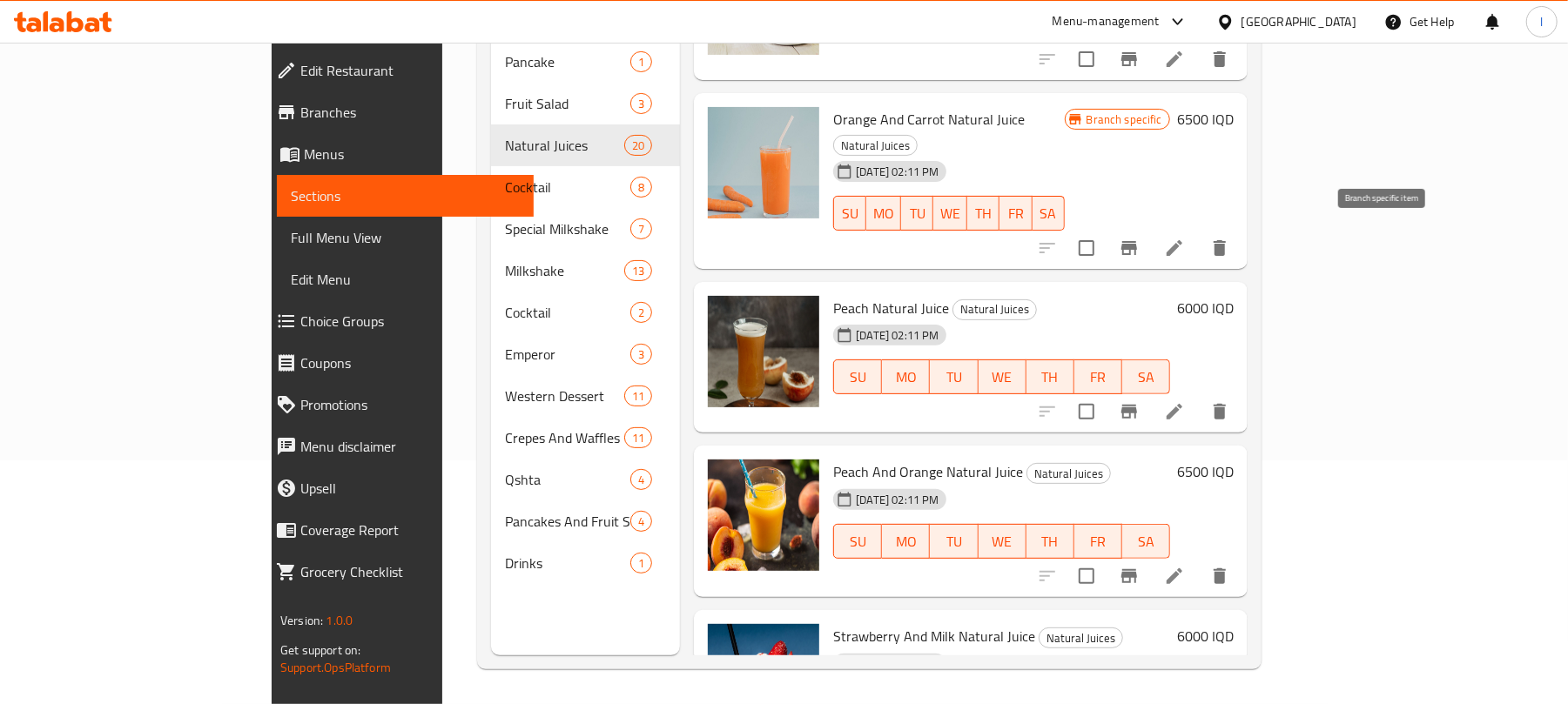
click at [1151, 390] on button "Branch-specific-item" at bounding box center [1130, 411] width 42 height 42
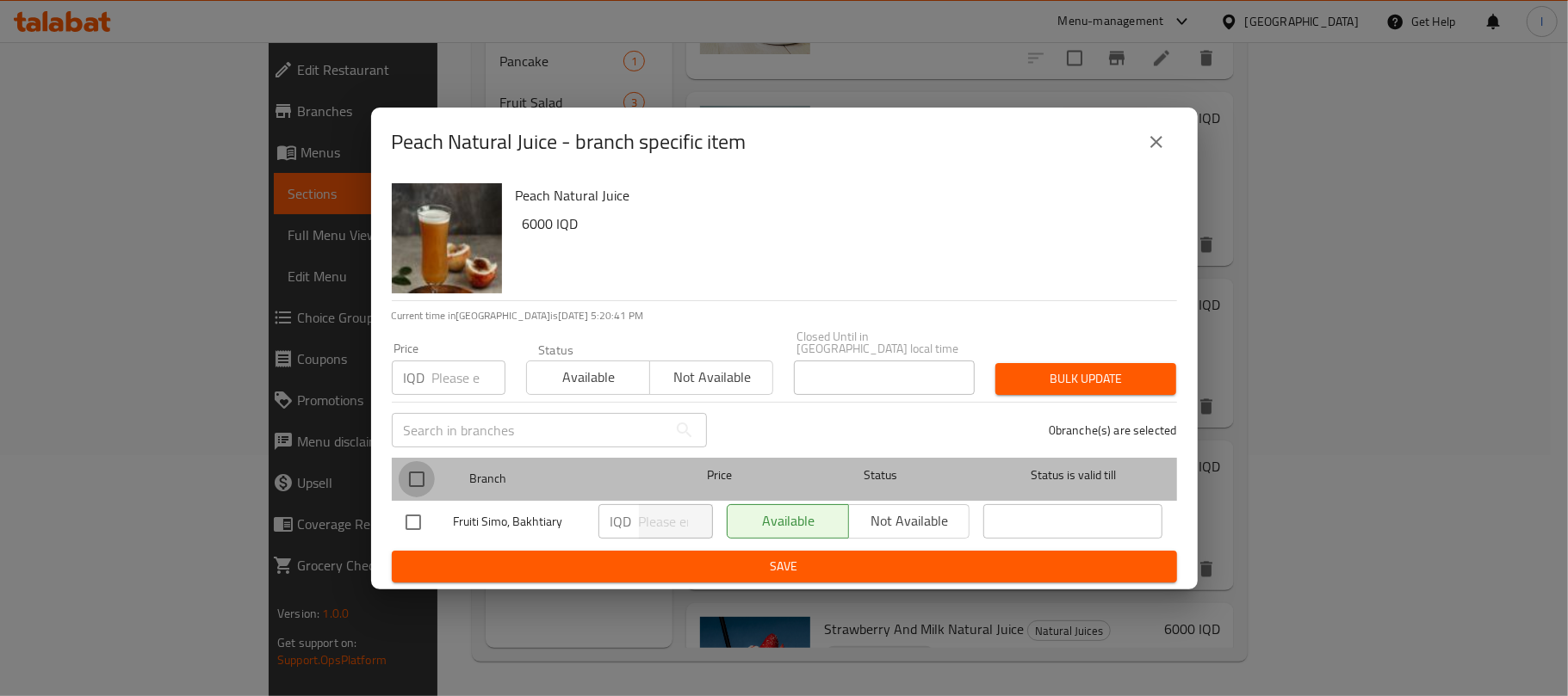
click at [421, 476] on input "checkbox" at bounding box center [417, 479] width 36 height 36
checkbox input "true"
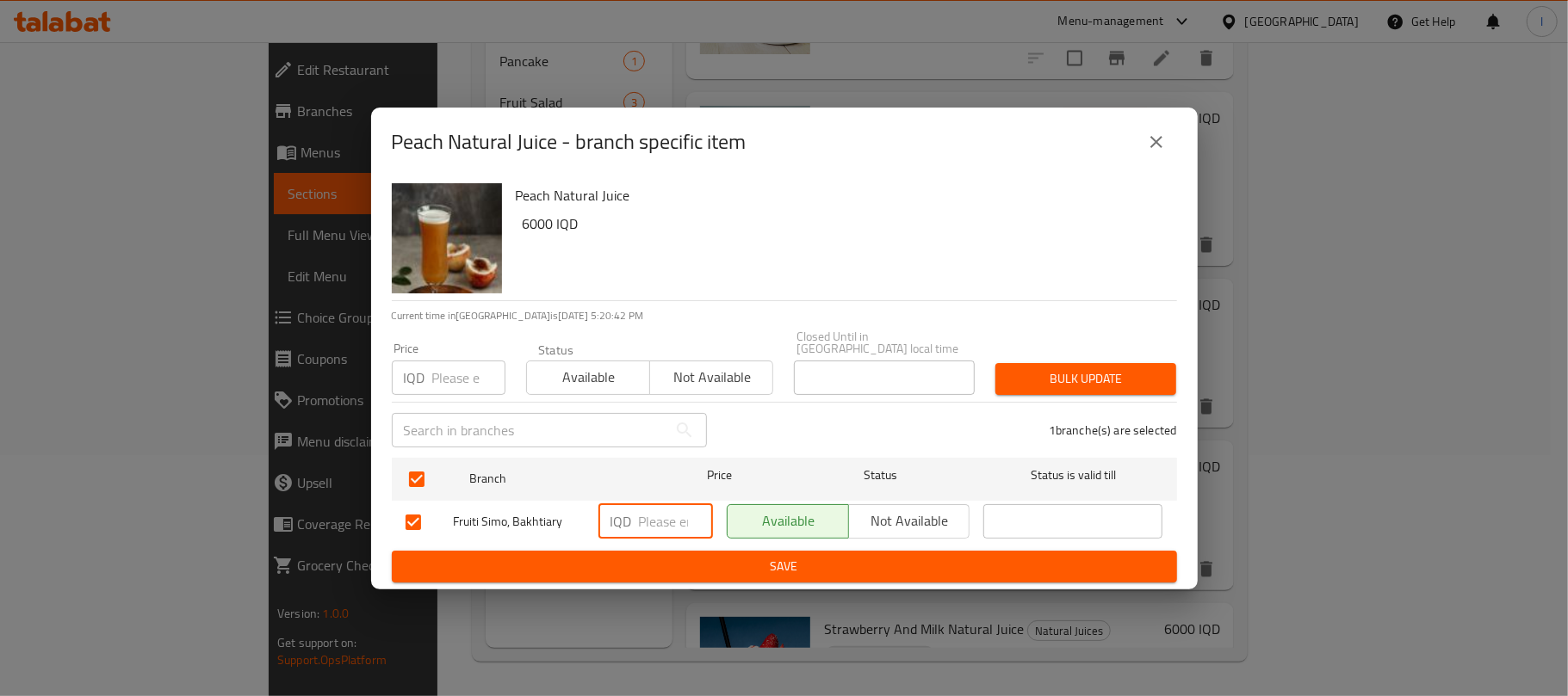
click at [658, 506] on input "number" at bounding box center [676, 521] width 74 height 34
type input "6250"
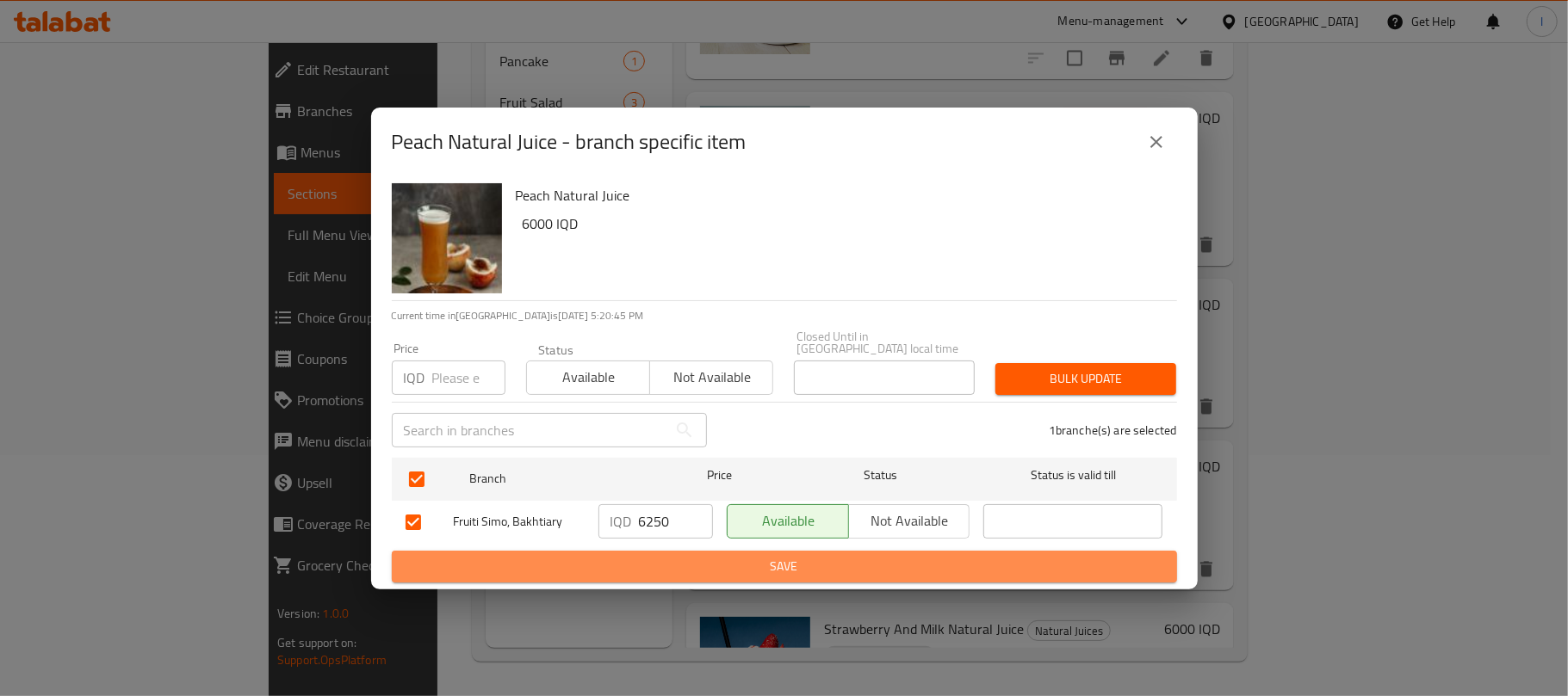
click at [693, 557] on span "Save" at bounding box center [784, 567] width 757 height 22
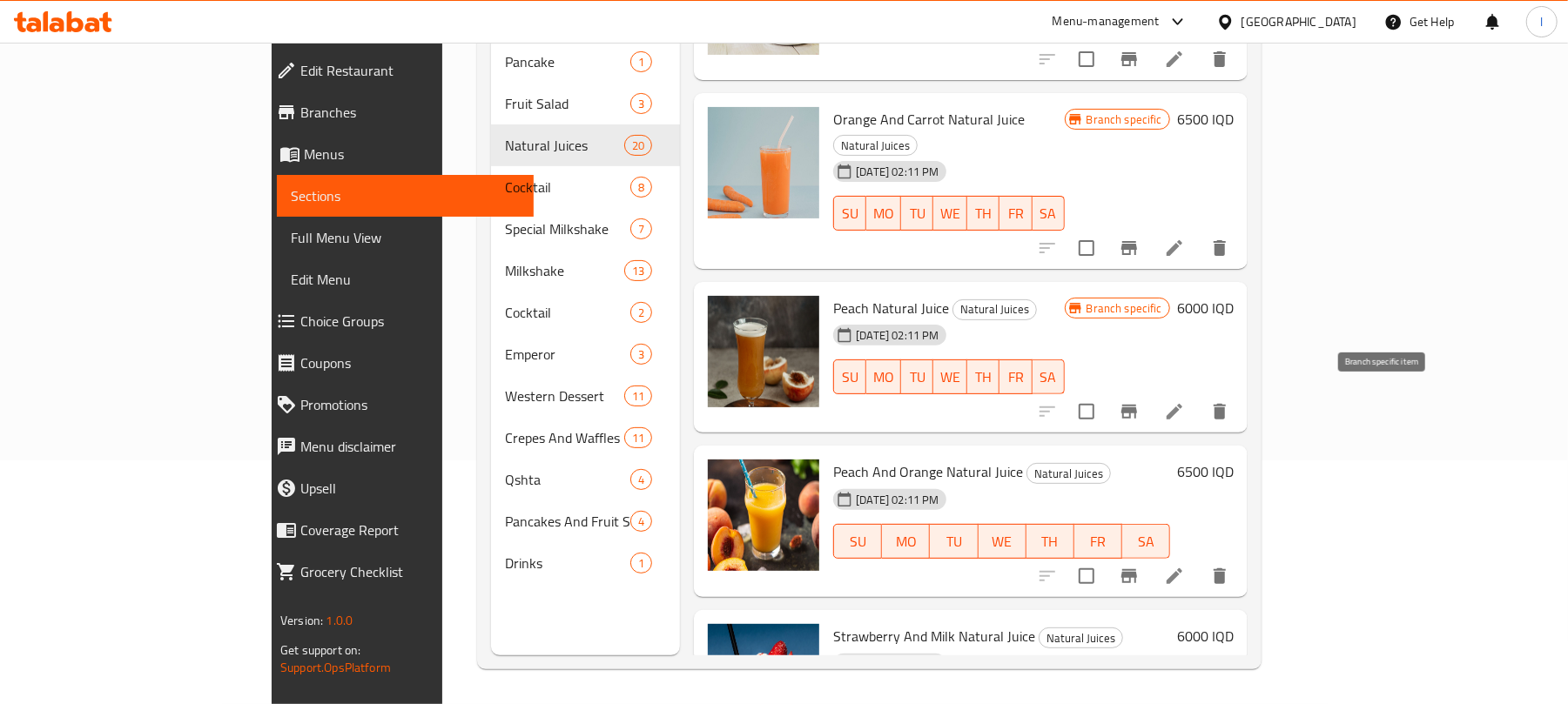
click at [1138, 570] on icon "Branch-specific-item" at bounding box center [1130, 577] width 16 height 14
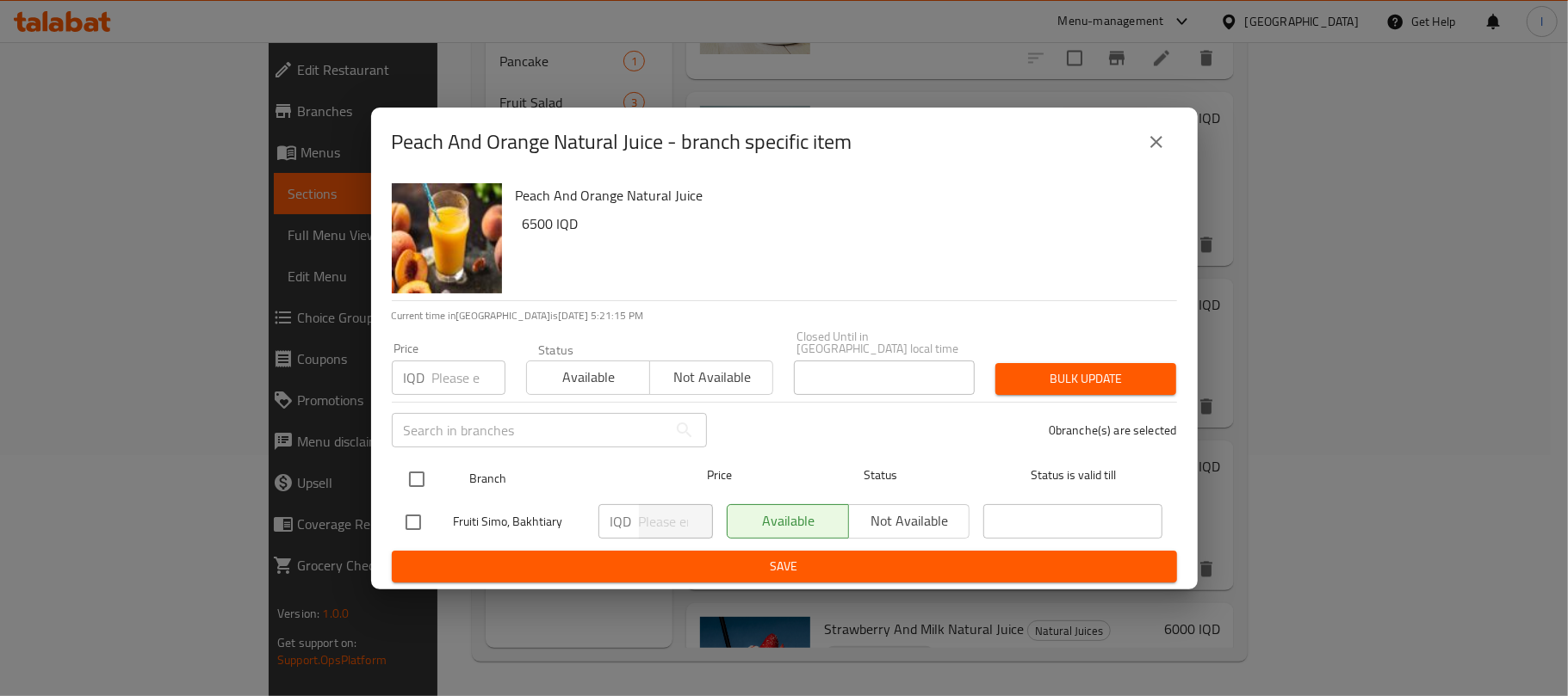
click at [419, 475] on input "checkbox" at bounding box center [417, 479] width 36 height 36
checkbox input "true"
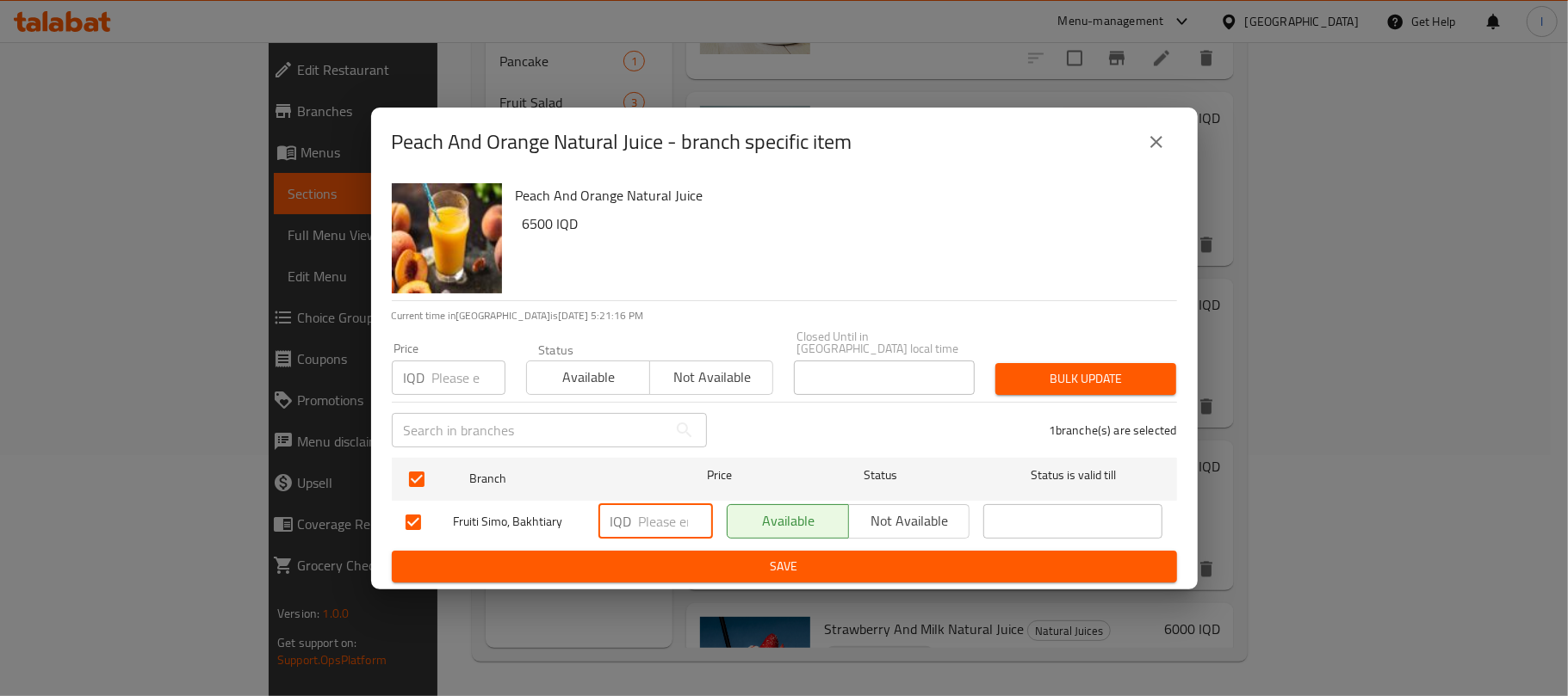
click at [663, 509] on input "number" at bounding box center [676, 521] width 74 height 34
type input "7500"
click at [721, 566] on span "Save" at bounding box center [784, 567] width 757 height 22
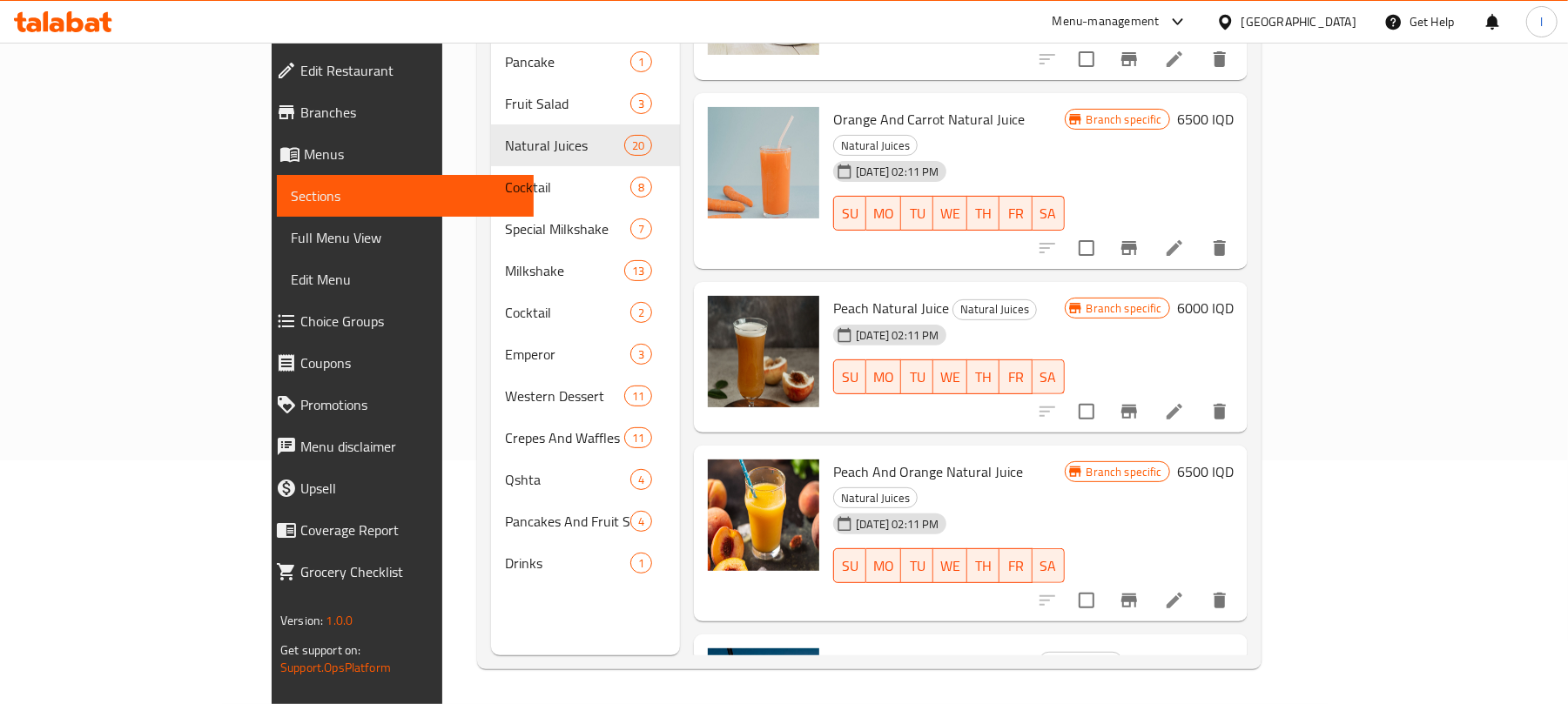
click at [1151, 580] on button "Branch-specific-item" at bounding box center [1130, 600] width 42 height 42
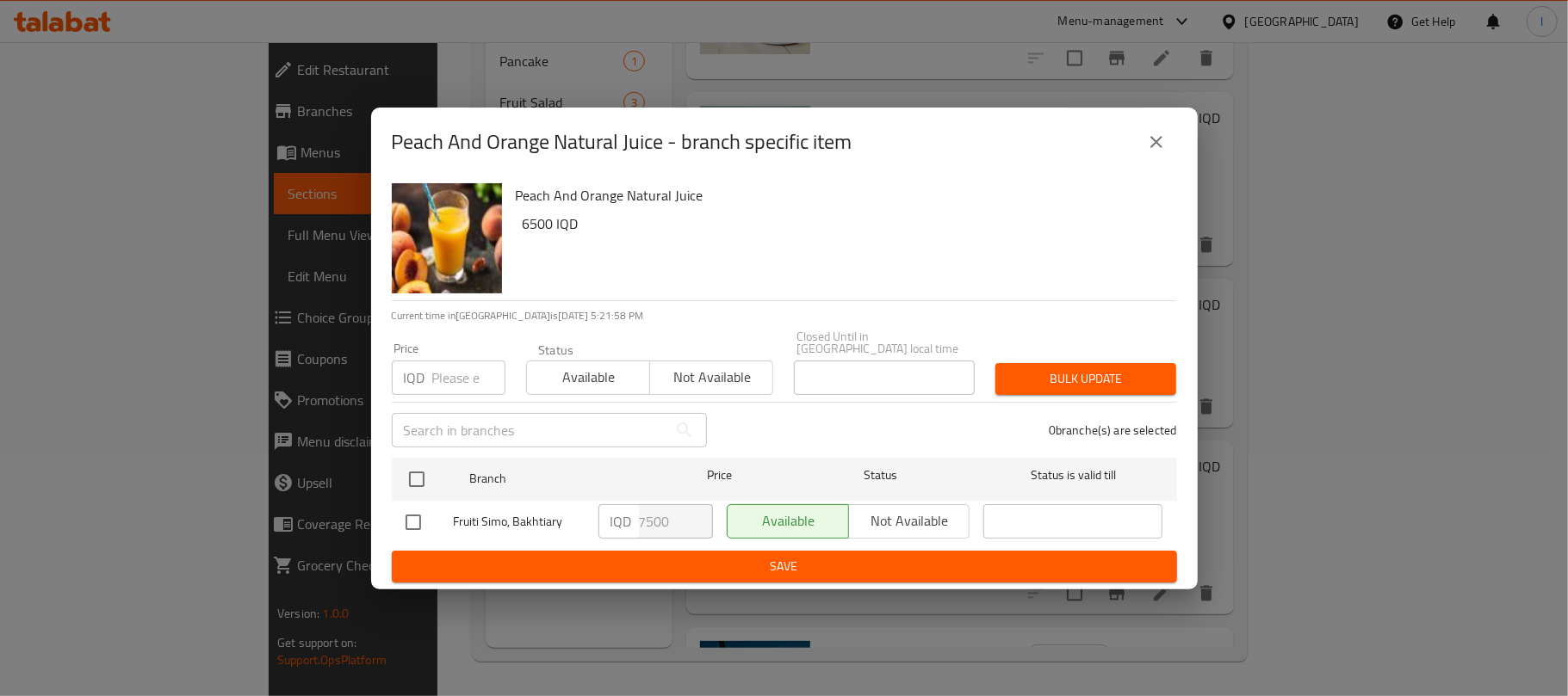
click at [1161, 138] on icon "close" at bounding box center [1155, 142] width 21 height 21
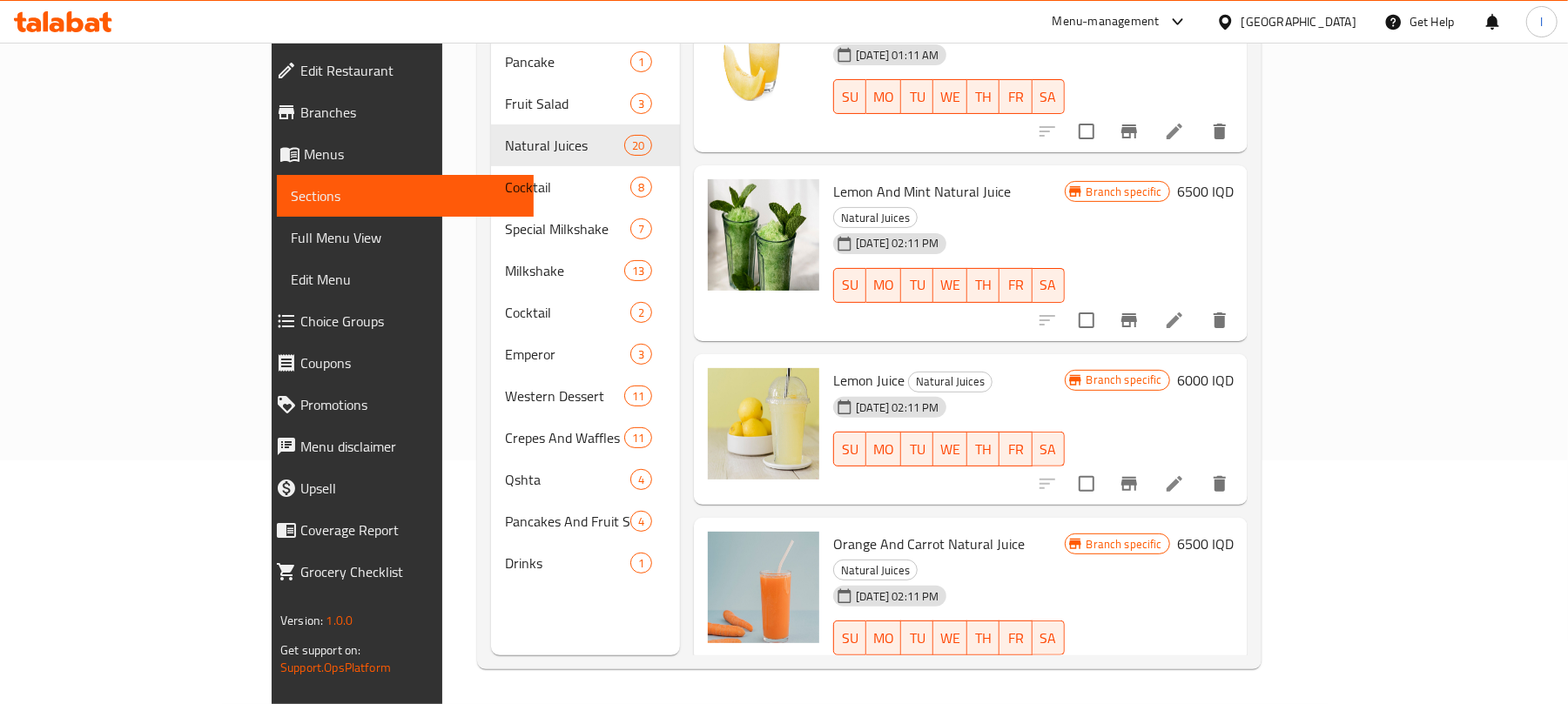
scroll to position [1631, 0]
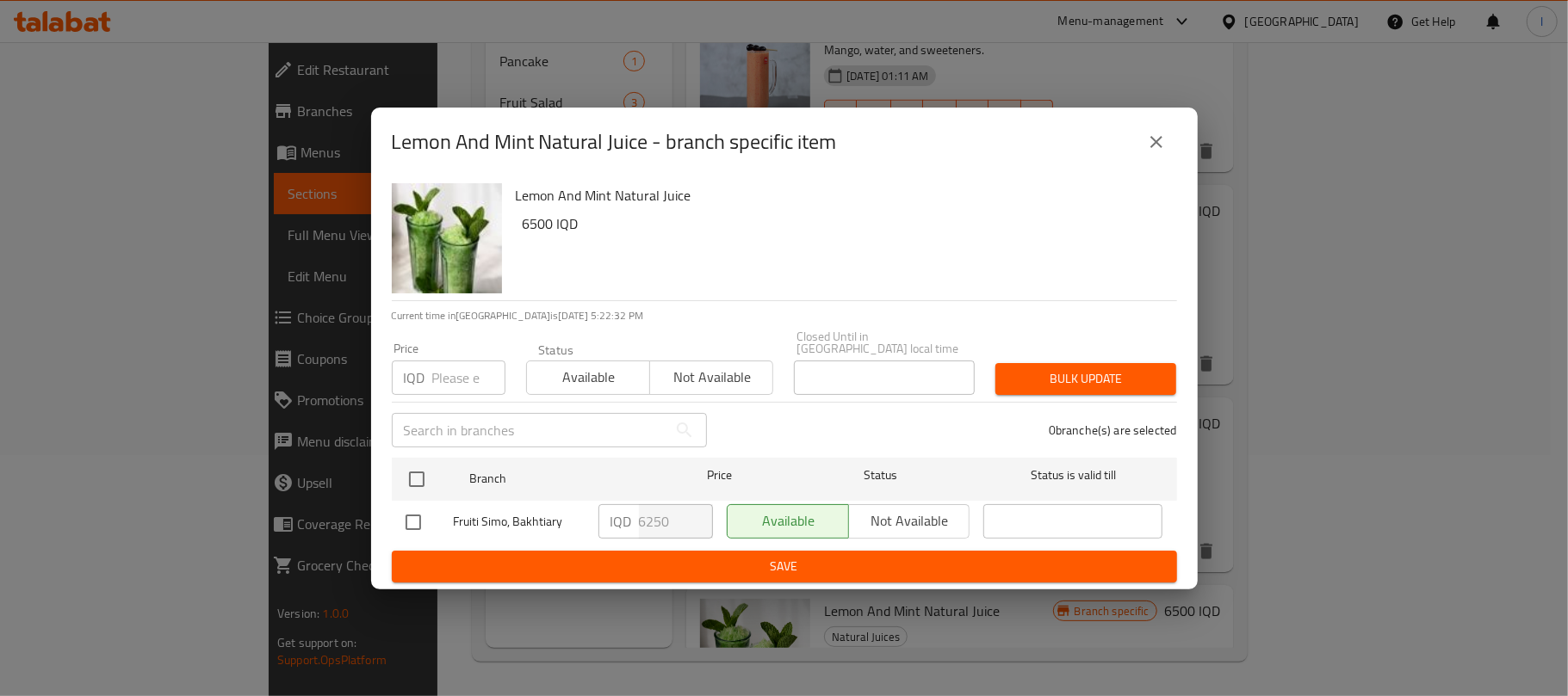
click at [1167, 154] on button "close" at bounding box center [1156, 142] width 41 height 41
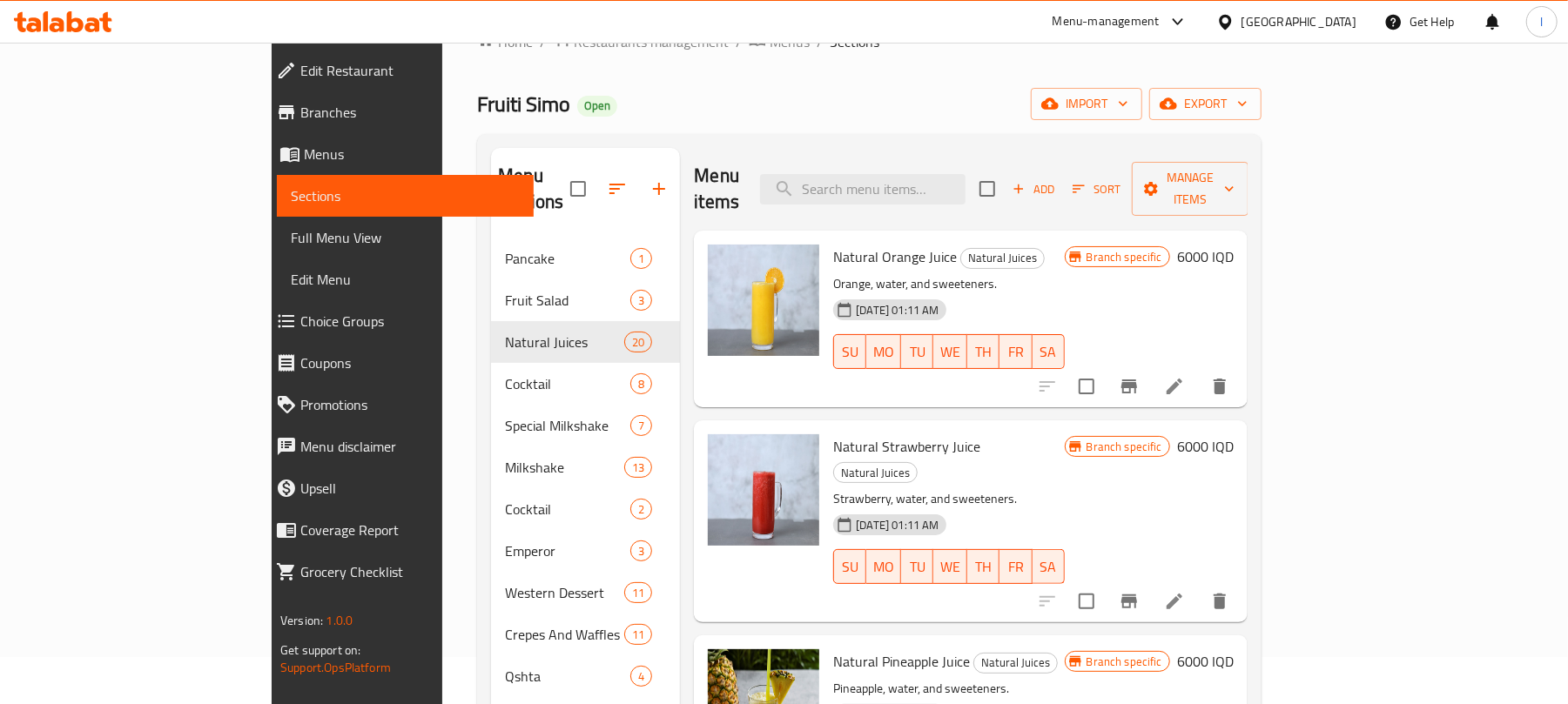
scroll to position [0, 0]
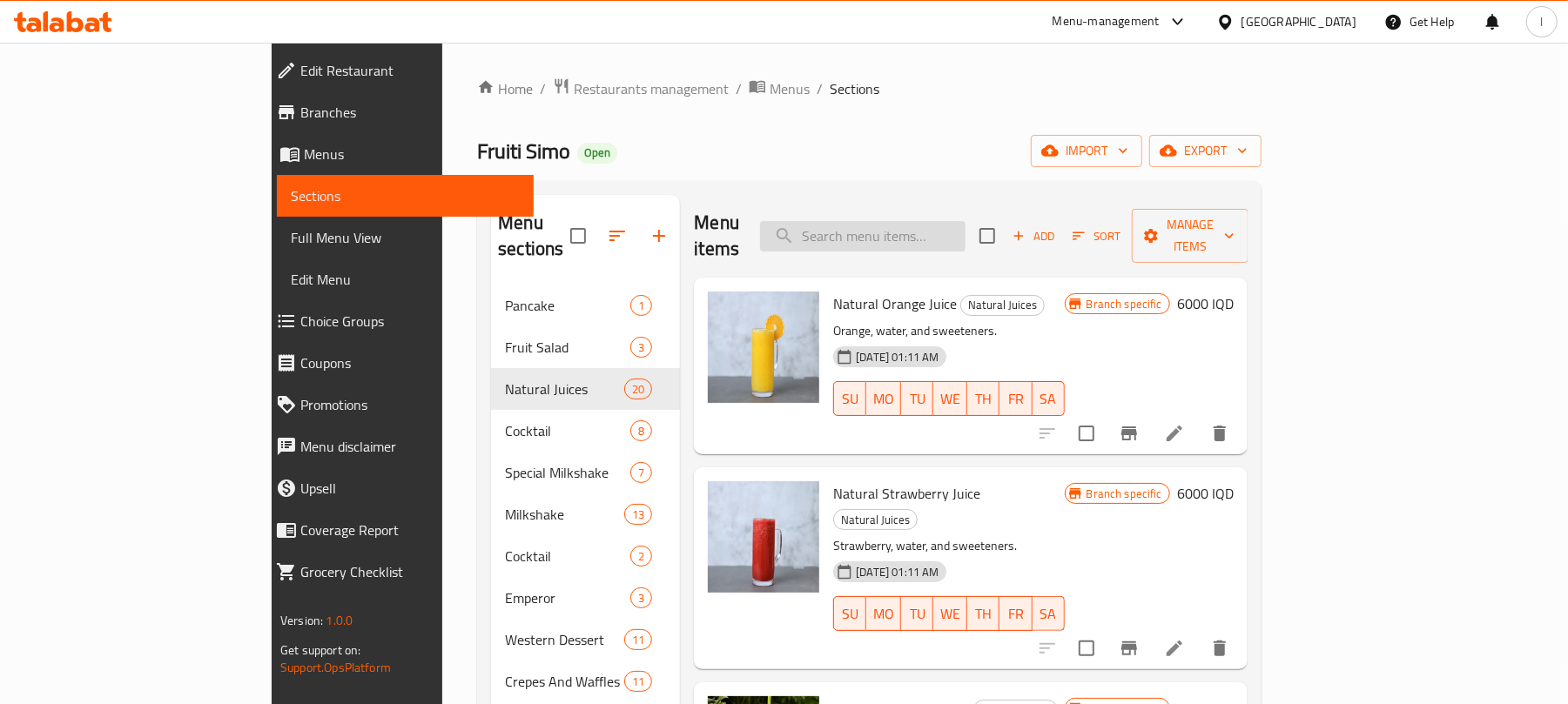
click at [927, 231] on input "search" at bounding box center [863, 236] width 205 height 31
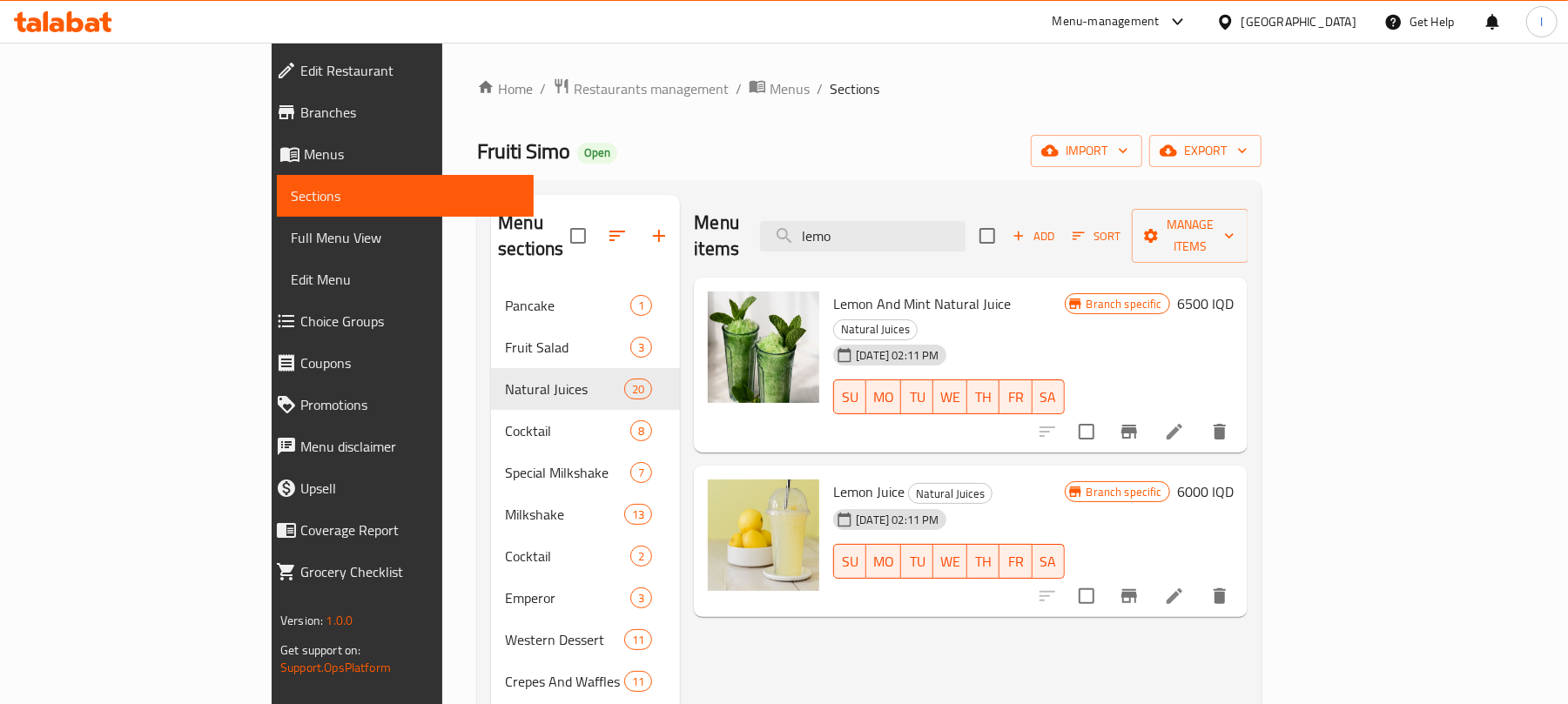
type input "lemo"
drag, startPoint x: 977, startPoint y: 218, endPoint x: 418, endPoint y: 179, distance: 560.4
click at [477, 179] on div "Home / Restaurants management / Menus / Sections Fruiti Simo Open import export…" at bounding box center [870, 495] width 785 height 835
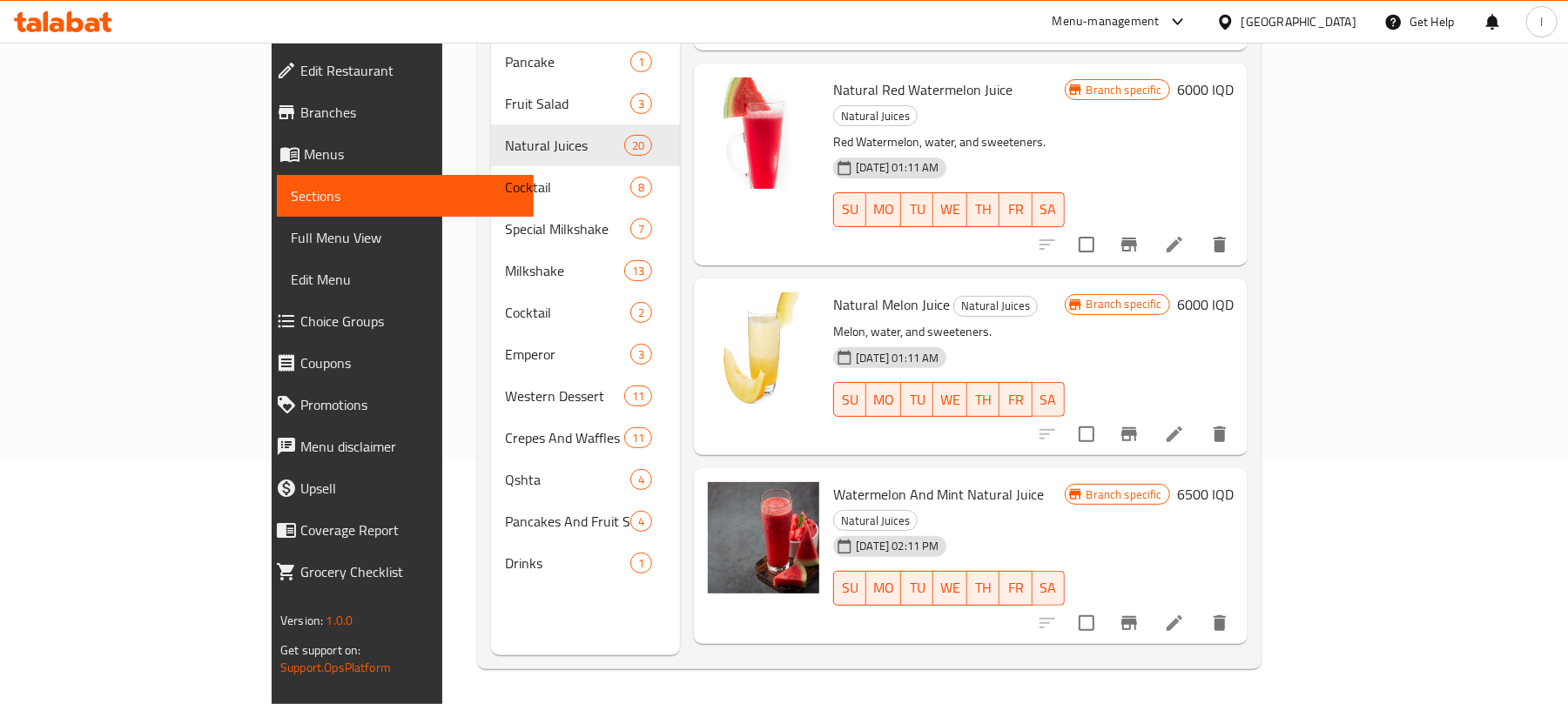
scroll to position [1784, 0]
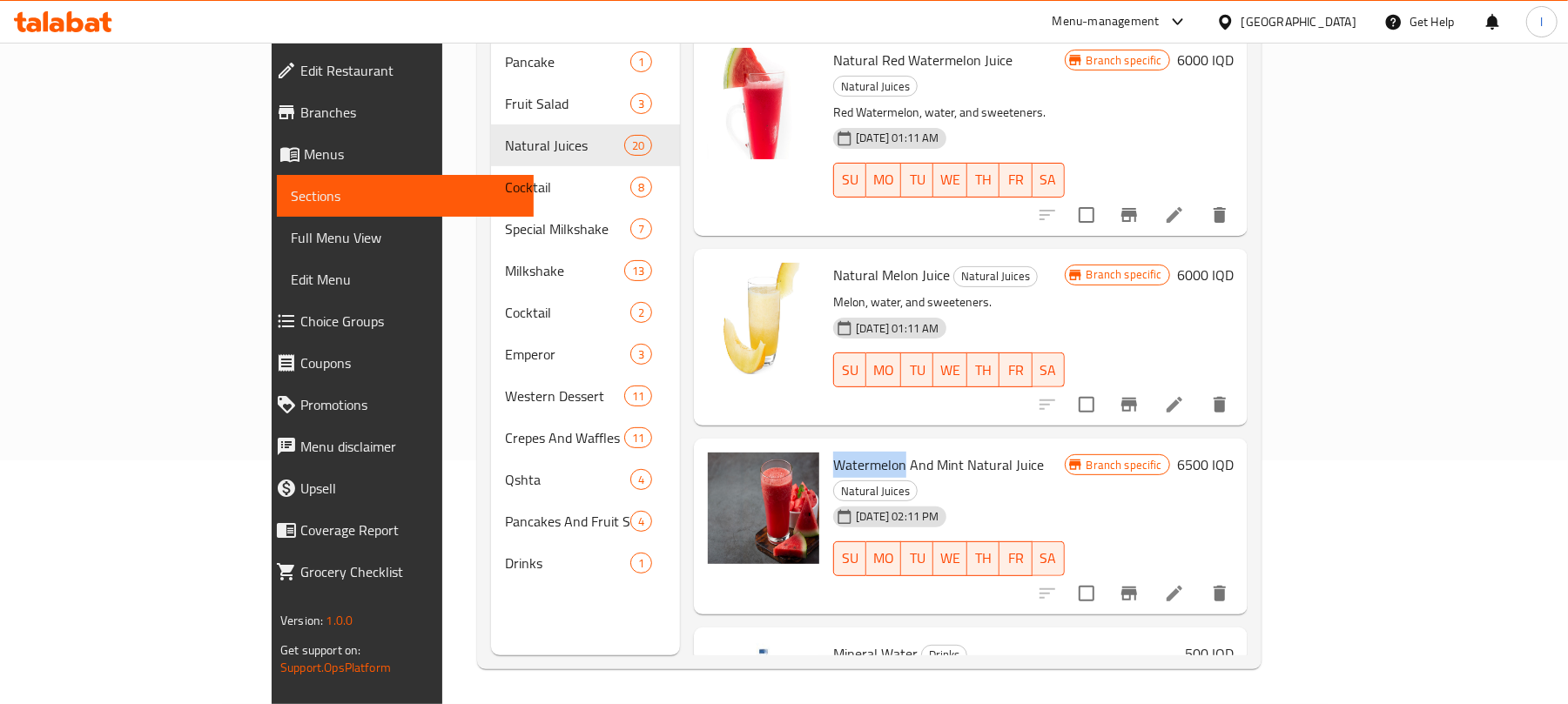
drag, startPoint x: 840, startPoint y: 343, endPoint x: 764, endPoint y: 343, distance: 76.0
click at [834, 452] on span "Watermelon And Mint Natural Juice" at bounding box center [939, 465] width 211 height 26
copy span "Watermelon"
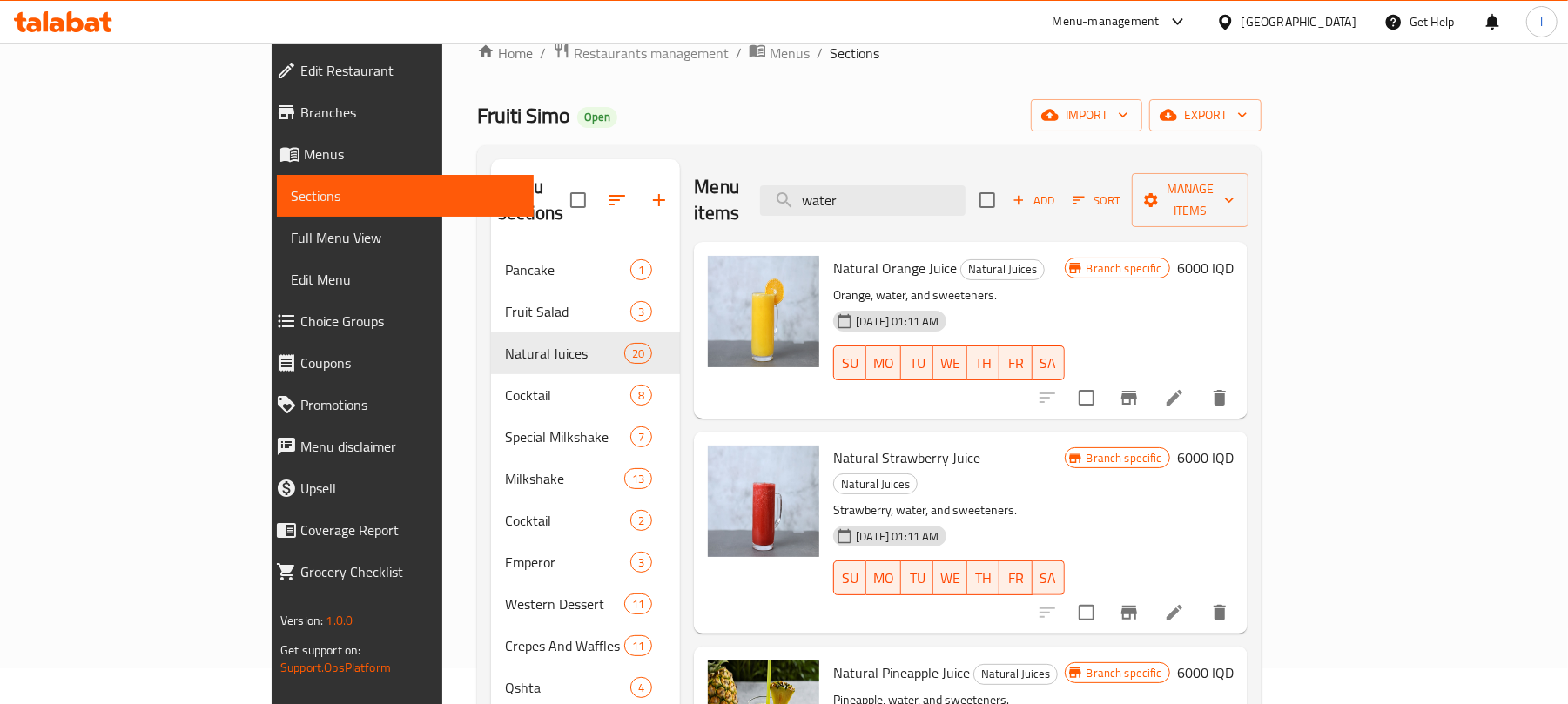
scroll to position [0, 0]
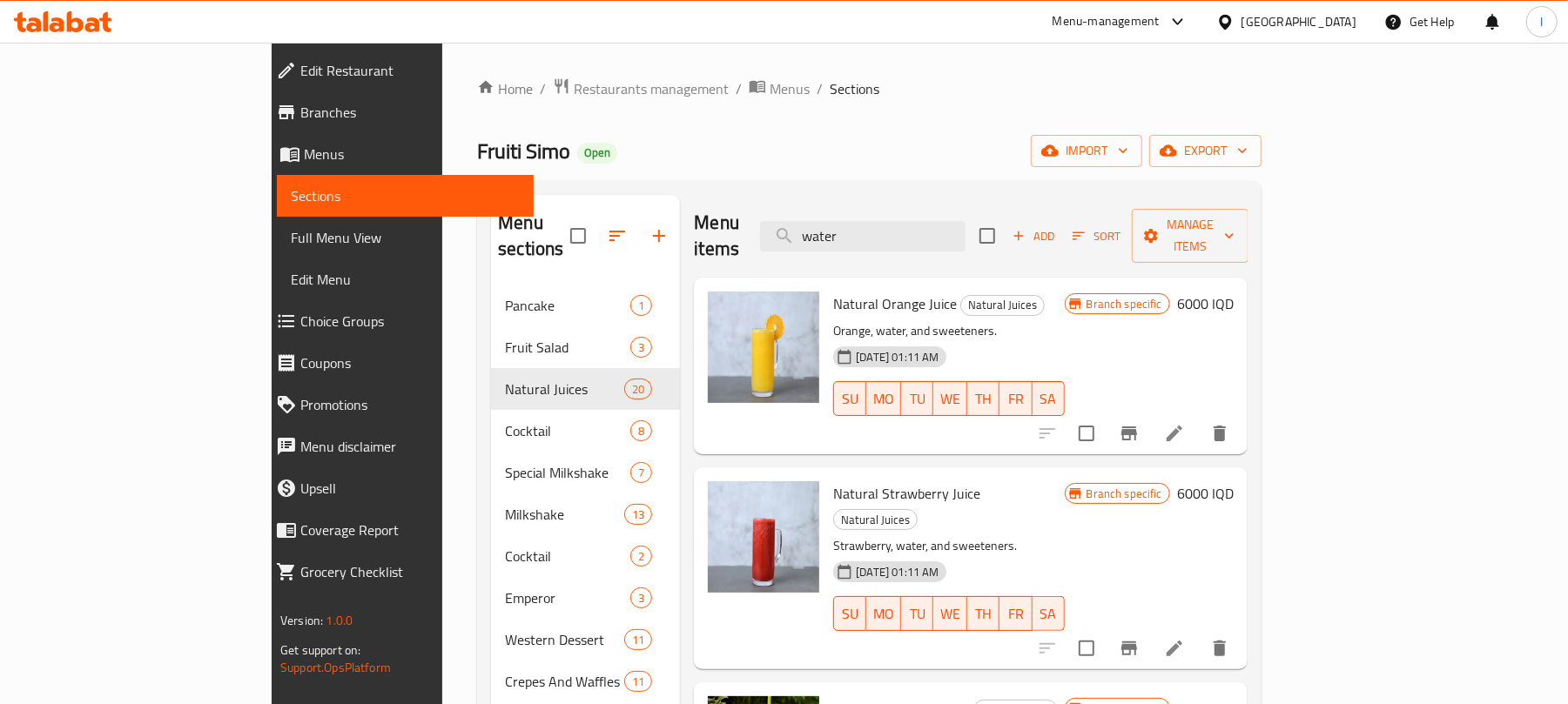
drag, startPoint x: 947, startPoint y: 214, endPoint x: 848, endPoint y: 207, distance: 99.2
click at [848, 207] on div "Menu items water Add Sort Manage items" at bounding box center [971, 236] width 554 height 83
paste input "Watermelon"
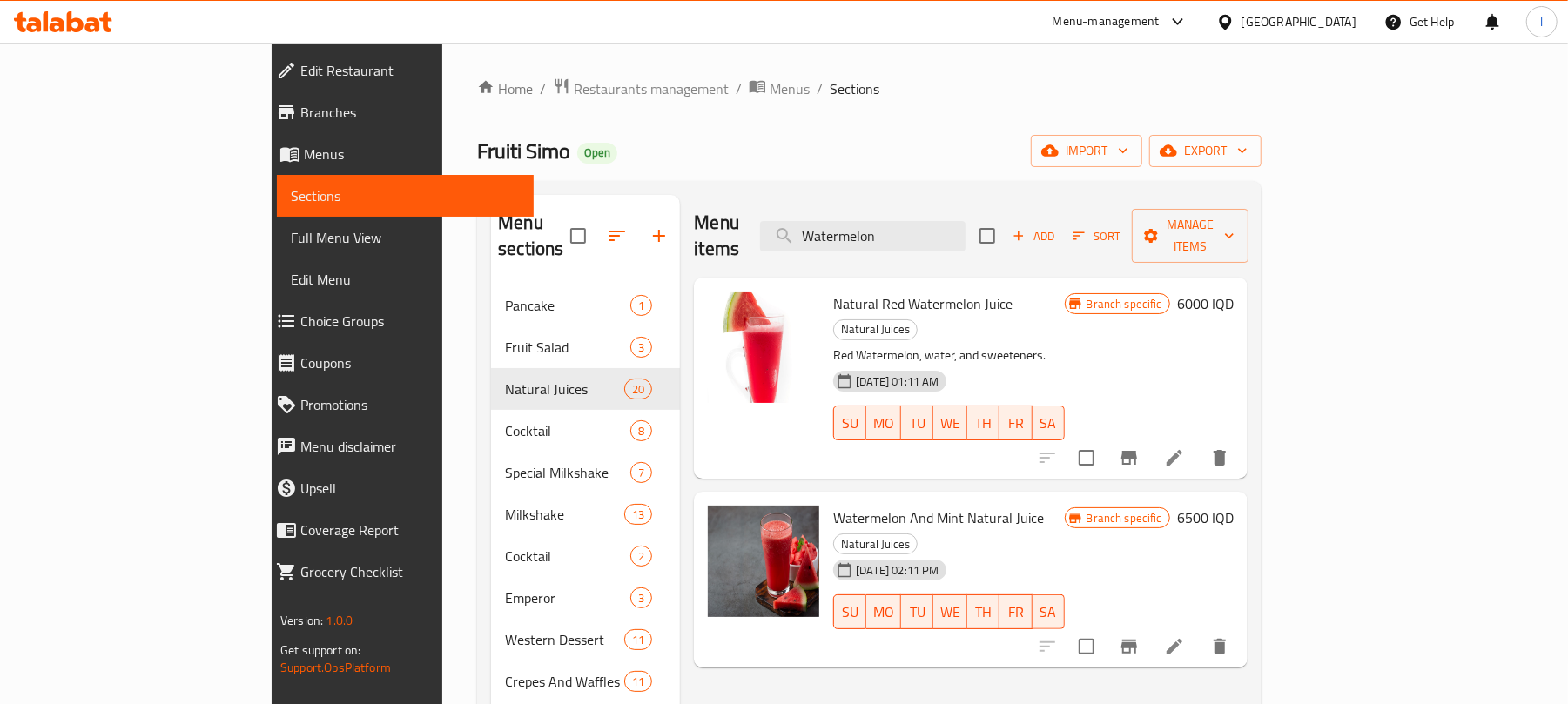
type input "Watermelon"
click at [1138, 451] on icon "Branch-specific-item" at bounding box center [1130, 458] width 16 height 14
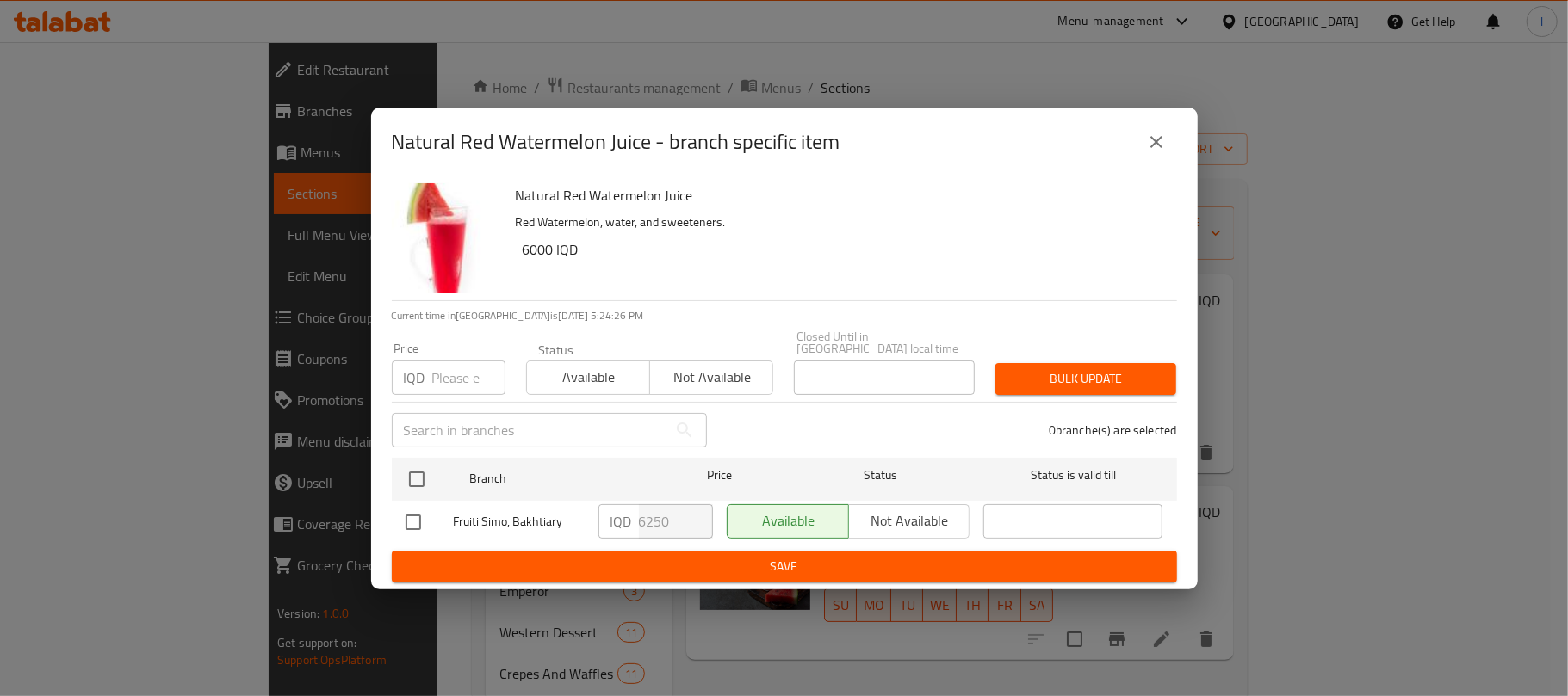
click at [1166, 143] on button "close" at bounding box center [1156, 142] width 41 height 41
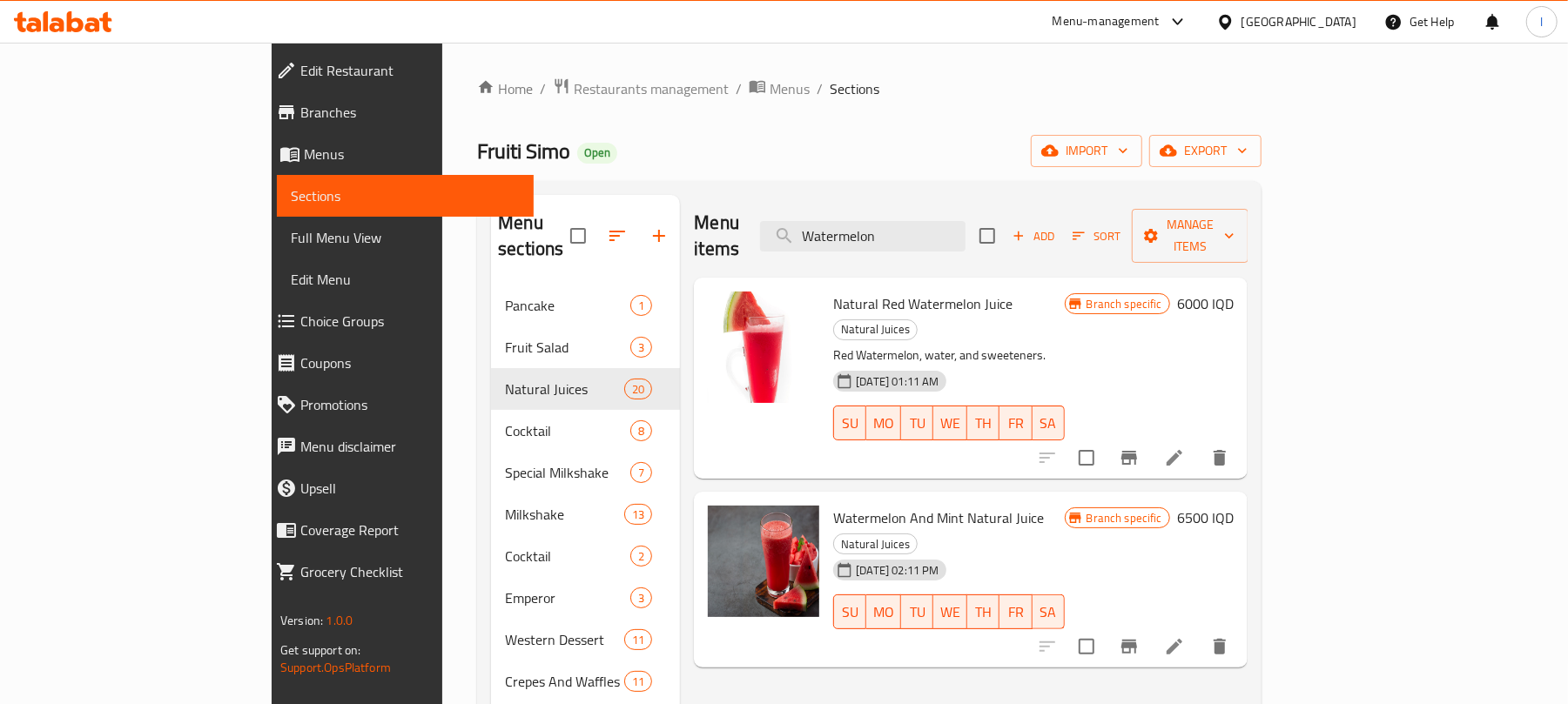
drag, startPoint x: 996, startPoint y: 212, endPoint x: 840, endPoint y: 212, distance: 156.0
click at [840, 212] on div "Menu items Watermelon Add Sort Manage items" at bounding box center [971, 236] width 554 height 83
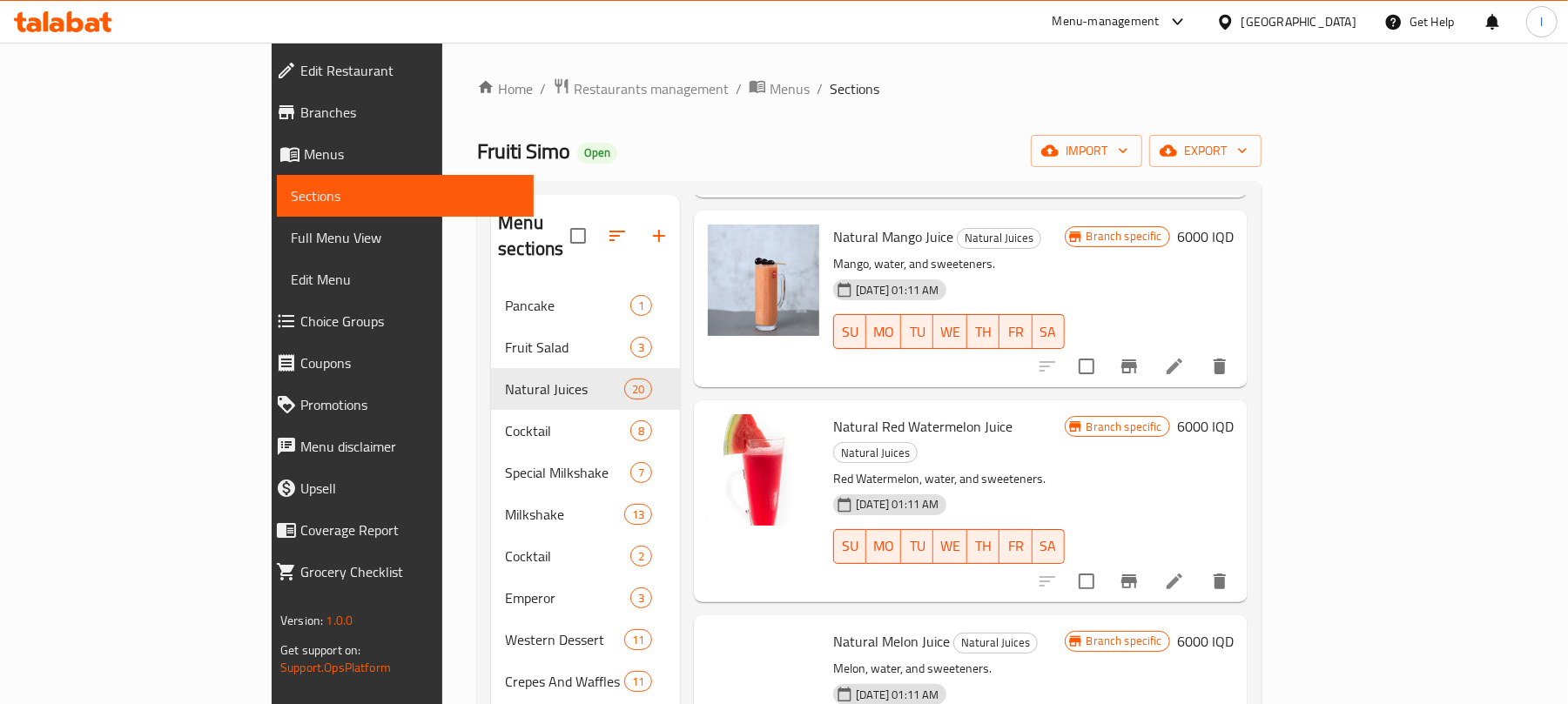
scroll to position [1703, 0]
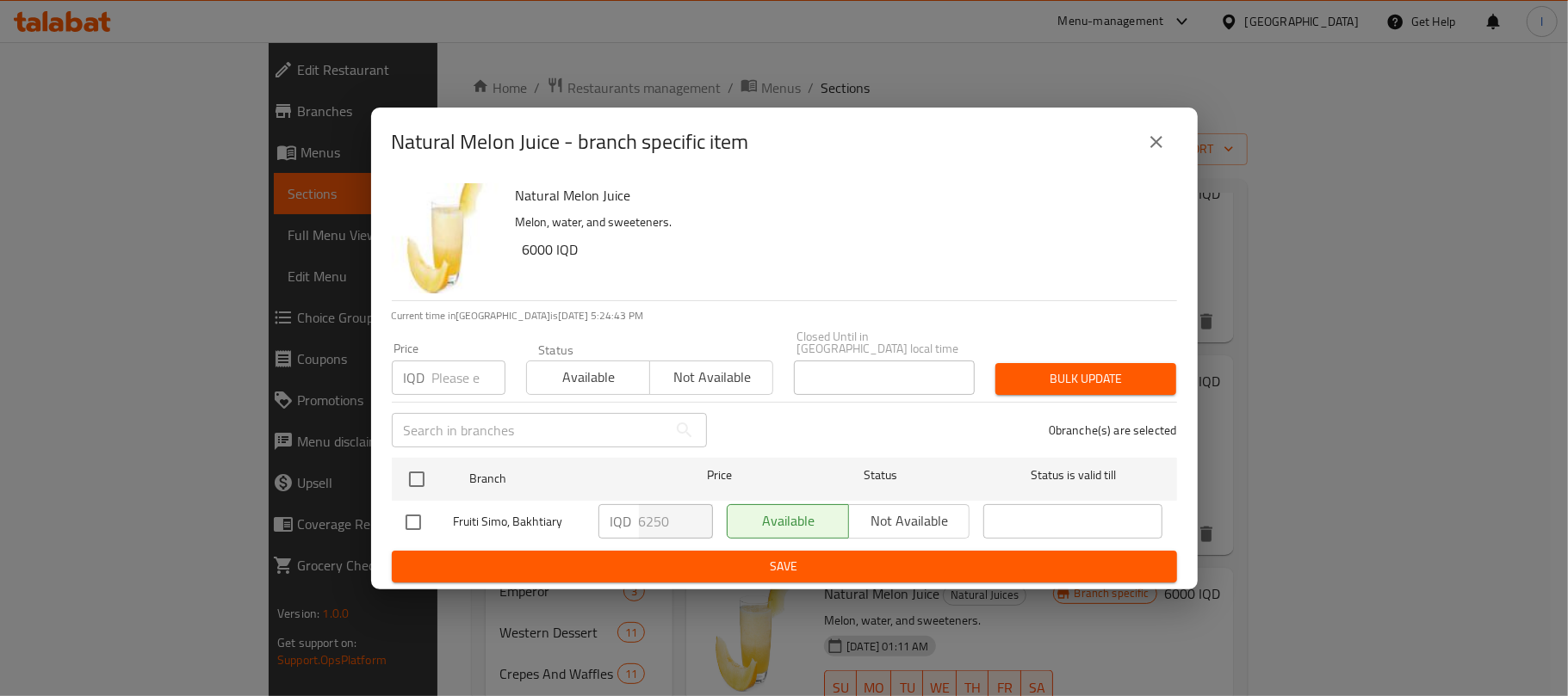
click at [1168, 158] on button "close" at bounding box center [1156, 142] width 41 height 41
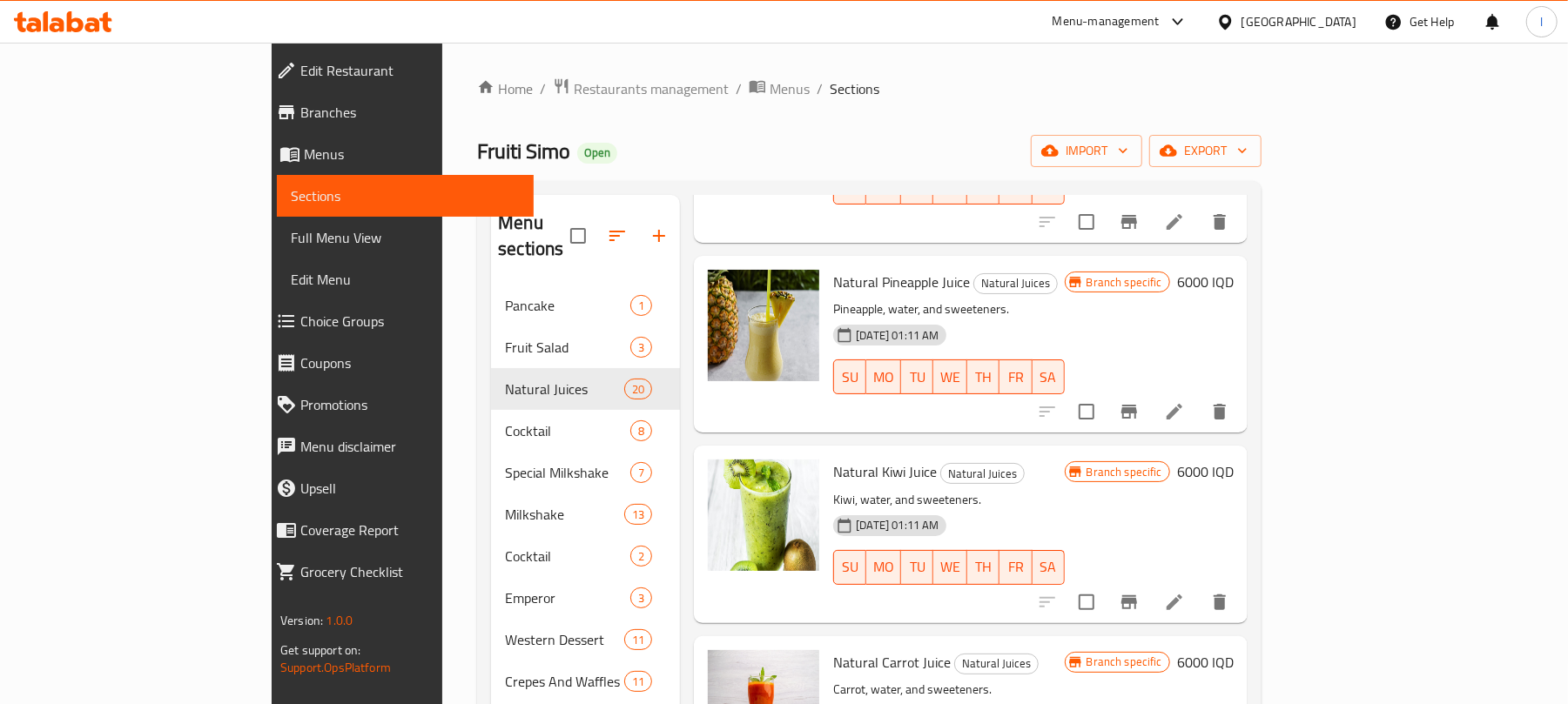
scroll to position [0, 0]
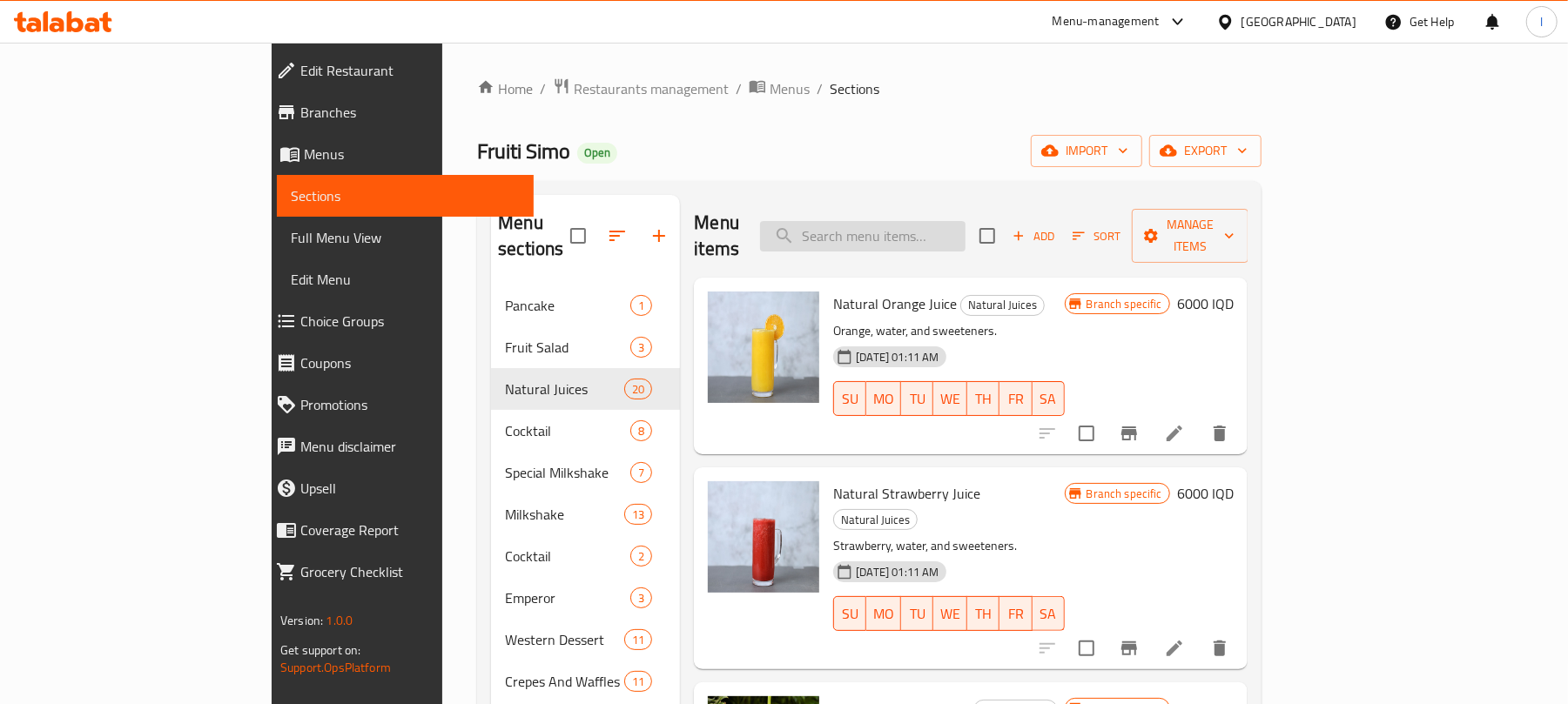
click at [920, 224] on input "search" at bounding box center [863, 236] width 205 height 31
paste input "Watermelon"
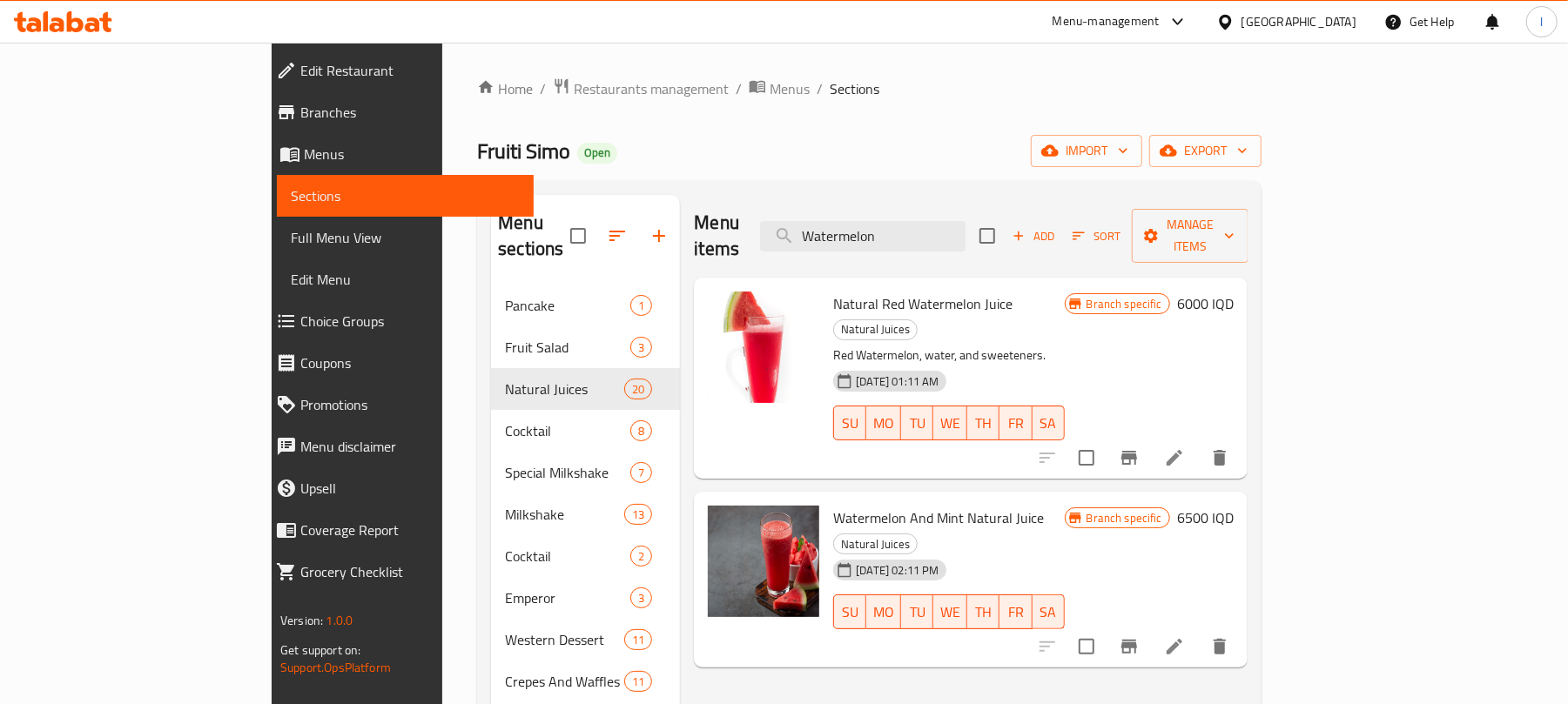
click at [1140, 636] on icon "Branch-specific-item" at bounding box center [1129, 646] width 21 height 21
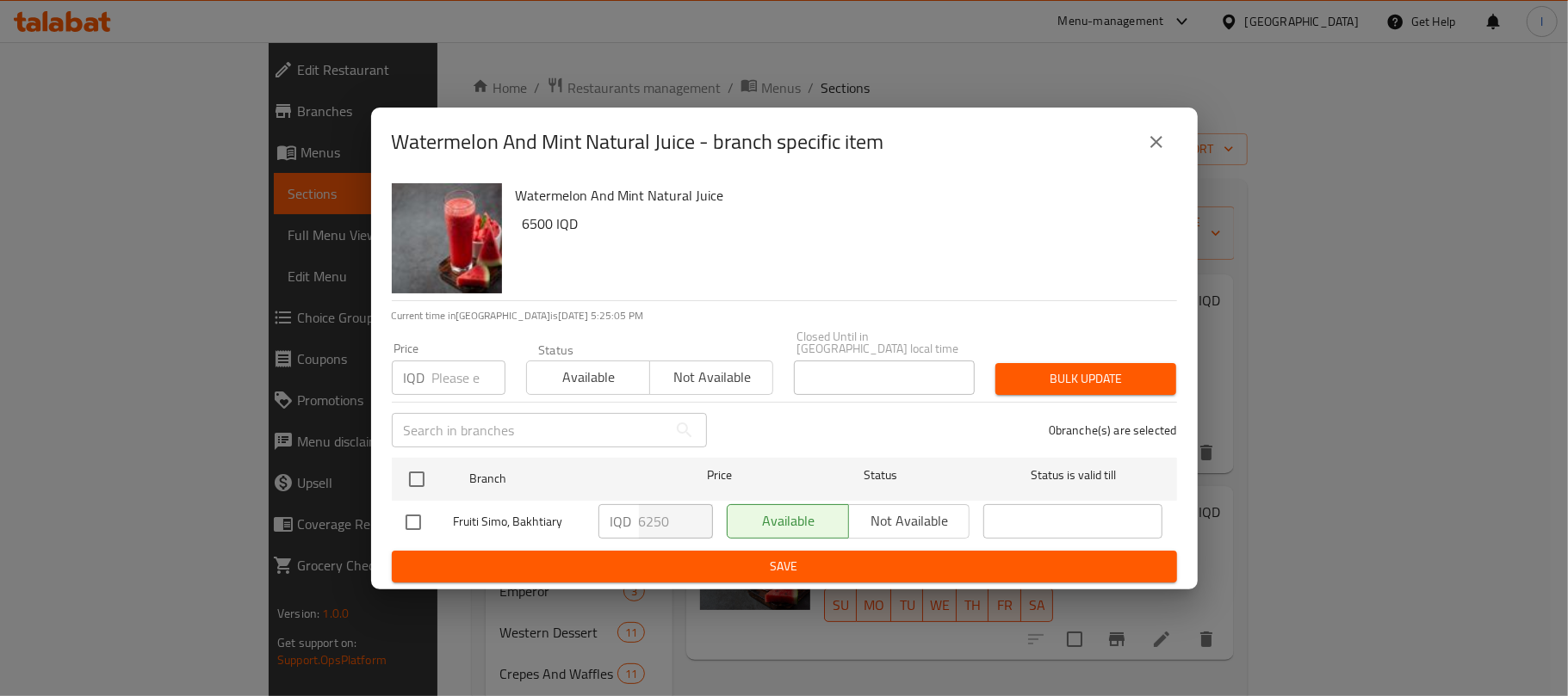
click at [1144, 162] on div "Watermelon And Mint Natural Juice - branch specific item" at bounding box center [784, 142] width 785 height 41
click at [1152, 158] on button "close" at bounding box center [1156, 142] width 41 height 41
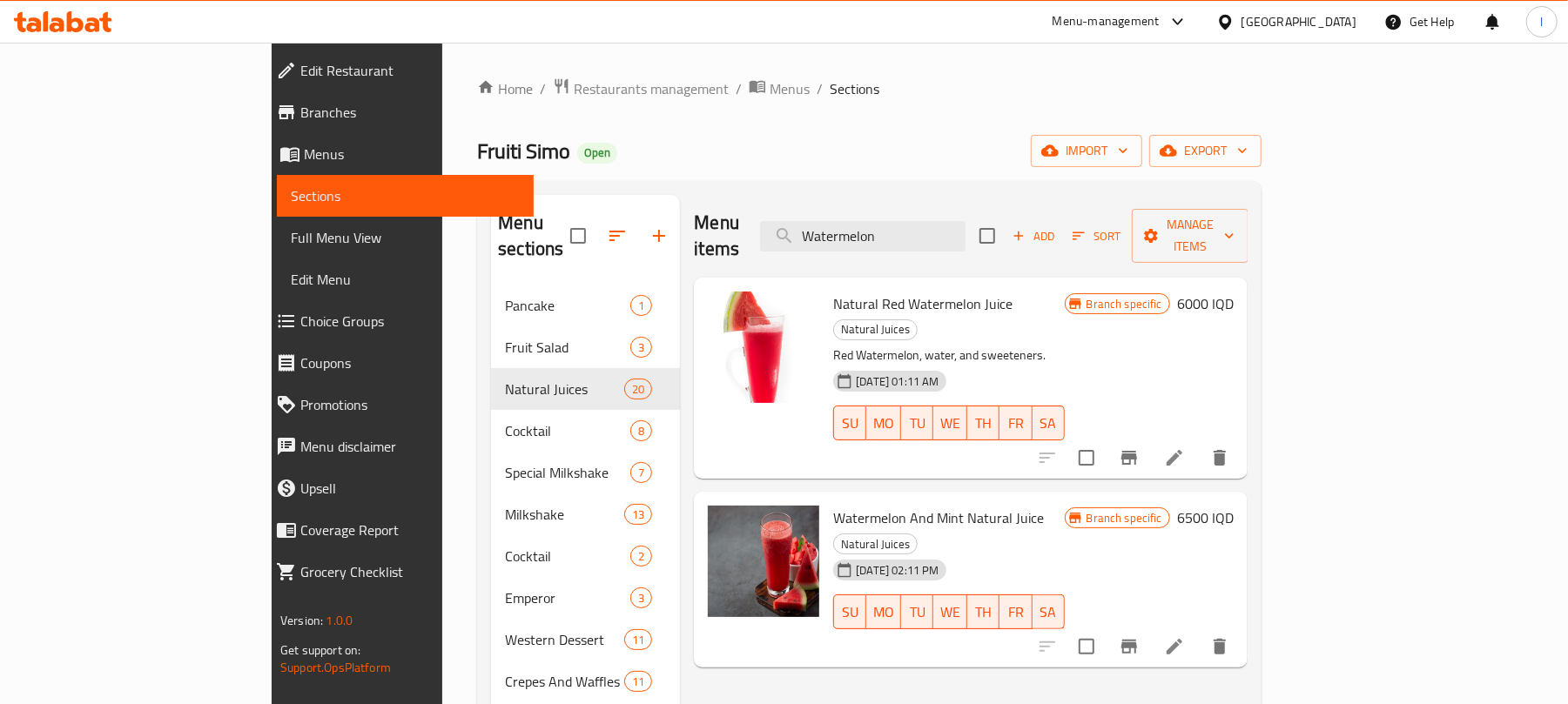
click at [1007, 202] on div "Menu items Watermelon Add Sort Manage items" at bounding box center [971, 236] width 554 height 83
drag, startPoint x: 1007, startPoint y: 223, endPoint x: 694, endPoint y: 224, distance: 313.0
click at [694, 224] on div "Menu items Watermelon Add Sort Manage items" at bounding box center [971, 236] width 554 height 83
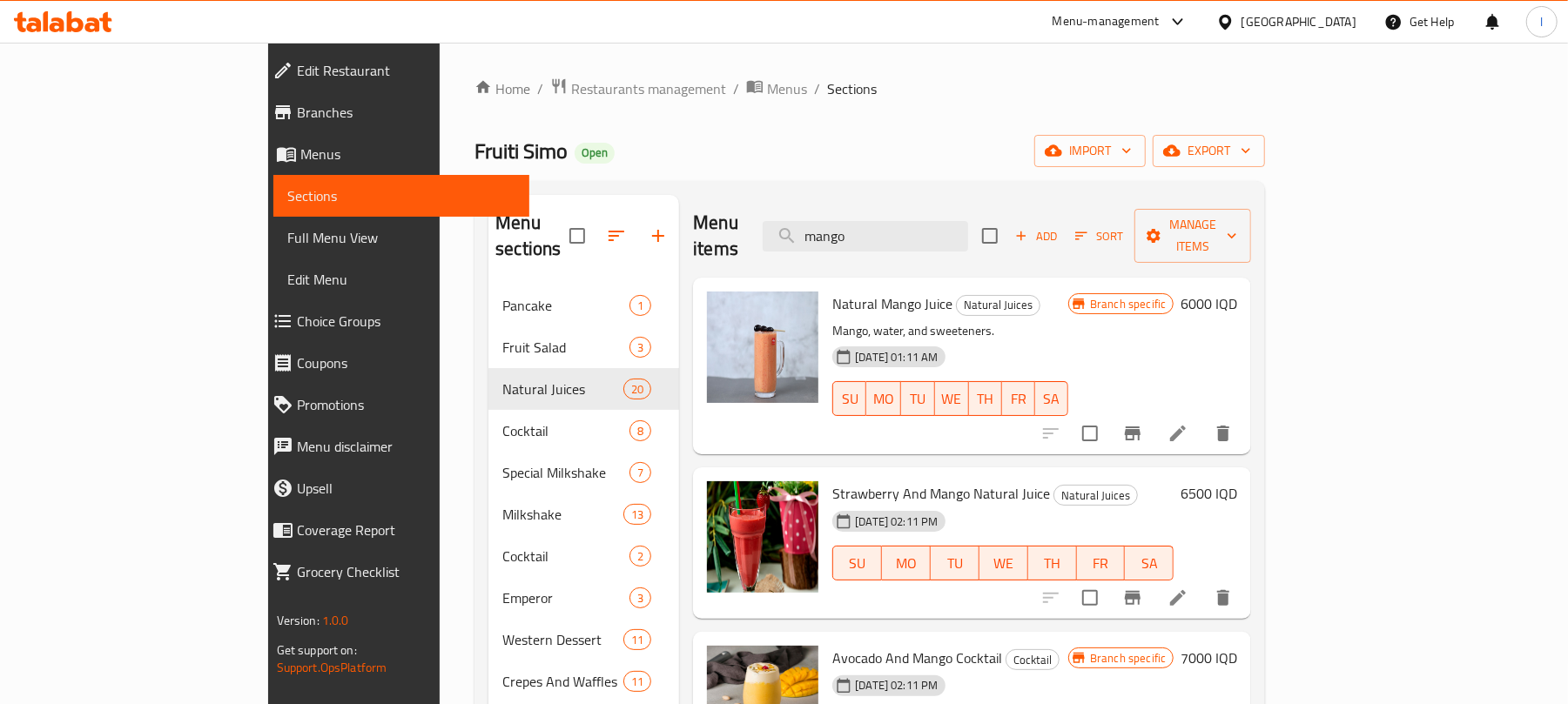
type input "mango"
click at [1144, 423] on icon "Branch-specific-item" at bounding box center [1133, 433] width 21 height 21
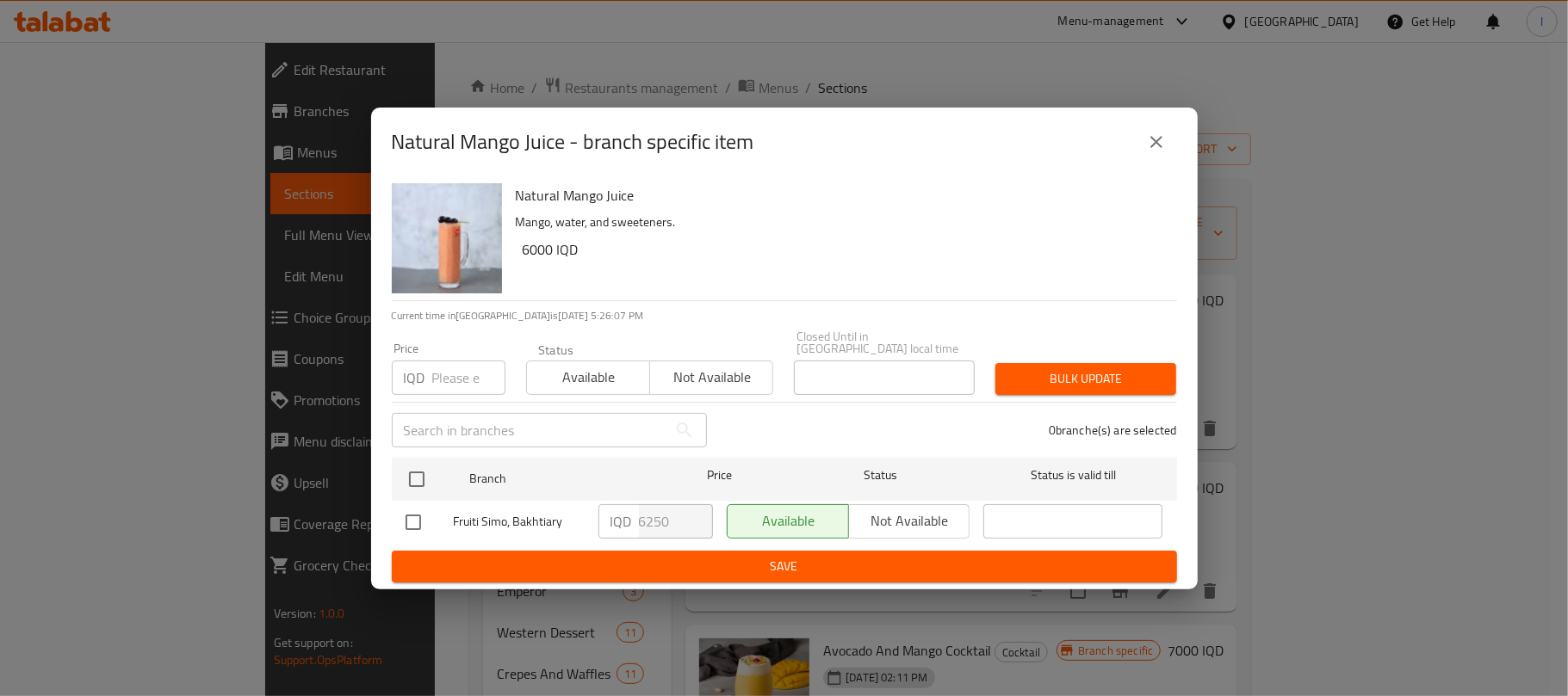
click at [1157, 146] on icon "close" at bounding box center [1156, 142] width 12 height 12
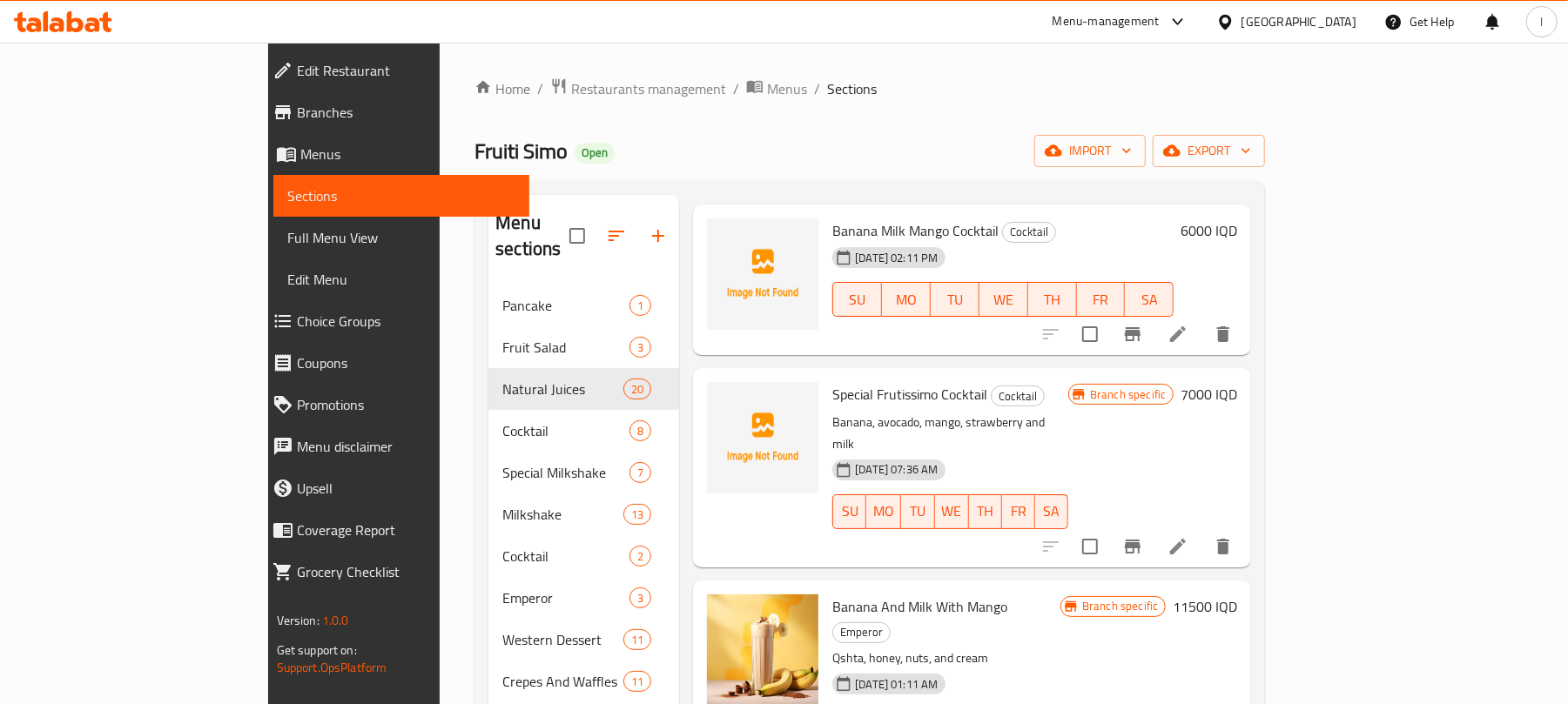
scroll to position [245, 0]
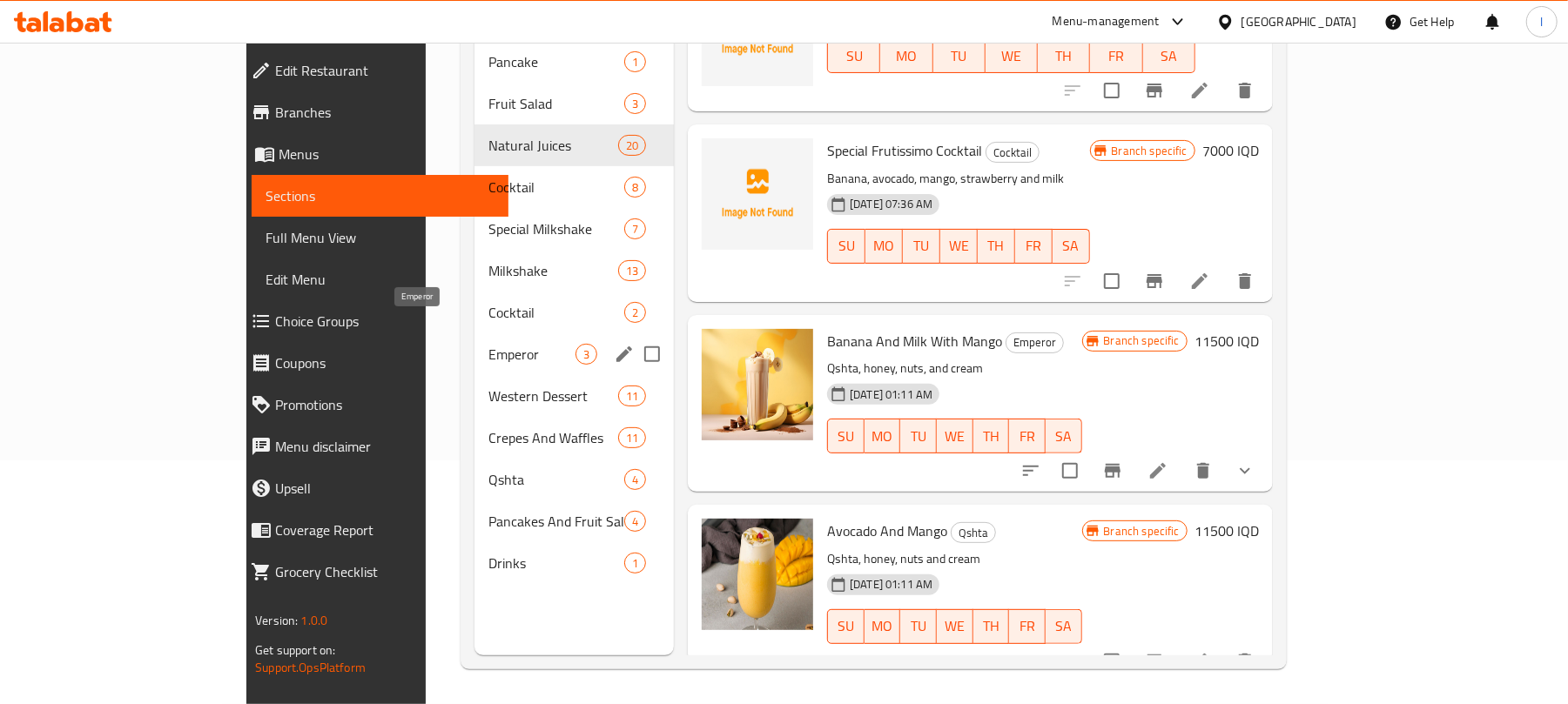
click at [488, 344] on span "Emperor" at bounding box center [531, 353] width 87 height 21
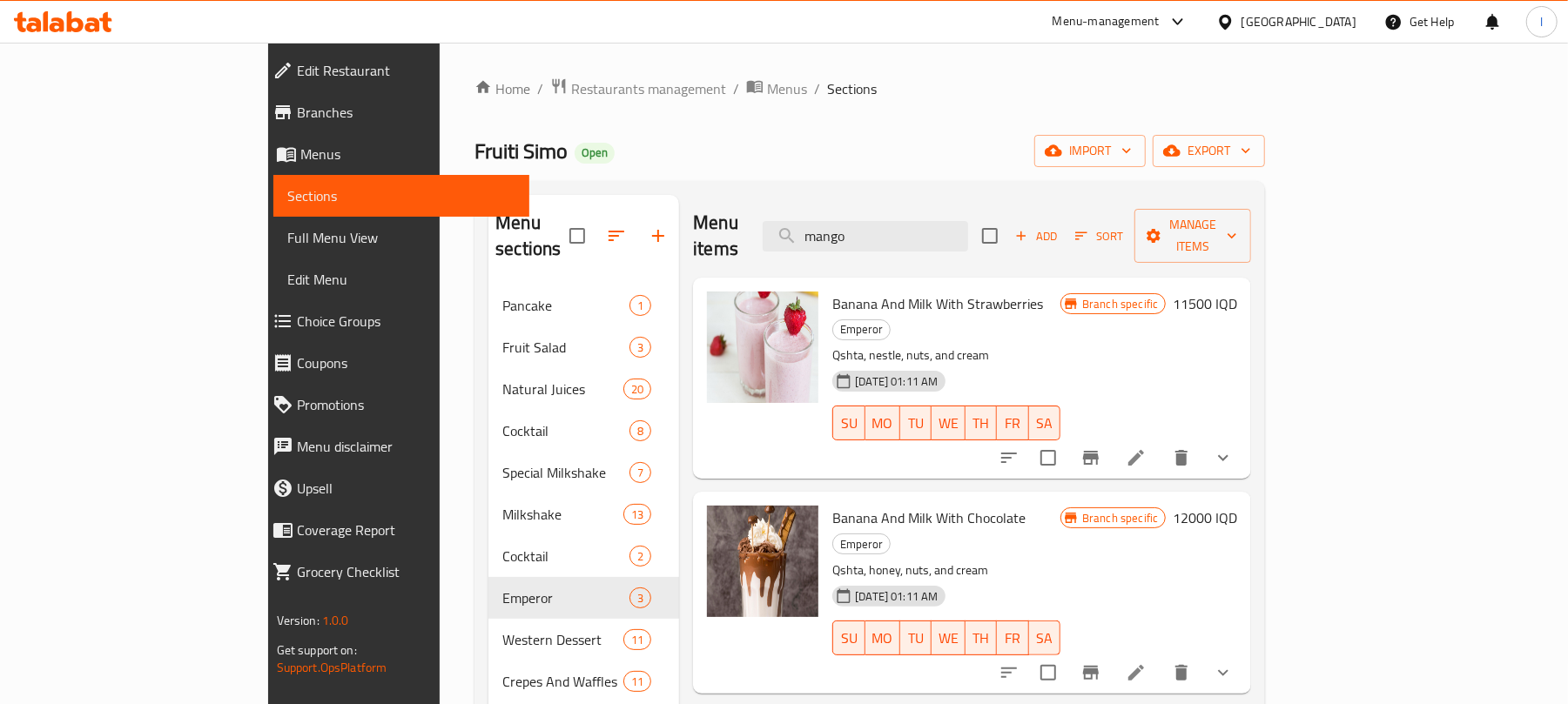
drag, startPoint x: 958, startPoint y: 224, endPoint x: 801, endPoint y: 232, distance: 157.2
click at [801, 232] on div "Menu items mango Add Sort Manage items" at bounding box center [972, 236] width 558 height 83
click at [1099, 451] on icon "Branch-specific-item" at bounding box center [1091, 458] width 16 height 14
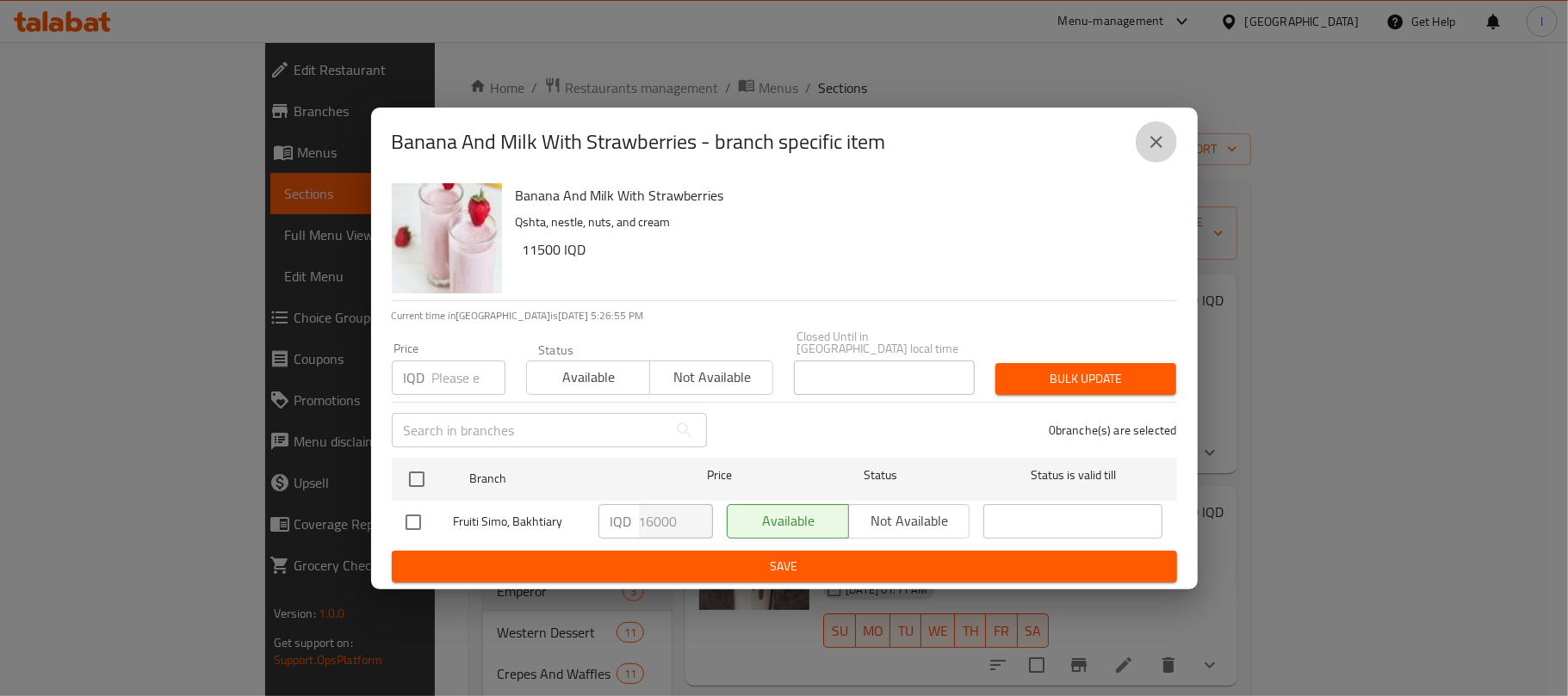
click at [1139, 148] on button "close" at bounding box center [1156, 142] width 41 height 41
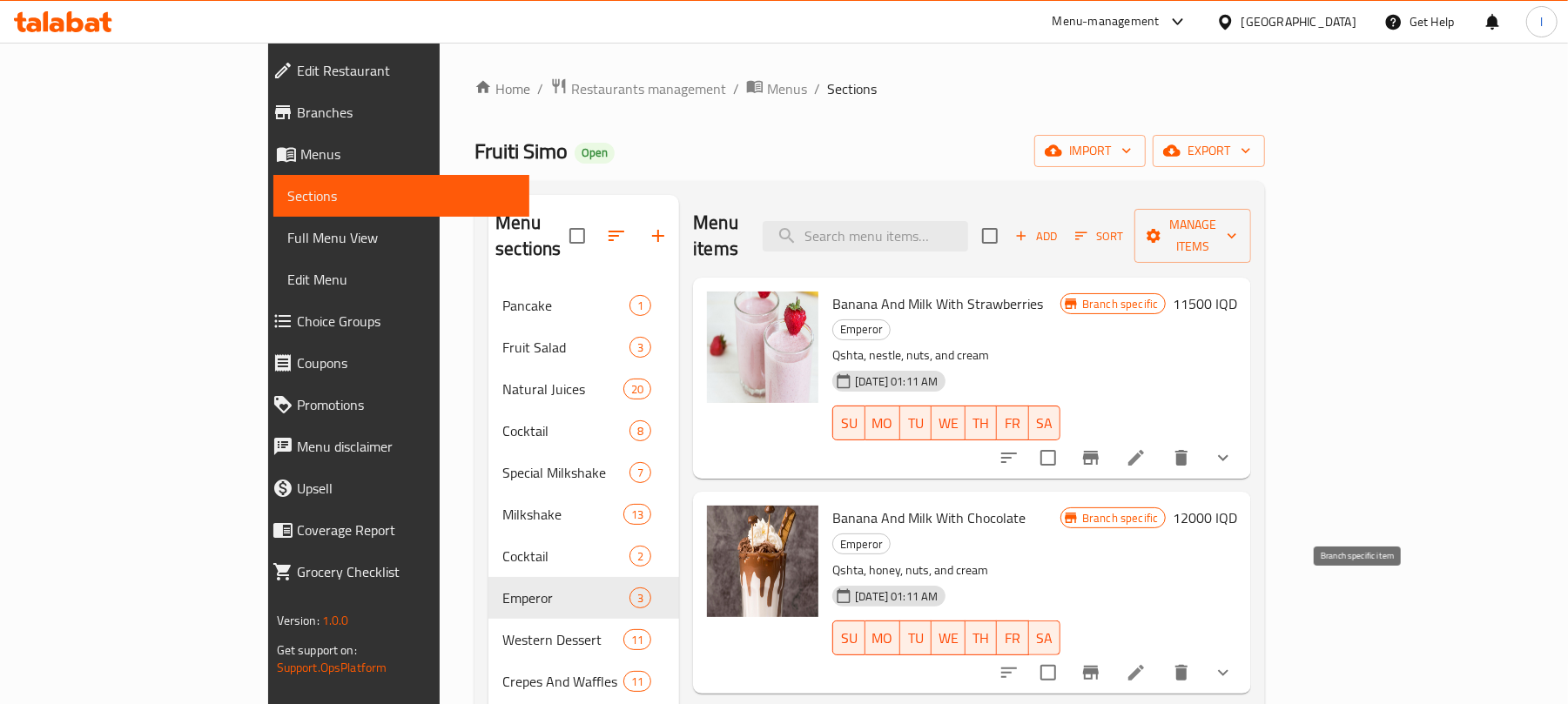
click at [1099, 666] on icon "Branch-specific-item" at bounding box center [1091, 673] width 16 height 14
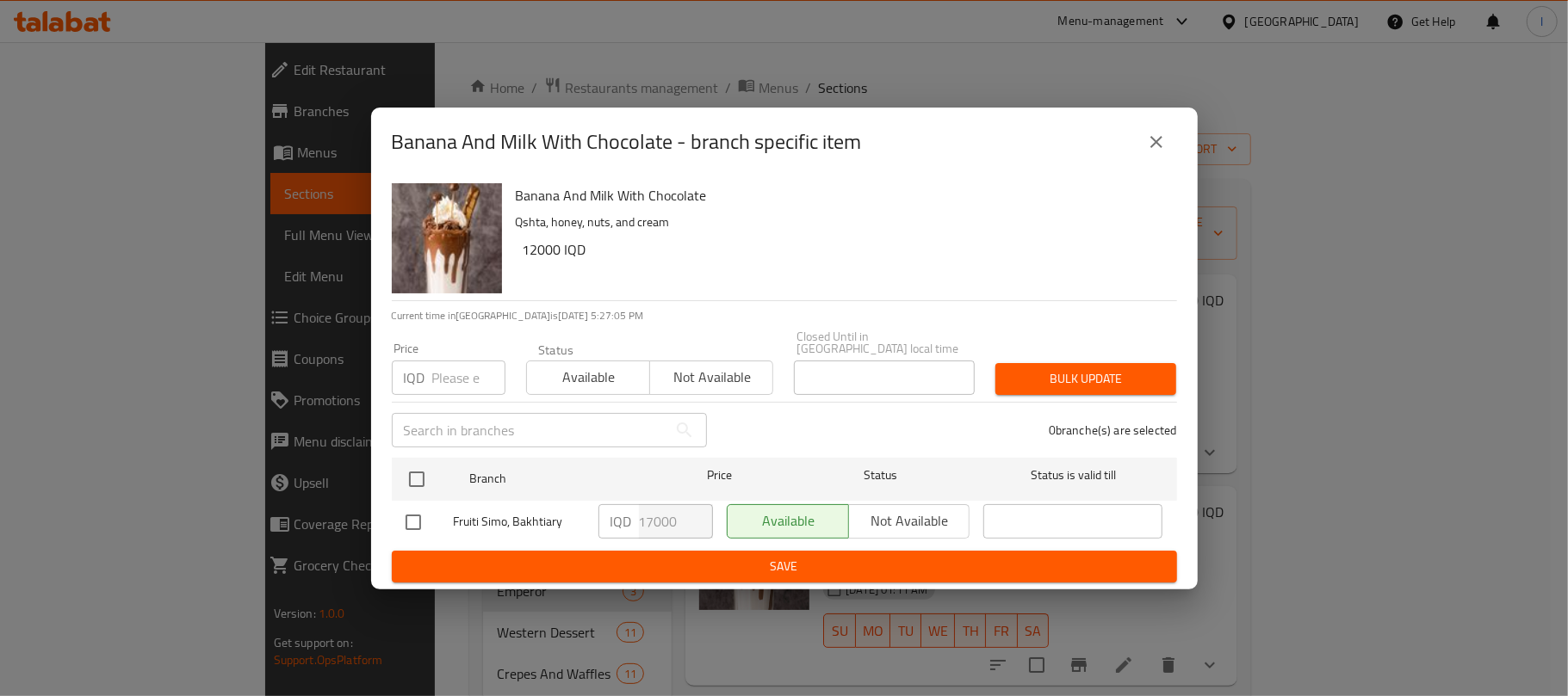
click at [1162, 140] on icon "close" at bounding box center [1155, 142] width 21 height 21
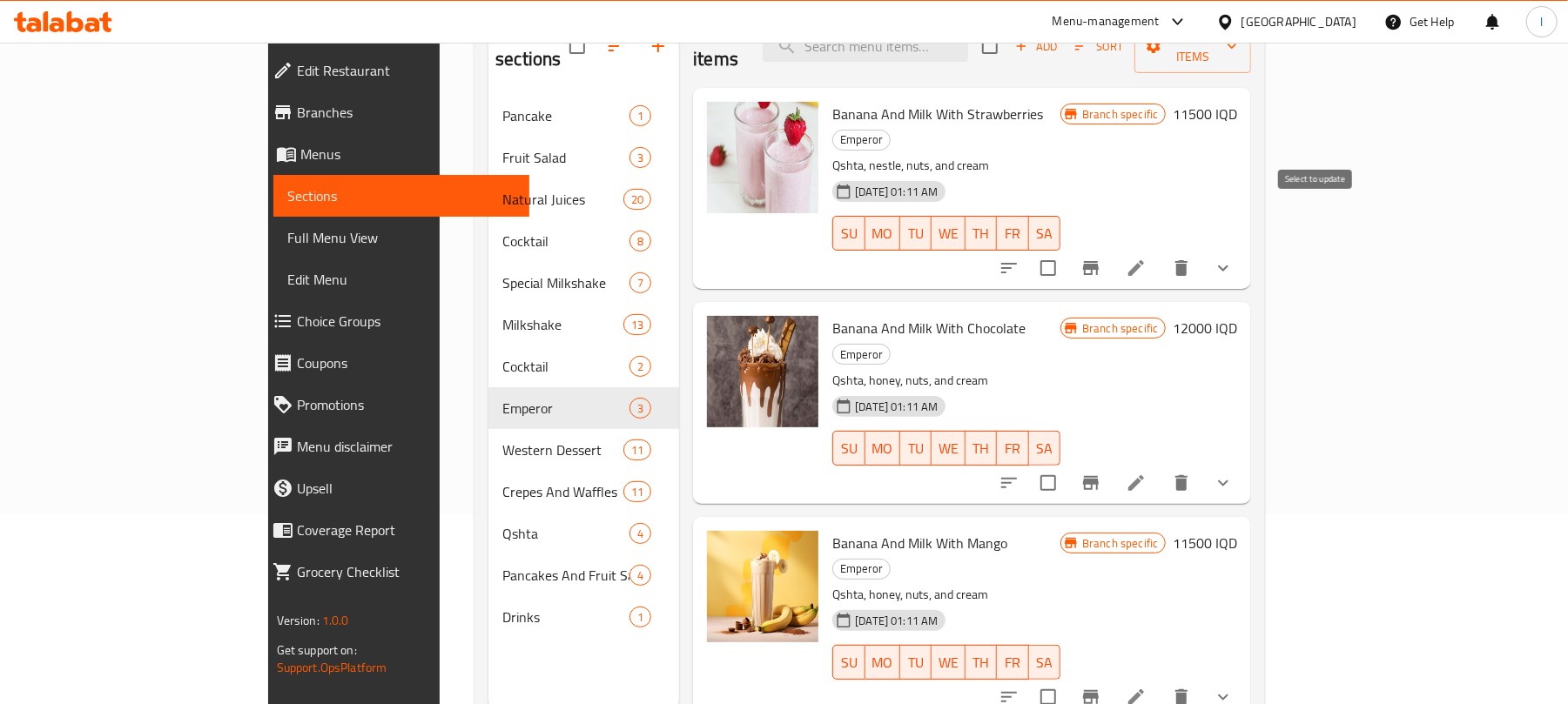
scroll to position [245, 0]
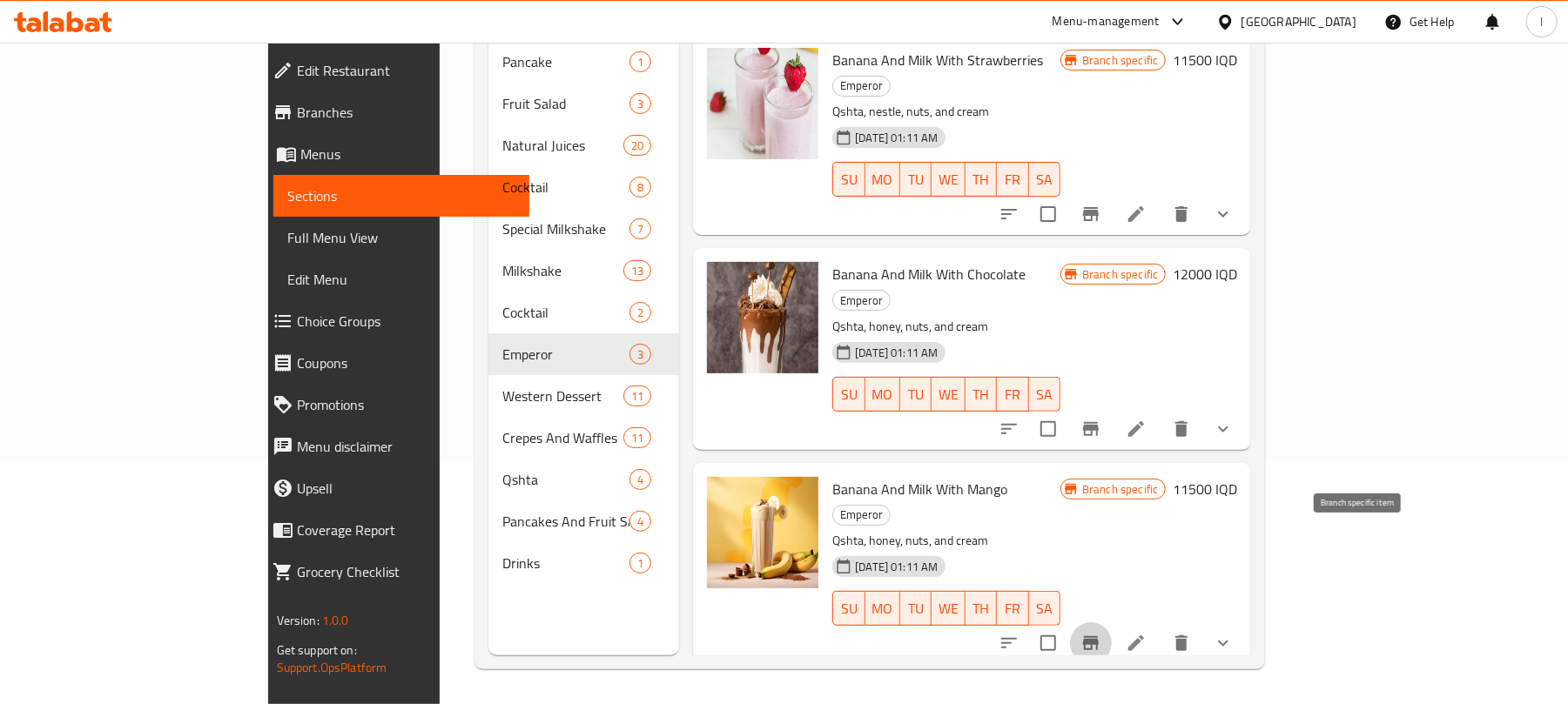
click at [1102, 632] on icon "Branch-specific-item" at bounding box center [1091, 642] width 21 height 21
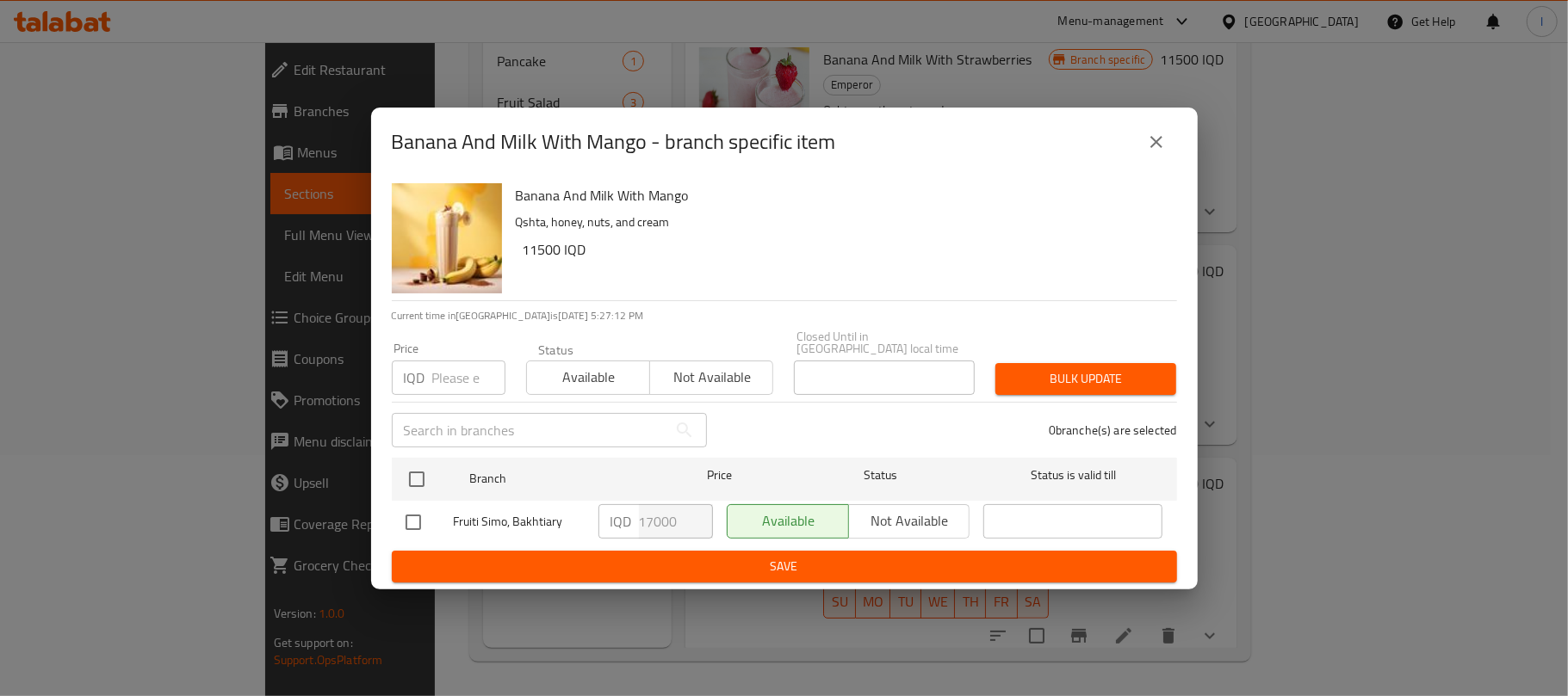
click at [1147, 143] on icon "close" at bounding box center [1155, 142] width 21 height 21
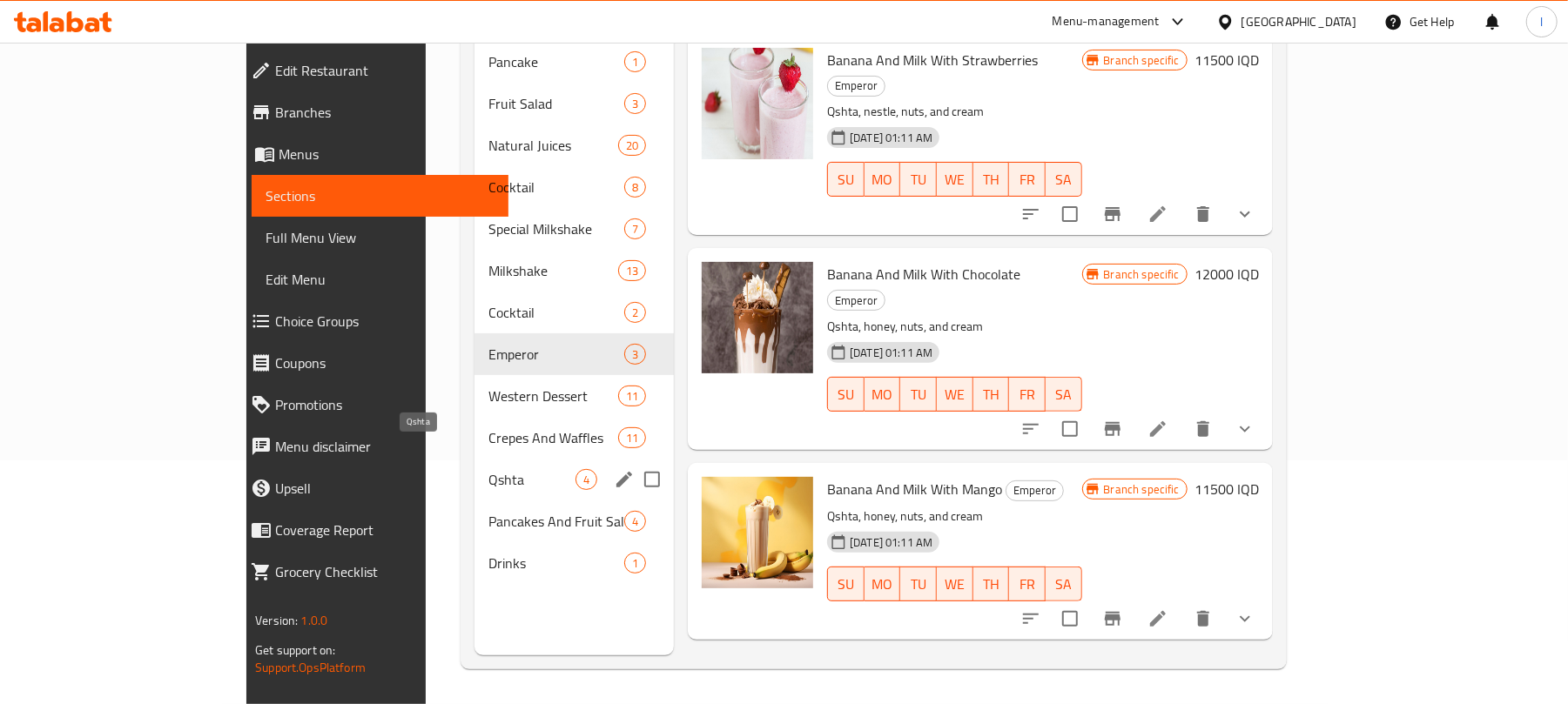
click at [488, 469] on span "Qshta" at bounding box center [531, 479] width 87 height 21
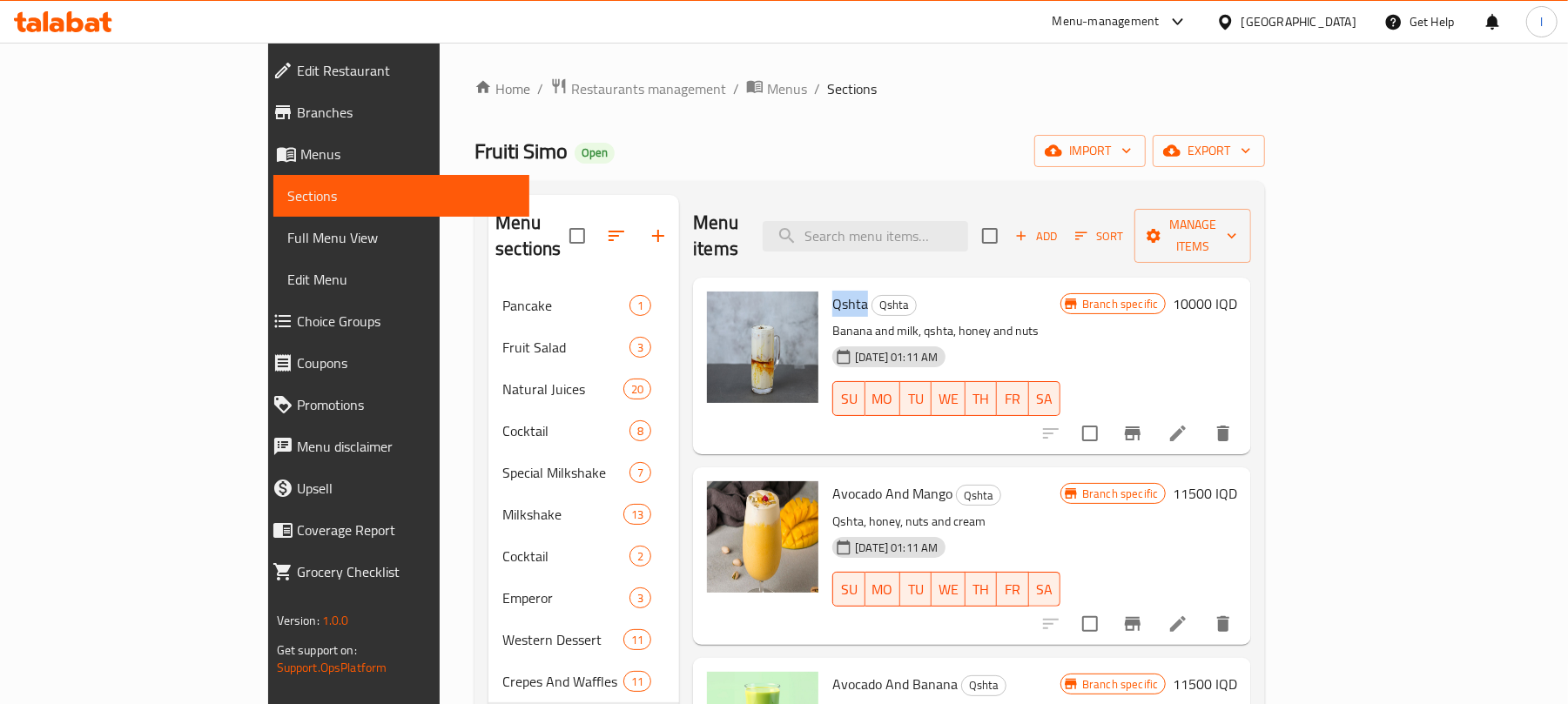
drag, startPoint x: 802, startPoint y: 275, endPoint x: 757, endPoint y: 280, distance: 45.3
click at [826, 285] on div "Qshta Qshta Banana and milk, qshta, honey and nuts [DATE] 01:11 AM SU MO TU WE …" at bounding box center [946, 365] width 242 height 162
copy span "Qshta"
click at [899, 230] on input "search" at bounding box center [866, 236] width 205 height 31
paste input "Qshta"
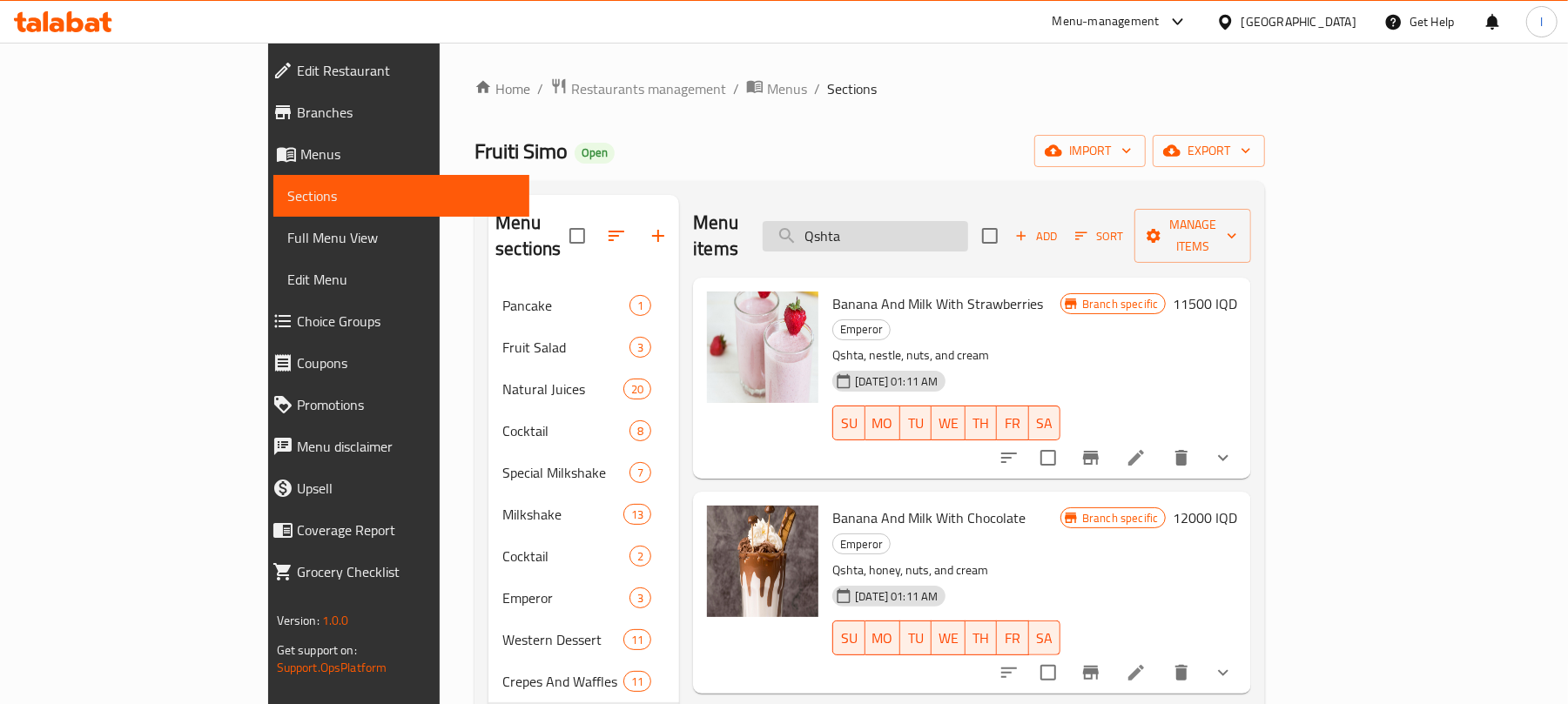
click at [906, 228] on input "Qshta" at bounding box center [866, 236] width 205 height 31
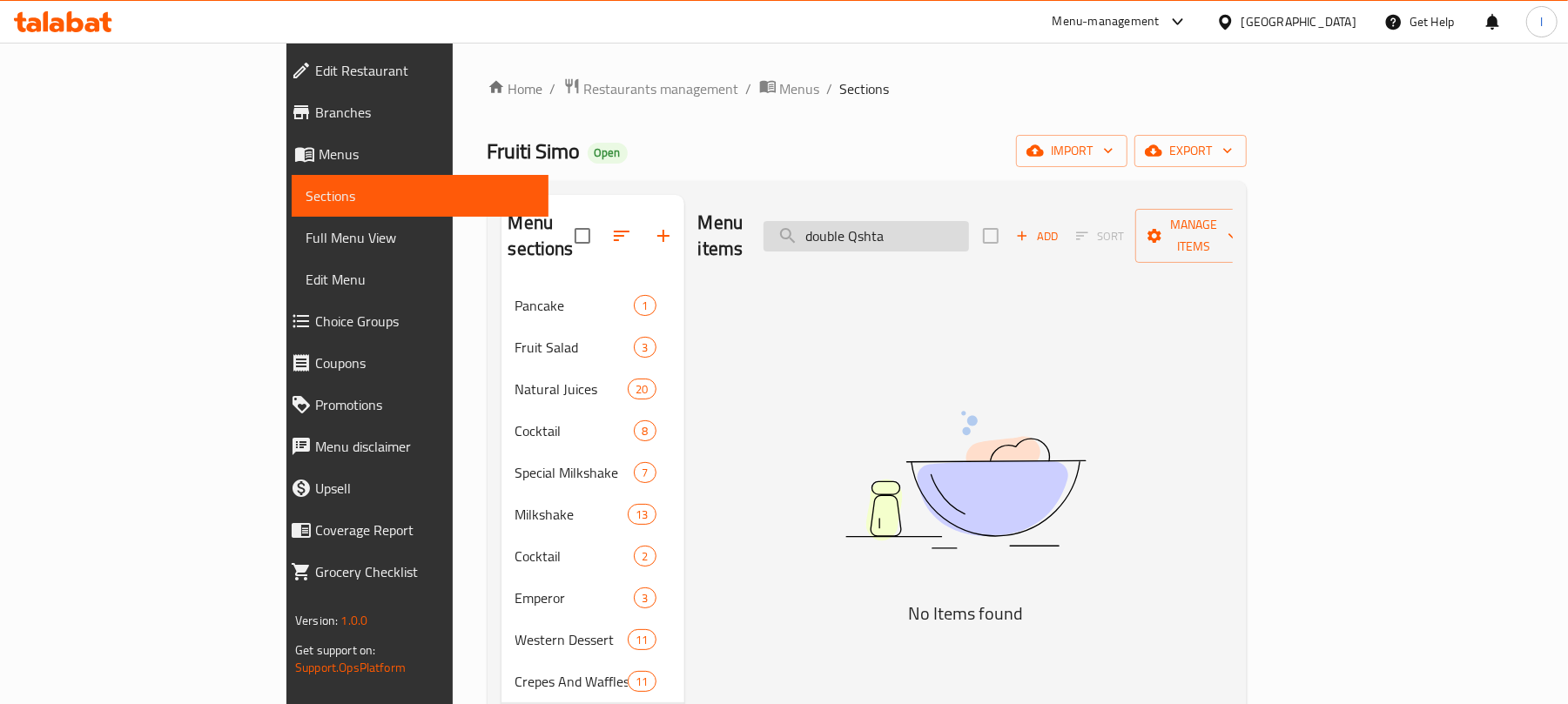
drag, startPoint x: 952, startPoint y: 220, endPoint x: 886, endPoint y: 224, distance: 66.1
click at [886, 224] on input "double Qshta" at bounding box center [867, 236] width 205 height 31
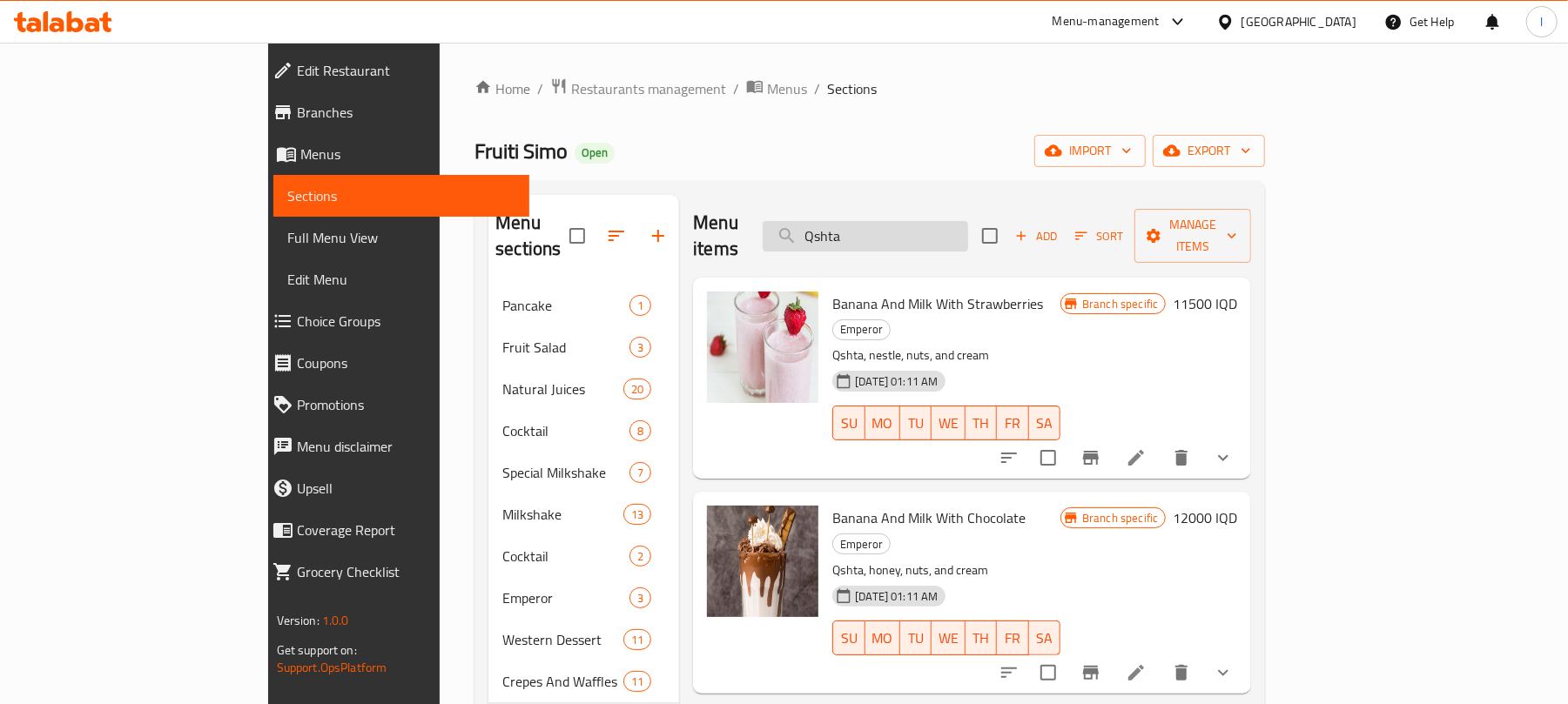
click at [947, 224] on input "Qshta" at bounding box center [866, 236] width 205 height 31
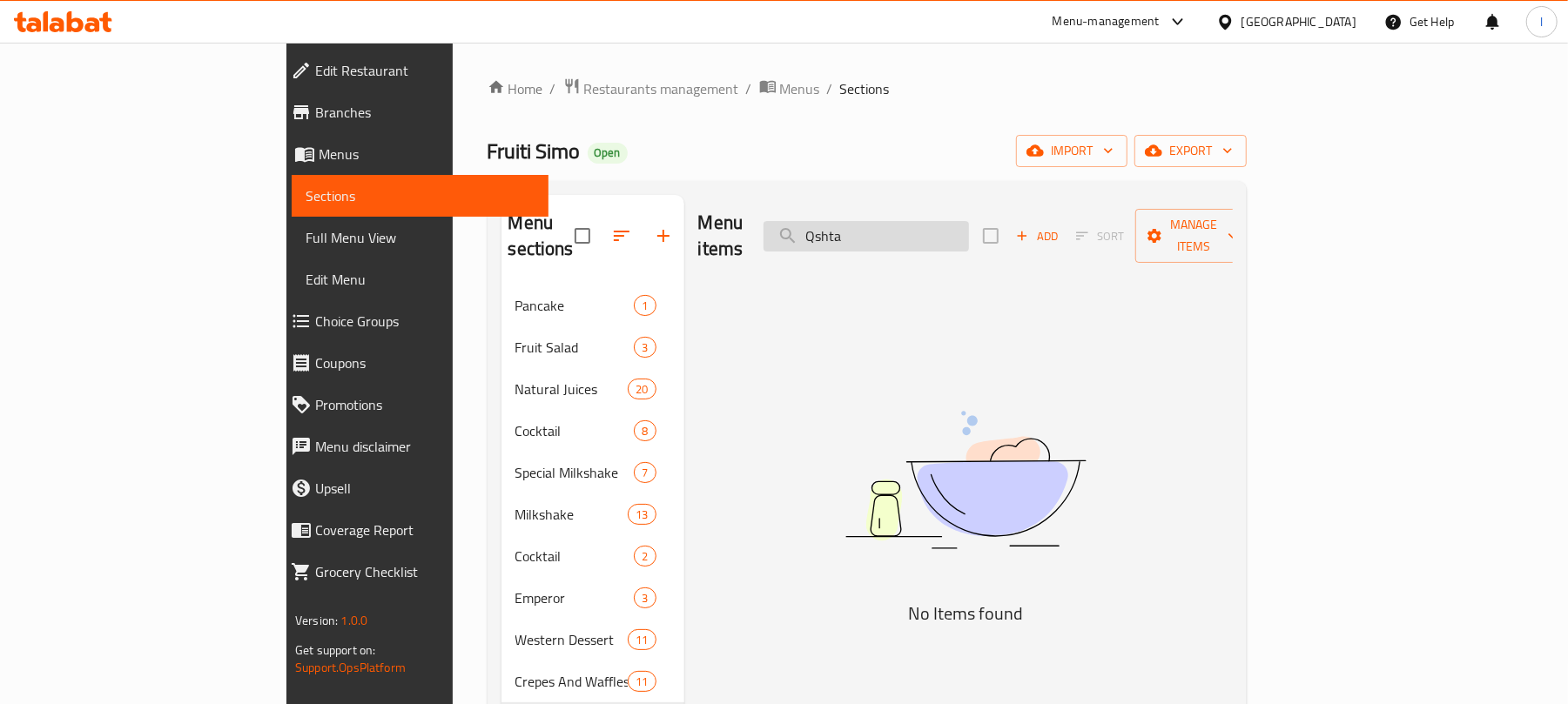
paste input "double"
drag, startPoint x: 948, startPoint y: 224, endPoint x: 1005, endPoint y: 224, distance: 57.0
click at [969, 224] on input "Qshta double" at bounding box center [867, 236] width 205 height 31
type input "Qshta"
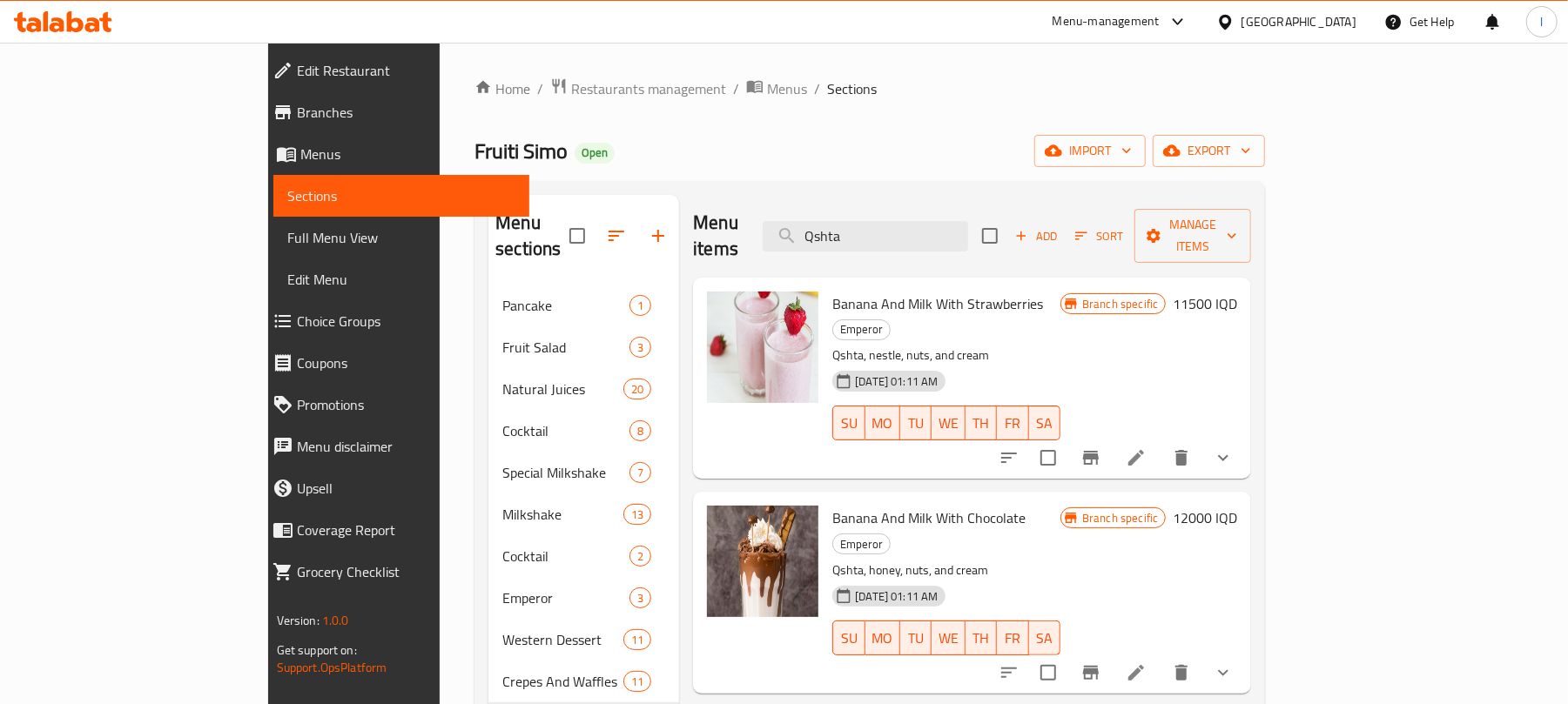
drag, startPoint x: 945, startPoint y: 228, endPoint x: 752, endPoint y: 228, distance: 193.0
click at [752, 228] on div "Menu items Qshta Add Sort Manage items" at bounding box center [972, 236] width 558 height 83
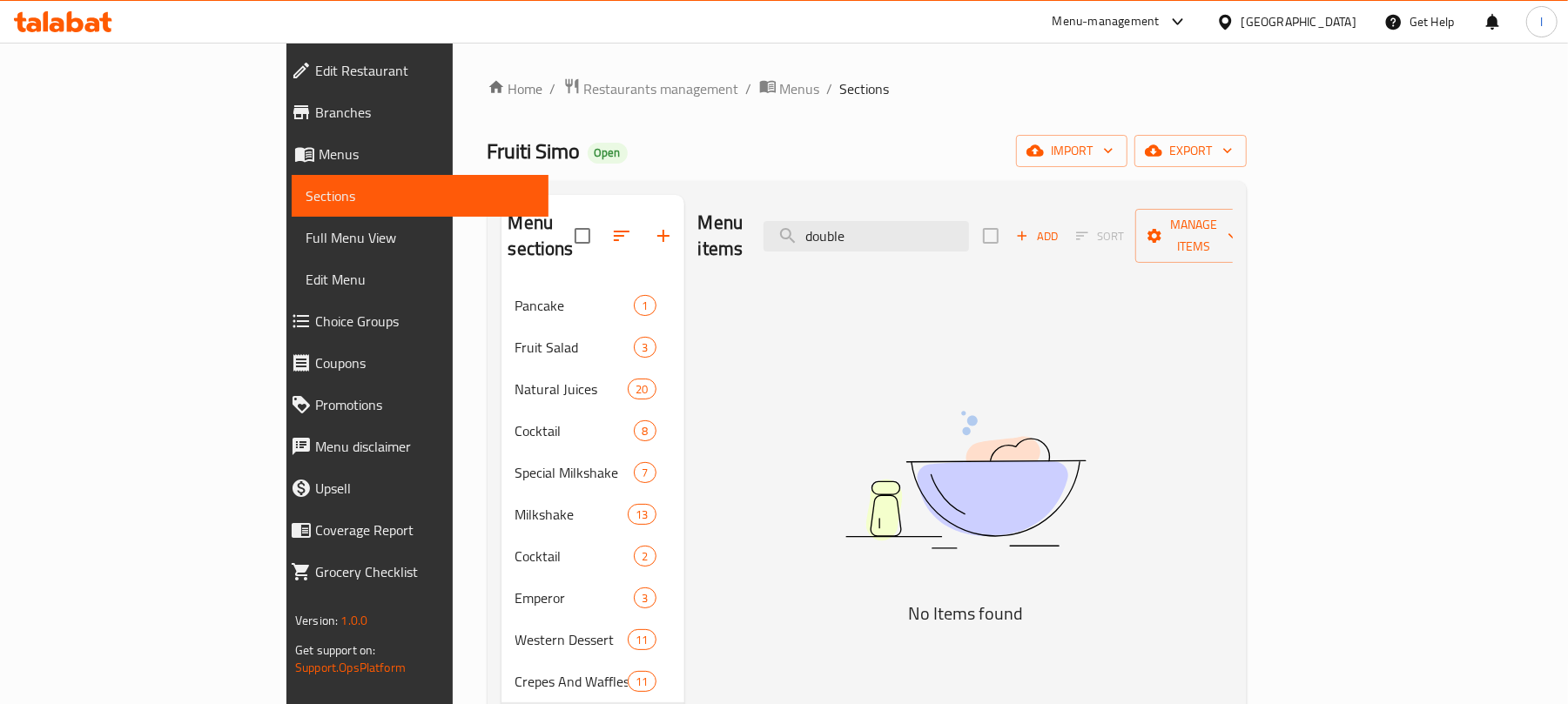
type input "double"
drag, startPoint x: 973, startPoint y: 207, endPoint x: 820, endPoint y: 203, distance: 153.1
click at [820, 203] on div "Menu items double Add Sort Manage items" at bounding box center [965, 236] width 535 height 83
drag, startPoint x: 979, startPoint y: 218, endPoint x: 635, endPoint y: 220, distance: 344.0
click at [698, 220] on div "Menu items double Add Sort Manage items" at bounding box center [965, 236] width 535 height 83
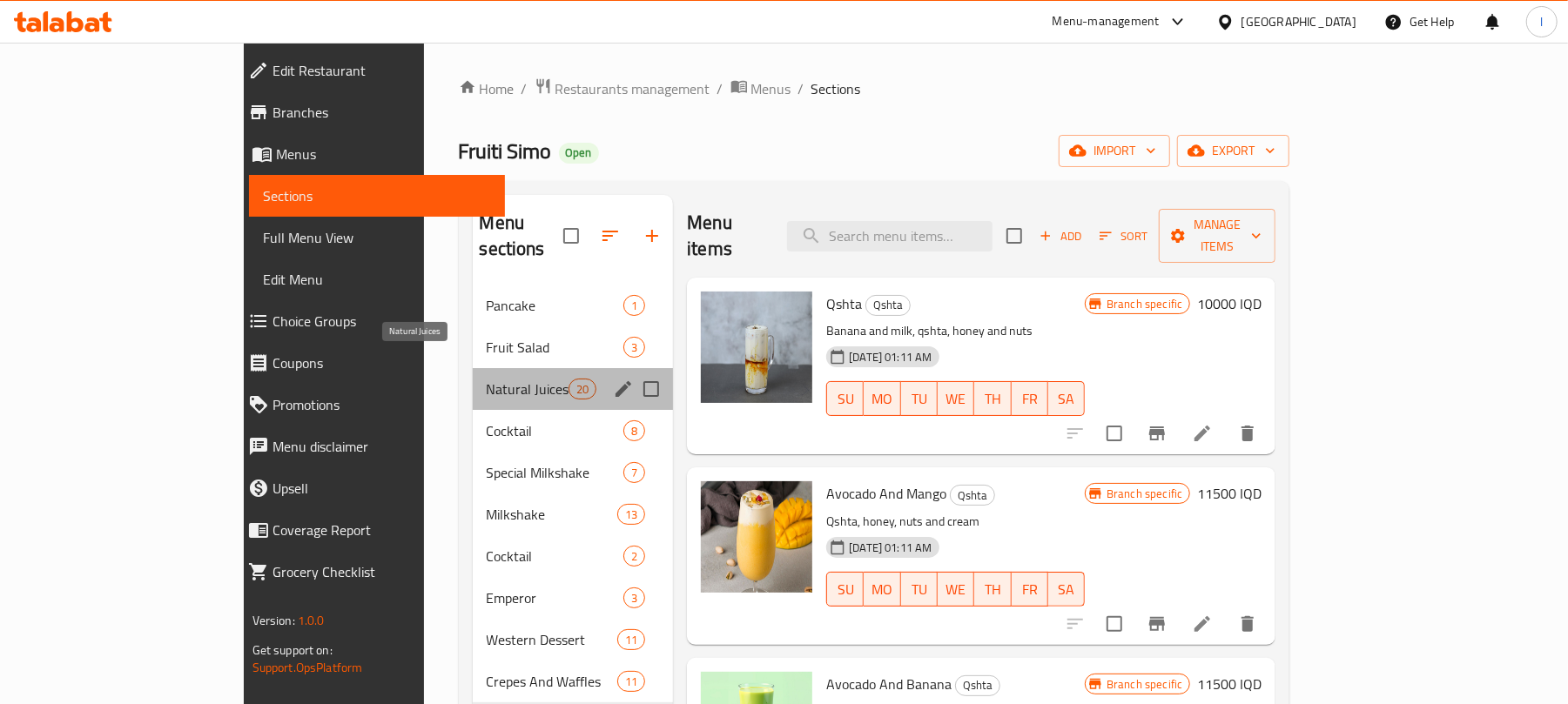
click at [487, 378] on span "Natural Juices" at bounding box center [528, 388] width 82 height 21
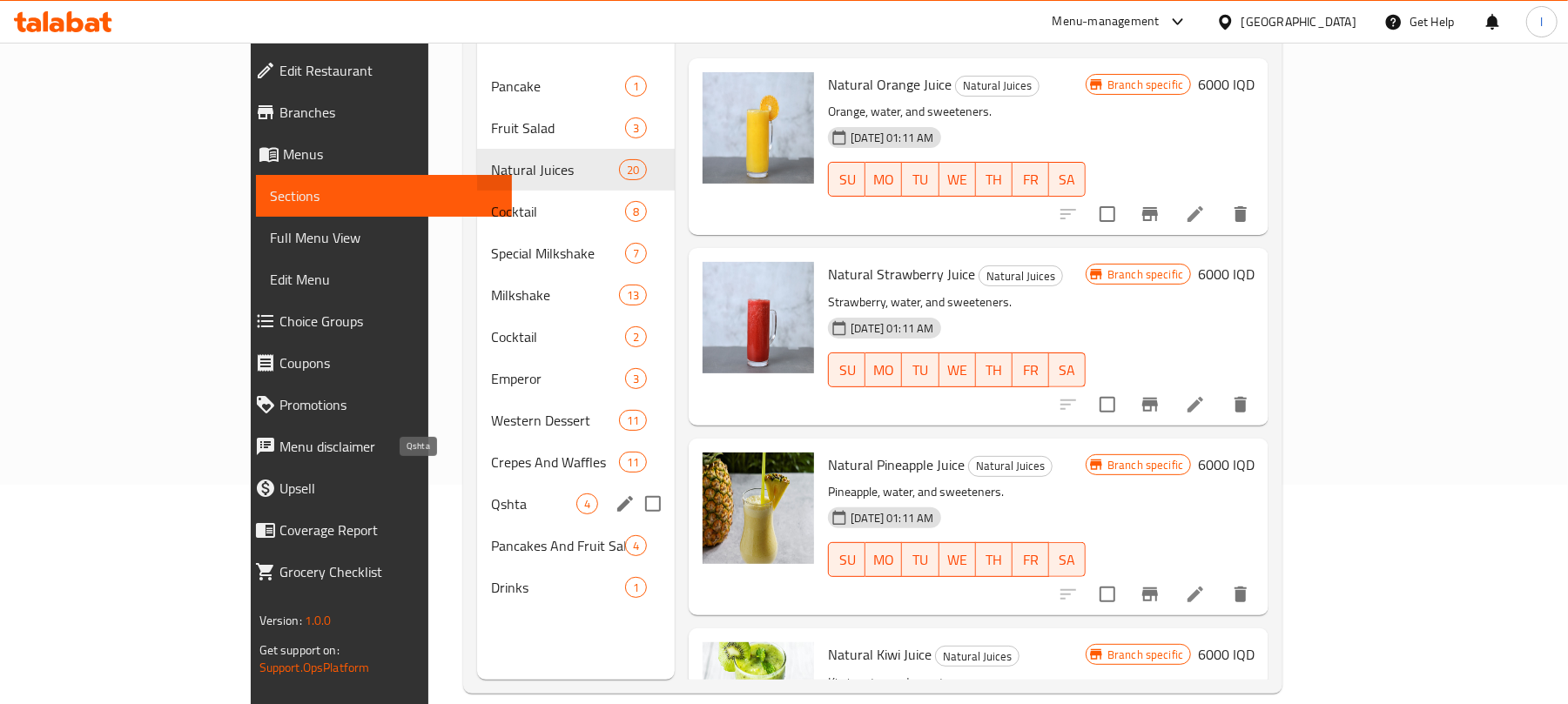
scroll to position [245, 0]
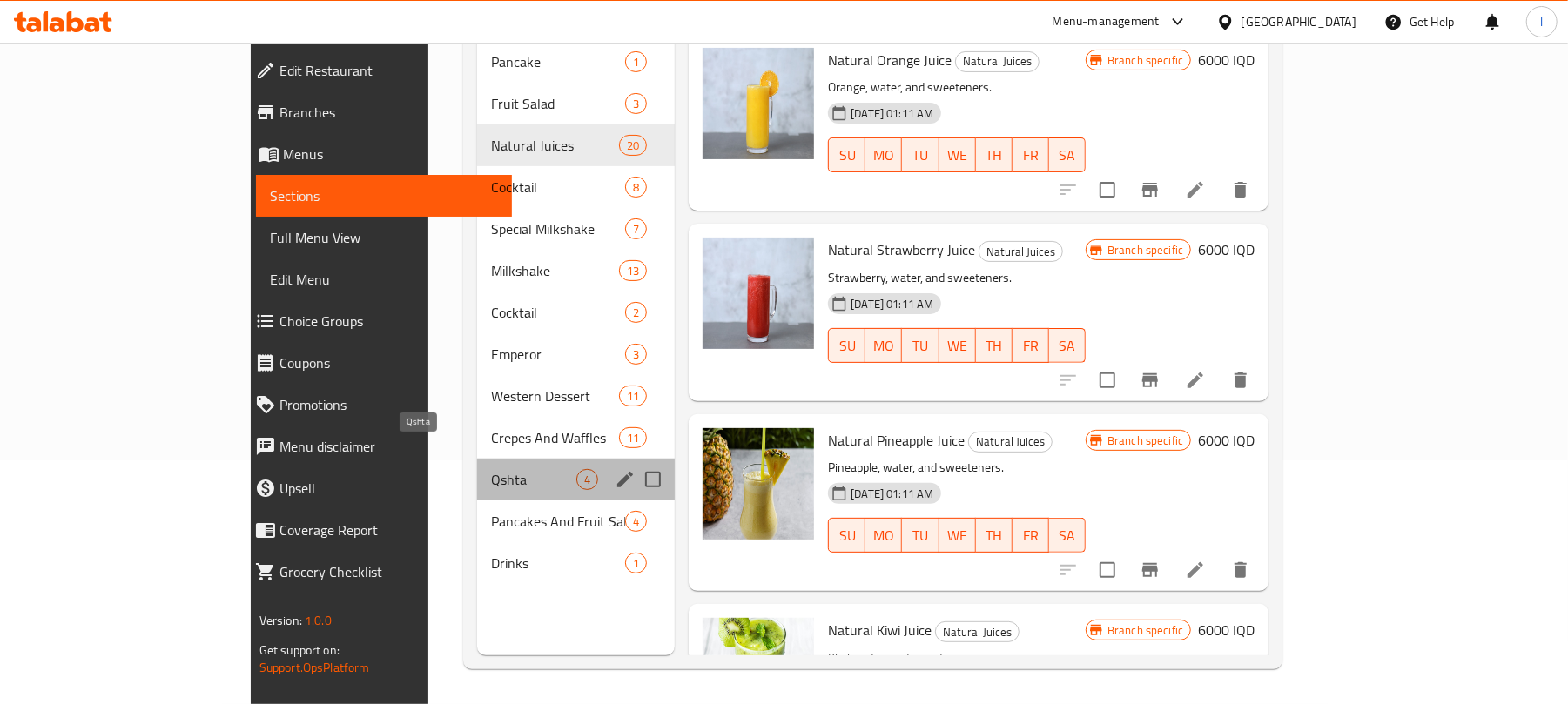
click at [491, 469] on span "Qshta" at bounding box center [534, 479] width 86 height 21
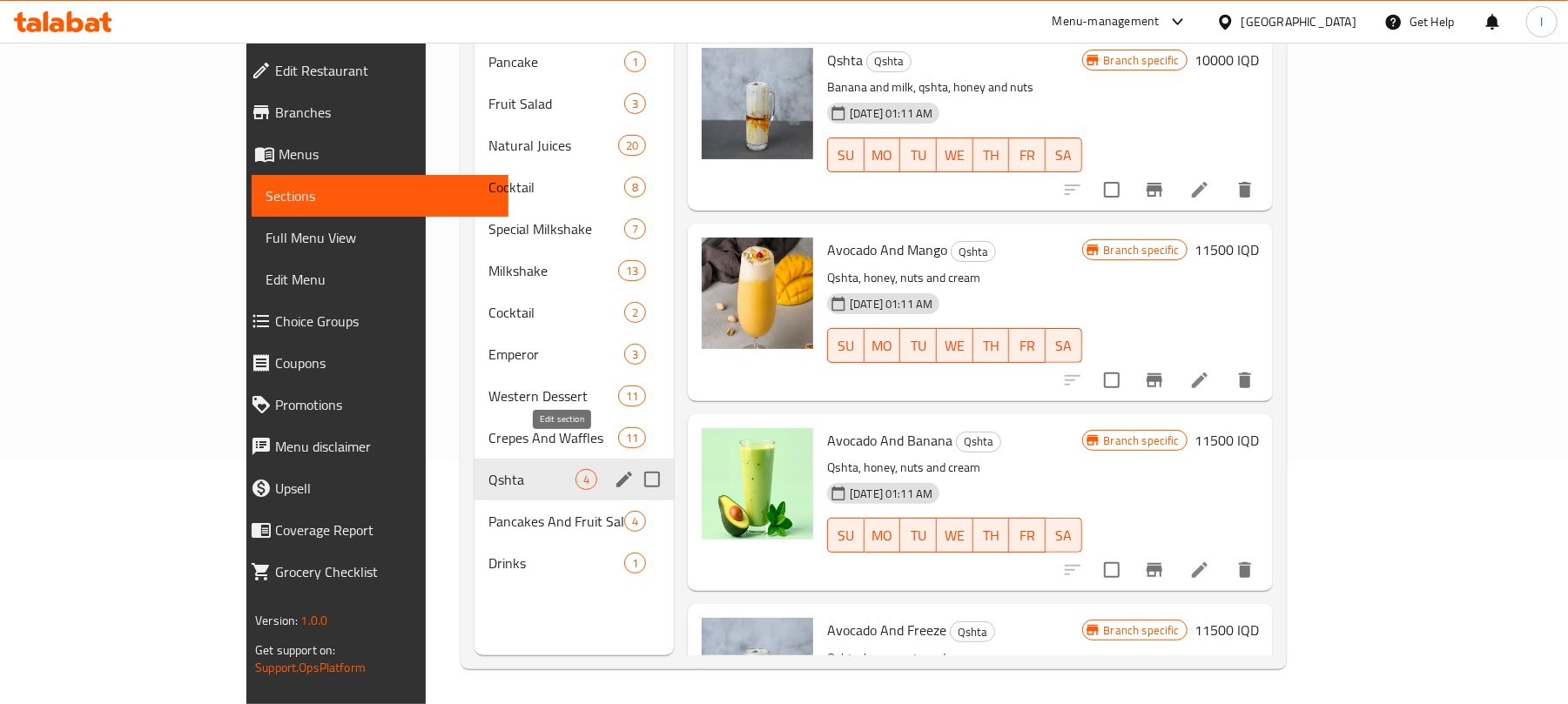
click at [614, 469] on icon "edit" at bounding box center [624, 479] width 21 height 21
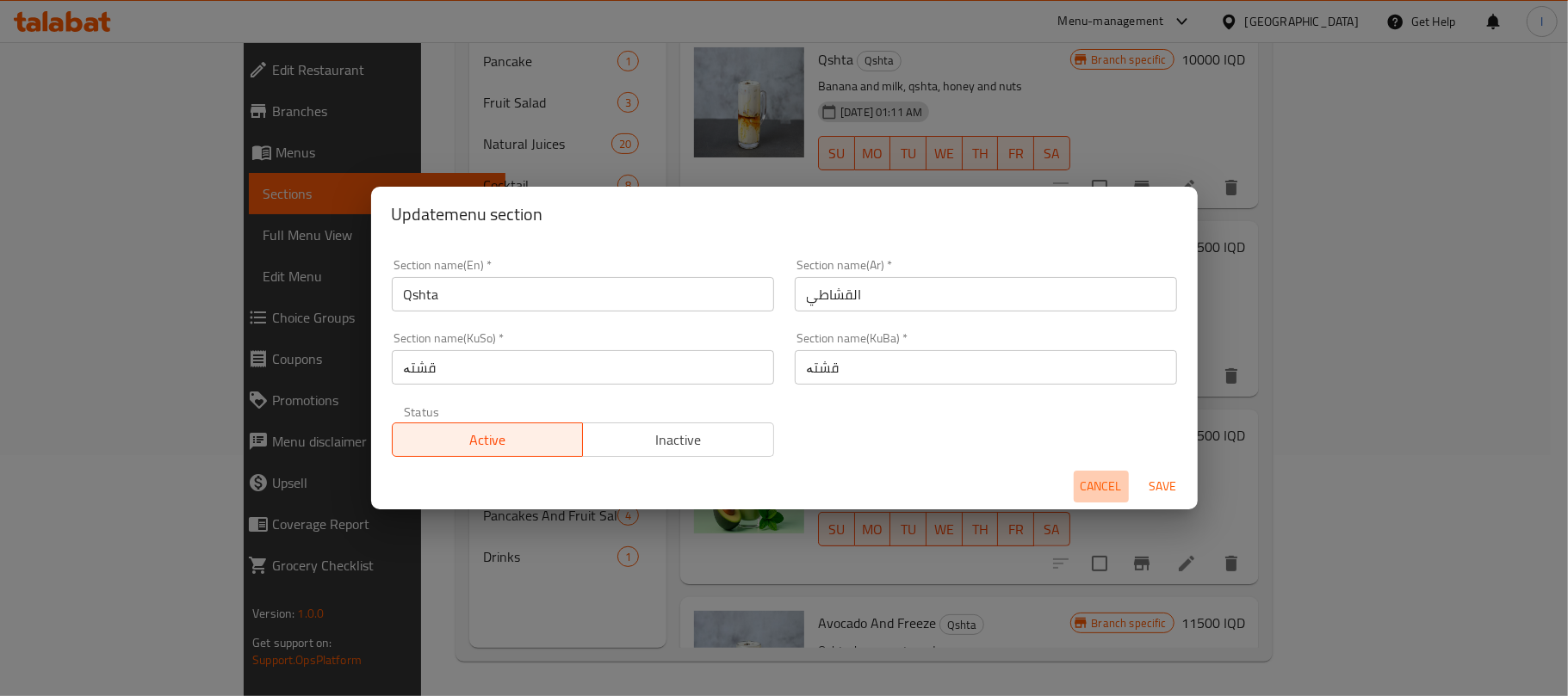
click at [1102, 493] on span "Cancel" at bounding box center [1101, 486] width 41 height 22
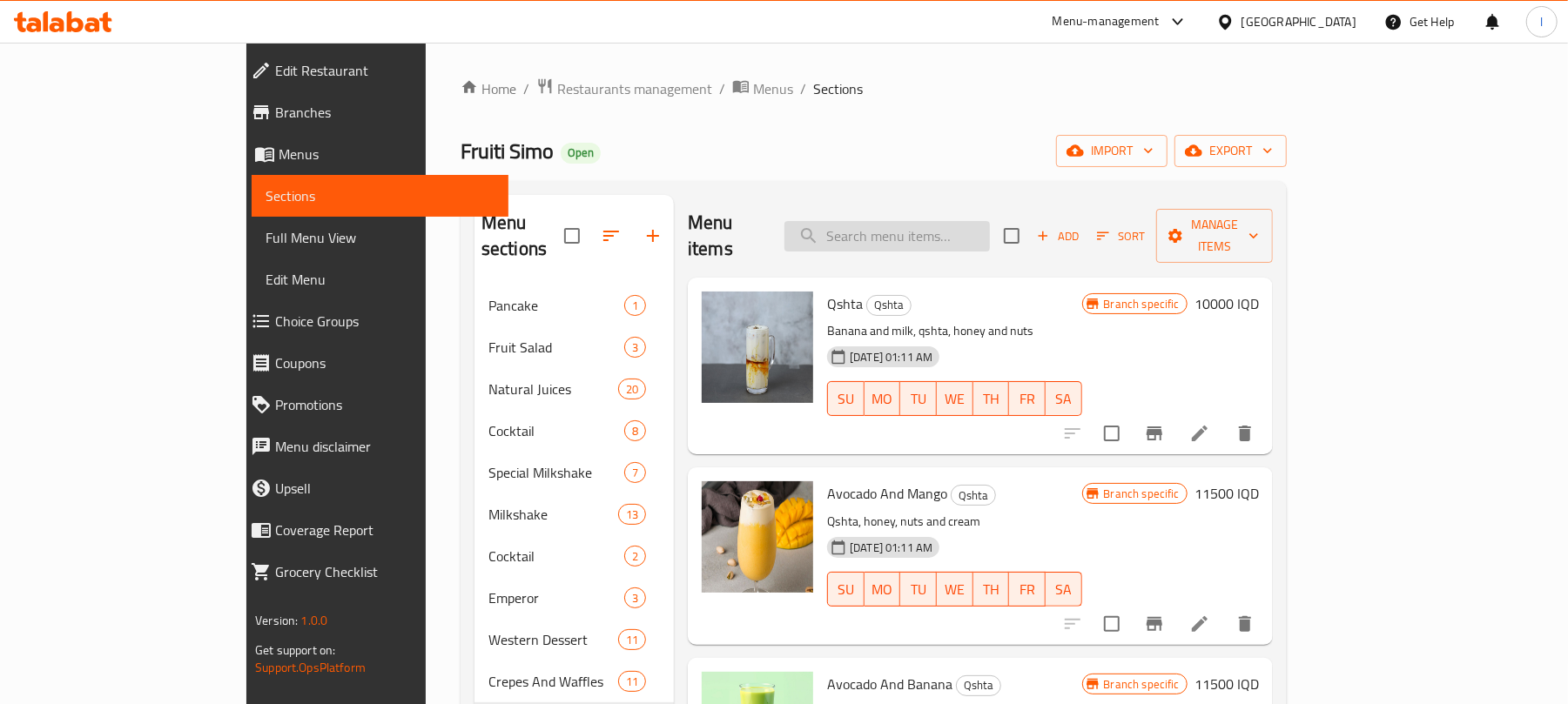
click at [947, 234] on input "search" at bounding box center [888, 236] width 205 height 31
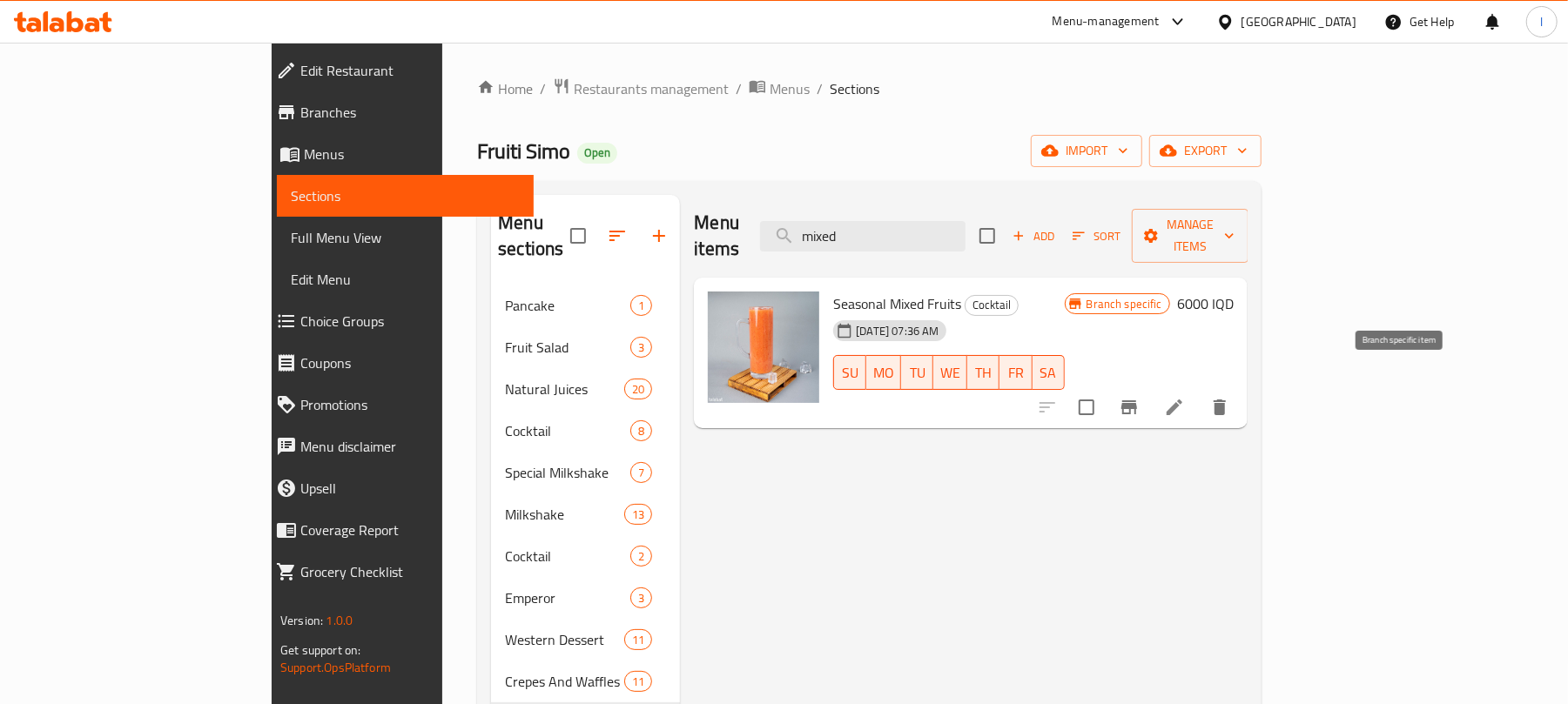
type input "mixed"
click at [1138, 400] on icon "Branch-specific-item" at bounding box center [1130, 407] width 16 height 14
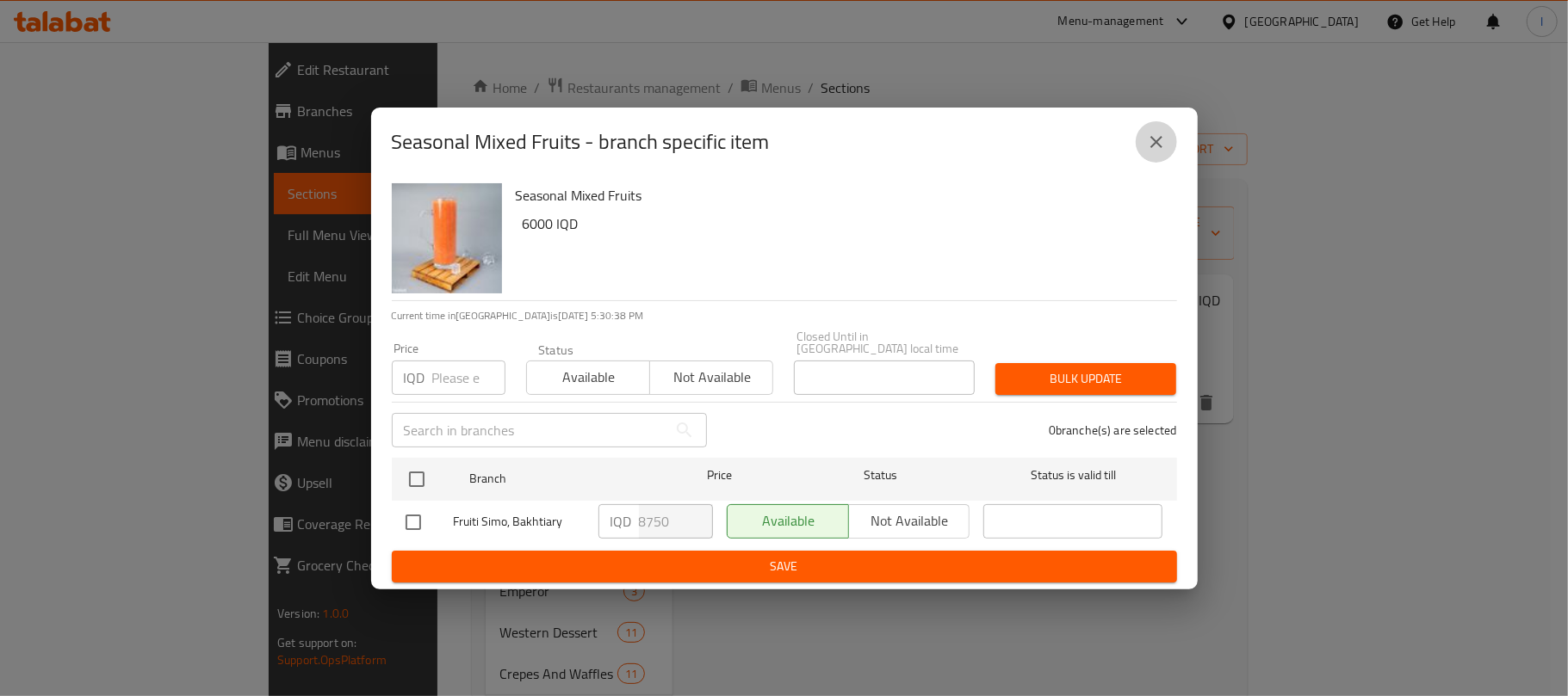
click at [1148, 153] on icon "close" at bounding box center [1155, 142] width 21 height 21
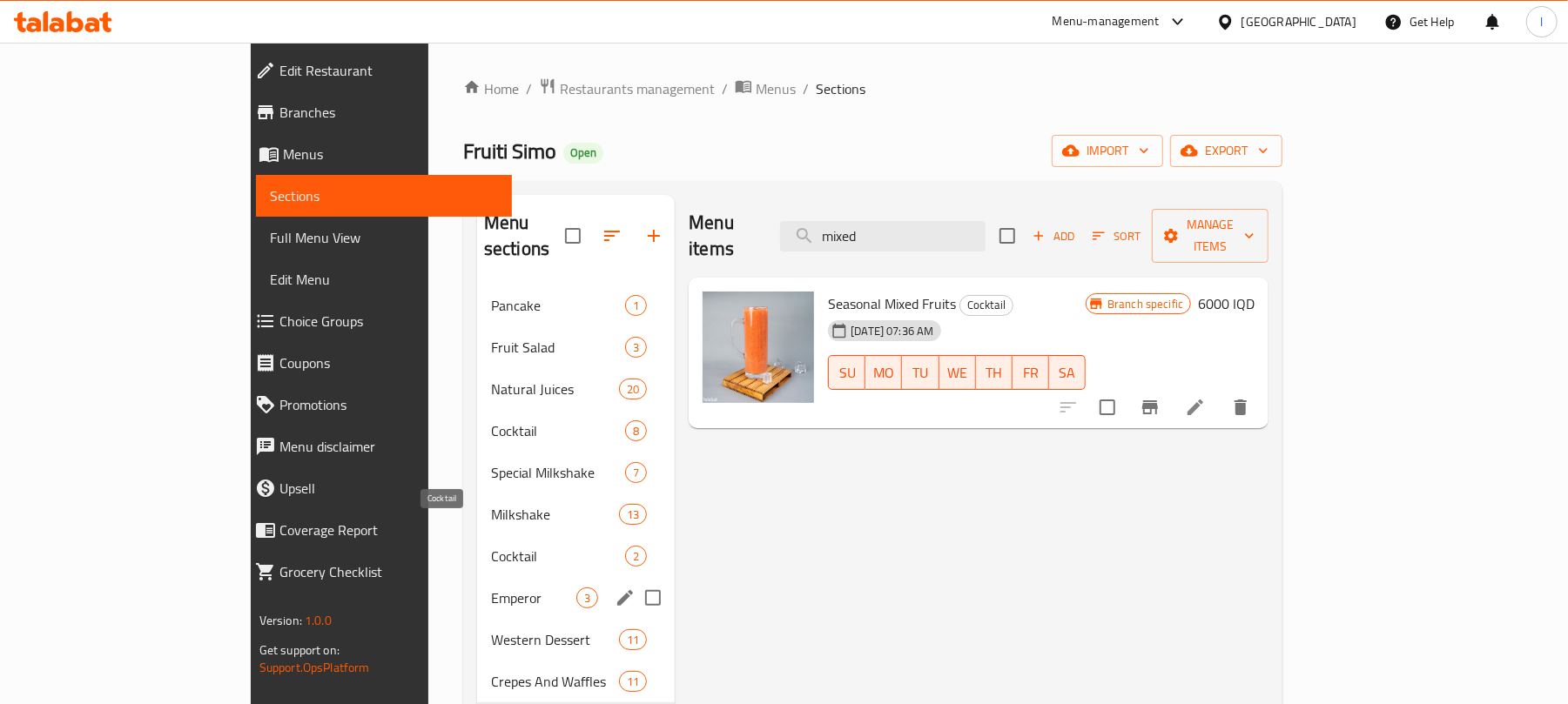
scroll to position [245, 0]
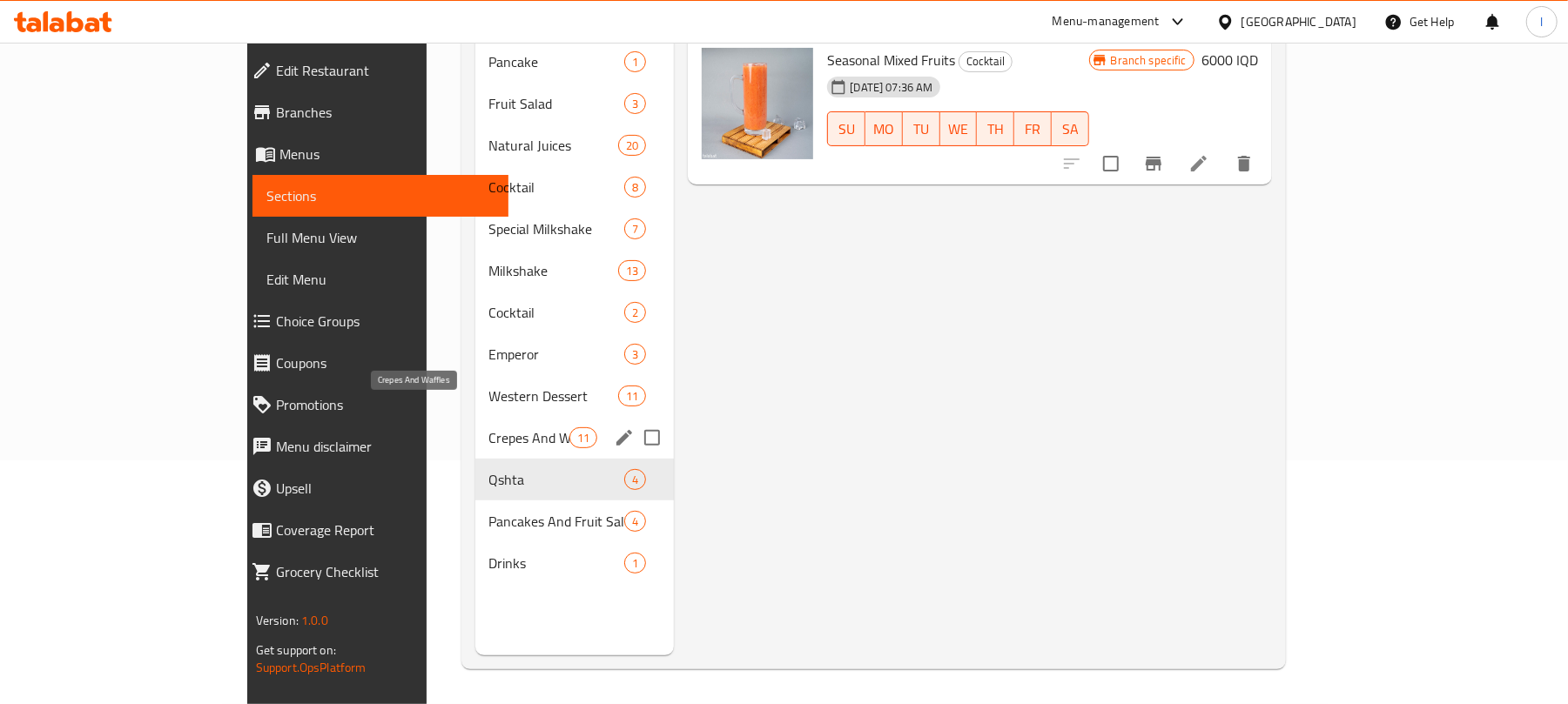
click at [489, 427] on span "Crepes And Waffles" at bounding box center [529, 437] width 81 height 21
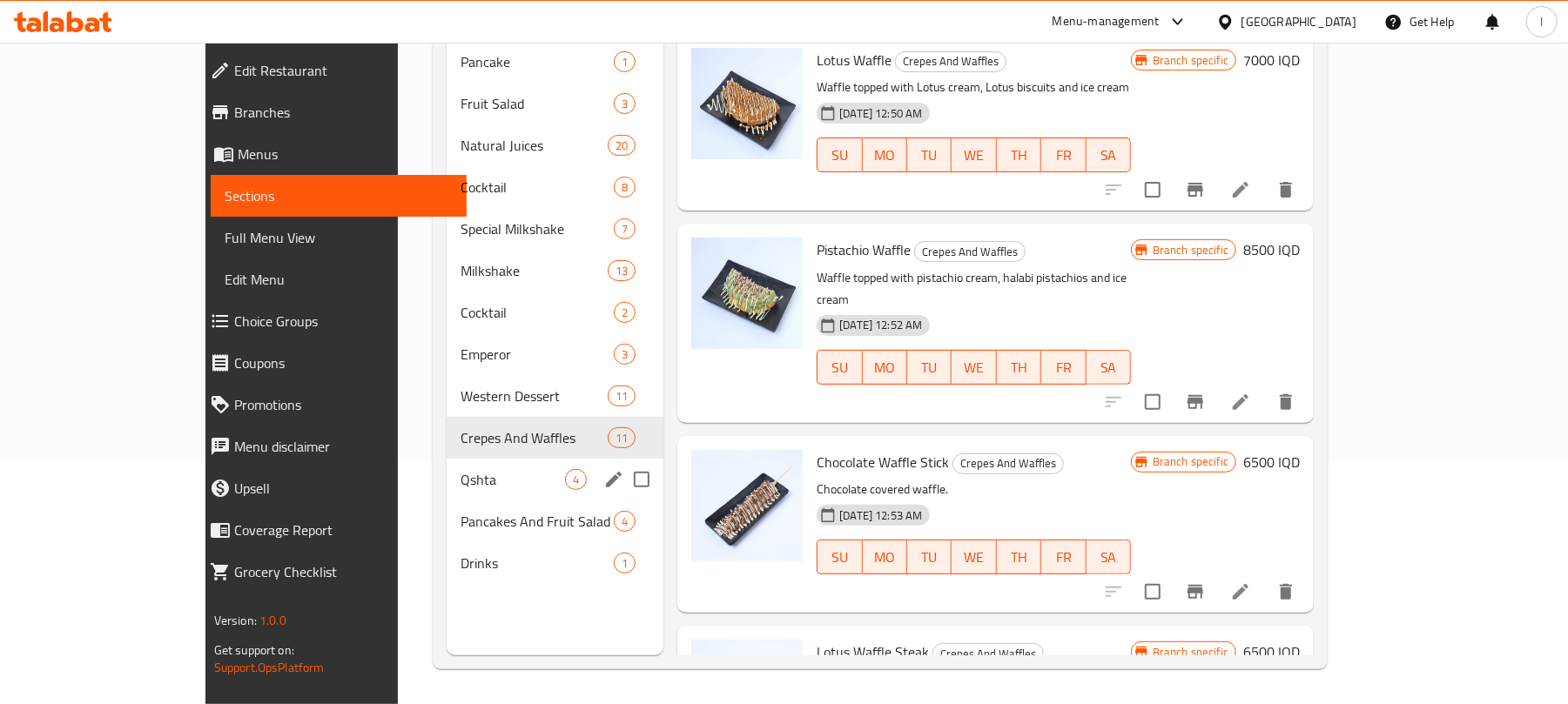
click at [446, 459] on div "Qshta 4" at bounding box center [555, 480] width 217 height 42
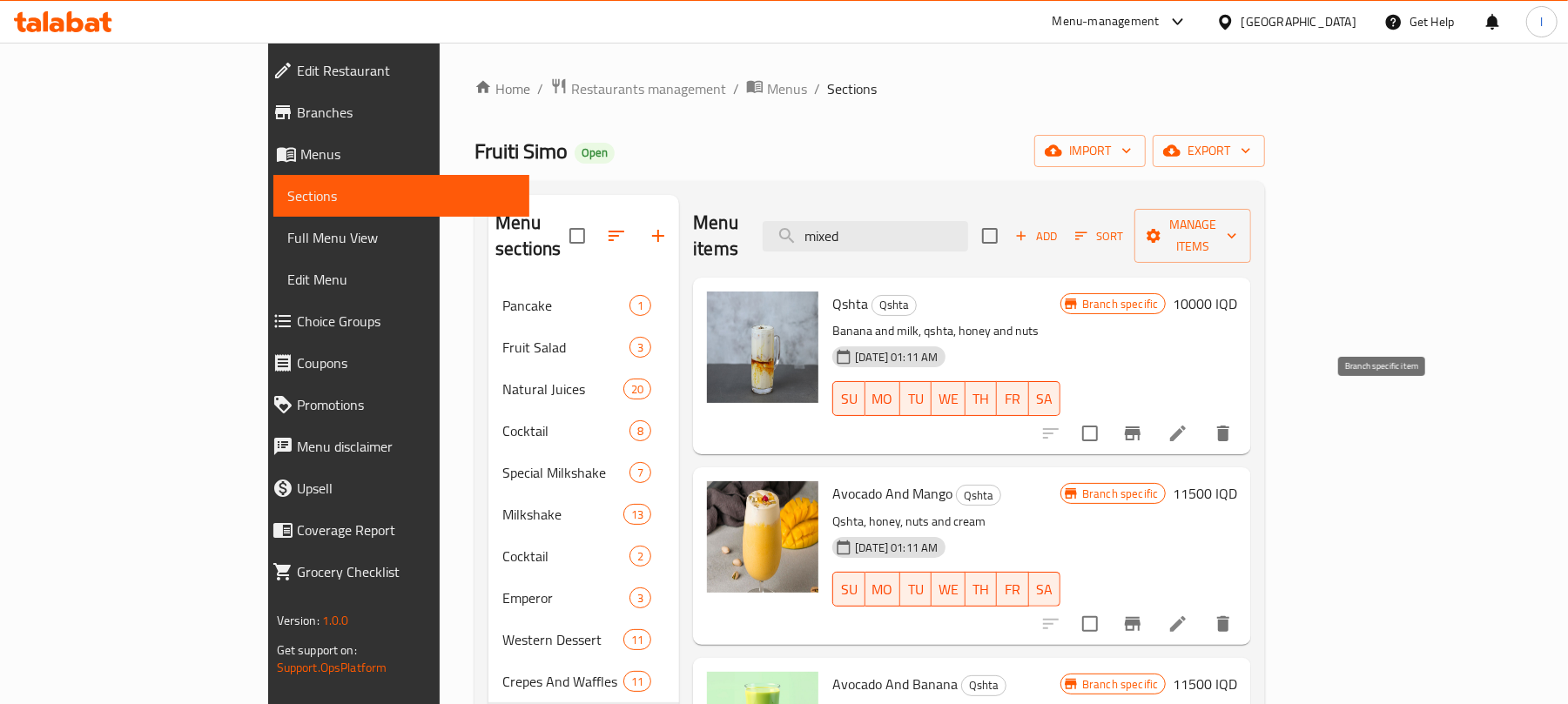
click at [1144, 423] on icon "Branch-specific-item" at bounding box center [1133, 433] width 21 height 21
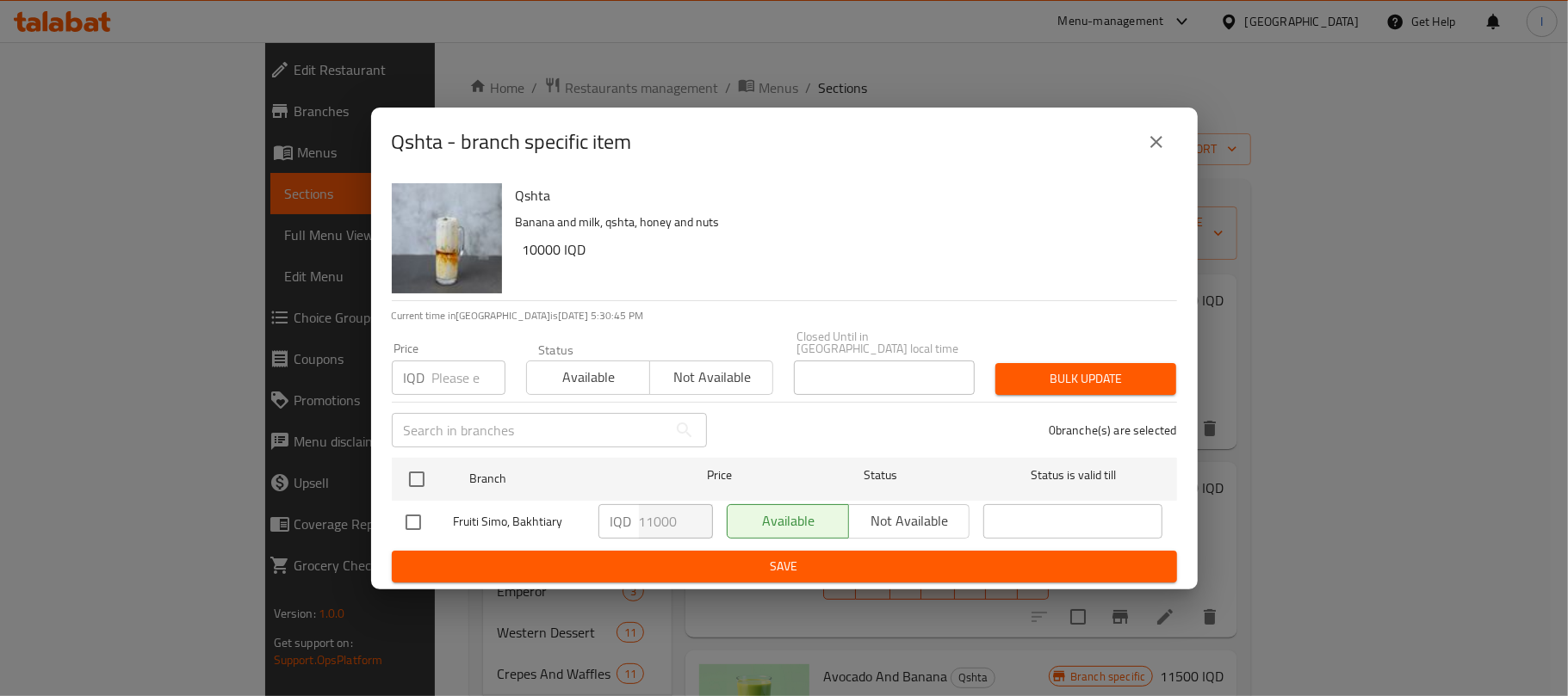
click at [1150, 139] on icon "close" at bounding box center [1155, 142] width 21 height 21
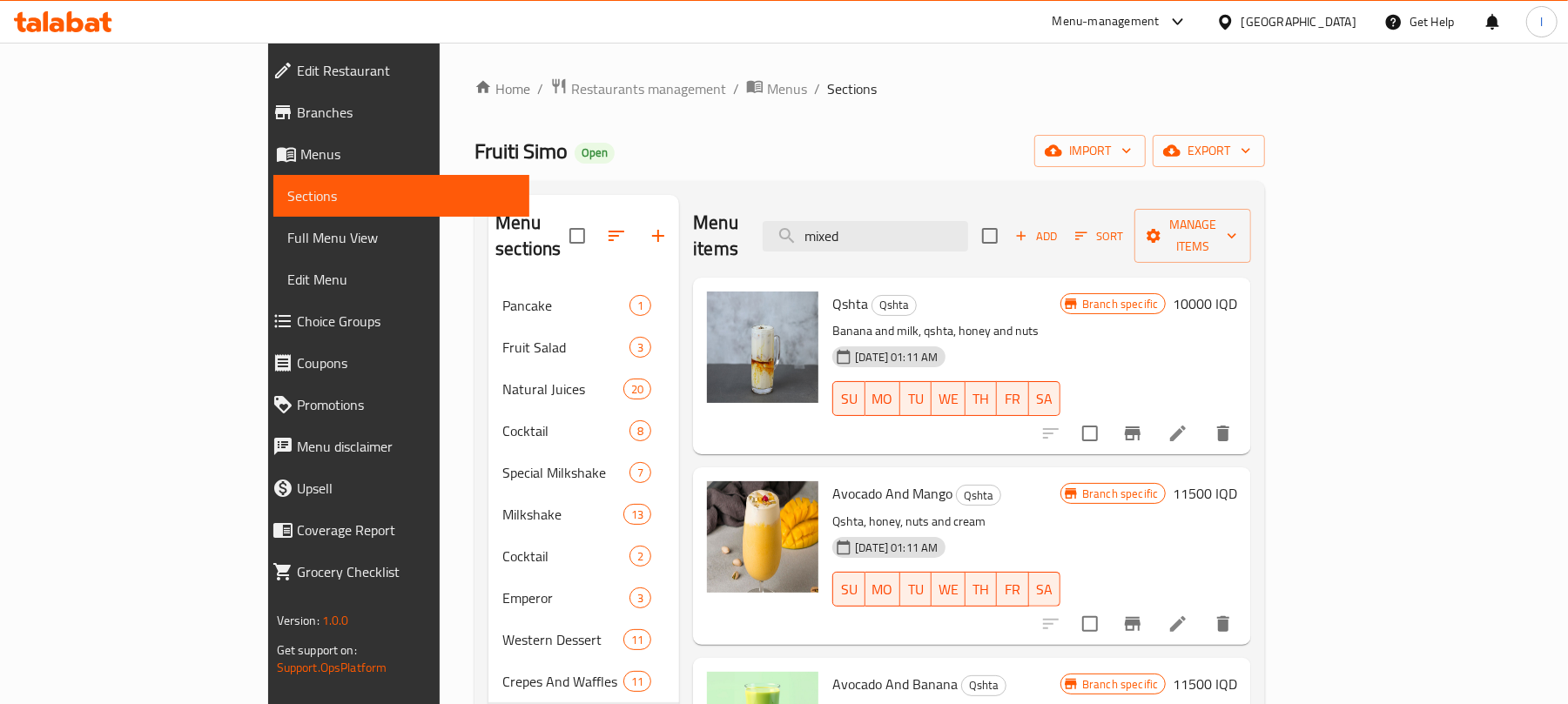
click at [1202, 418] on li at bounding box center [1177, 433] width 49 height 31
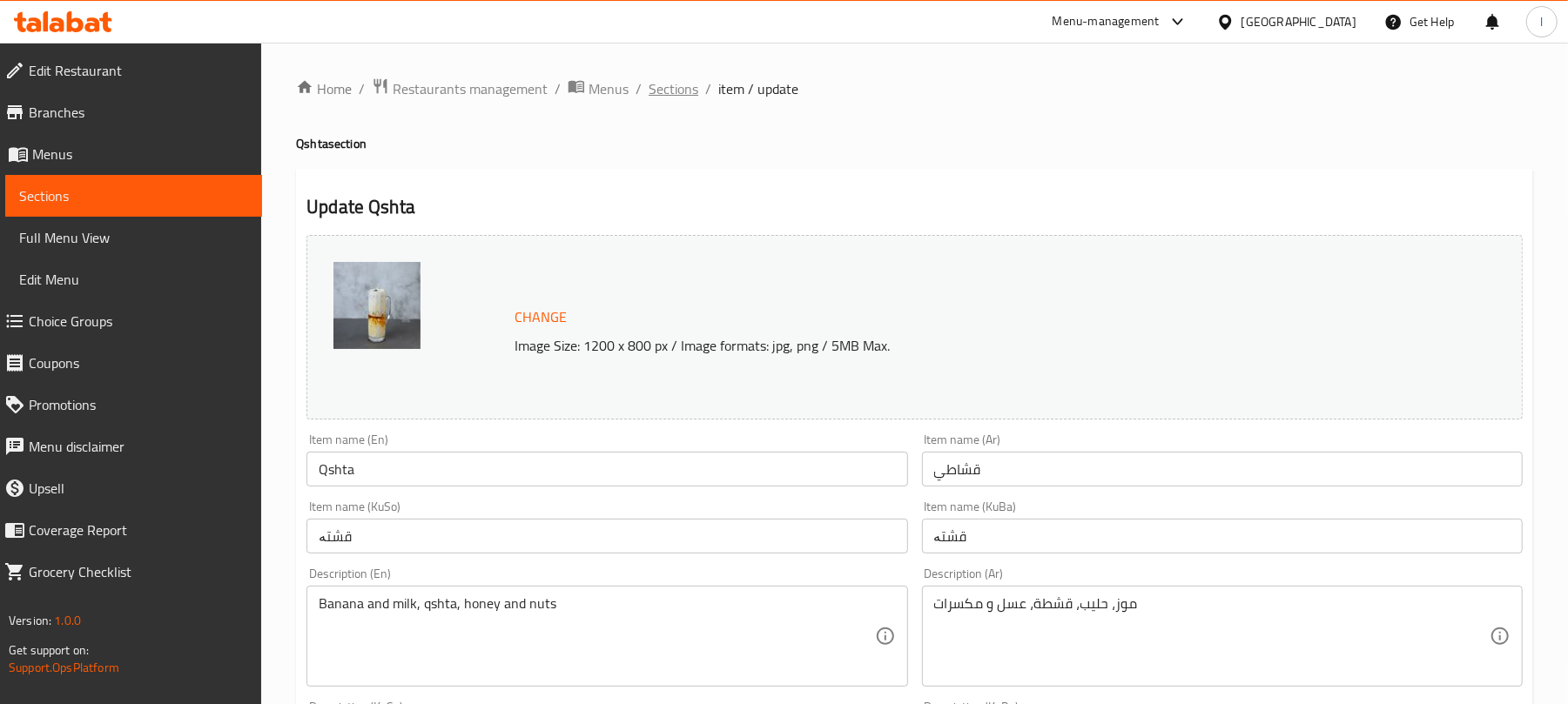
click at [688, 94] on span "Sections" at bounding box center [673, 89] width 50 height 21
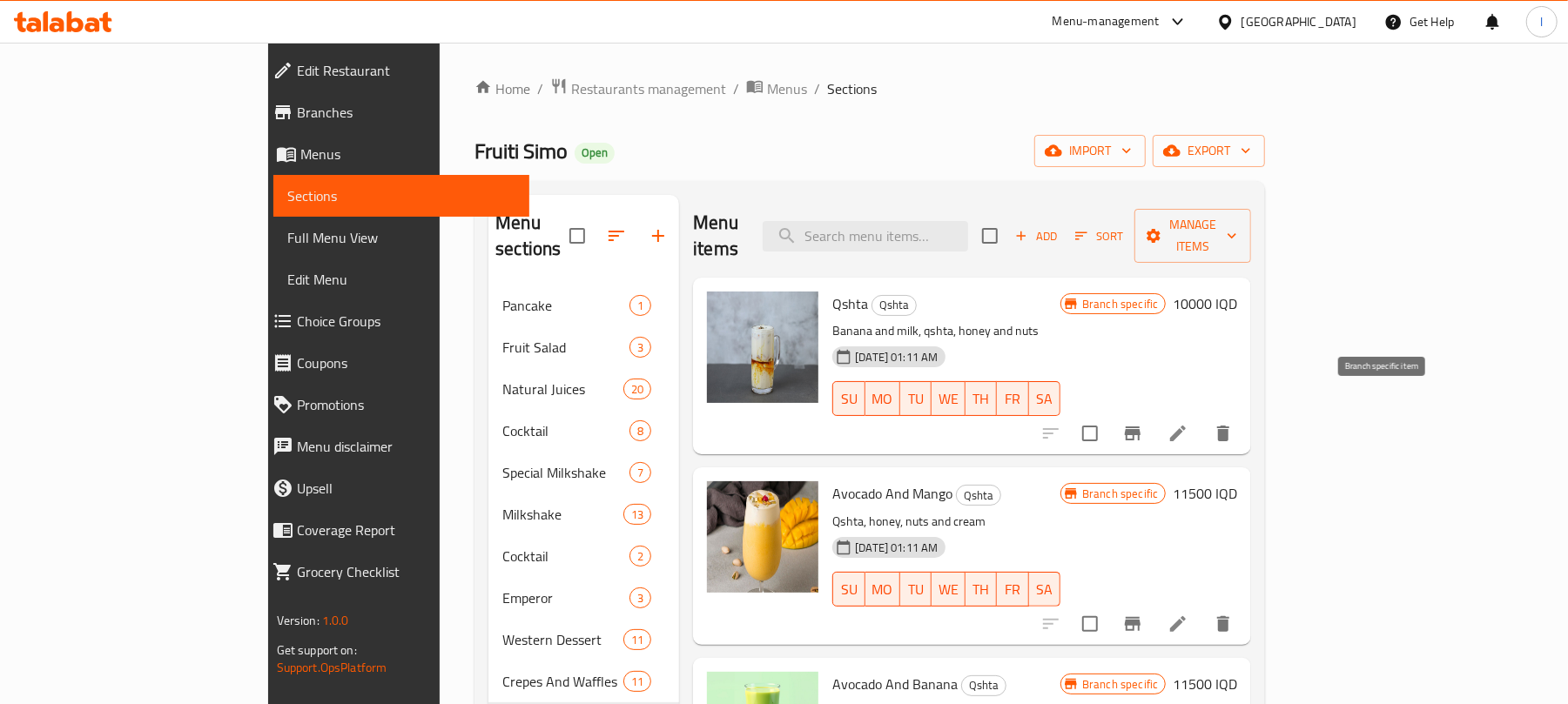
click at [1144, 423] on icon "Branch-specific-item" at bounding box center [1133, 433] width 21 height 21
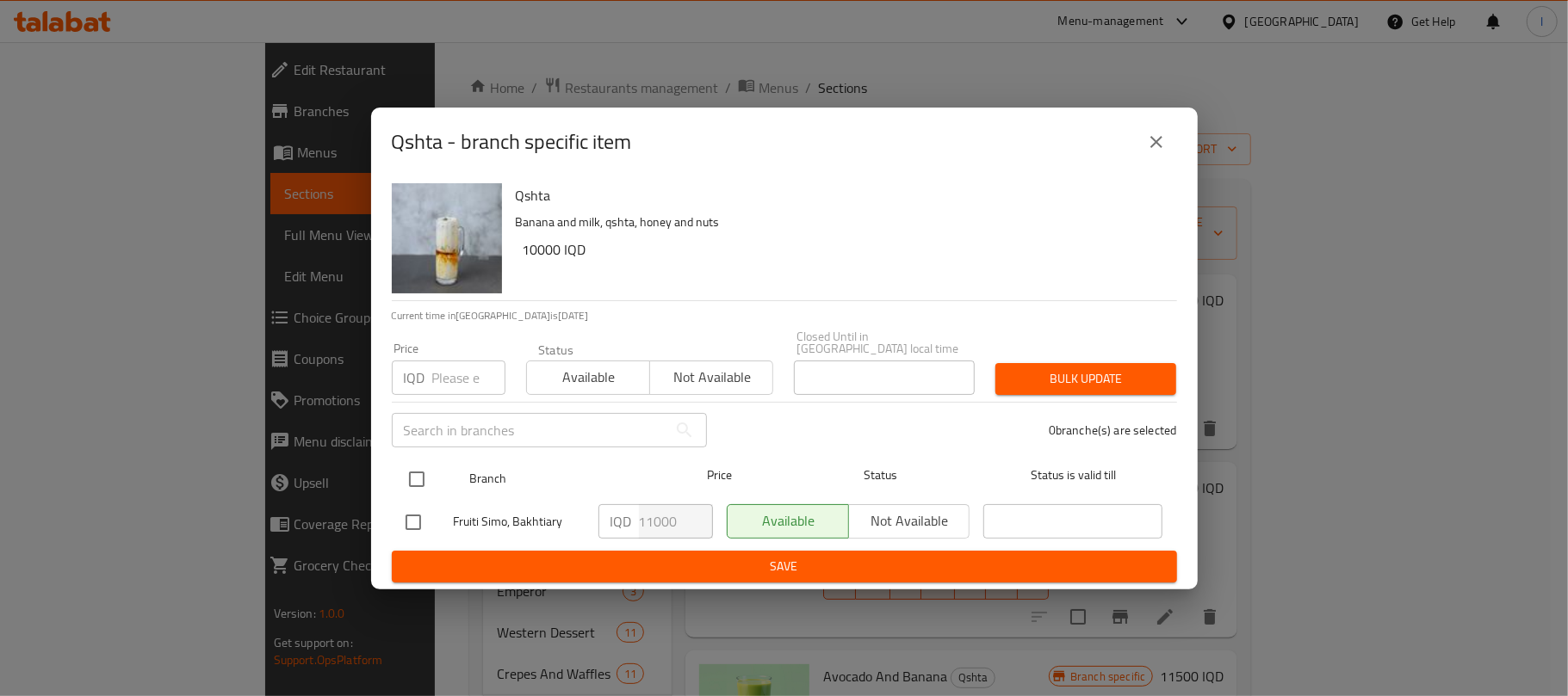
click at [427, 473] on input "checkbox" at bounding box center [417, 479] width 36 height 36
checkbox input "true"
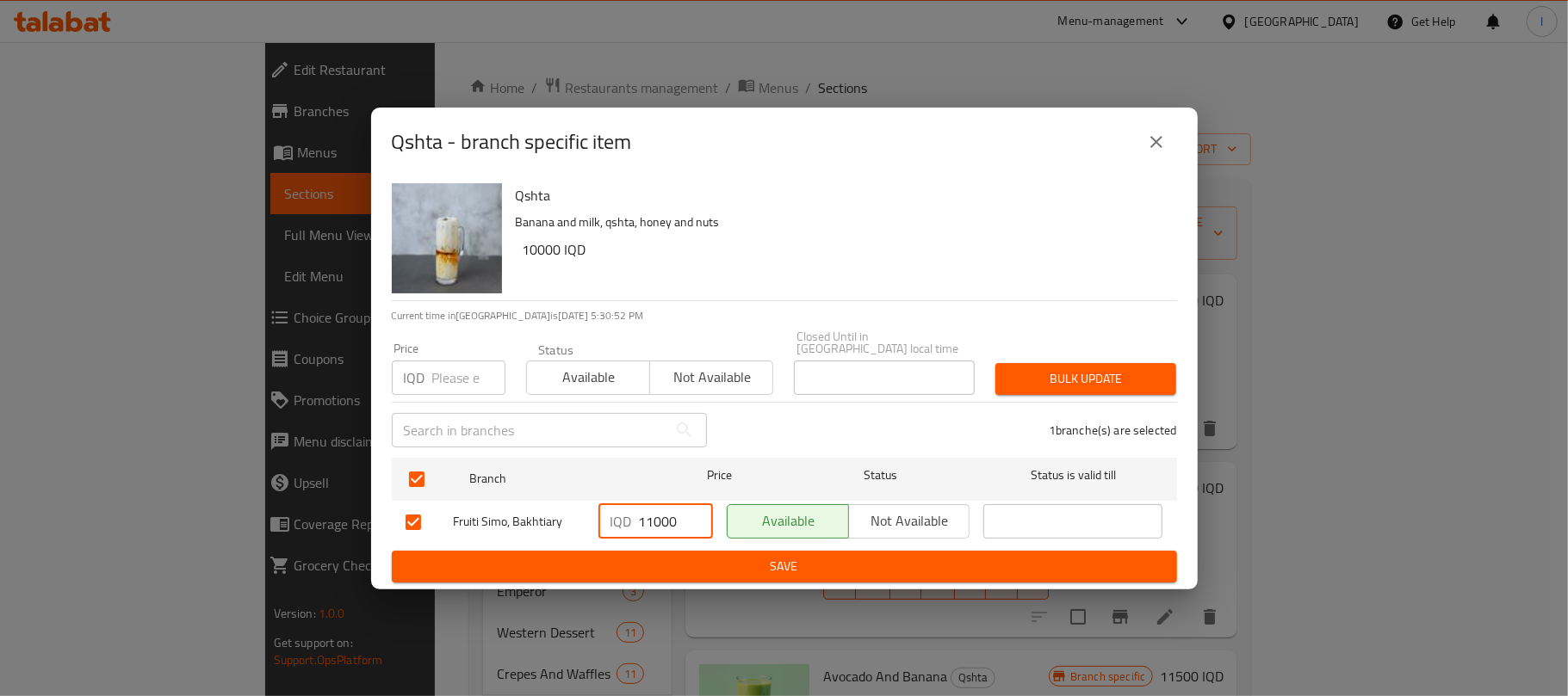
drag, startPoint x: 677, startPoint y: 516, endPoint x: 517, endPoint y: 513, distance: 160.0
click at [517, 513] on div "Fruiti Simo, Bakhtiary IQD 11000 ​ Available Not available ​" at bounding box center [784, 522] width 771 height 50
type input "13750"
click at [587, 550] on button "Save" at bounding box center [784, 566] width 785 height 32
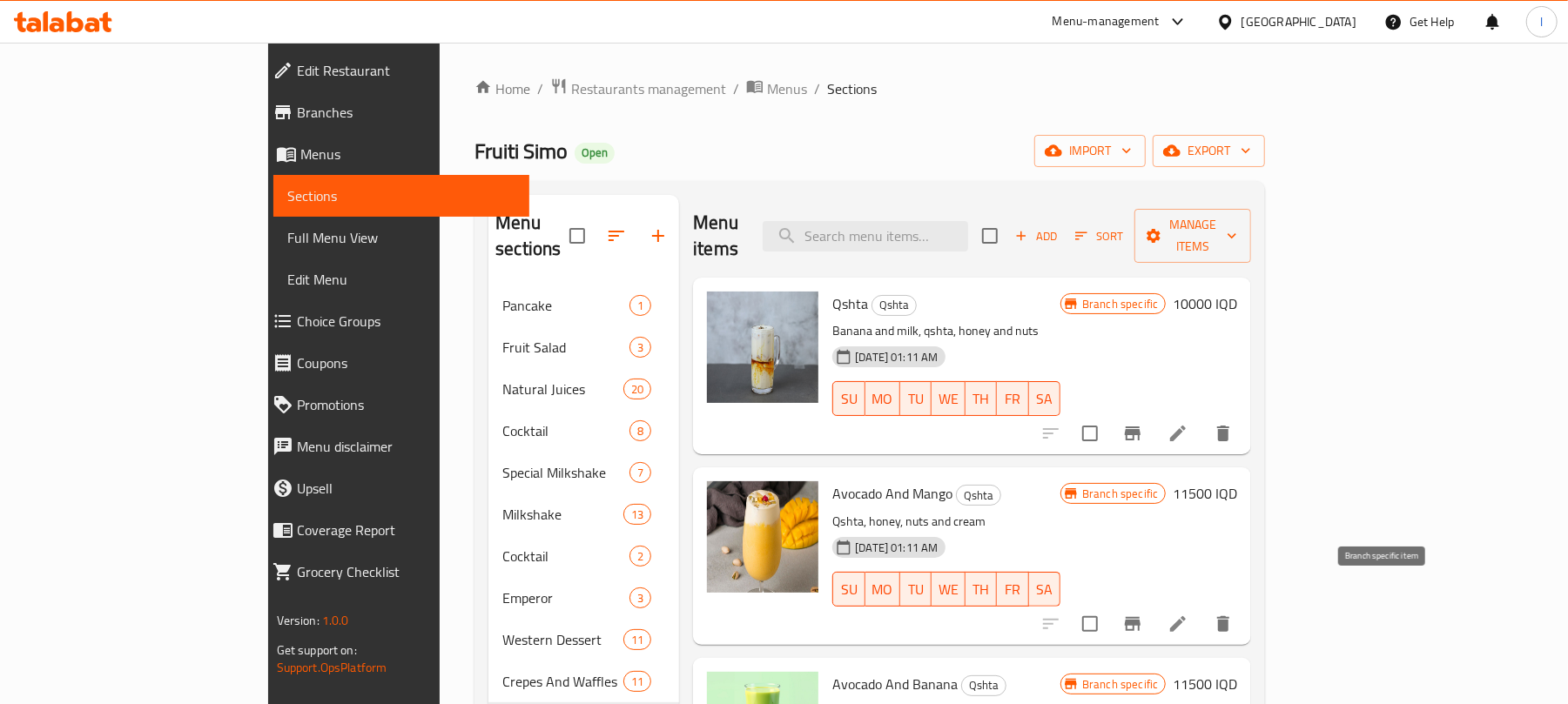
click at [1141, 617] on icon "Branch-specific-item" at bounding box center [1133, 624] width 16 height 14
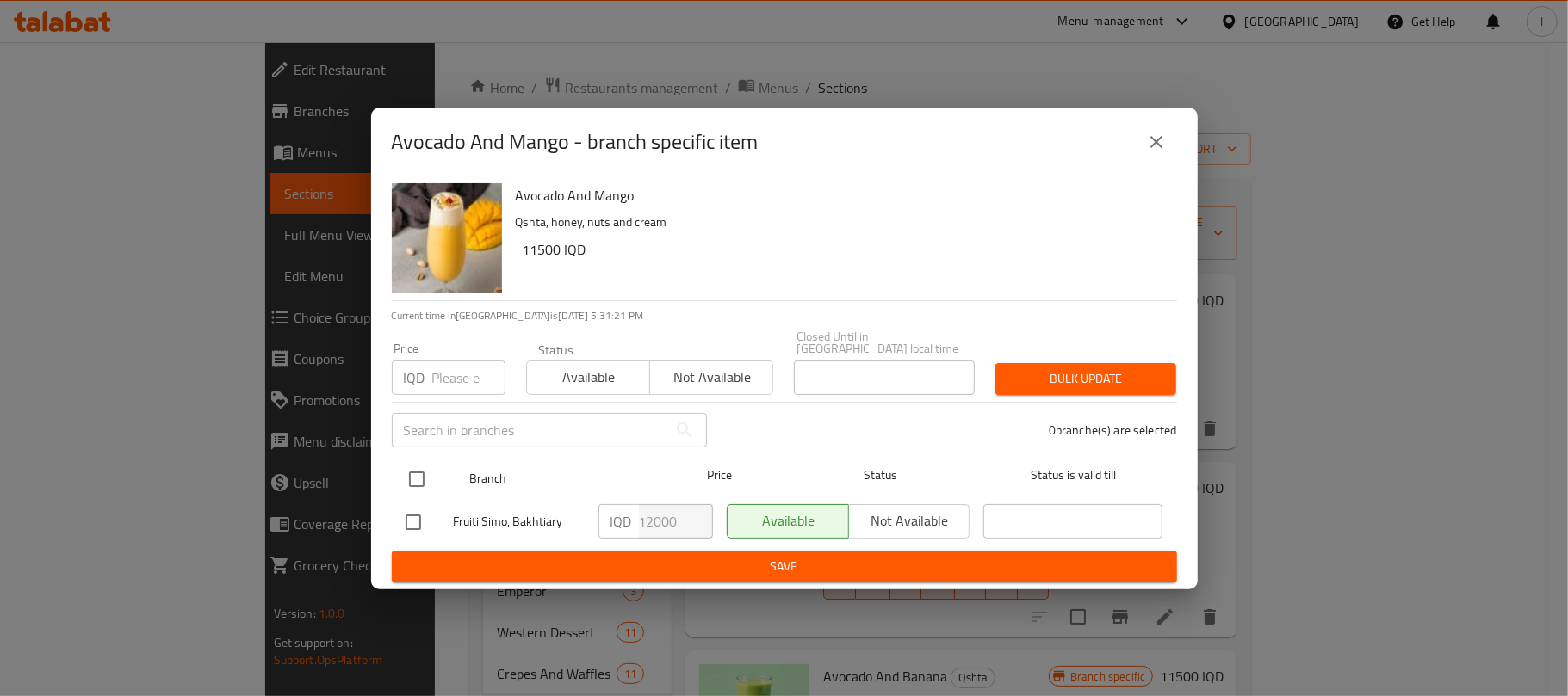
click at [418, 466] on input "checkbox" at bounding box center [417, 479] width 36 height 36
checkbox input "true"
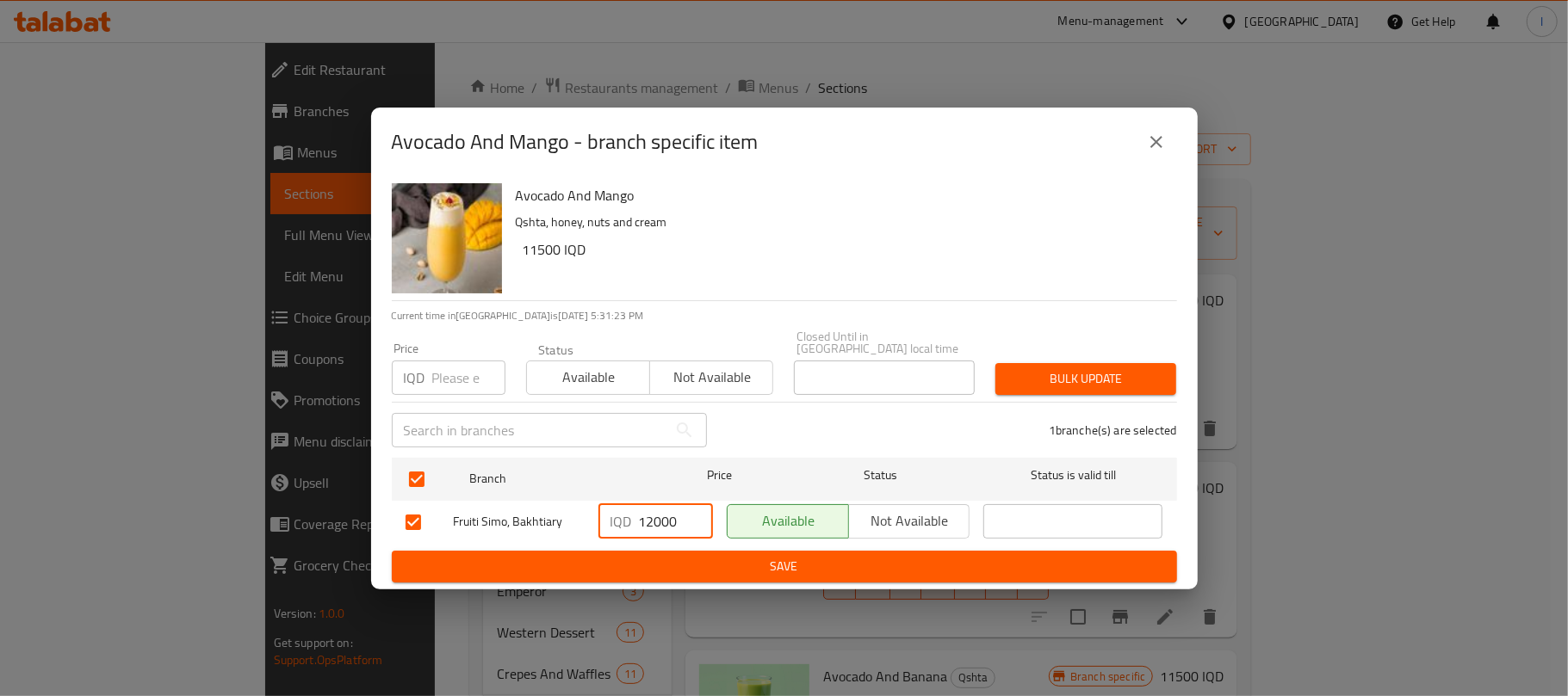
drag, startPoint x: 680, startPoint y: 510, endPoint x: 591, endPoint y: 510, distance: 89.0
click at [592, 510] on div "IQD 12000 ​" at bounding box center [656, 522] width 128 height 50
type input "15000"
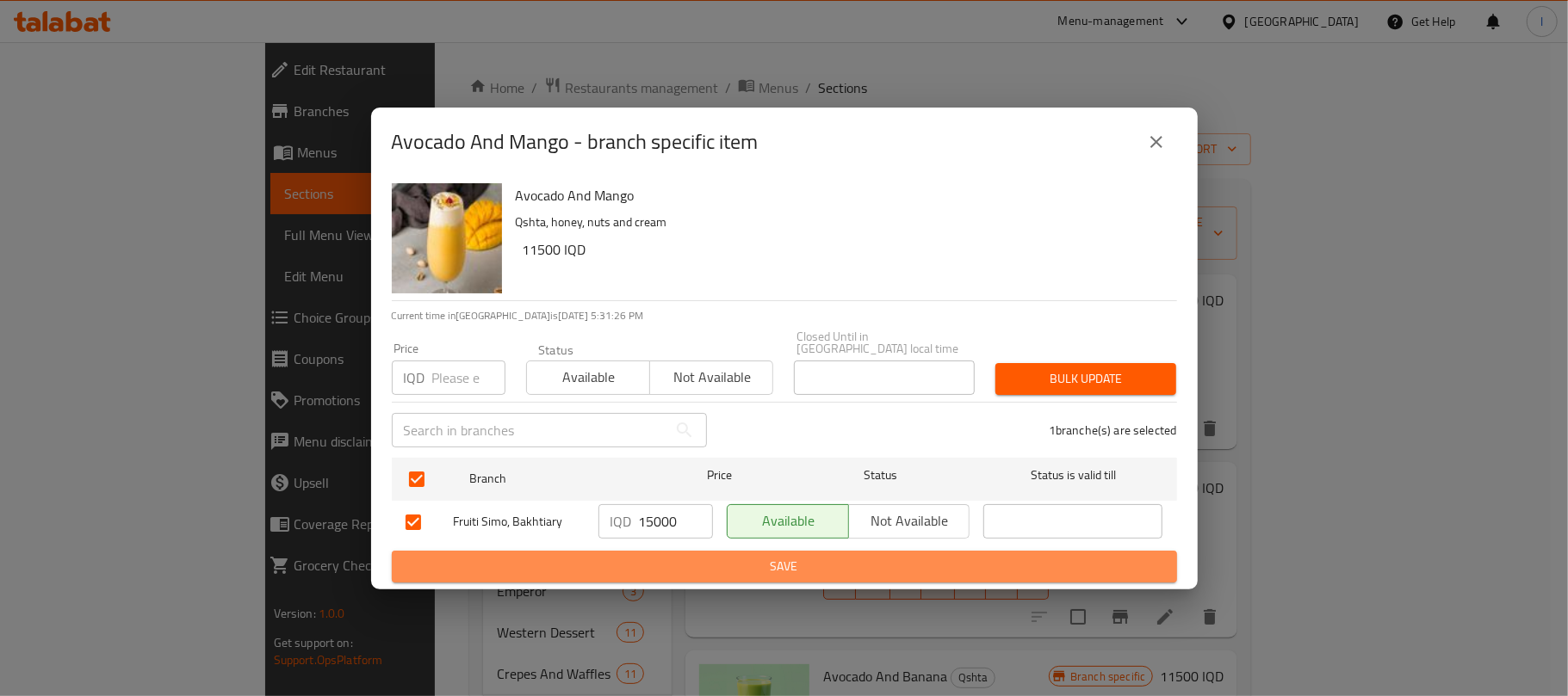
click at [653, 558] on span "Save" at bounding box center [784, 567] width 757 height 22
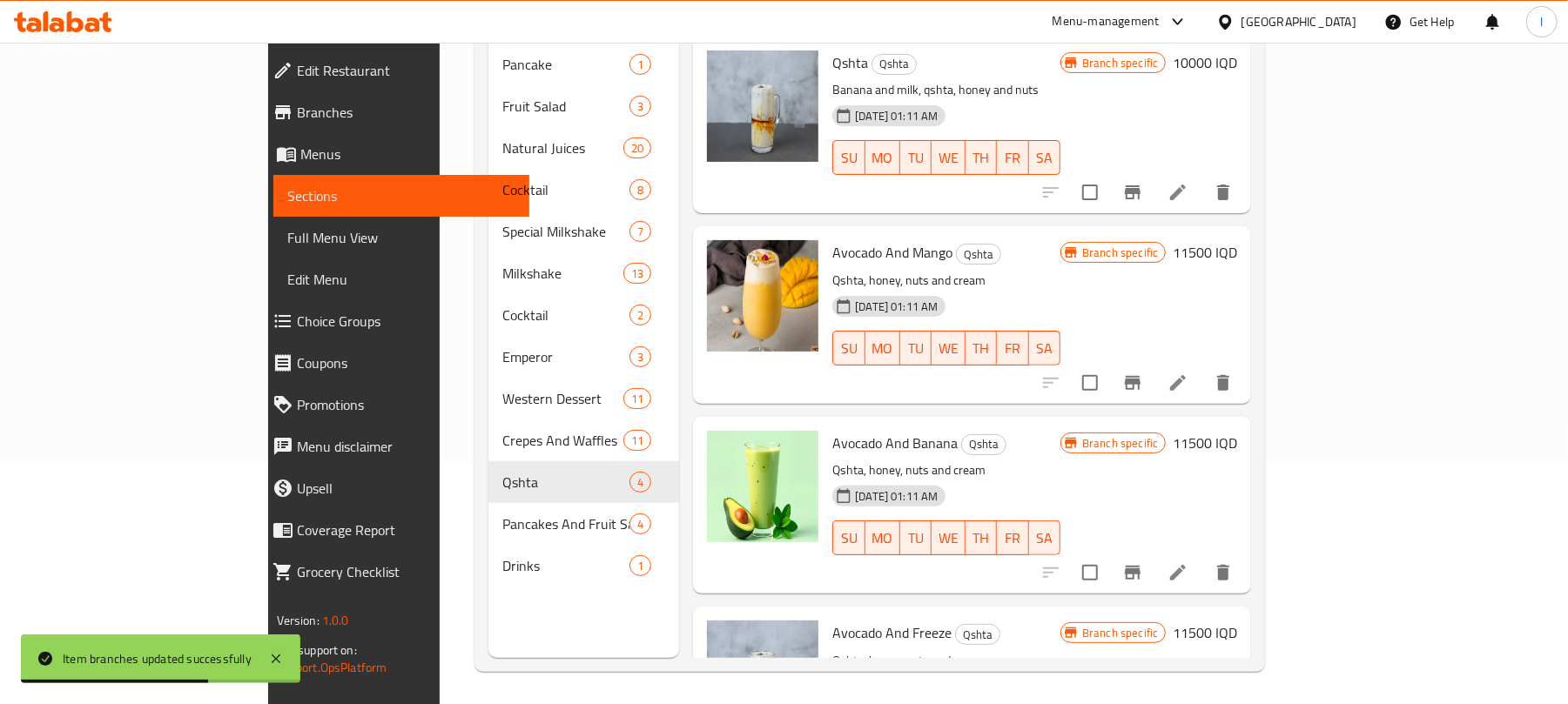
scroll to position [100, 0]
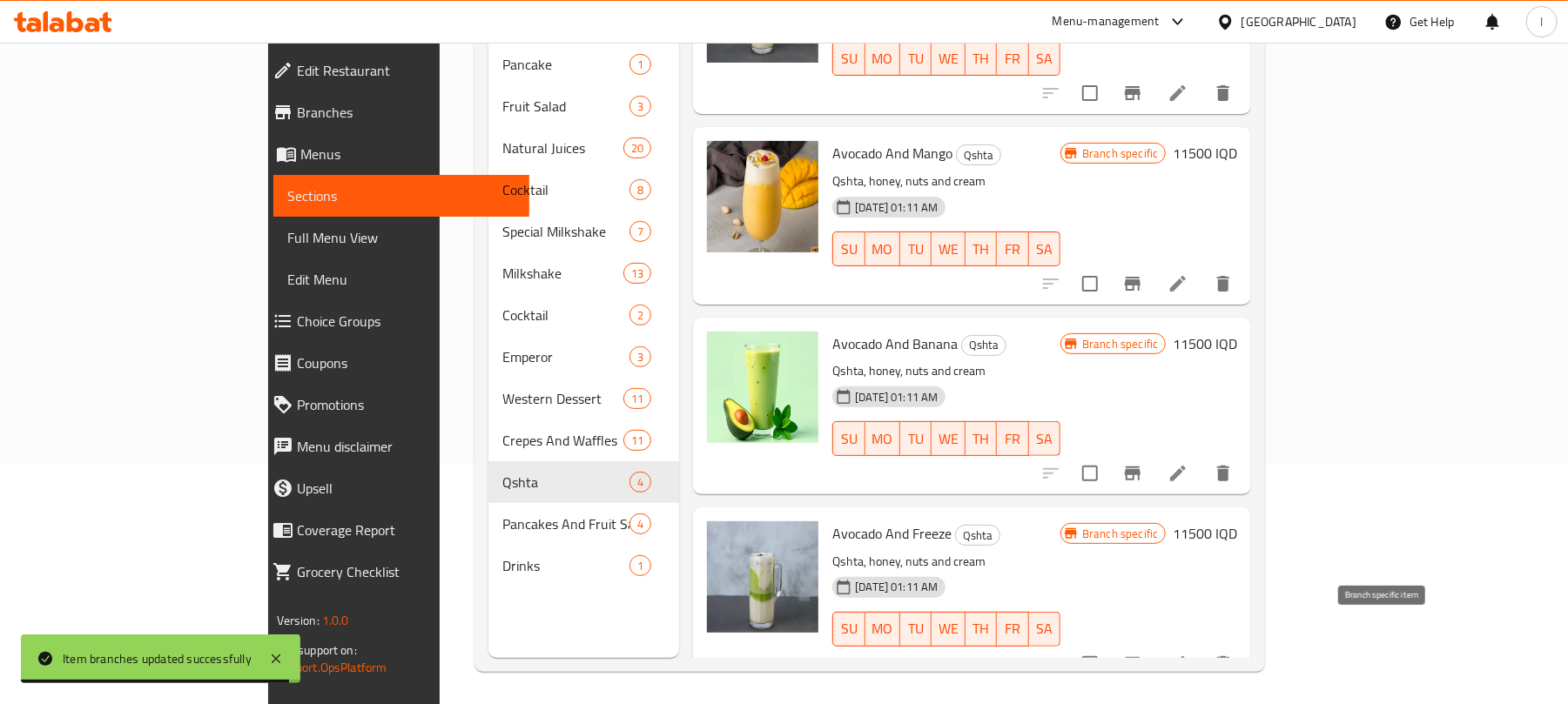
click at [1144, 653] on icon "Branch-specific-item" at bounding box center [1133, 663] width 21 height 21
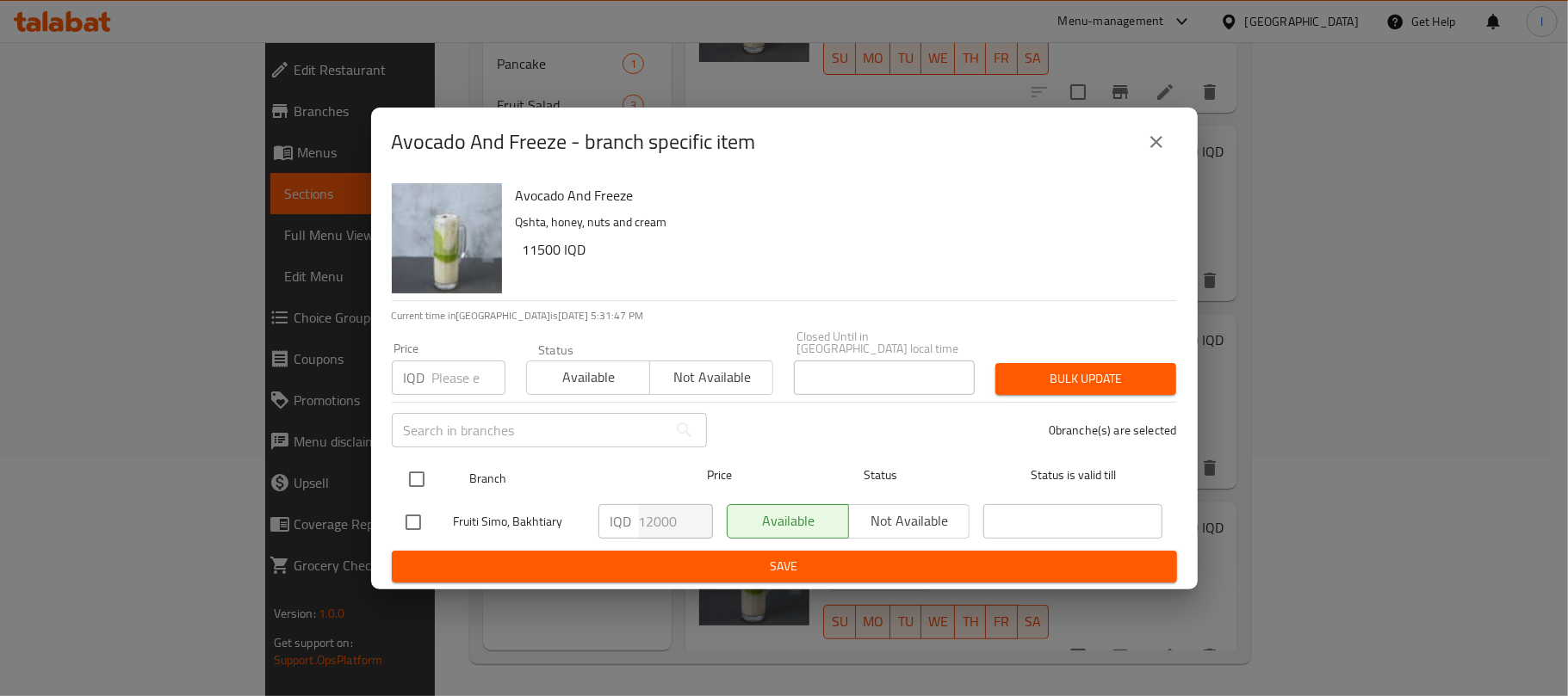
drag, startPoint x: 441, startPoint y: 470, endPoint x: 431, endPoint y: 469, distance: 10.0
click at [437, 469] on div at bounding box center [431, 479] width 65 height 50
click at [431, 469] on input "checkbox" at bounding box center [417, 479] width 36 height 36
checkbox input "true"
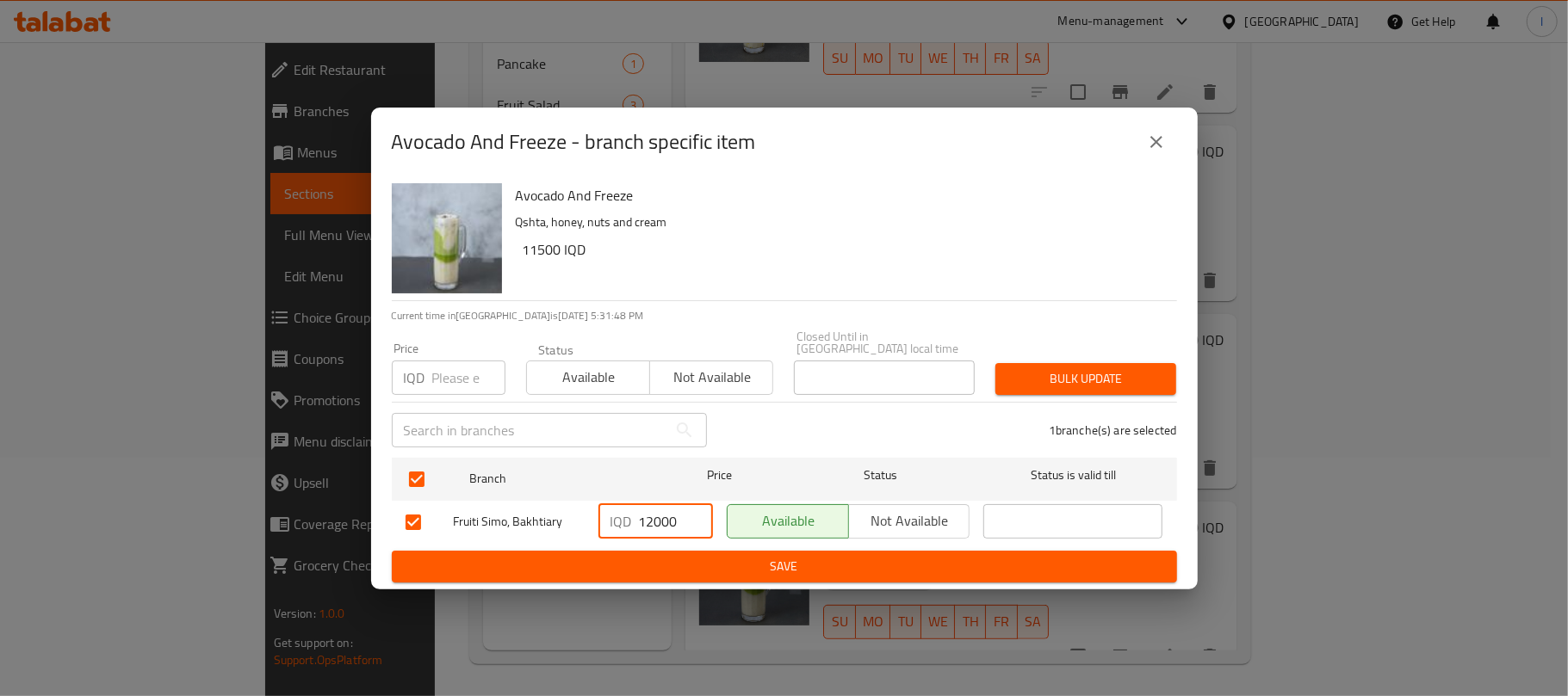
drag, startPoint x: 654, startPoint y: 520, endPoint x: 593, endPoint y: 517, distance: 61.1
click at [593, 517] on div "IQD 12000 ​" at bounding box center [656, 522] width 128 height 50
type input "15000"
click at [773, 556] on span "Save" at bounding box center [784, 567] width 757 height 22
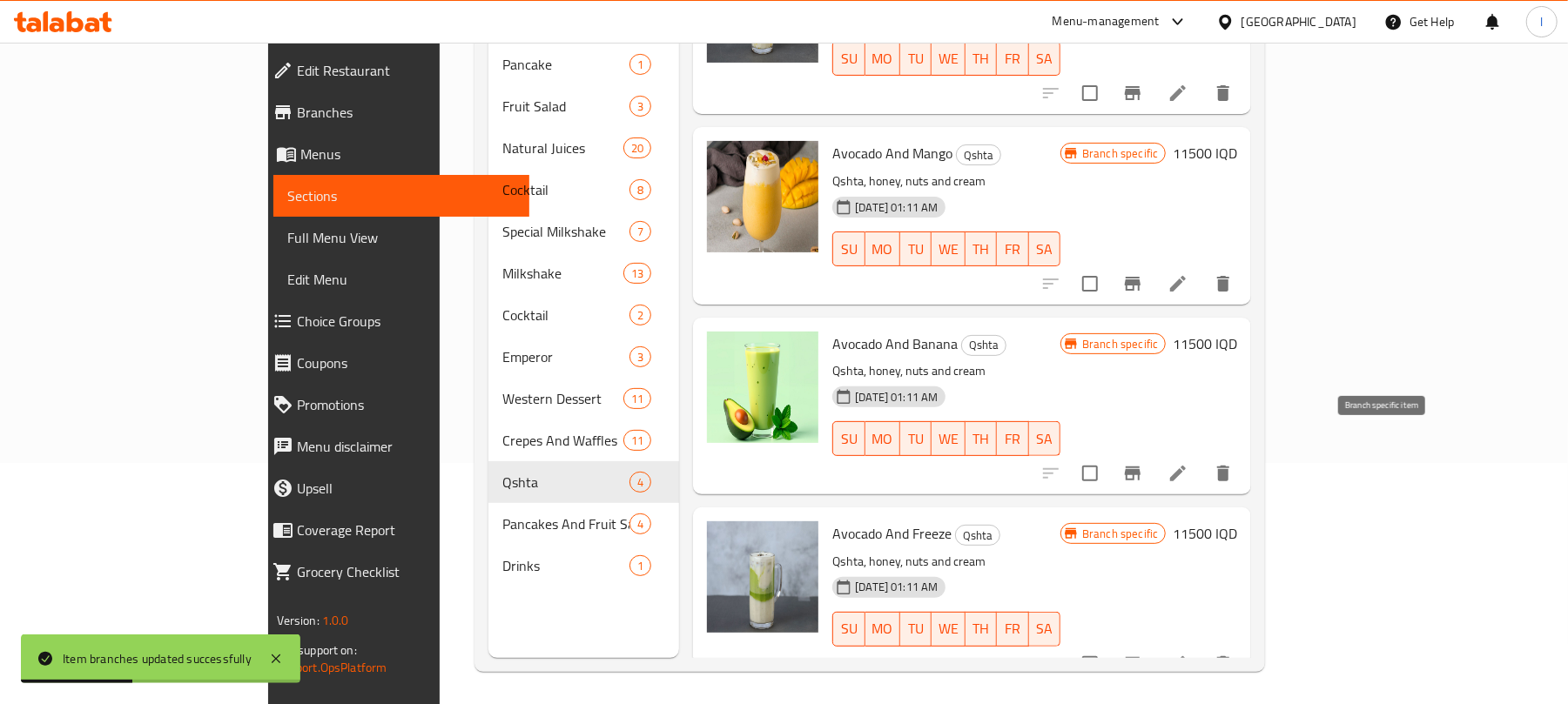
click at [1141, 467] on icon "Branch-specific-item" at bounding box center [1133, 474] width 16 height 14
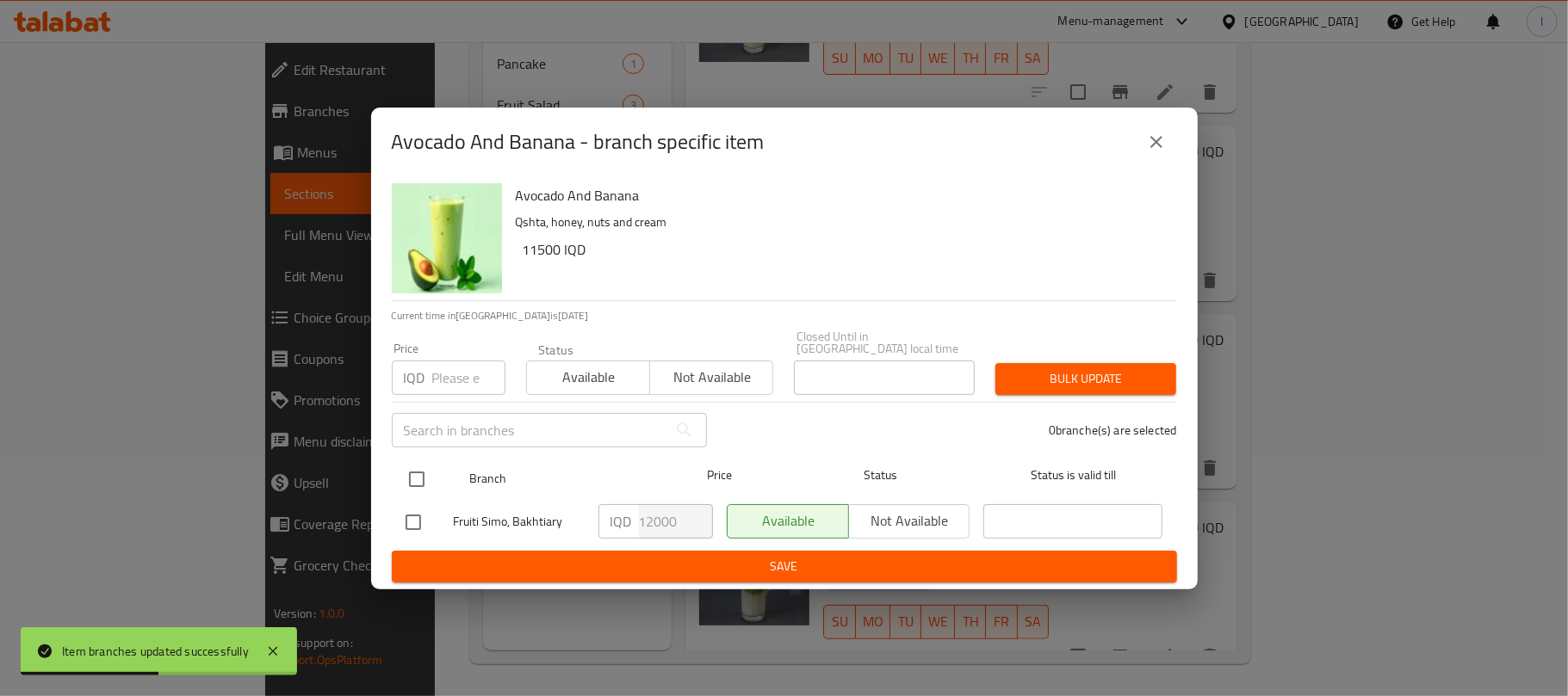
click at [441, 476] on div at bounding box center [431, 479] width 65 height 50
click at [418, 470] on input "checkbox" at bounding box center [417, 479] width 36 height 36
checkbox input "true"
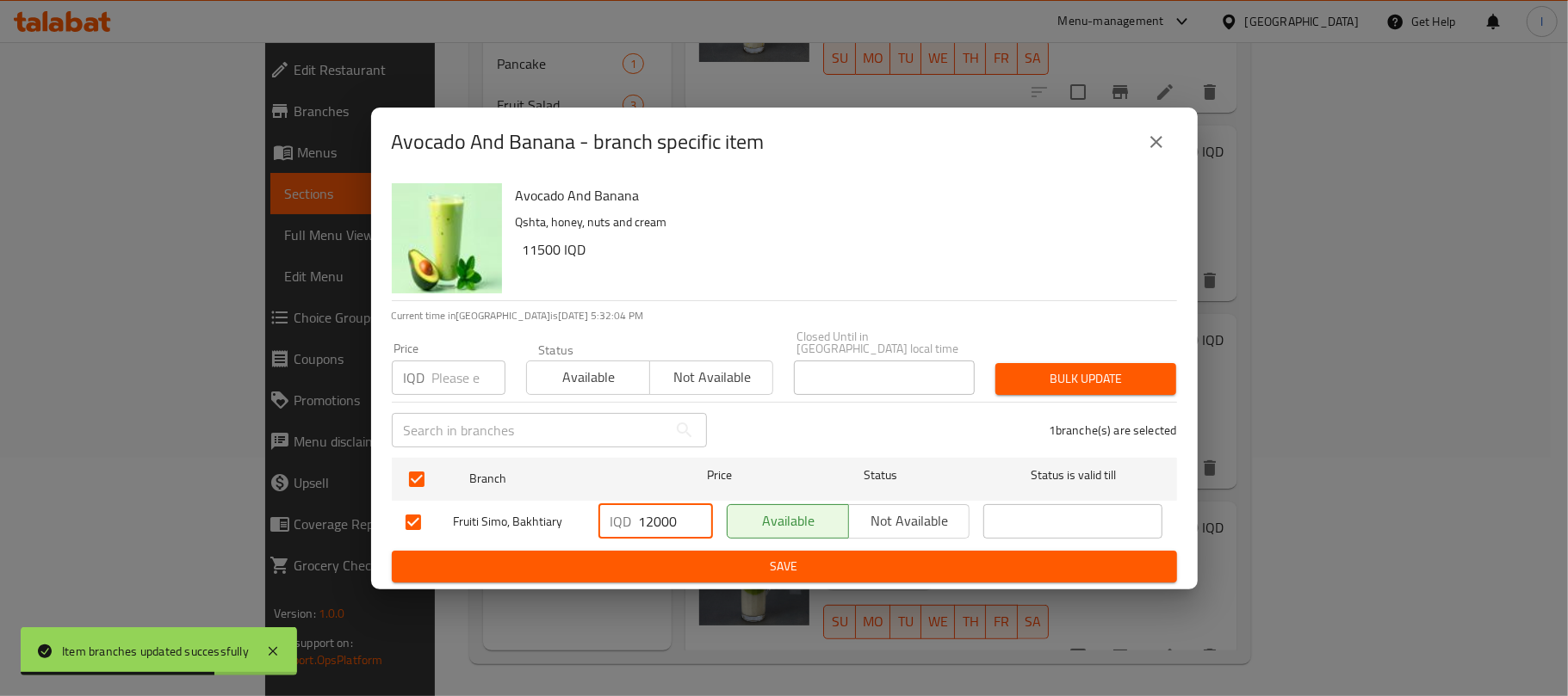
drag, startPoint x: 660, startPoint y: 514, endPoint x: 624, endPoint y: 508, distance: 36.5
click at [624, 508] on div "IQD 12000 ​" at bounding box center [656, 521] width 114 height 34
type input "15000"
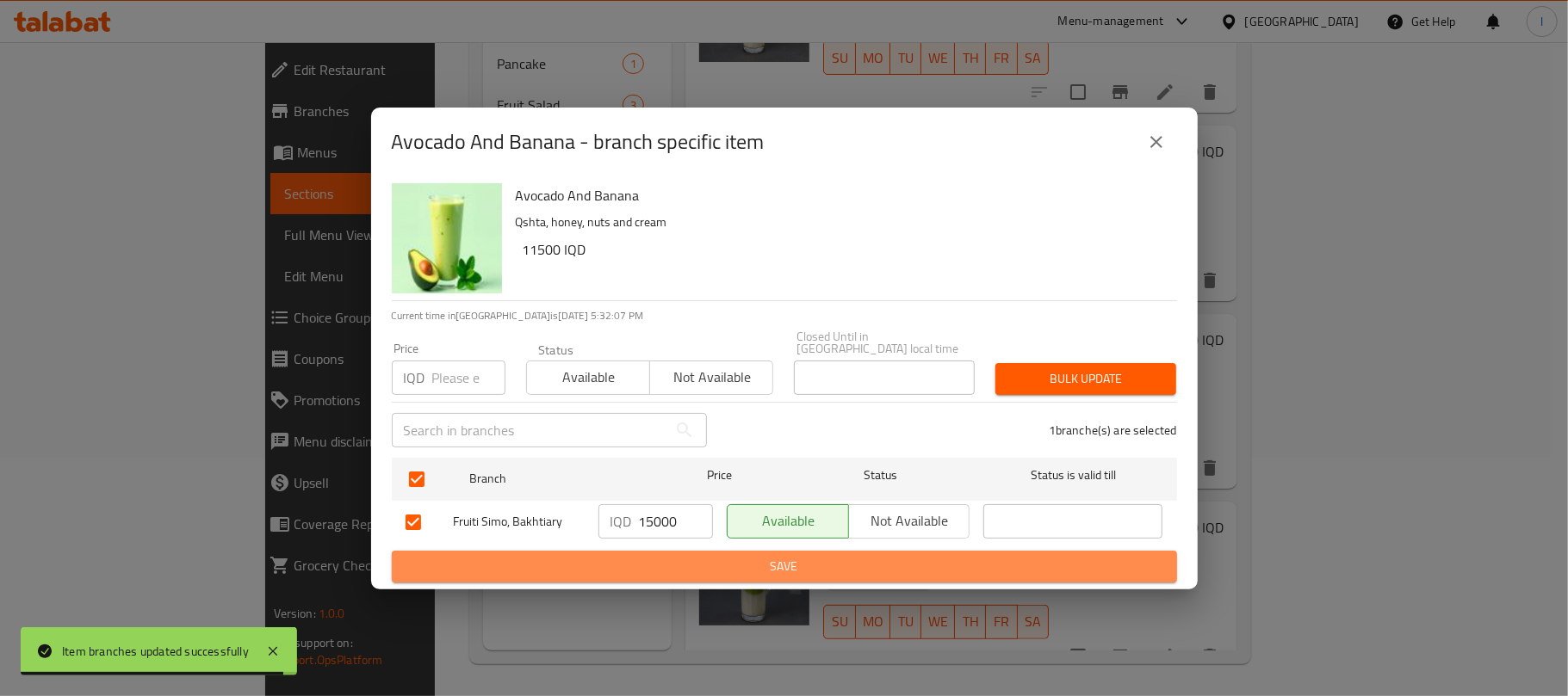
click at [780, 562] on span "Save" at bounding box center [784, 567] width 757 height 22
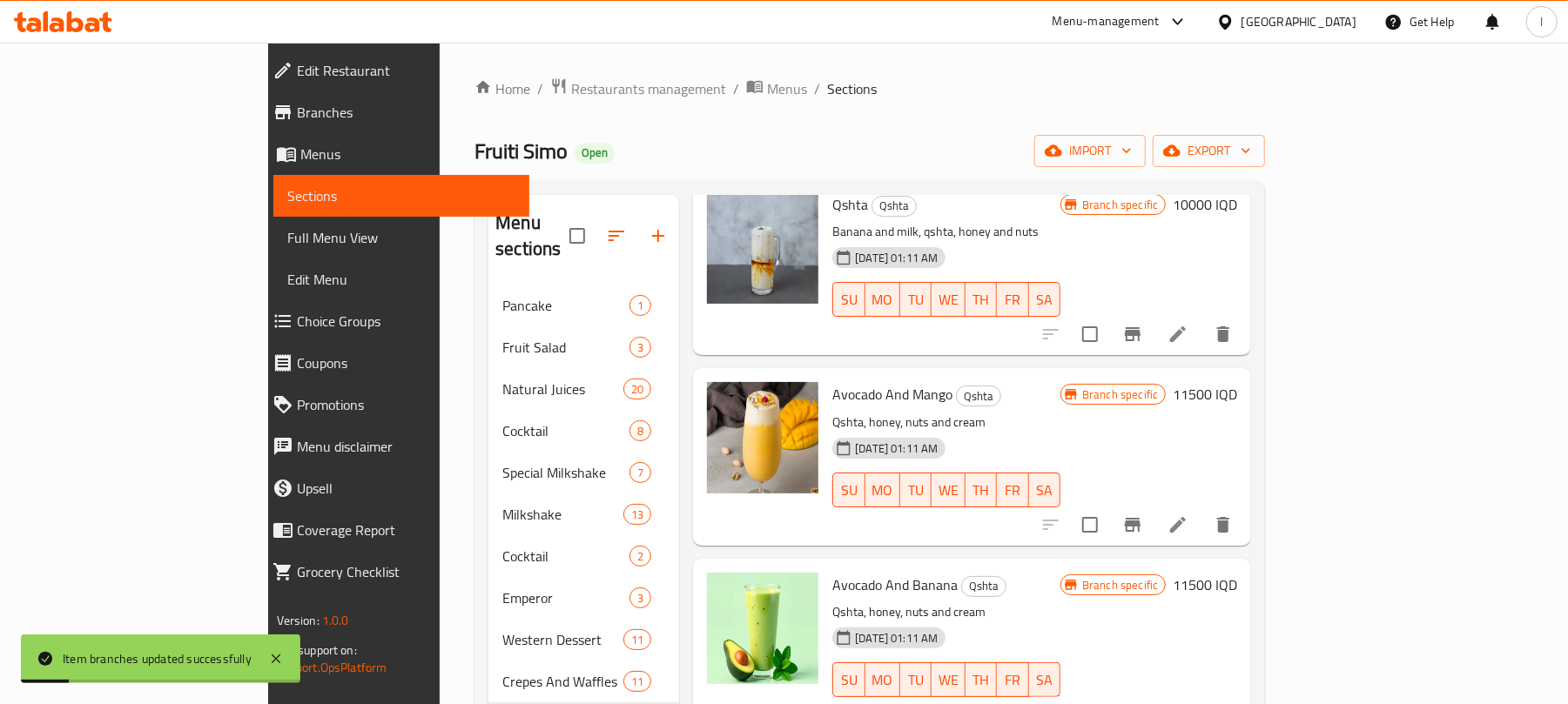
scroll to position [0, 0]
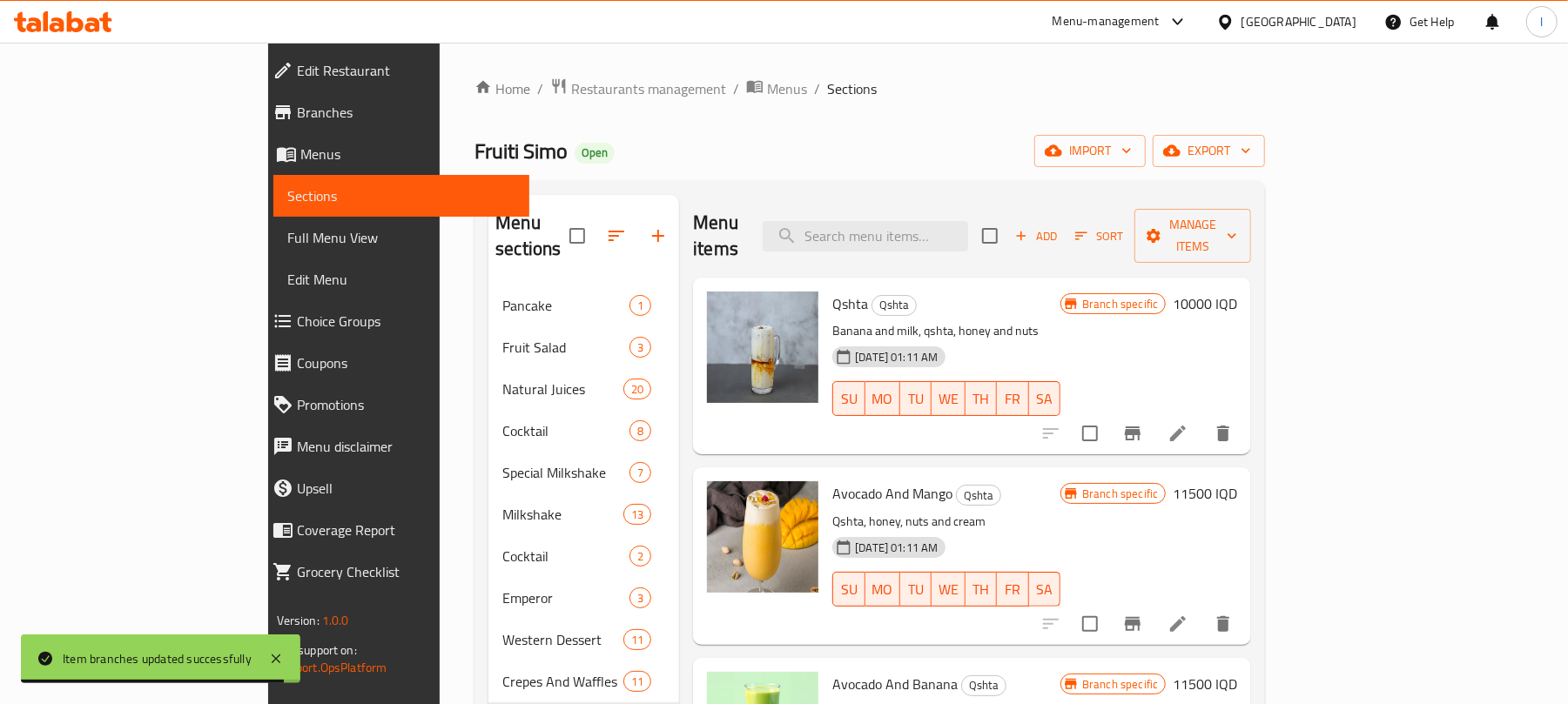
click at [287, 228] on span "Full Menu View" at bounding box center [401, 237] width 229 height 21
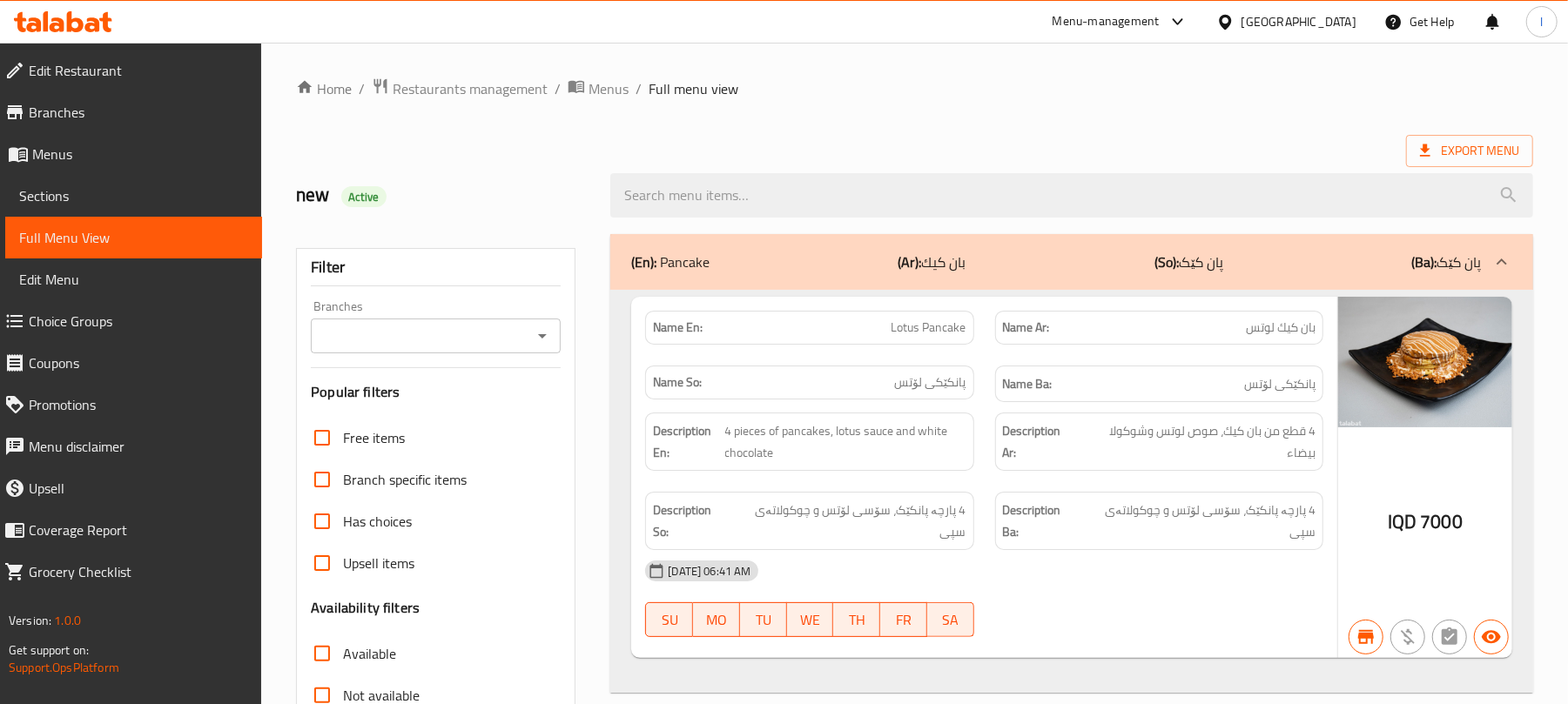
click at [542, 336] on icon "Open" at bounding box center [542, 336] width 21 height 21
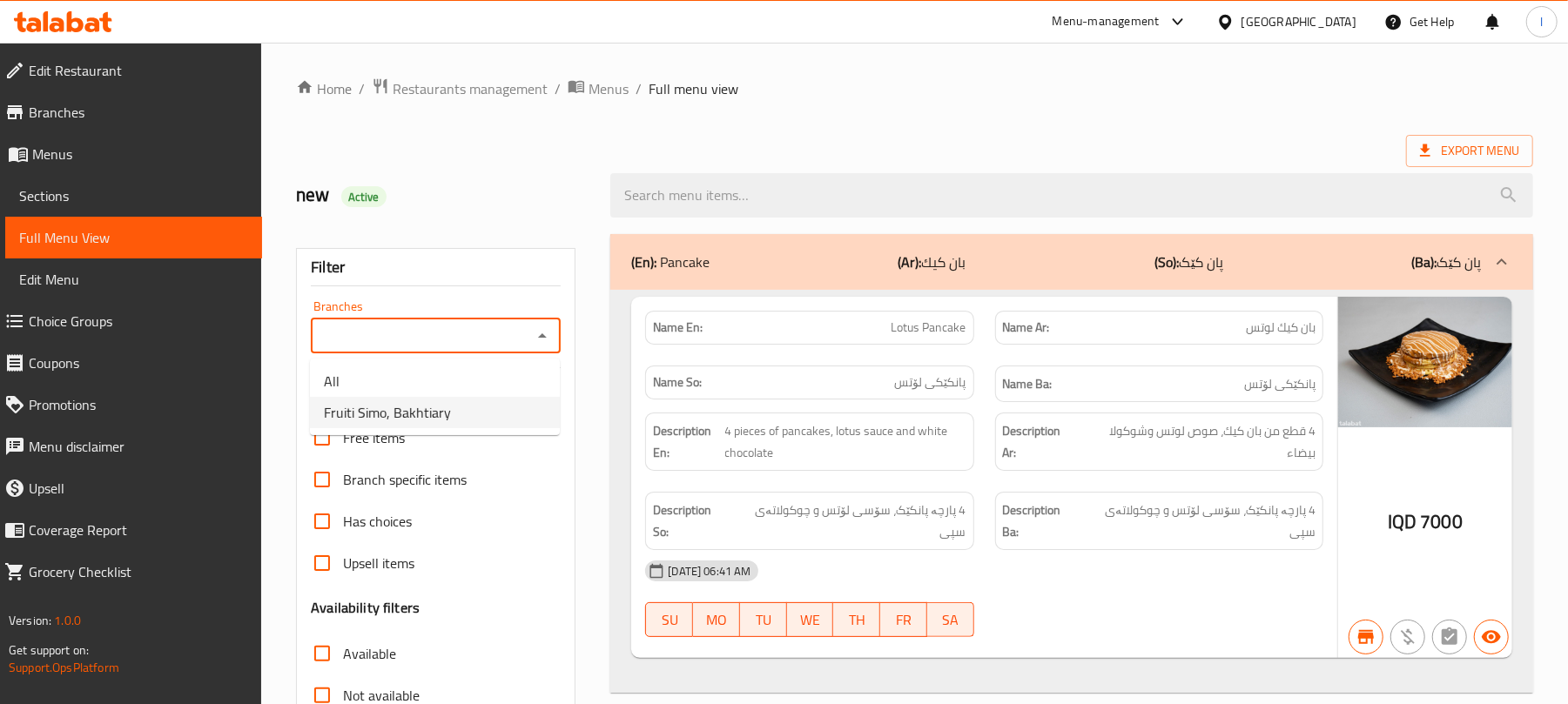
click at [493, 425] on li "Fruiti Simo, Bakhtiary" at bounding box center [434, 412] width 250 height 31
type input "Fruiti Simo, Bakhtiary"
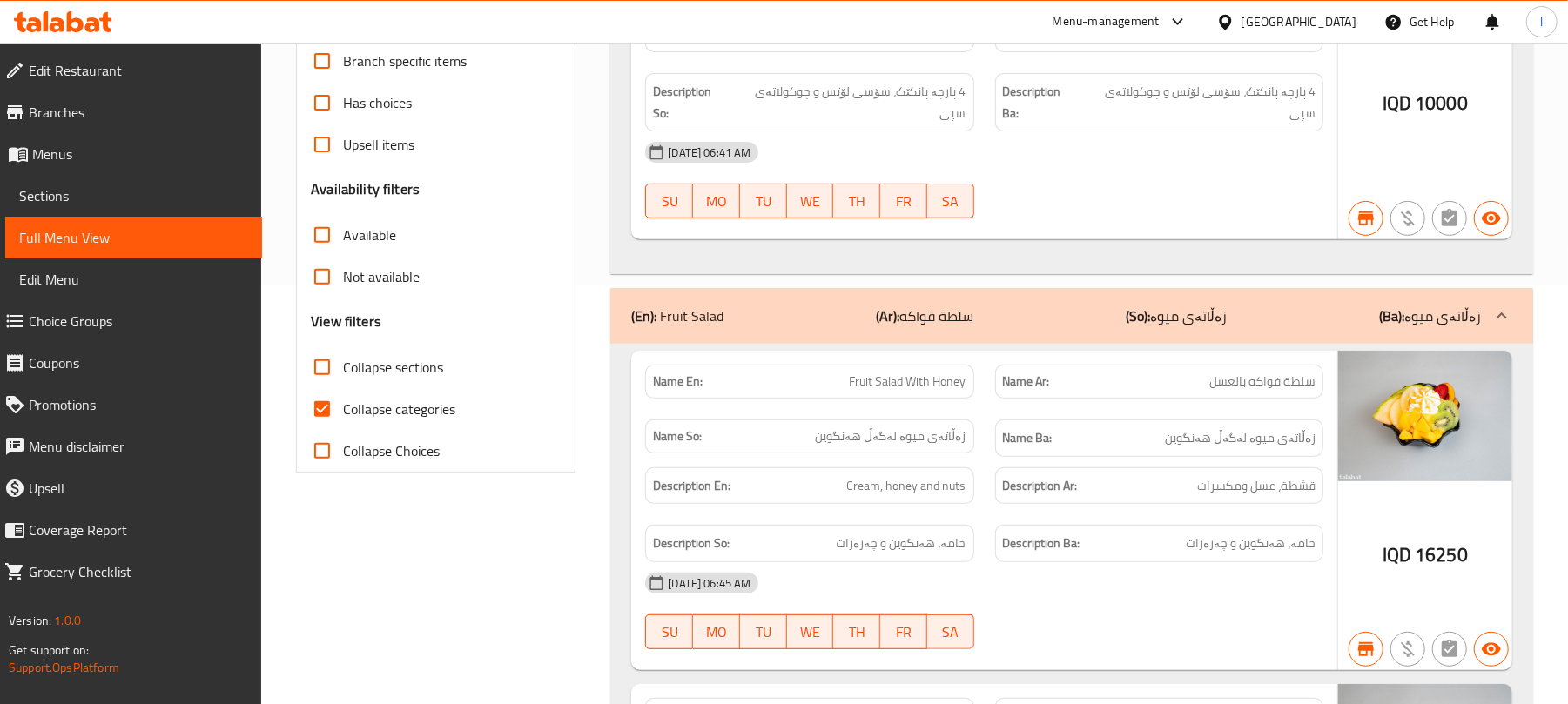
scroll to position [425, 0]
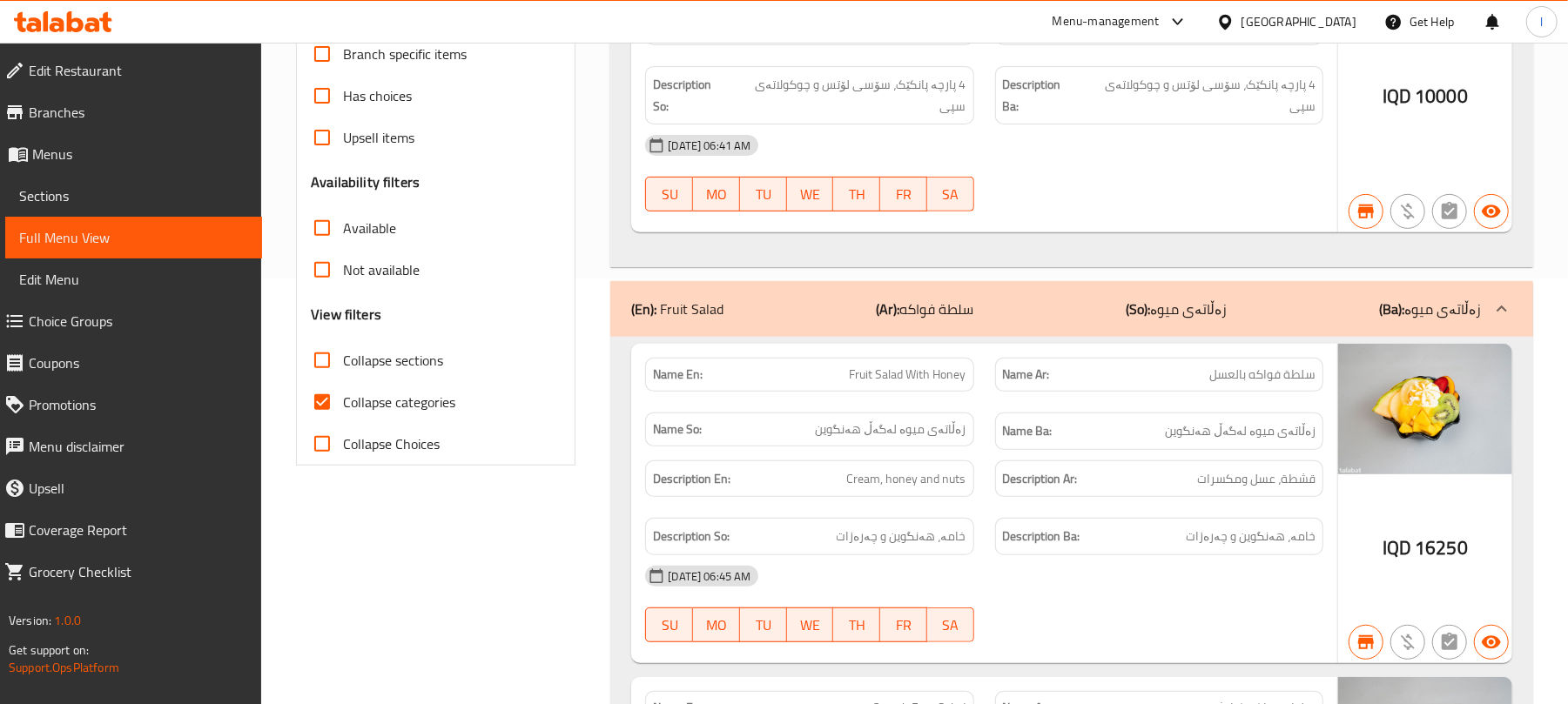
click at [311, 405] on input "Collapse categories" at bounding box center [322, 402] width 42 height 42
checkbox input "false"
click at [329, 369] on input "Collapse sections" at bounding box center [322, 360] width 42 height 42
checkbox input "true"
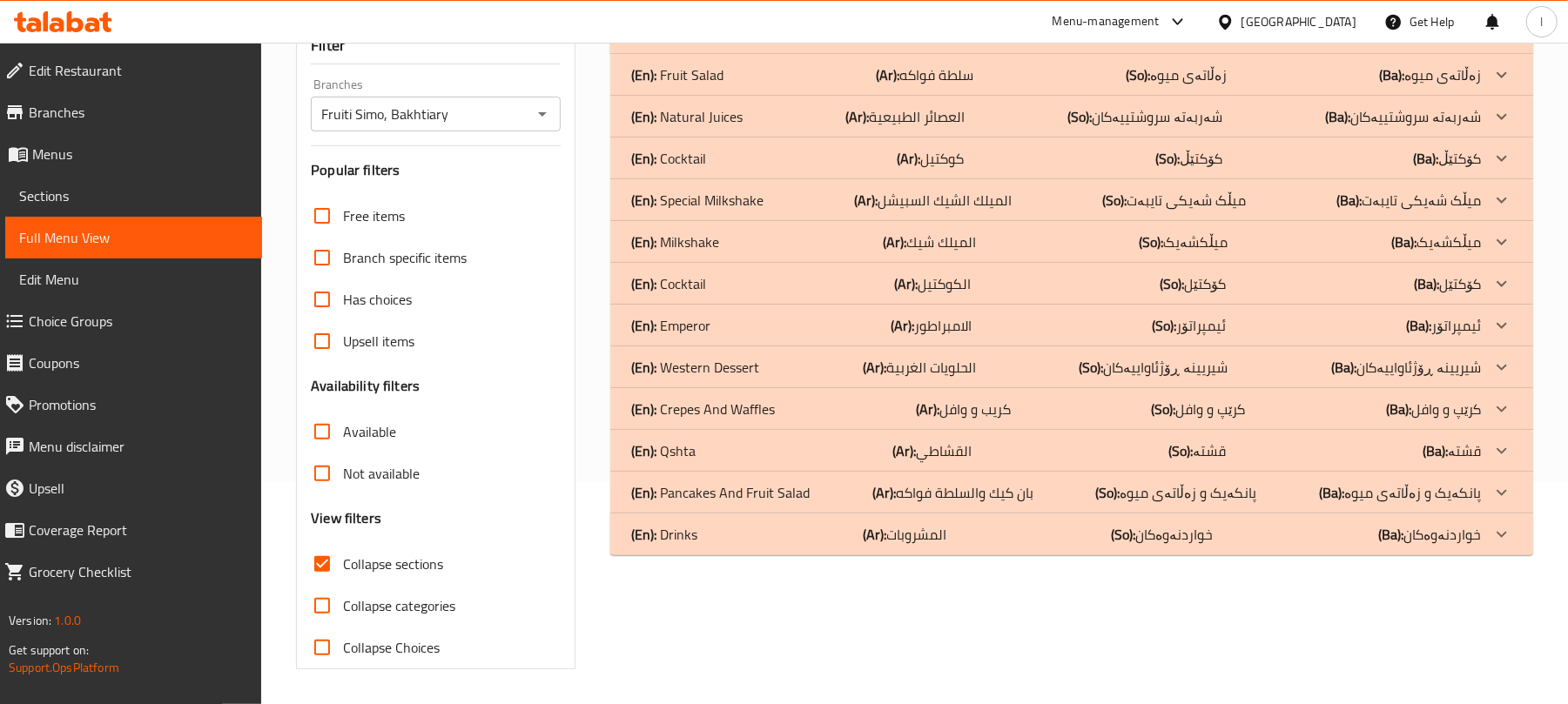
scroll to position [224, 0]
click at [792, 54] on div "(En): Emperor (Ar): الامبراطور (So): ئیمپراتۆر (Ba): ئیمپراتۆر" at bounding box center [1072, 33] width 923 height 42
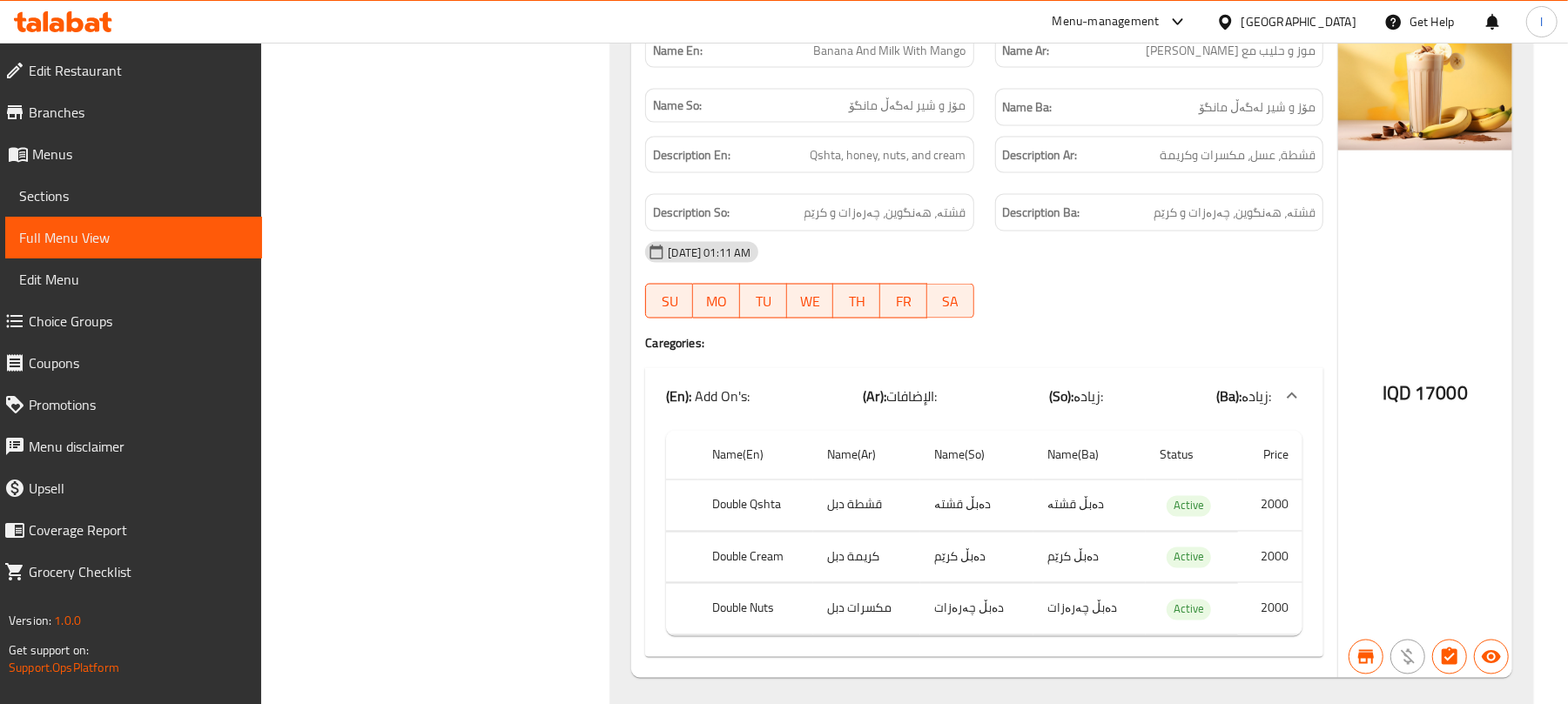
scroll to position [2208, 0]
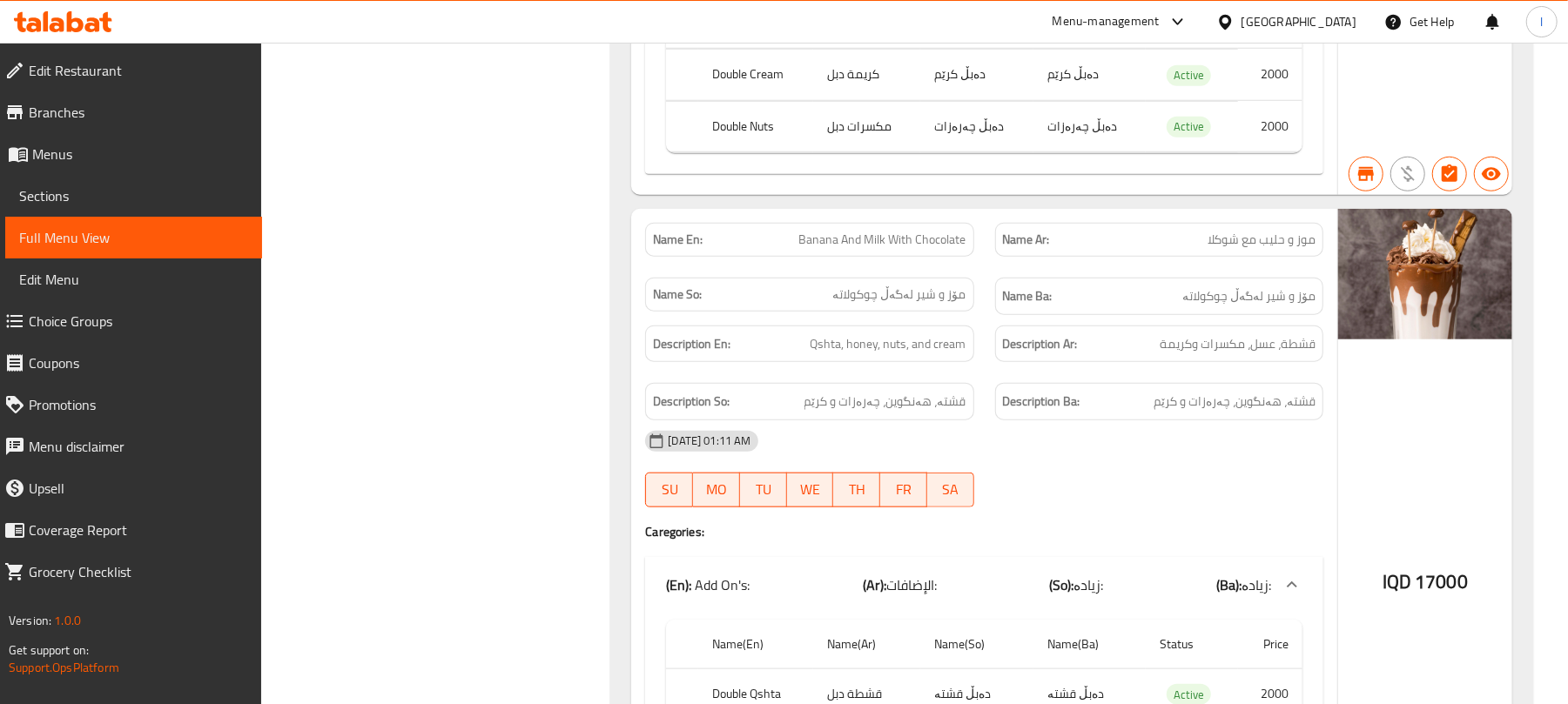
scroll to position [0, 0]
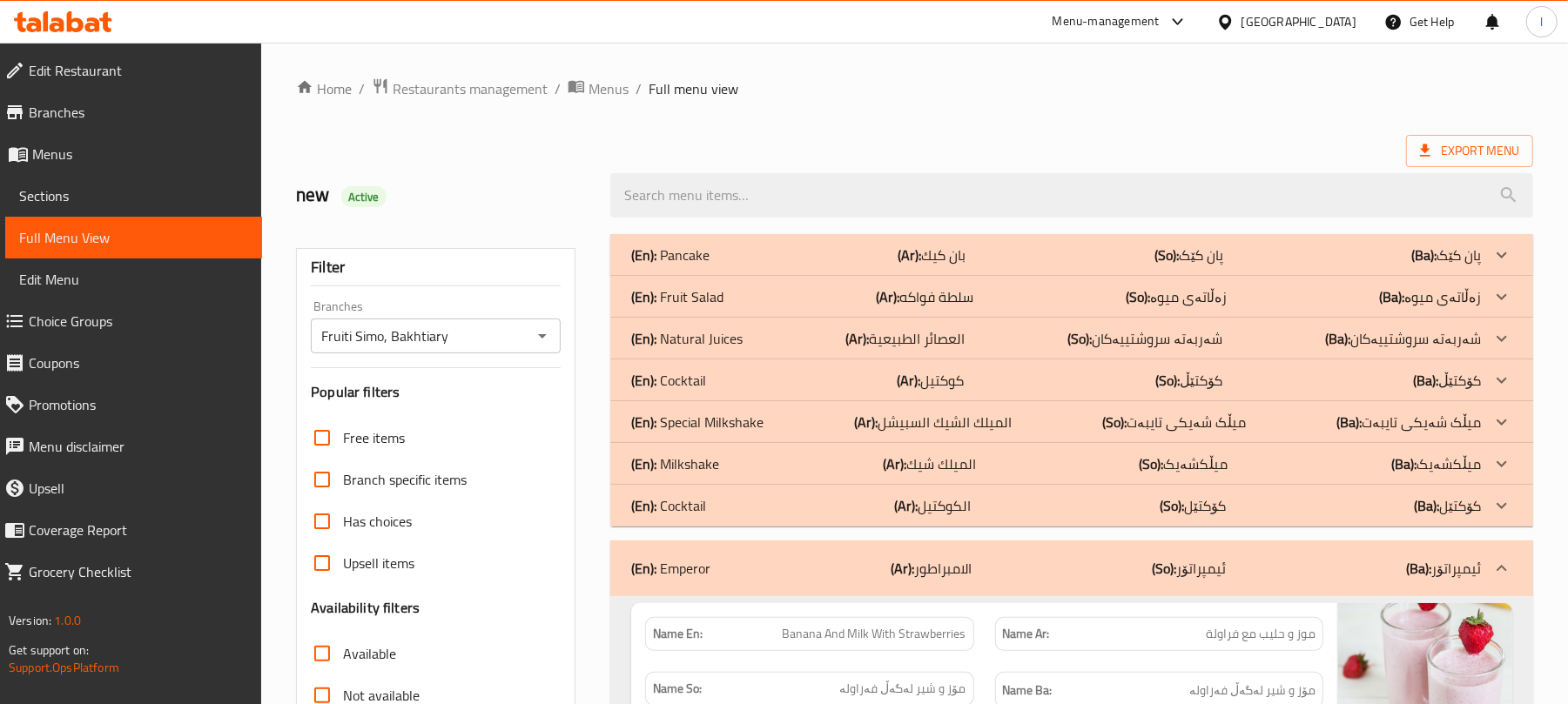
click at [778, 266] on div "(En): Natural Juices (Ar): العصائر الطبيعية (So): شەربەتە سروشتییەکان (Ba): شەر…" at bounding box center [1056, 255] width 850 height 21
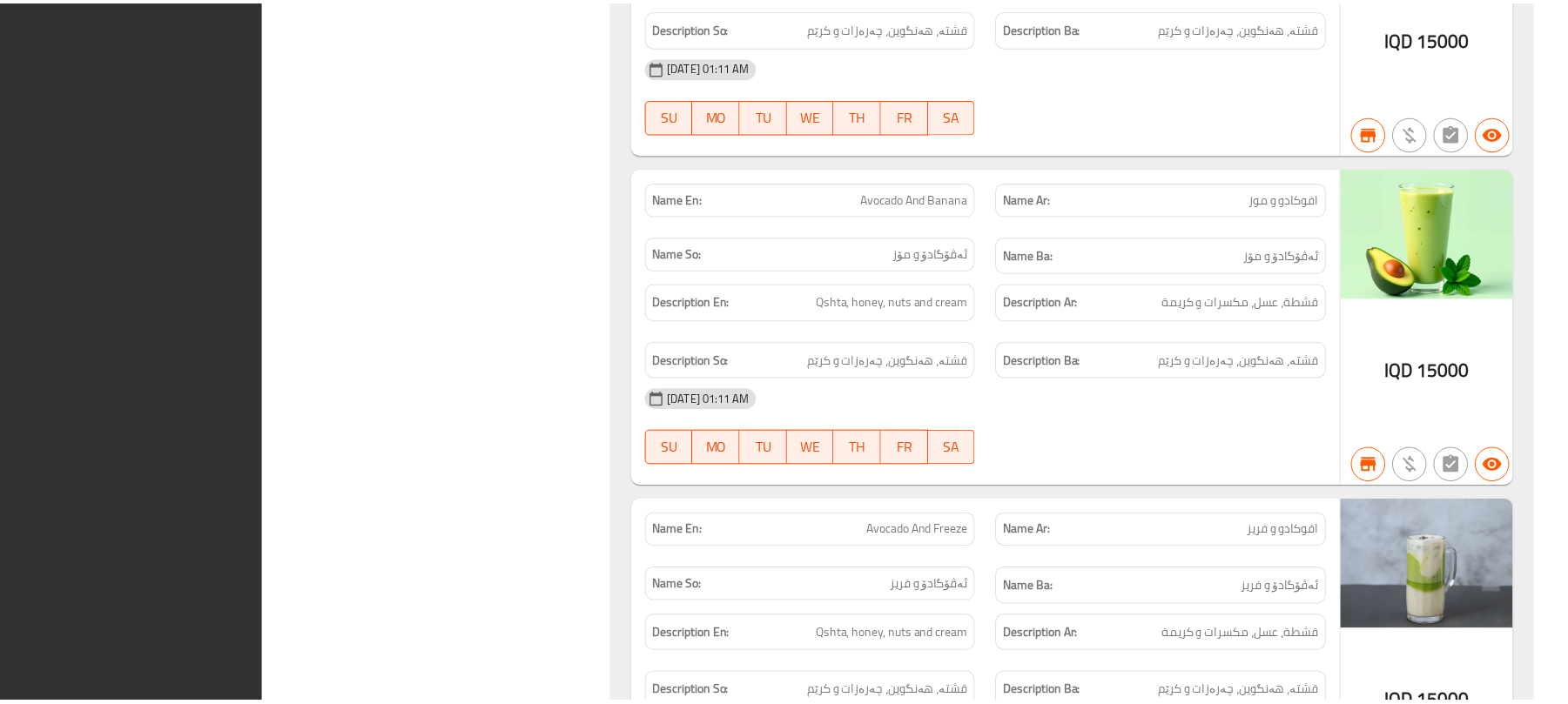
scroll to position [10393, 0]
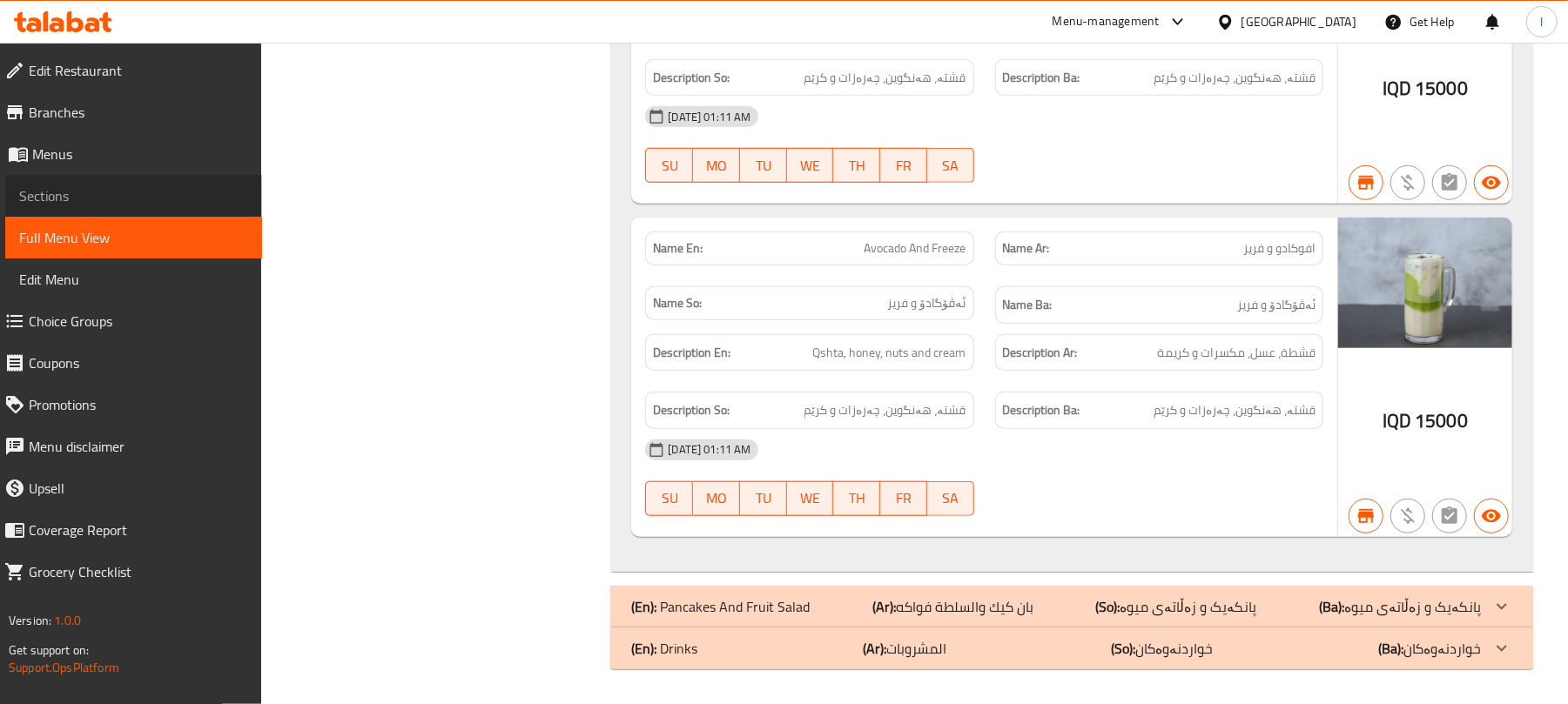
click at [140, 193] on span "Sections" at bounding box center [133, 195] width 229 height 21
